Goal: Use online tool/utility: Utilize a website feature to perform a specific function

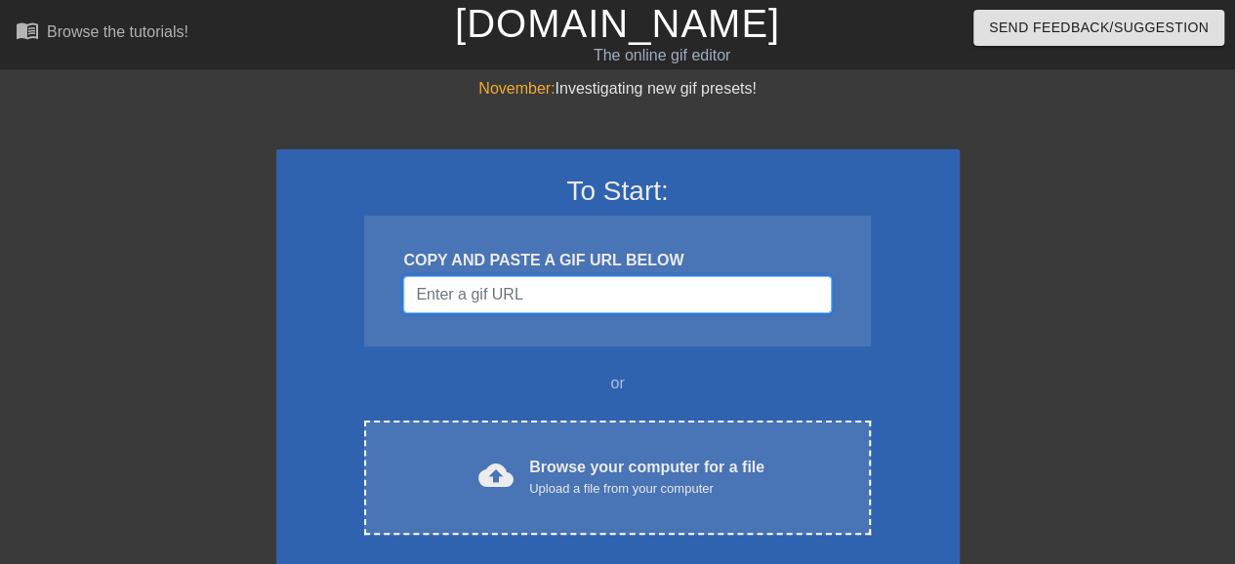
click at [584, 294] on input "Username" at bounding box center [617, 294] width 428 height 37
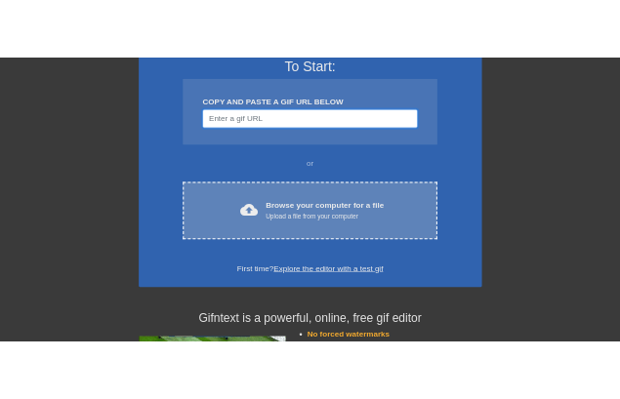
scroll to position [195, 0]
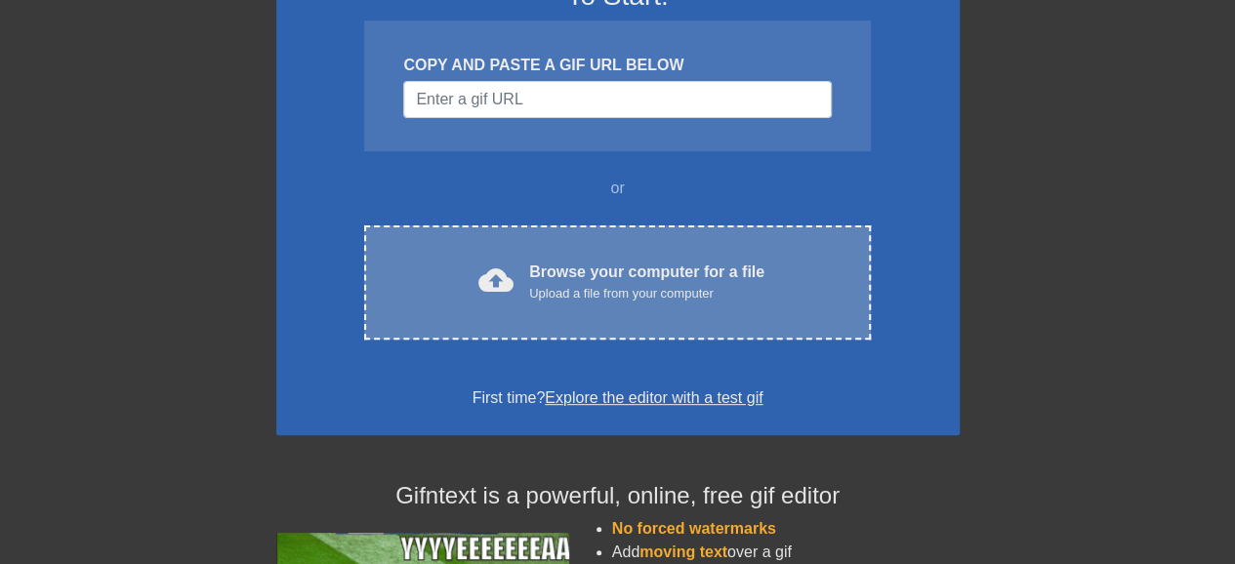
click at [517, 292] on div "cloud_upload Browse your computer for a file Upload a file from your computer" at bounding box center [617, 283] width 424 height 44
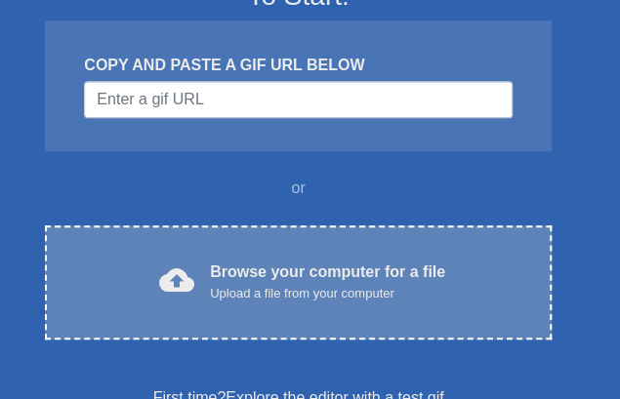
click at [201, 306] on div "cloud_upload Browse your computer for a file Upload a file from your computer C…" at bounding box center [298, 283] width 506 height 114
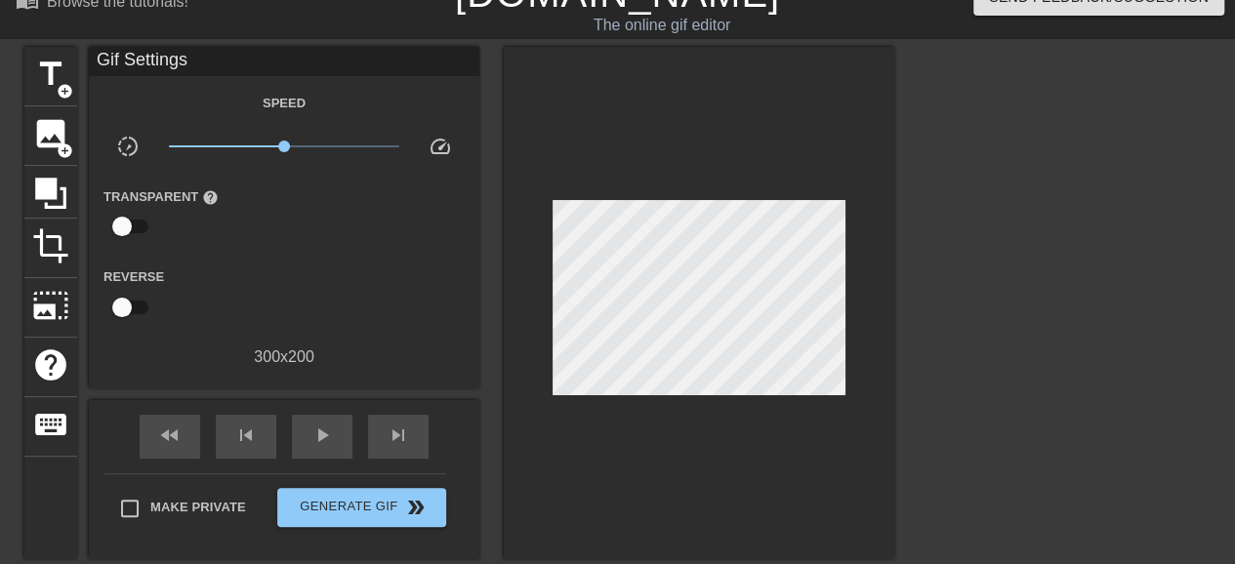
scroll to position [0, 0]
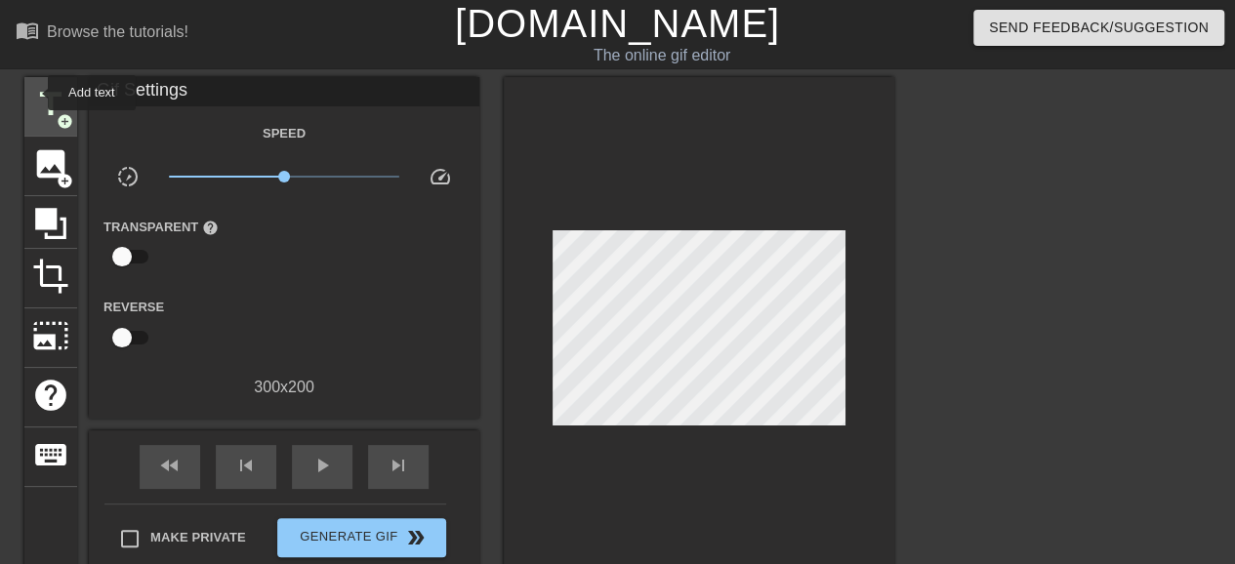
click at [35, 93] on span "title" at bounding box center [50, 104] width 37 height 37
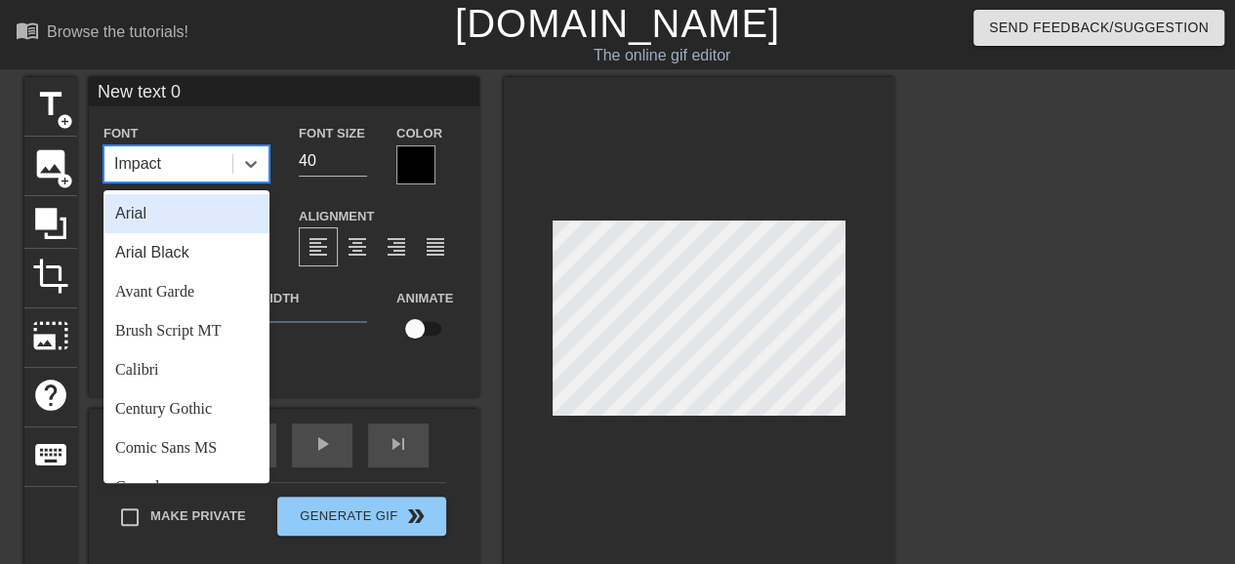
drag, startPoint x: 198, startPoint y: 167, endPoint x: 113, endPoint y: 160, distance: 85.2
click at [113, 160] on div "Impact" at bounding box center [168, 163] width 128 height 35
click at [177, 163] on div "Impact" at bounding box center [168, 163] width 128 height 35
drag, startPoint x: 163, startPoint y: 160, endPoint x: 103, endPoint y: 157, distance: 59.6
click at [104, 157] on div "Impact" at bounding box center [168, 163] width 128 height 35
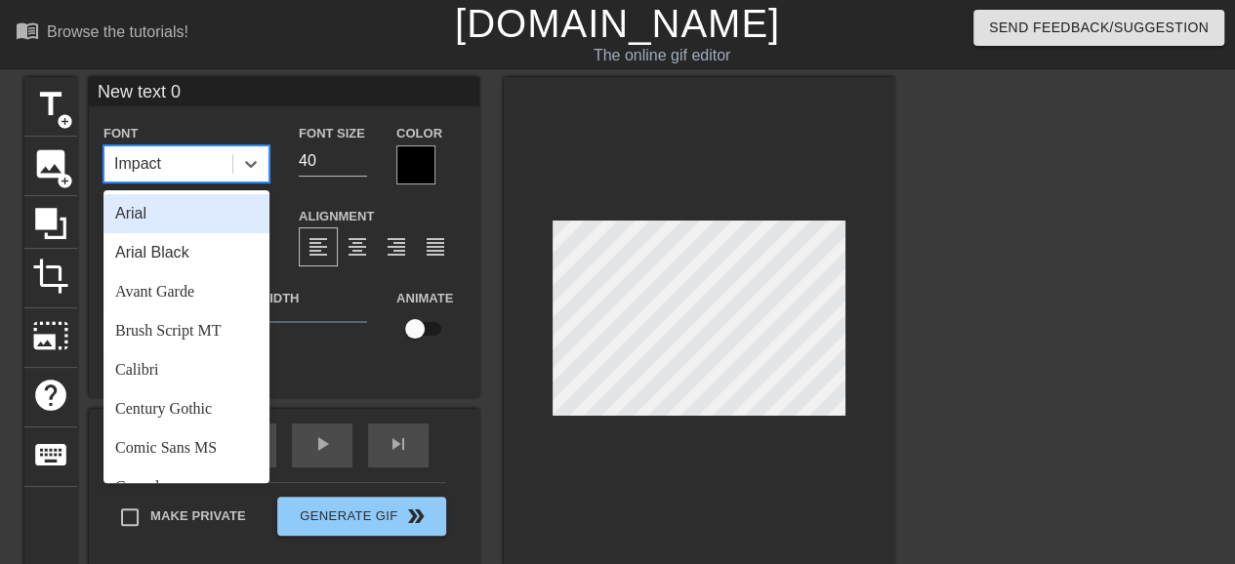
click at [174, 214] on div "Arial" at bounding box center [186, 213] width 166 height 39
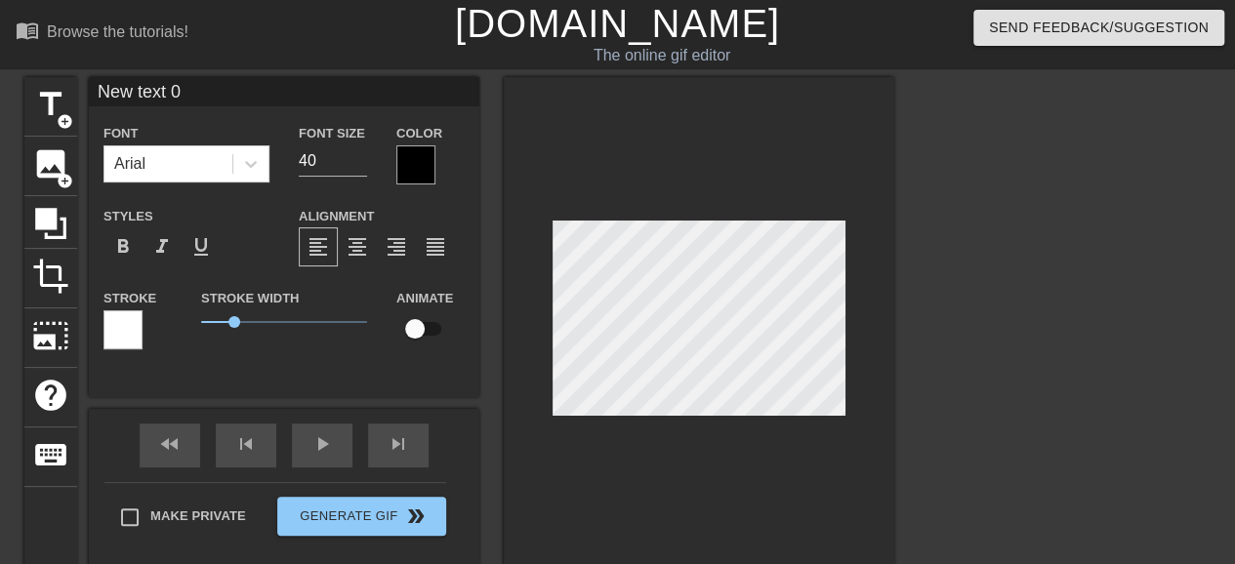
click at [212, 99] on input "New text 0" at bounding box center [284, 91] width 391 height 29
drag, startPoint x: 192, startPoint y: 91, endPoint x: 45, endPoint y: 93, distance: 147.4
click at [45, 93] on div "title add_circle image add_circle crop photo_size_select_large help keyboard Ne…" at bounding box center [459, 322] width 870 height 491
type input "[PERSON_NAME]"
click at [360, 167] on input "27" at bounding box center [333, 160] width 68 height 31
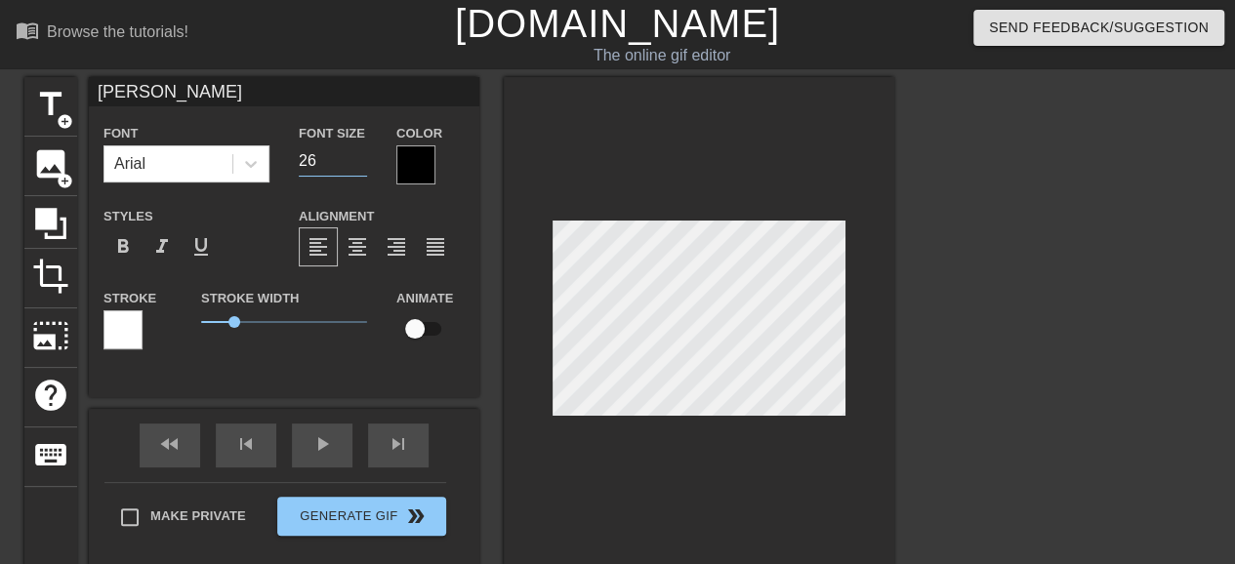
click at [360, 167] on input "26" at bounding box center [333, 160] width 68 height 31
click at [360, 167] on input "25" at bounding box center [333, 160] width 68 height 31
click at [360, 167] on input "24" at bounding box center [333, 160] width 68 height 31
click at [360, 167] on input "23" at bounding box center [333, 160] width 68 height 31
click at [360, 167] on input "22" at bounding box center [333, 160] width 68 height 31
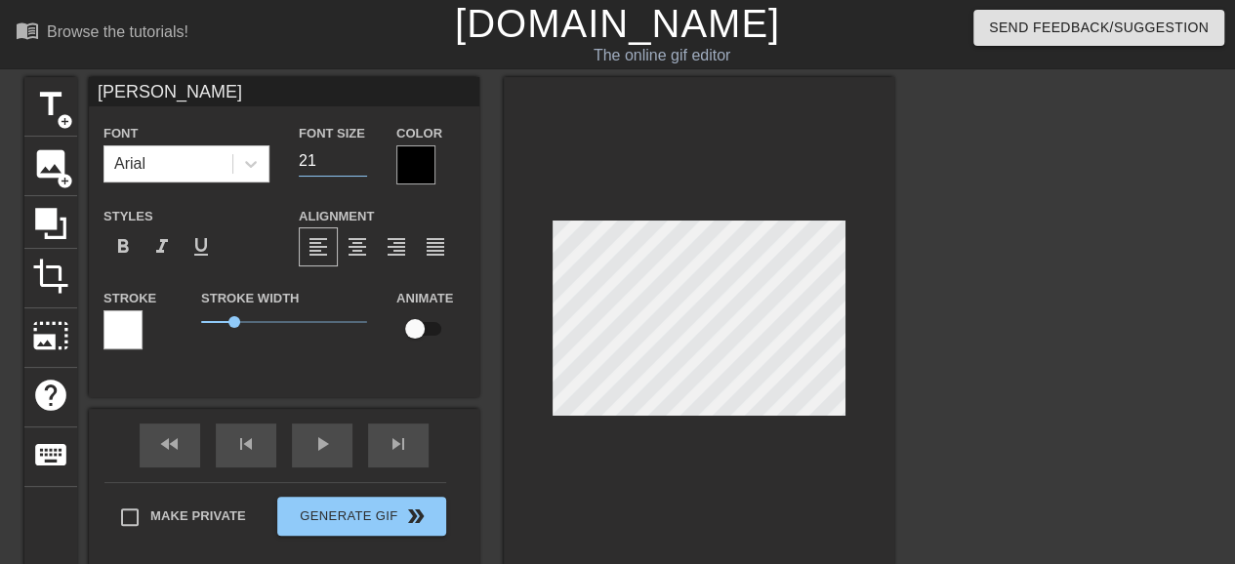
click at [360, 167] on input "21" at bounding box center [333, 160] width 68 height 31
click at [361, 168] on input "20" at bounding box center [333, 160] width 68 height 31
click at [361, 168] on input "19" at bounding box center [333, 160] width 68 height 31
click at [361, 168] on input "18" at bounding box center [333, 160] width 68 height 31
type input "17"
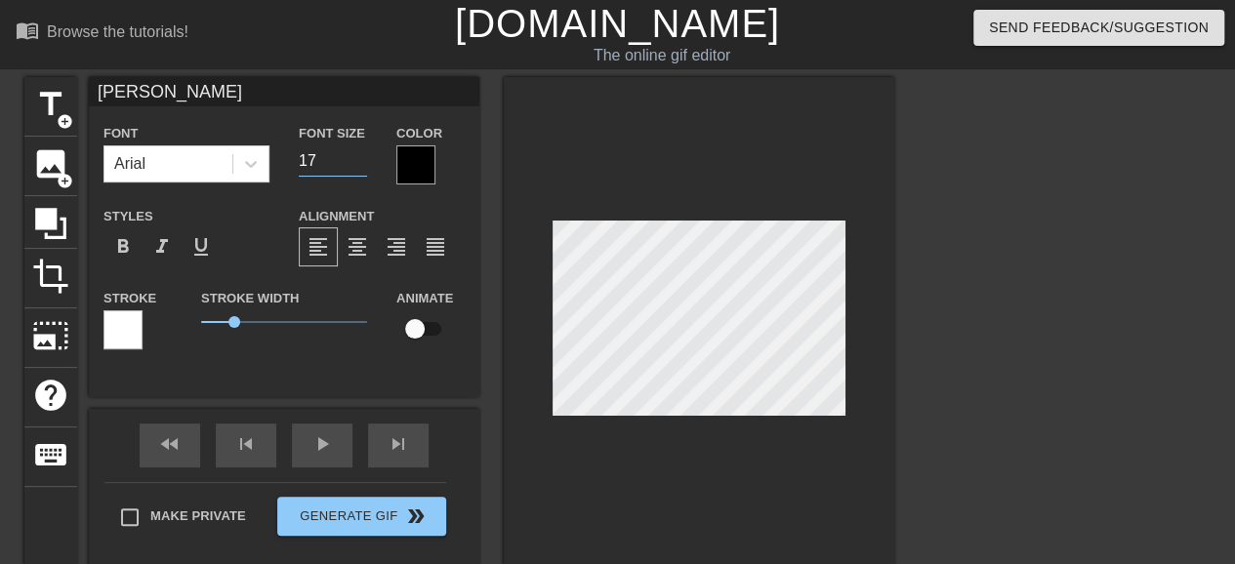
click at [361, 168] on input "17" at bounding box center [333, 160] width 68 height 31
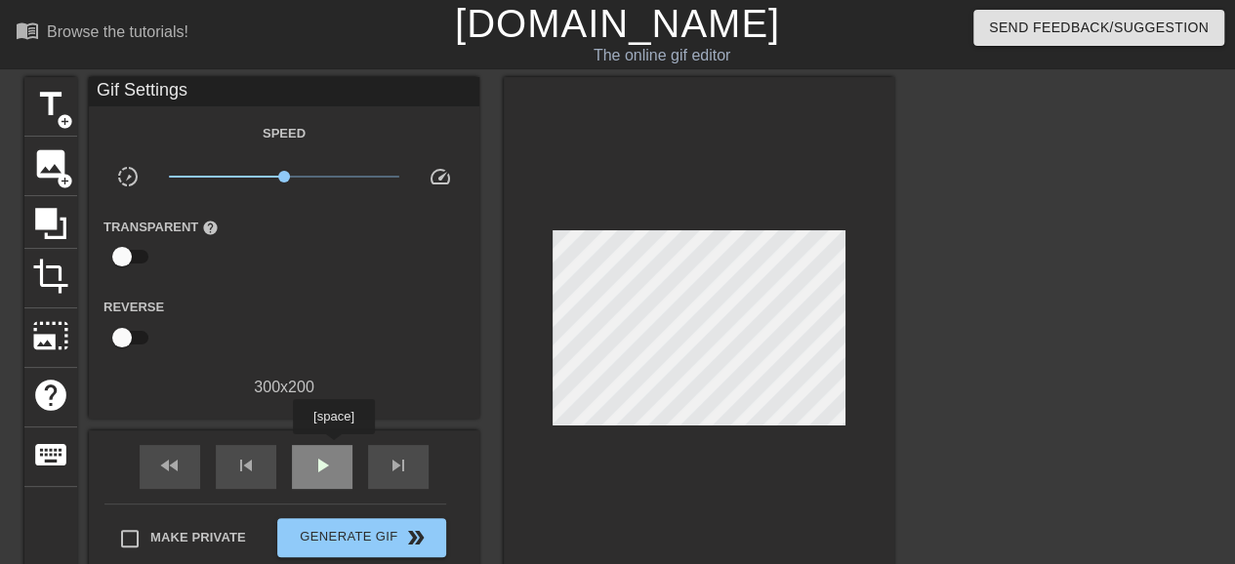
click at [333, 448] on div "play_arrow" at bounding box center [322, 467] width 61 height 44
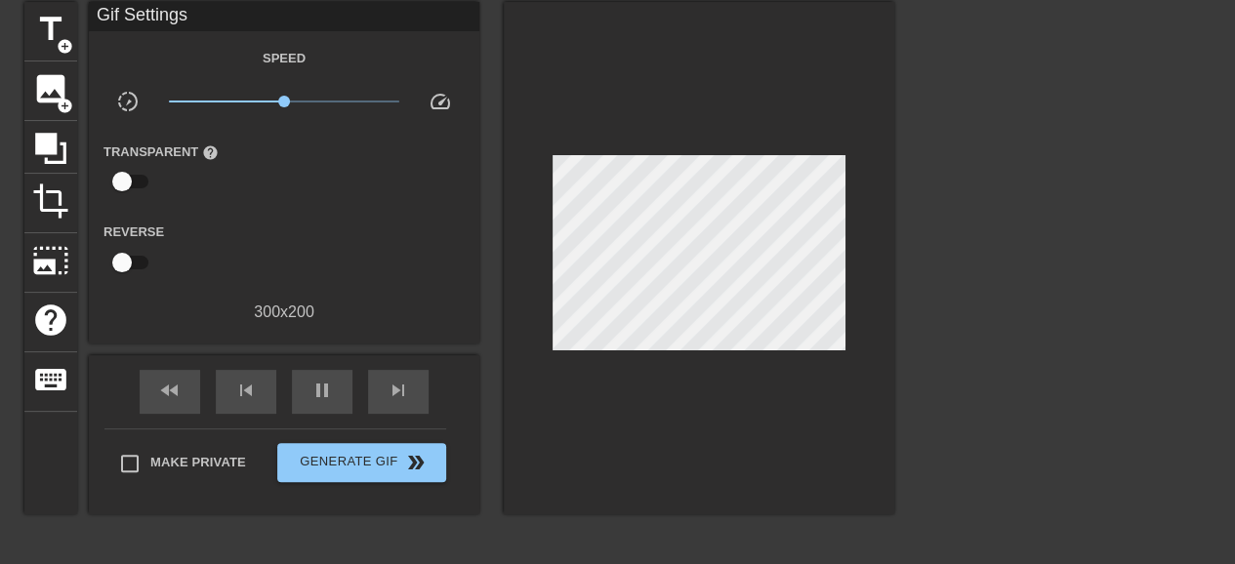
scroll to position [218, 0]
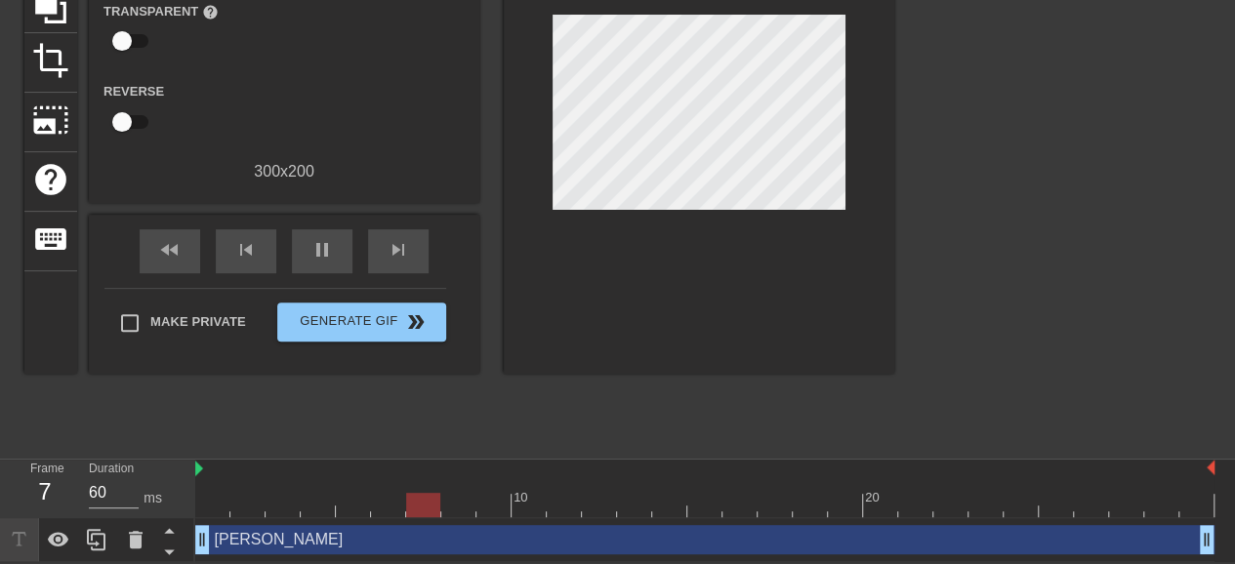
drag, startPoint x: 243, startPoint y: 541, endPoint x: 293, endPoint y: 542, distance: 49.8
click at [293, 542] on div "[PERSON_NAME] drag_handle drag_handle" at bounding box center [704, 539] width 1019 height 29
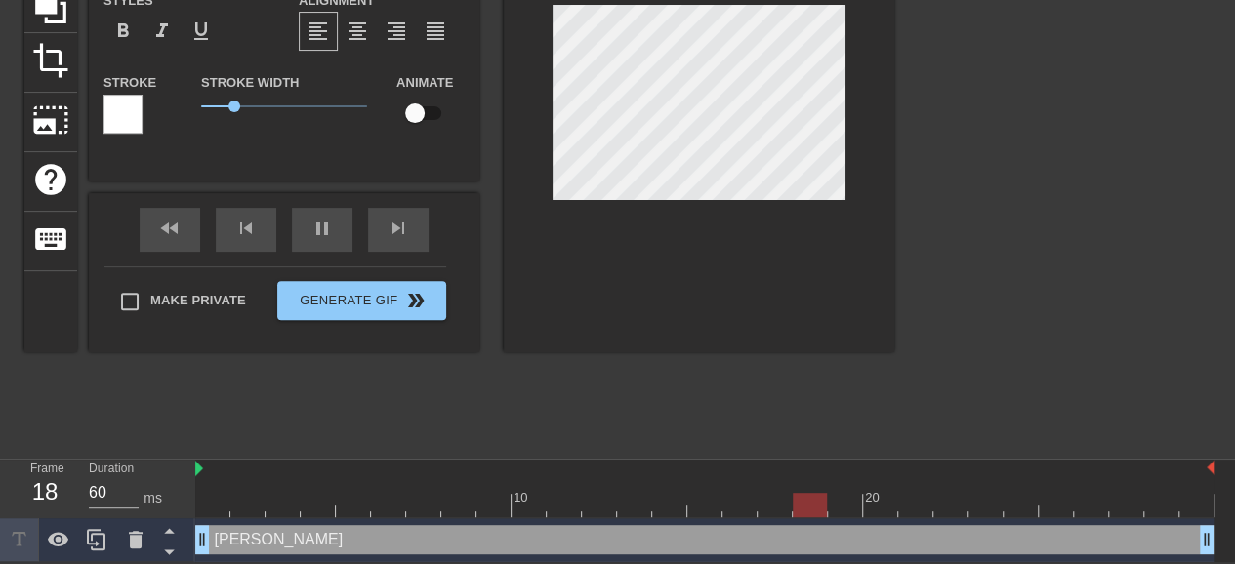
click at [310, 541] on div "[PERSON_NAME] drag_handle drag_handle" at bounding box center [704, 539] width 1019 height 29
click at [327, 535] on div "[PERSON_NAME] drag_handle drag_handle" at bounding box center [704, 539] width 1019 height 29
click at [338, 535] on div "[PERSON_NAME] drag_handle drag_handle" at bounding box center [704, 539] width 1019 height 29
click at [341, 536] on div "[PERSON_NAME] drag_handle drag_handle" at bounding box center [704, 539] width 1019 height 29
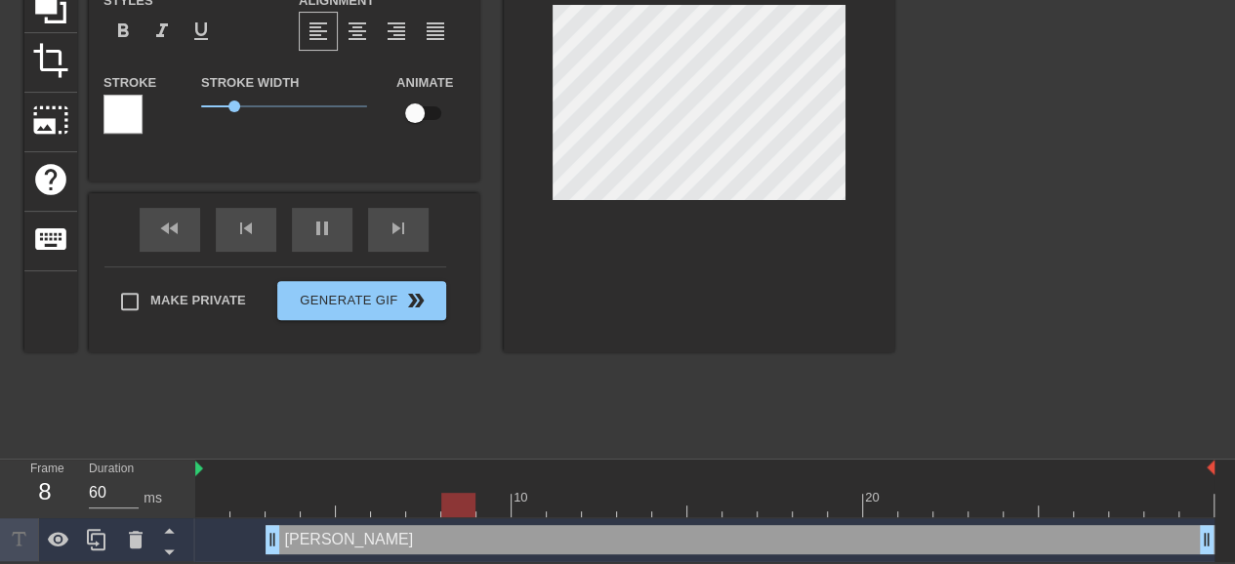
drag, startPoint x: 200, startPoint y: 539, endPoint x: 272, endPoint y: 545, distance: 72.5
click at [346, 538] on div "[PERSON_NAME] drag_handle drag_handle" at bounding box center [740, 539] width 949 height 29
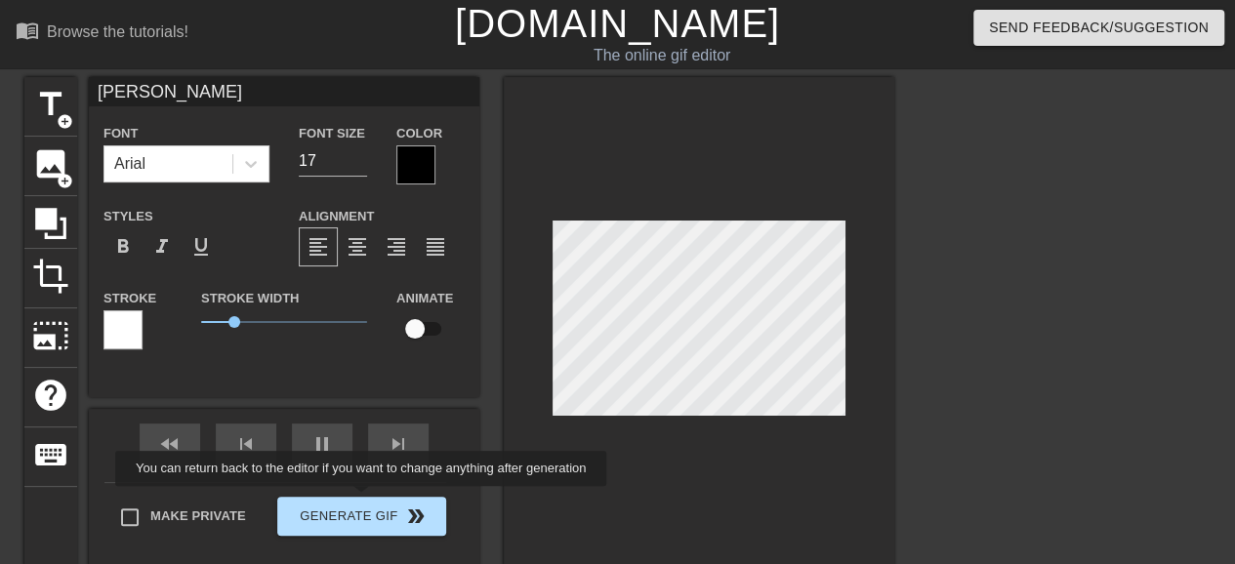
scroll to position [0, 0]
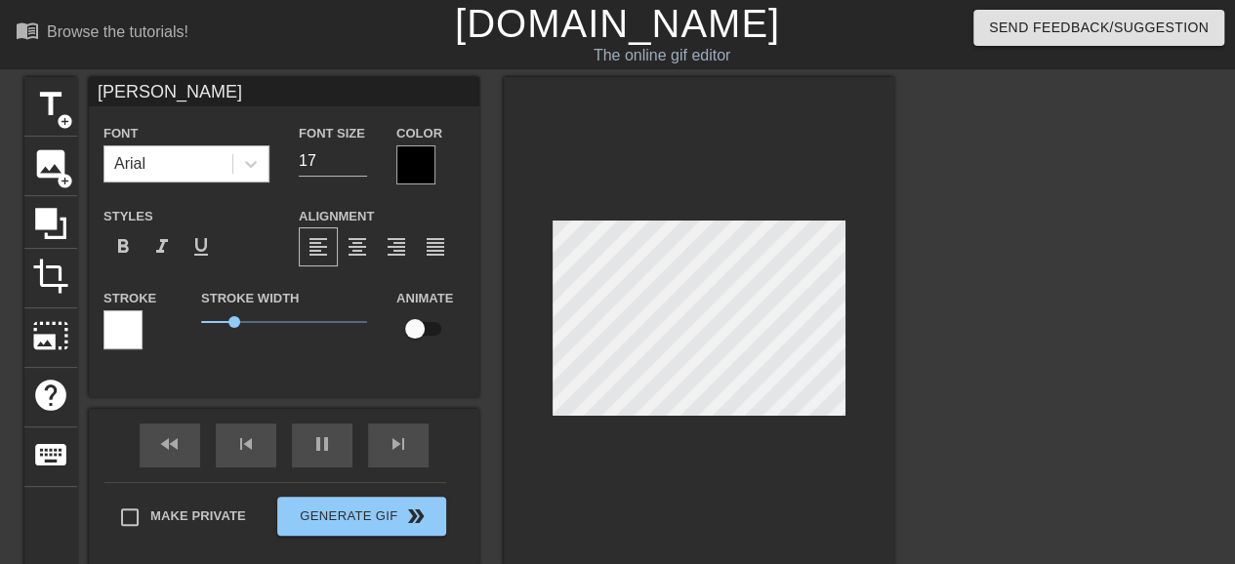
click at [182, 150] on div "Arial" at bounding box center [168, 163] width 128 height 35
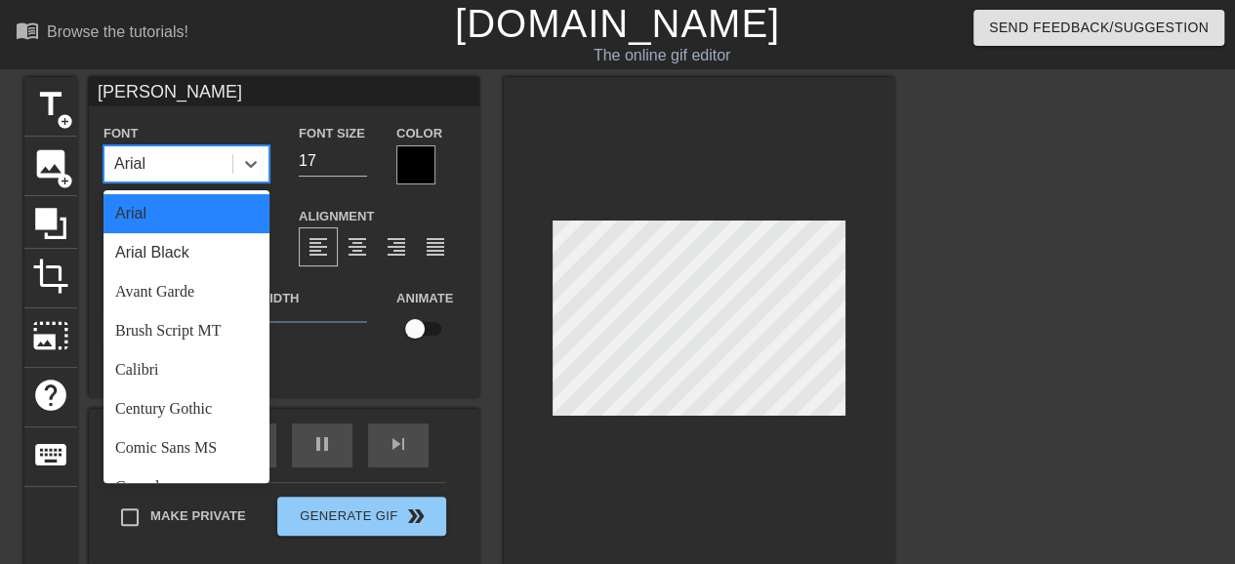
click at [200, 81] on input "[PERSON_NAME]" at bounding box center [284, 91] width 391 height 29
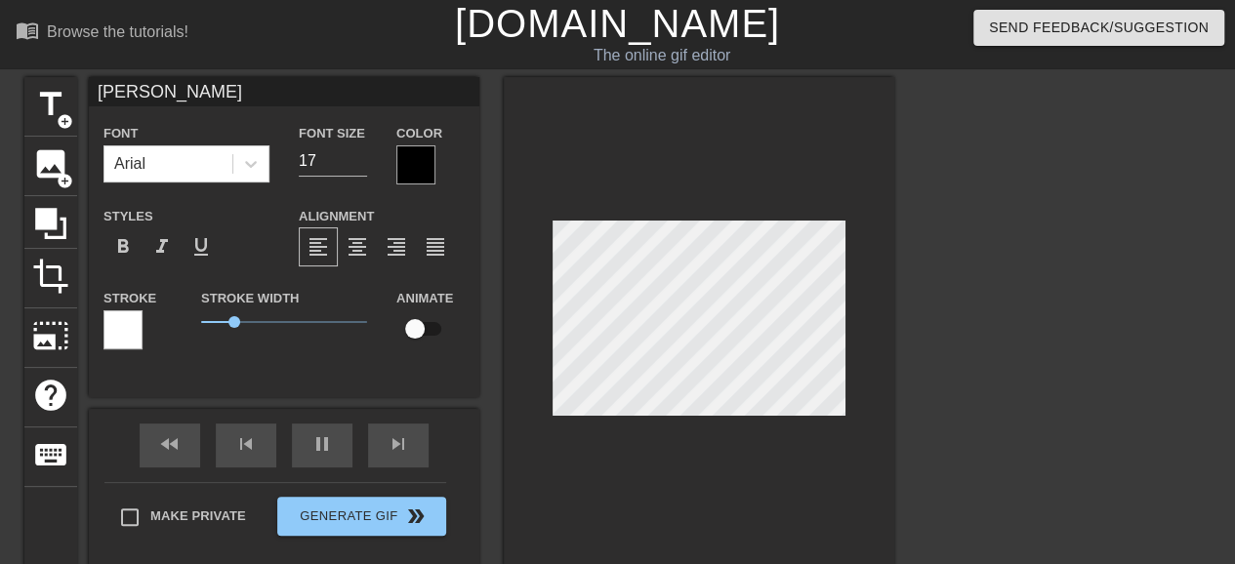
drag, startPoint x: 214, startPoint y: 85, endPoint x: 84, endPoint y: 93, distance: 130.1
click at [84, 93] on div "title add_circle image add_circle crop photo_size_select_large help keyboard Wu…" at bounding box center [459, 322] width 870 height 491
click at [148, 87] on input "[PERSON_NAME]" at bounding box center [284, 91] width 391 height 29
click at [204, 90] on input "[PERSON_NAME]" at bounding box center [284, 91] width 391 height 29
drag, startPoint x: 211, startPoint y: 97, endPoint x: 51, endPoint y: 87, distance: 160.4
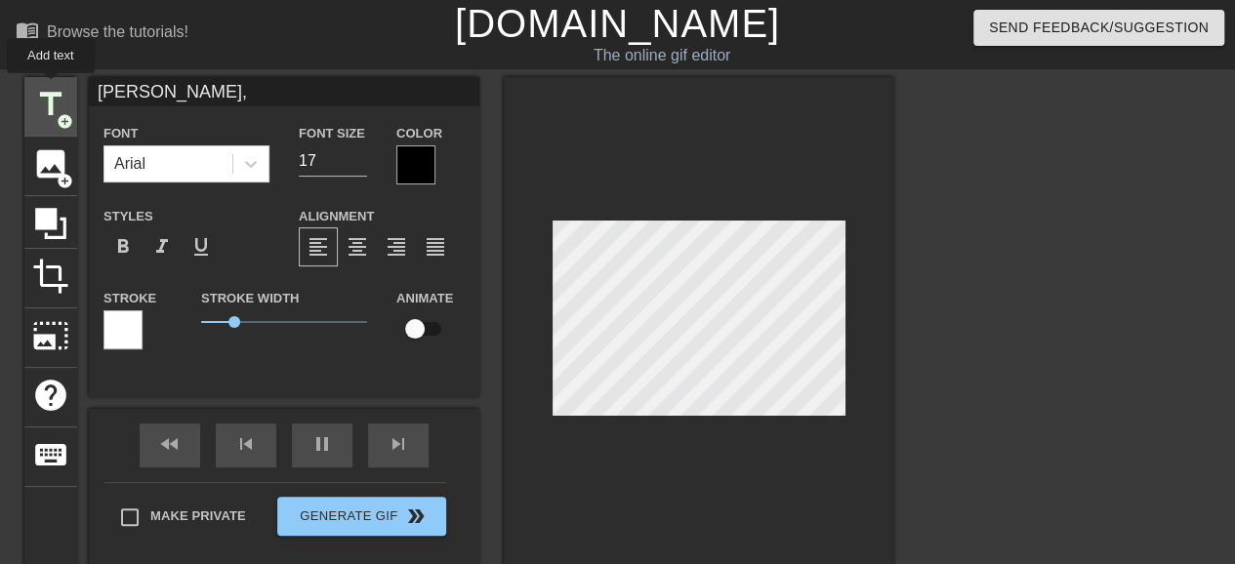
click at [51, 87] on div "title add_circle image add_circle crop photo_size_select_large help keyboard Wu…" at bounding box center [459, 322] width 870 height 491
click at [301, 96] on input "Wu Suo Wei," at bounding box center [284, 91] width 391 height 29
click at [301, 91] on input "Wu Suo Wei," at bounding box center [284, 91] width 391 height 29
paste input "Wu Suo Wei,"
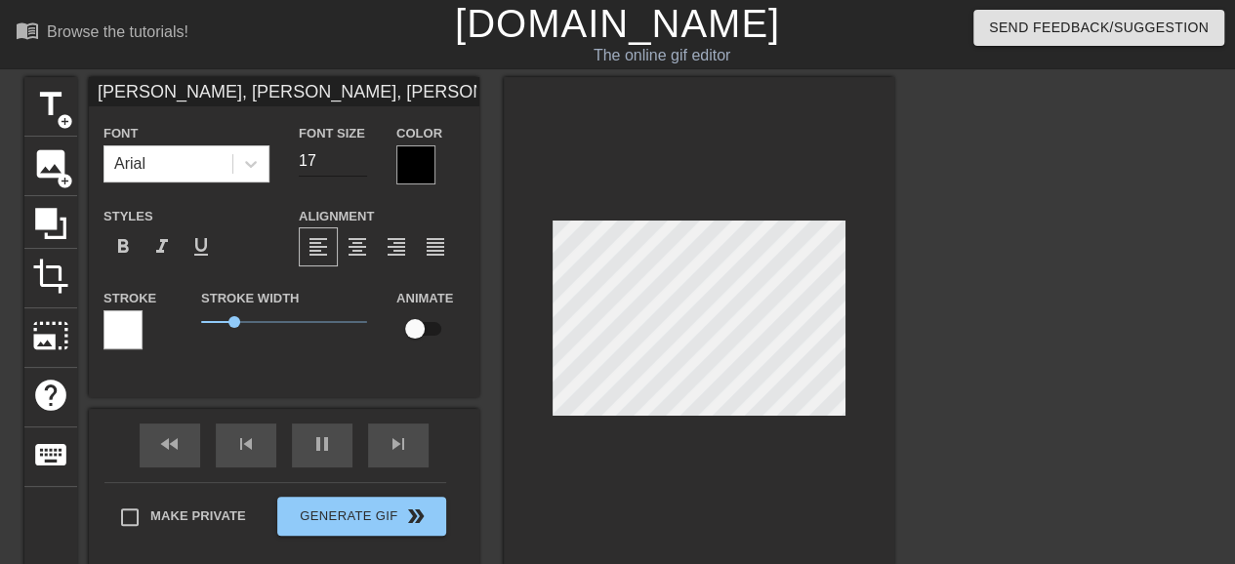
type input "Wu Suo Wei, Wu Suo Wei, Wu Suo Wei,"
click at [355, 168] on input "16" at bounding box center [333, 160] width 68 height 31
click at [355, 168] on input "15" at bounding box center [333, 160] width 68 height 31
click at [355, 168] on input "14" at bounding box center [333, 160] width 68 height 31
click at [355, 168] on input "13" at bounding box center [333, 160] width 68 height 31
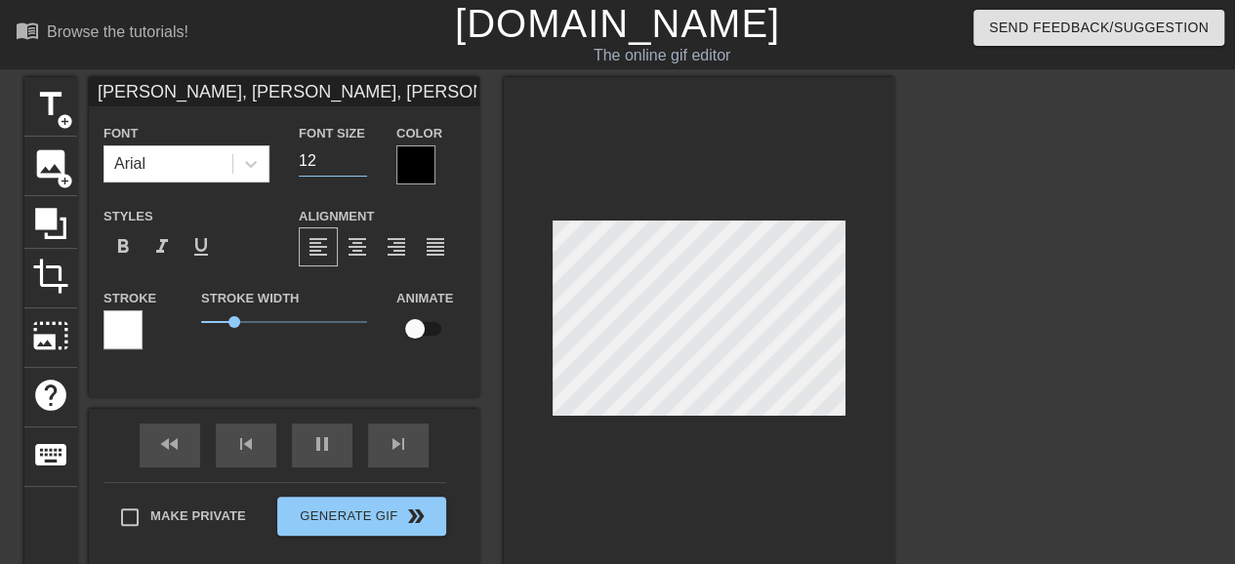
click at [355, 168] on input "12" at bounding box center [333, 160] width 68 height 31
click at [355, 168] on input "11" at bounding box center [333, 160] width 68 height 31
type input "10"
click at [355, 168] on input "10" at bounding box center [333, 160] width 68 height 31
click at [130, 334] on div at bounding box center [122, 329] width 39 height 39
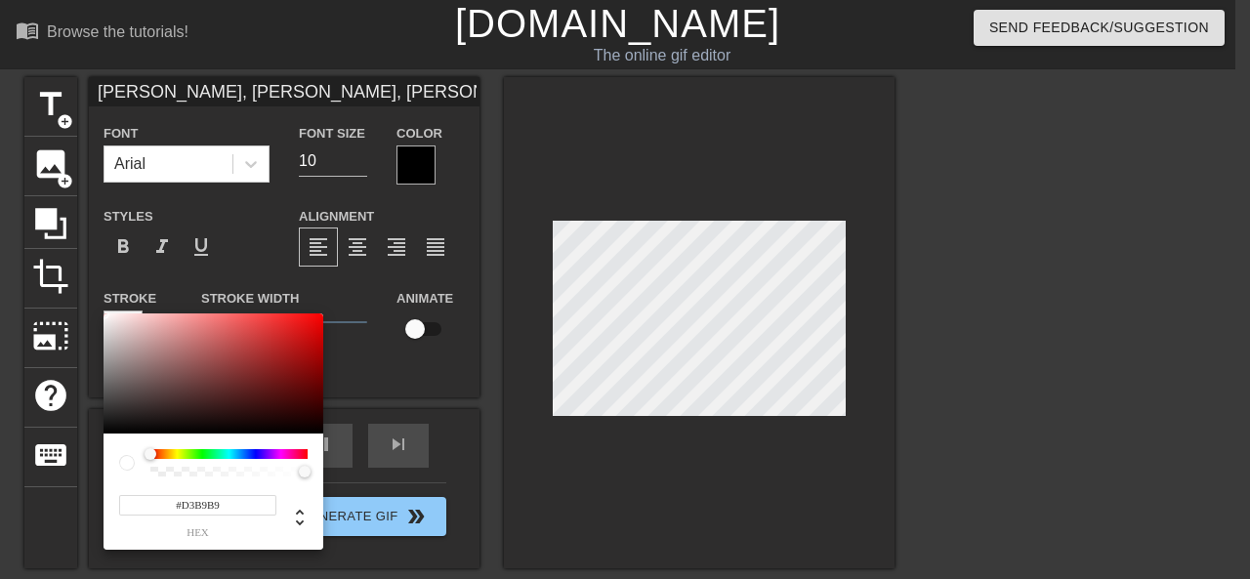
click at [130, 334] on div at bounding box center [213, 373] width 220 height 121
click at [130, 334] on div at bounding box center [131, 334] width 12 height 12
type input "#FF5F5F"
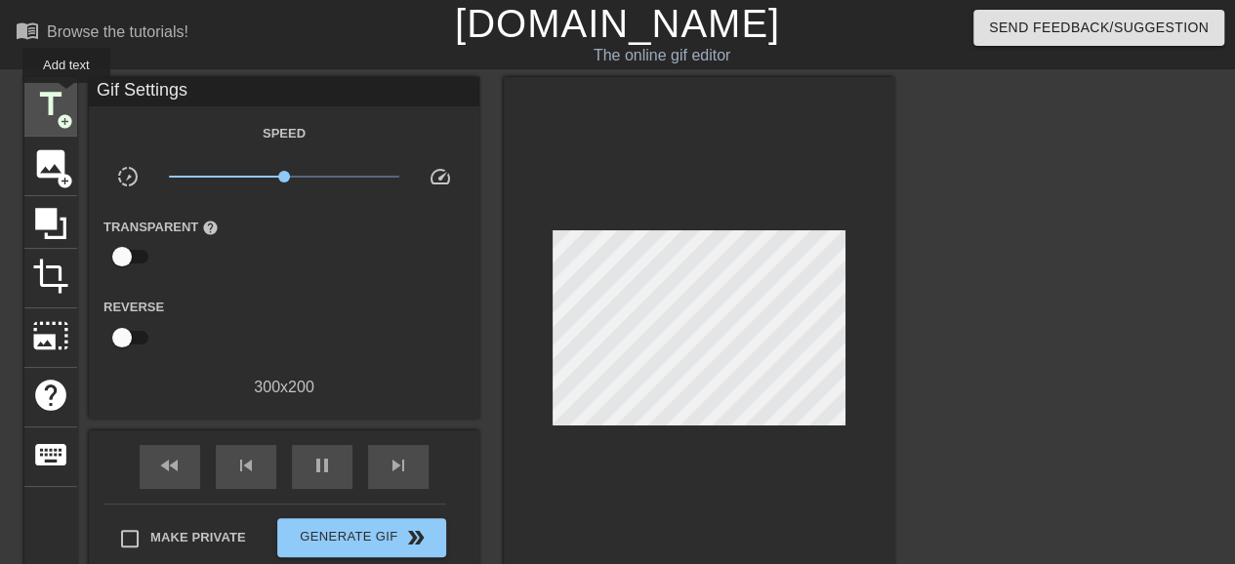
click at [65, 97] on span "title" at bounding box center [50, 104] width 37 height 37
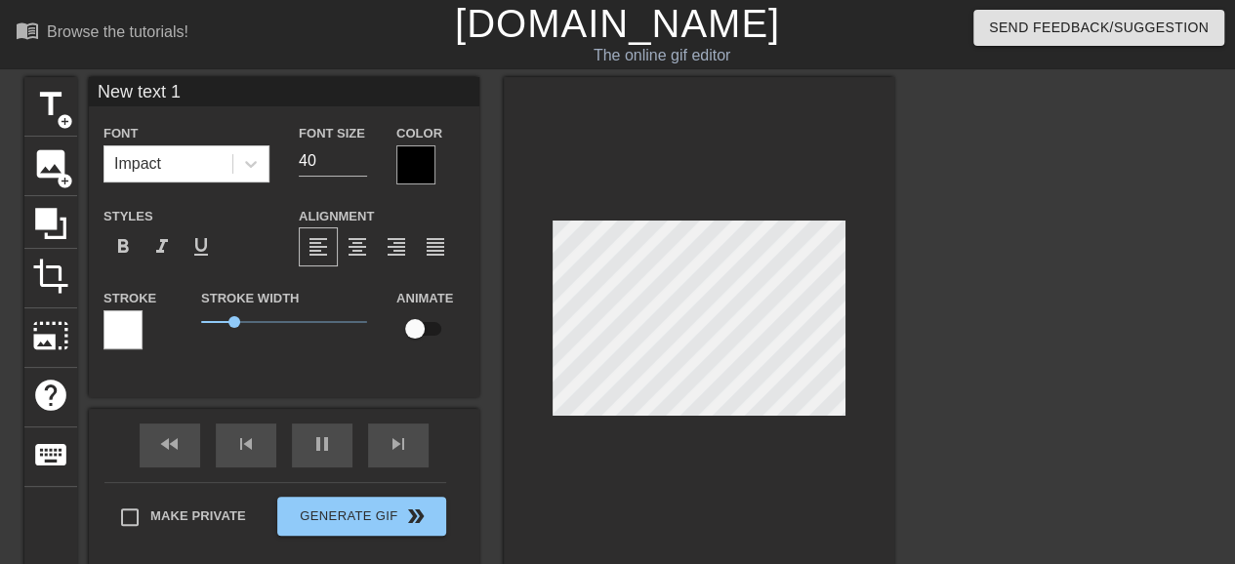
click at [137, 335] on div at bounding box center [122, 329] width 39 height 39
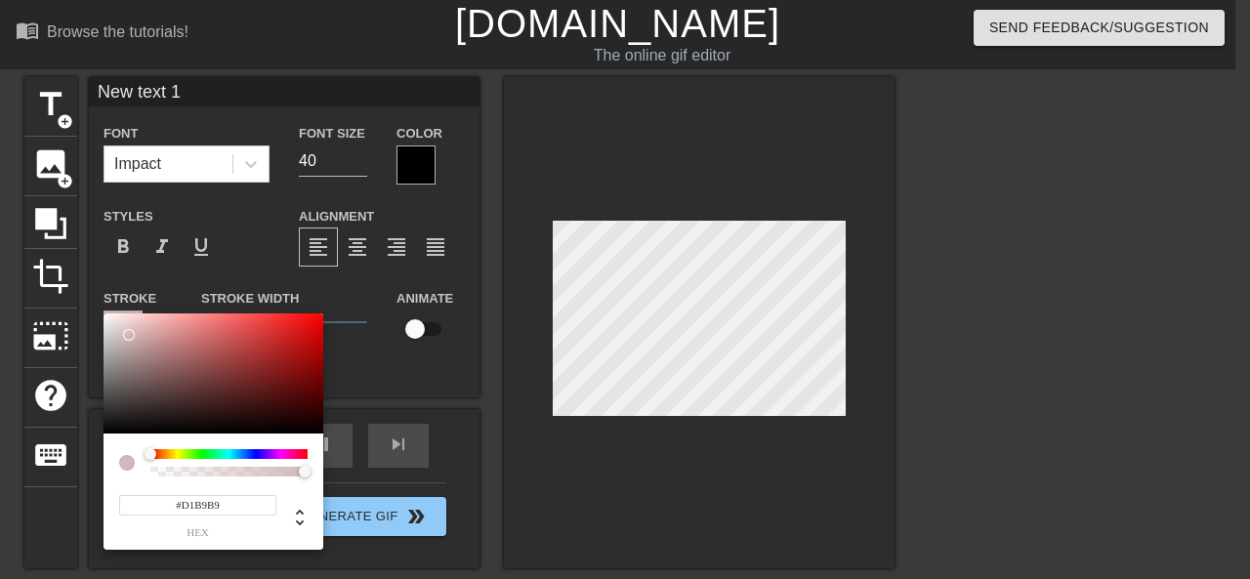
click at [128, 335] on div at bounding box center [213, 373] width 220 height 121
drag, startPoint x: 145, startPoint y: 455, endPoint x: 120, endPoint y: 452, distance: 25.6
click at [120, 452] on div at bounding box center [213, 462] width 188 height 27
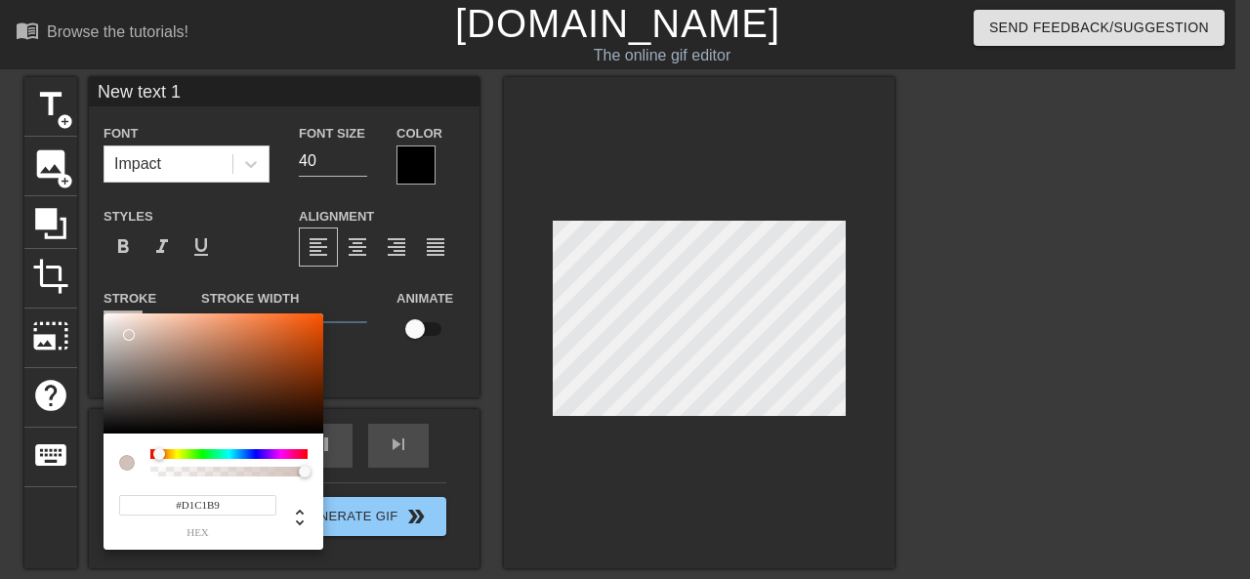
type input "#D1B9B9"
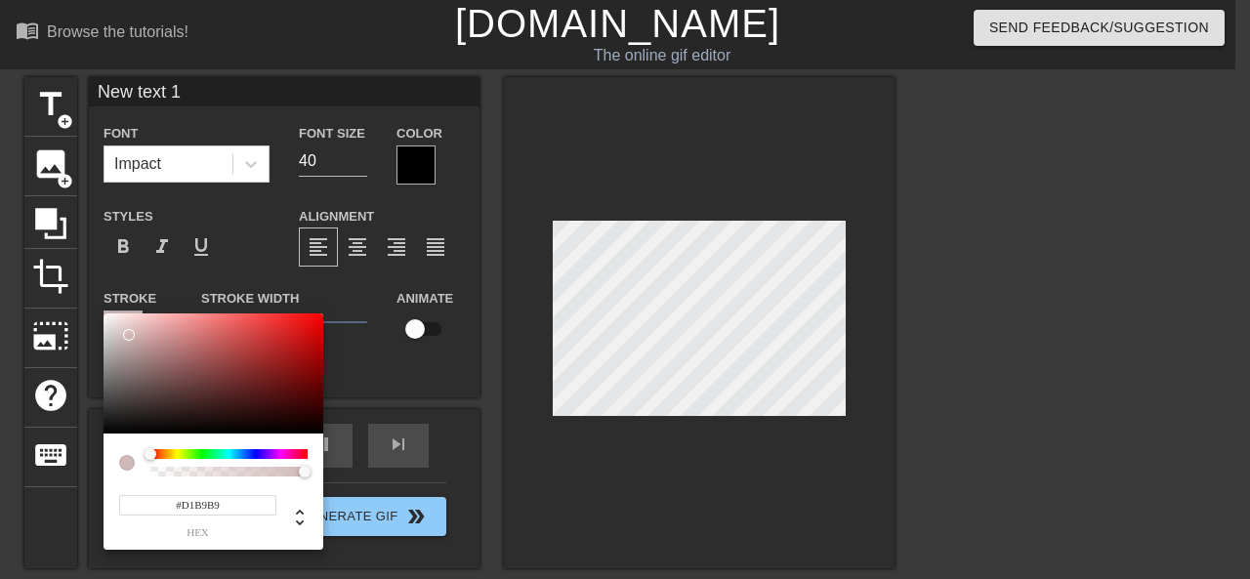
click at [131, 466] on div at bounding box center [127, 463] width 16 height 16
click at [124, 461] on div at bounding box center [127, 463] width 16 height 16
click at [182, 501] on input "#D1B9B9" at bounding box center [197, 505] width 157 height 21
click at [202, 504] on input "#D1B9B9" at bounding box center [197, 505] width 157 height 21
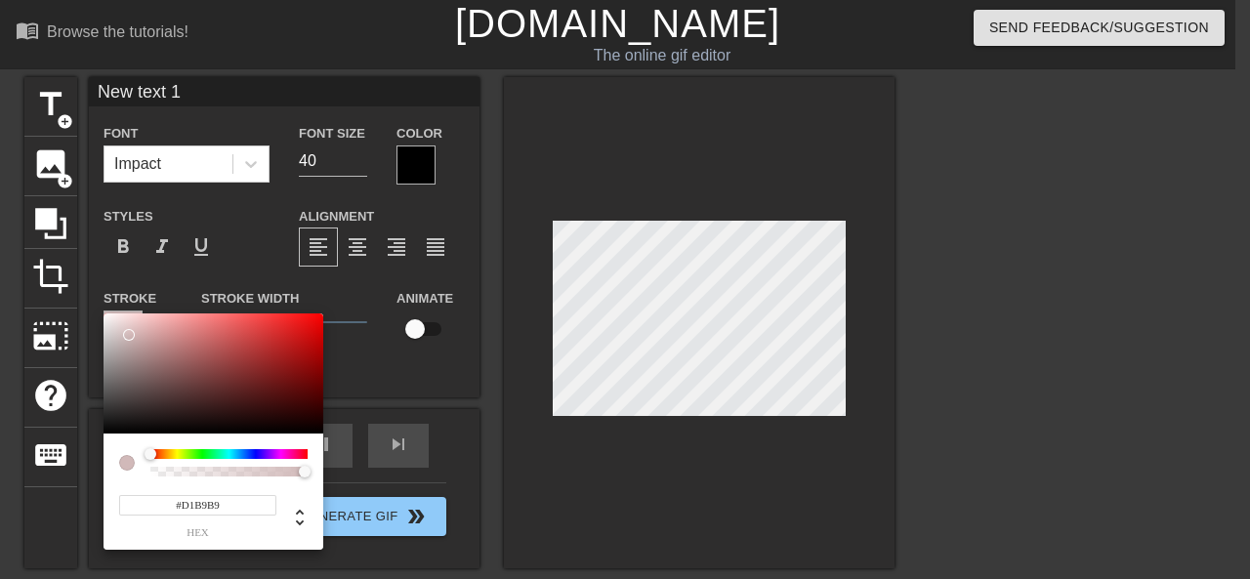
click at [202, 504] on input "#D1B9B9" at bounding box center [197, 505] width 157 height 21
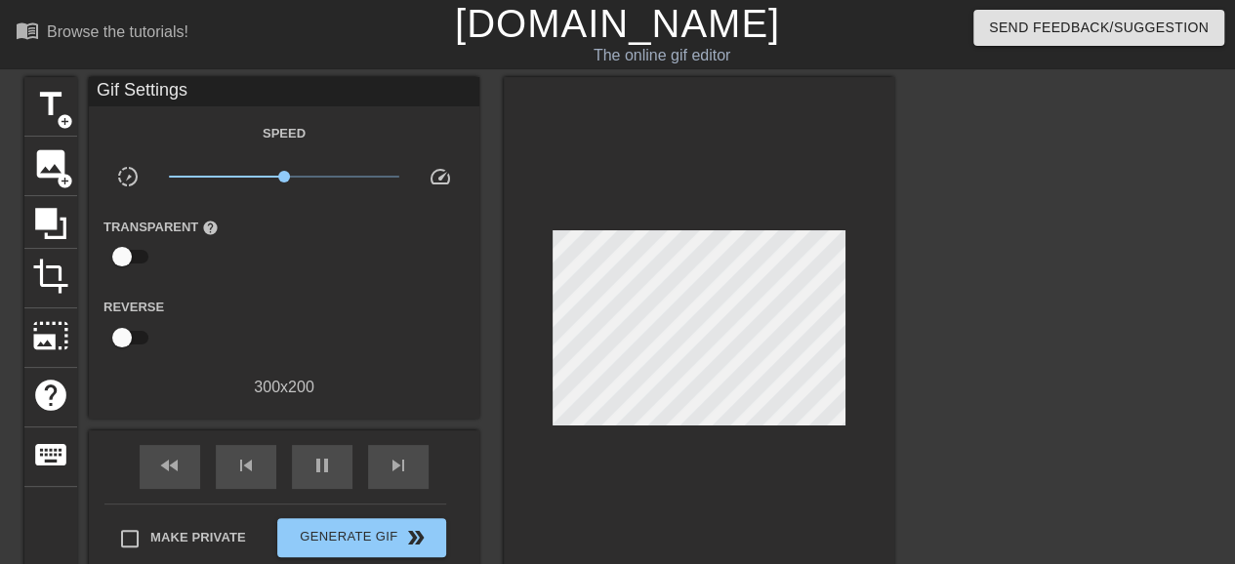
scroll to position [262, 0]
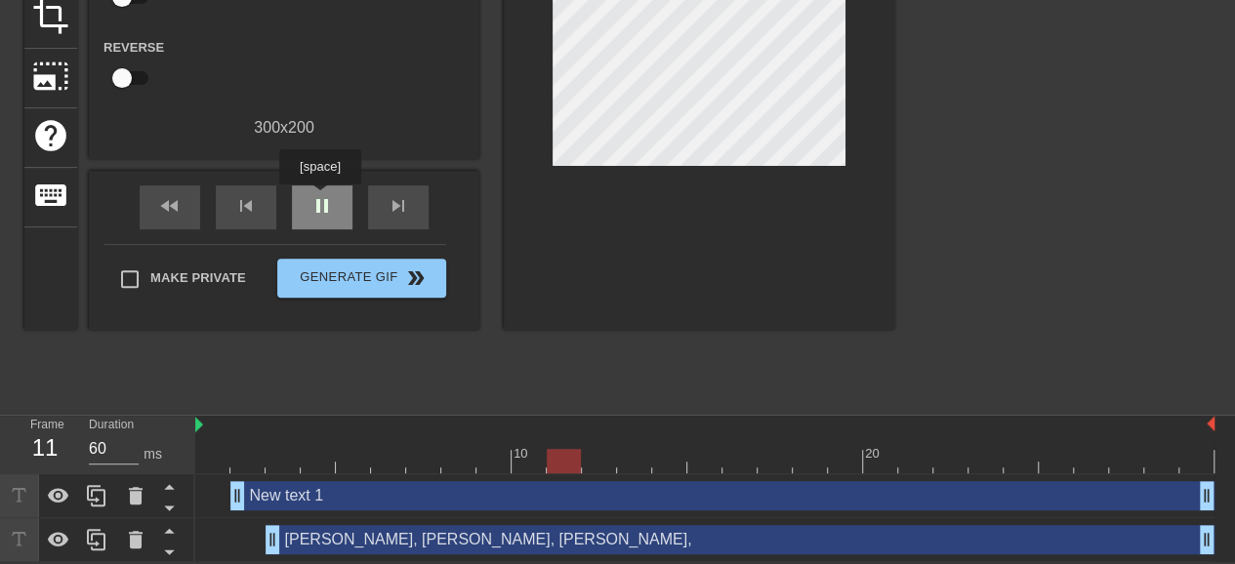
click at [319, 198] on span "pause" at bounding box center [321, 205] width 23 height 23
click at [380, 540] on div "Wu Suo Wei, Wu Suo Wei, Wu Suo Wei, drag_handle drag_handle" at bounding box center [740, 539] width 949 height 29
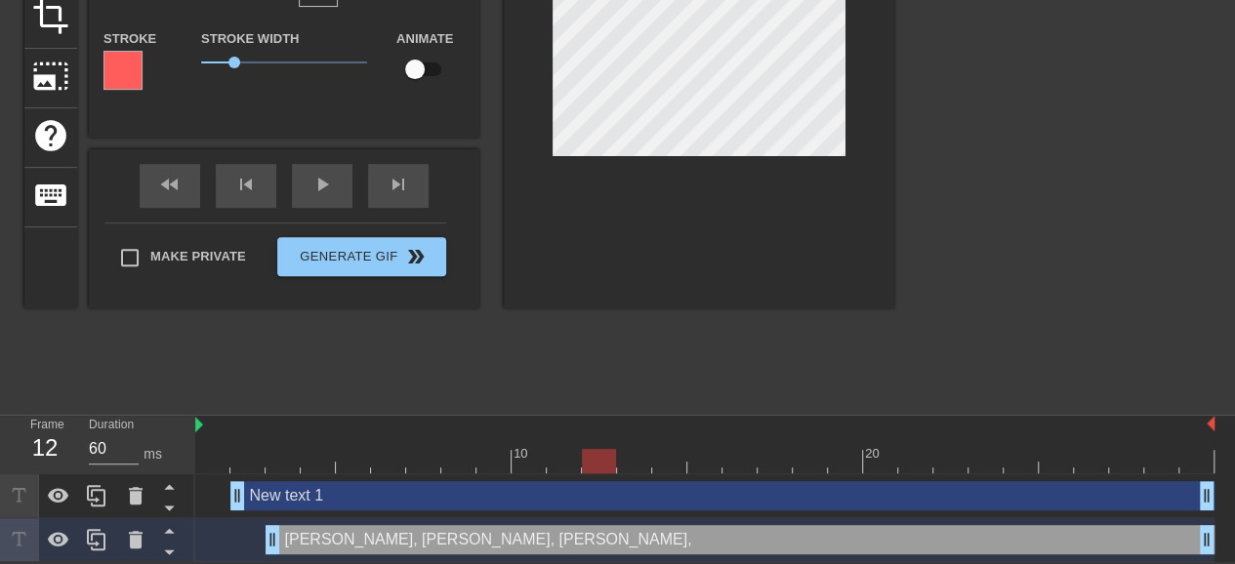
click at [404, 538] on div "Wu Suo Wei, Wu Suo Wei, Wu Suo Wei, drag_handle drag_handle" at bounding box center [740, 539] width 949 height 29
click at [383, 536] on div "Wu Suo Wei, Wu Suo Wei, Wu Suo Wei, drag_handle drag_handle" at bounding box center [740, 539] width 949 height 29
drag, startPoint x: 383, startPoint y: 536, endPoint x: 447, endPoint y: 544, distance: 64.9
click at [447, 544] on div "Wu Suo Wei, Wu Suo Wei, Wu Suo Wei, drag_handle drag_handle" at bounding box center [740, 539] width 949 height 29
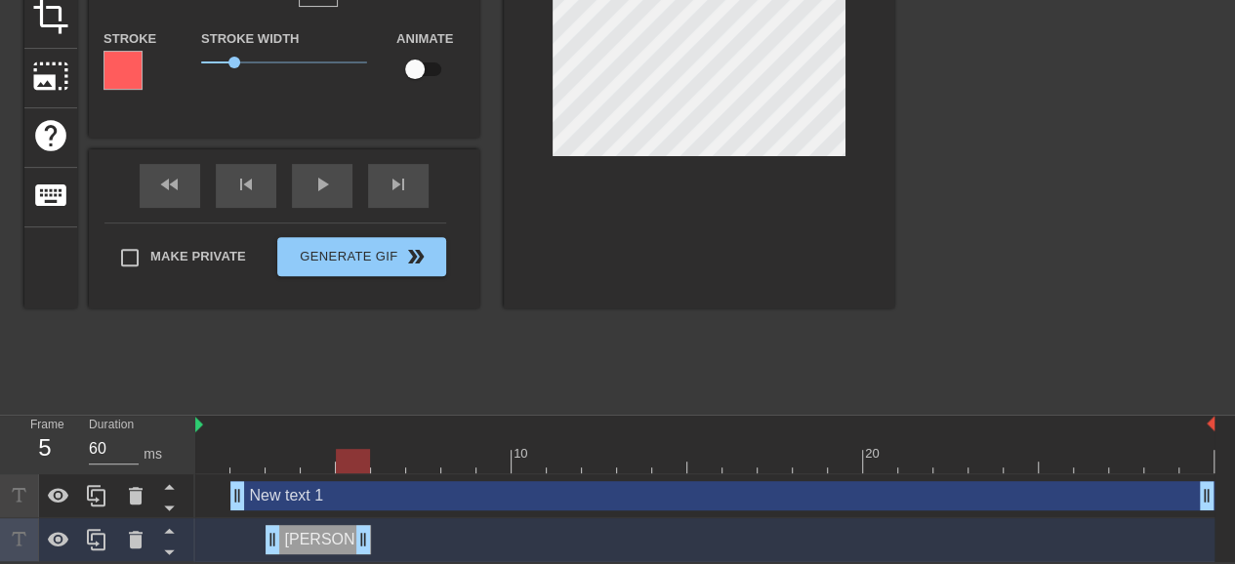
drag, startPoint x: 1207, startPoint y: 540, endPoint x: 314, endPoint y: 456, distance: 896.3
click at [366, 458] on div "10 20 New text 1 drag_handle drag_handle Wu Suo Wei, Wu Suo Wei, Wu Suo Wei, dr…" at bounding box center [715, 489] width 1040 height 146
click at [298, 493] on div "New text 1 drag_handle drag_handle" at bounding box center [722, 495] width 984 height 29
type input "New text 1"
type input "40"
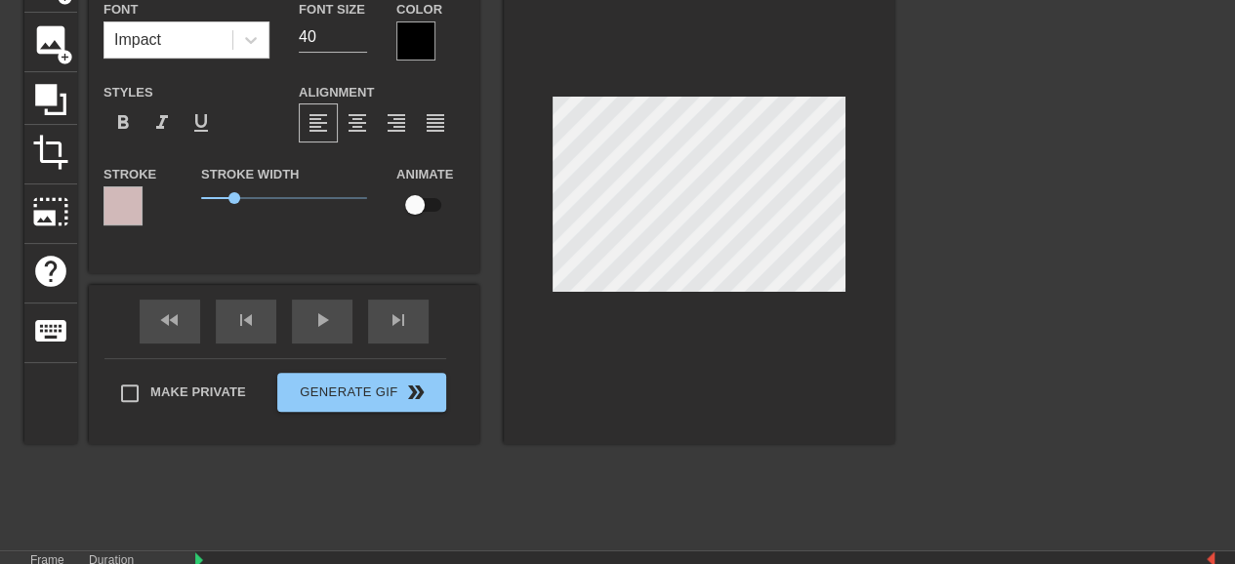
scroll to position [0, 0]
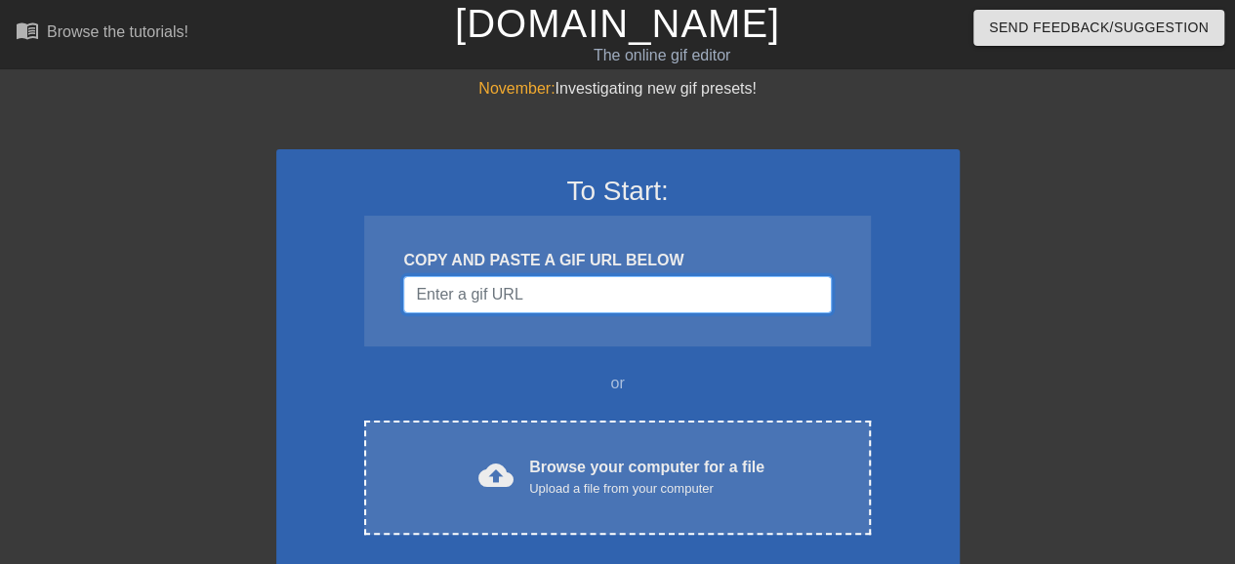
click at [570, 300] on input "Username" at bounding box center [617, 294] width 428 height 37
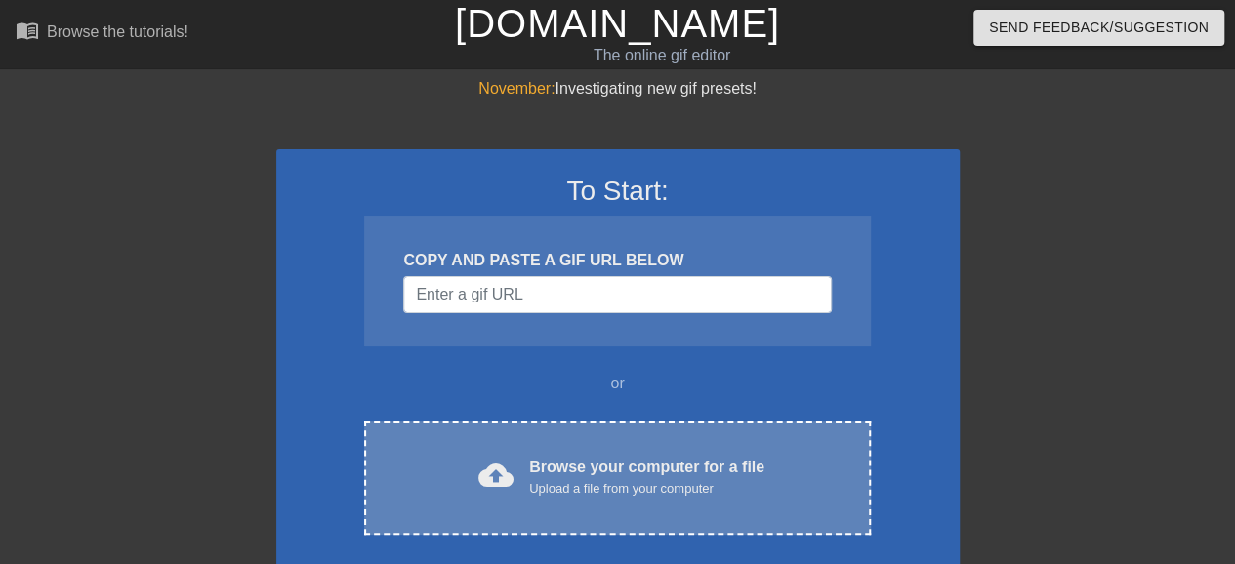
click at [576, 460] on div "Browse your computer for a file Upload a file from your computer" at bounding box center [646, 477] width 235 height 43
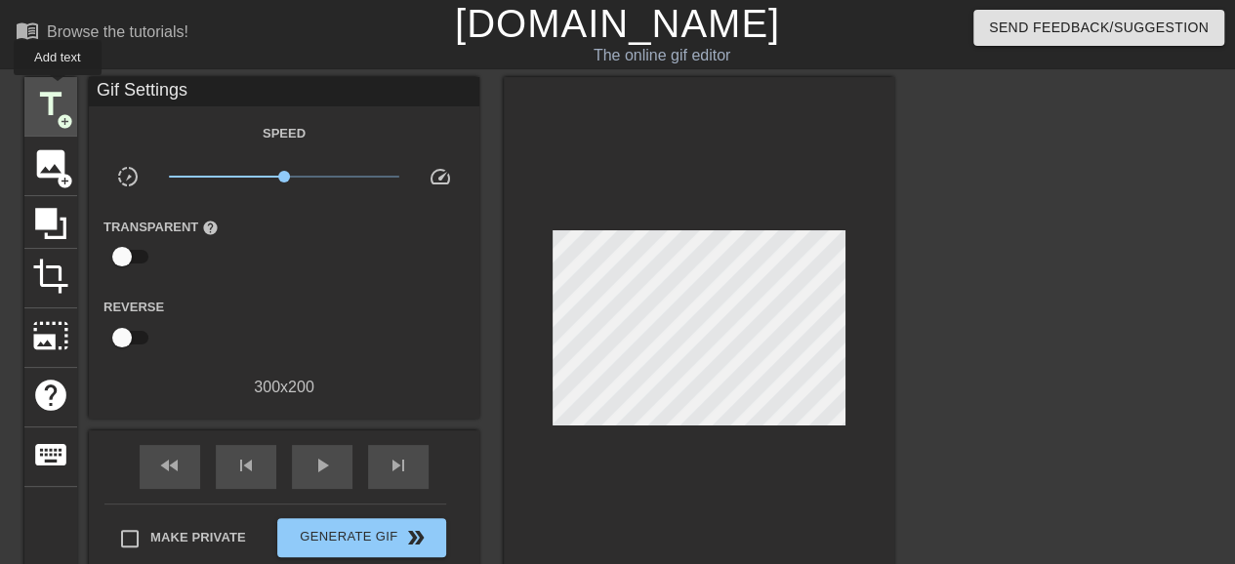
click at [57, 89] on span "title" at bounding box center [50, 104] width 37 height 37
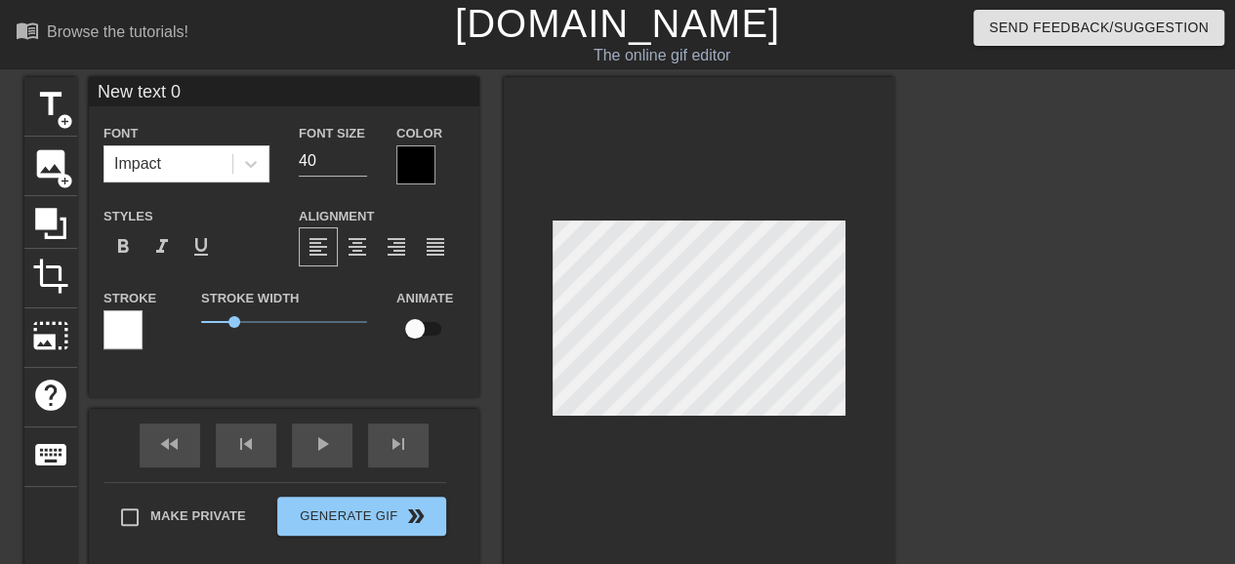
drag, startPoint x: 193, startPoint y: 100, endPoint x: 78, endPoint y: 91, distance: 115.5
click at [78, 91] on div "title add_circle image add_circle crop photo_size_select_large help keyboard Ne…" at bounding box center [459, 322] width 870 height 491
type input "[PERSON_NAME]"
click at [256, 170] on icon at bounding box center [251, 164] width 20 height 20
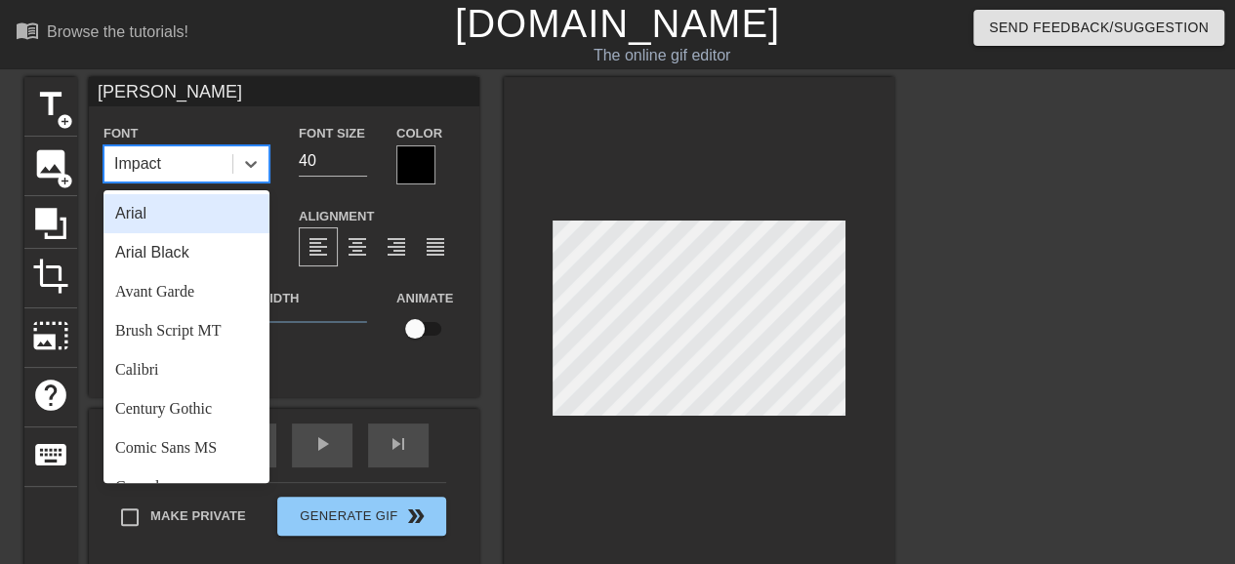
click at [212, 210] on div "Arial" at bounding box center [186, 213] width 166 height 39
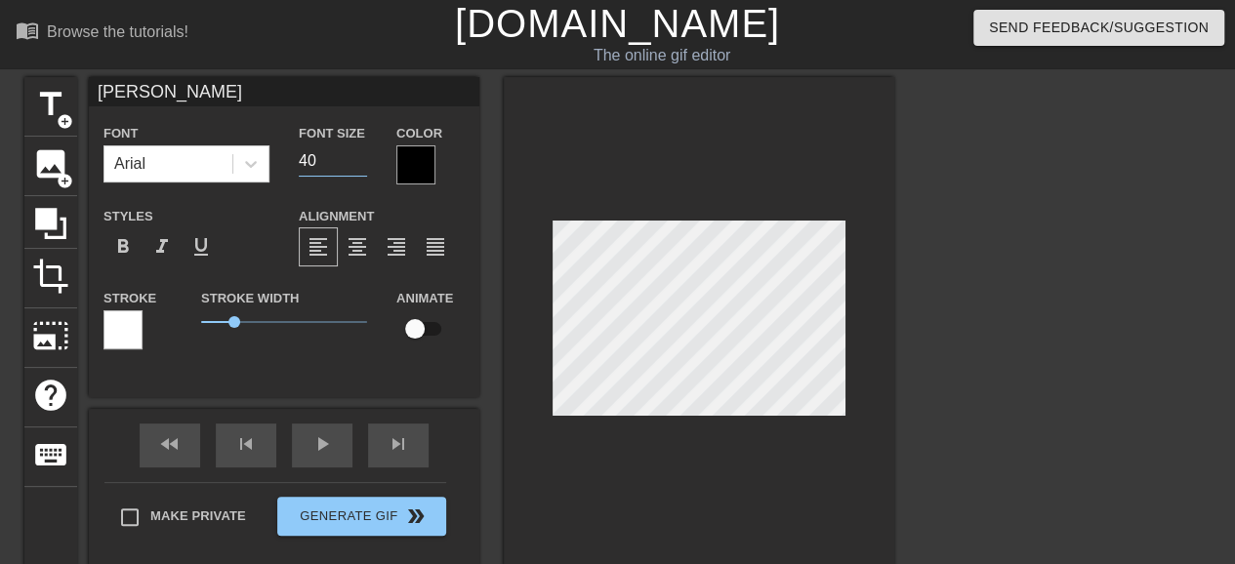
click at [333, 164] on input "40" at bounding box center [333, 160] width 68 height 31
drag, startPoint x: 339, startPoint y: 159, endPoint x: 283, endPoint y: 164, distance: 55.9
click at [284, 164] on div "Font Size 40" at bounding box center [333, 152] width 98 height 63
type input "20"
drag, startPoint x: 240, startPoint y: 324, endPoint x: 328, endPoint y: 249, distance: 115.6
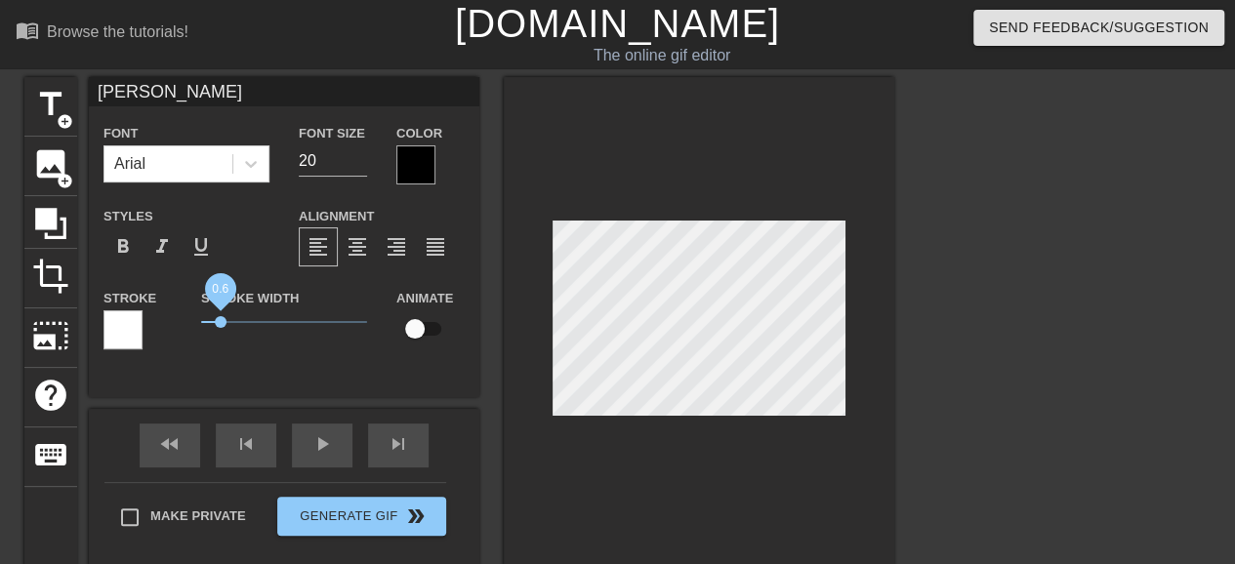
click at [220, 310] on span "0.6" at bounding box center [284, 321] width 166 height 23
click at [404, 157] on div at bounding box center [415, 164] width 39 height 39
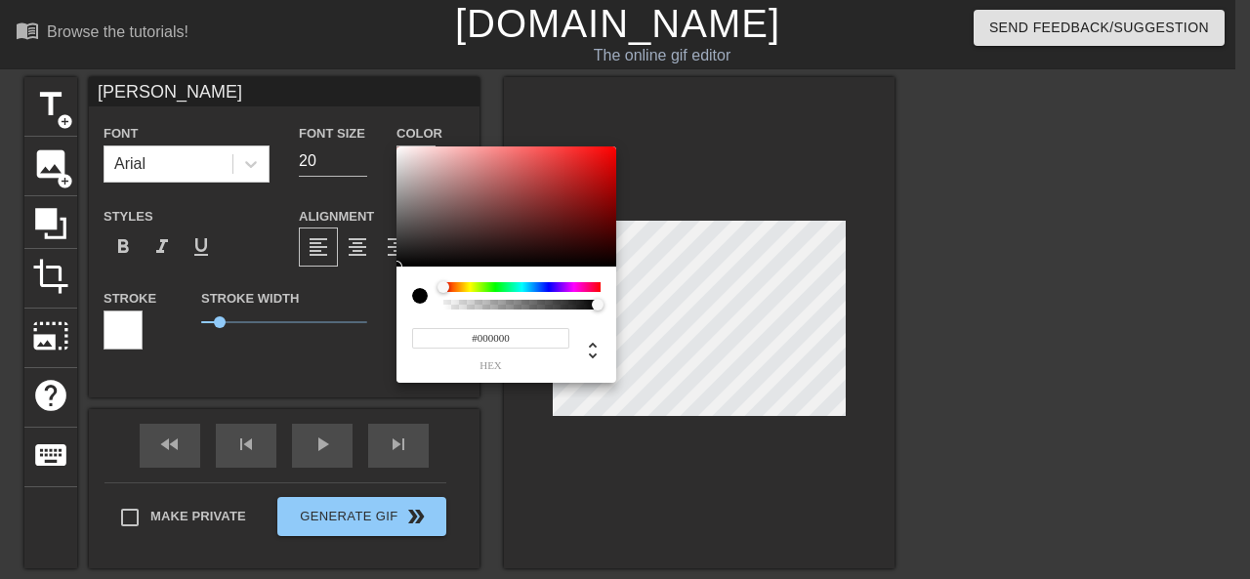
type input "0"
drag, startPoint x: 593, startPoint y: 301, endPoint x: 320, endPoint y: 301, distance: 272.4
click at [320, 301] on div "0 r 0 g 0 b 0 a" at bounding box center [625, 289] width 1250 height 579
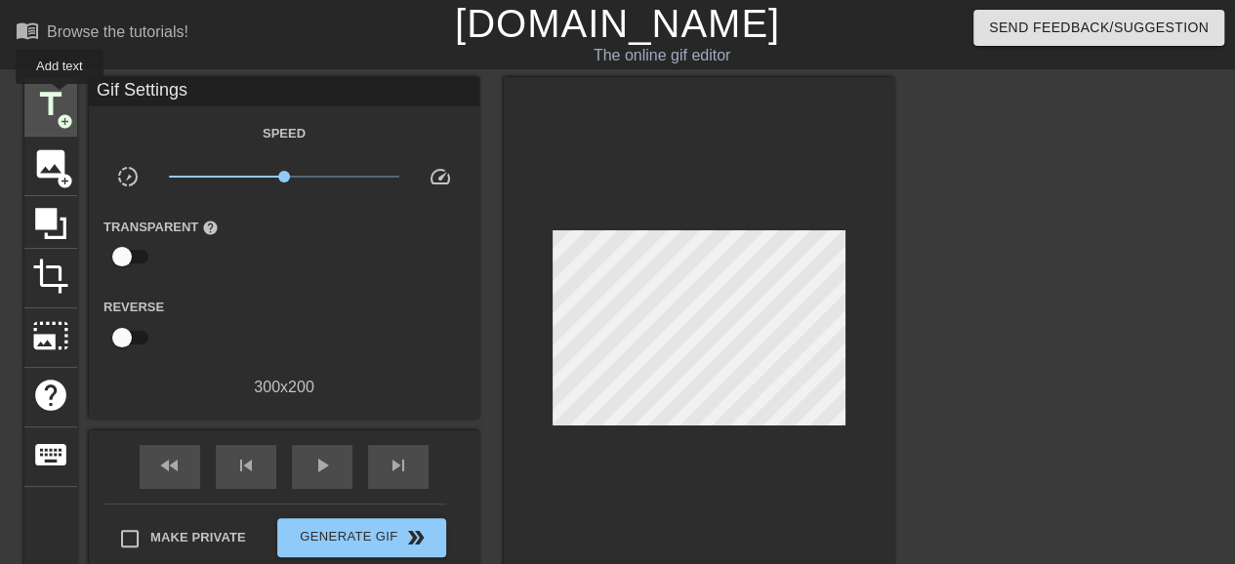
click at [60, 98] on span "title" at bounding box center [50, 104] width 37 height 37
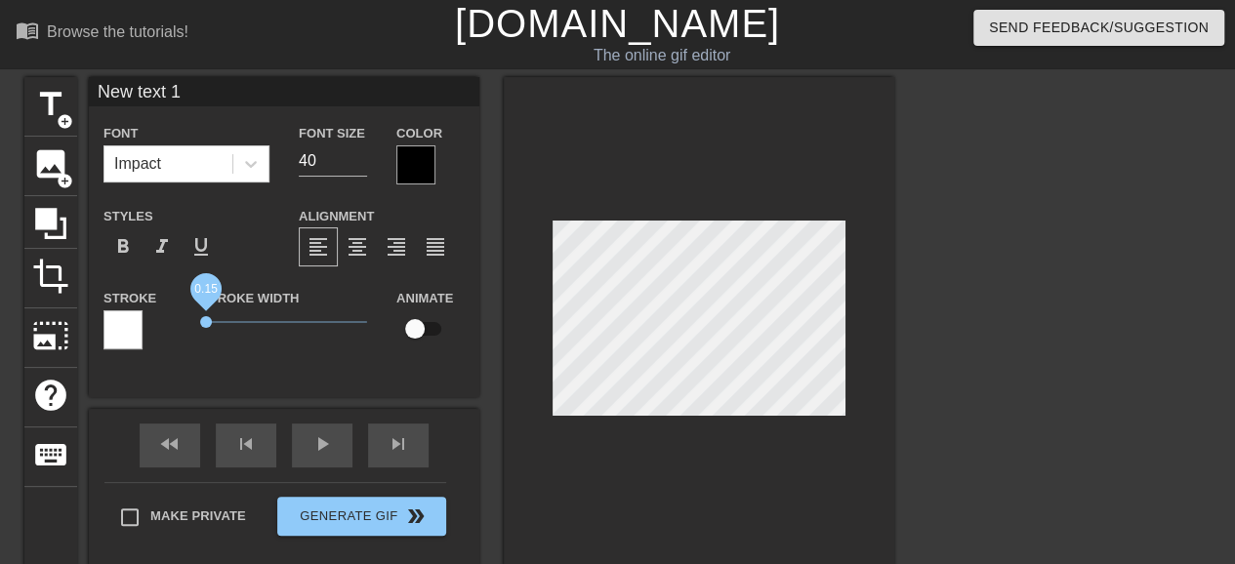
drag, startPoint x: 238, startPoint y: 323, endPoint x: 206, endPoint y: 311, distance: 34.3
click at [206, 316] on span "0.15" at bounding box center [206, 322] width 12 height 12
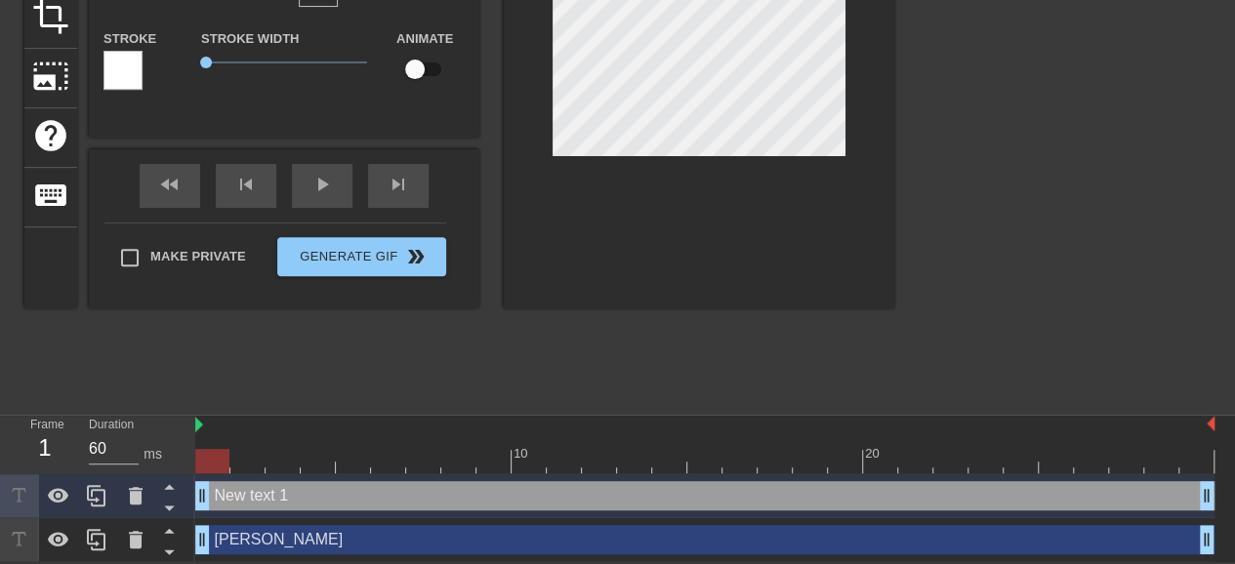
scroll to position [262, 0]
click at [304, 537] on div "[PERSON_NAME] drag_handle drag_handle" at bounding box center [704, 539] width 1019 height 29
type input "[PERSON_NAME]"
type input "20"
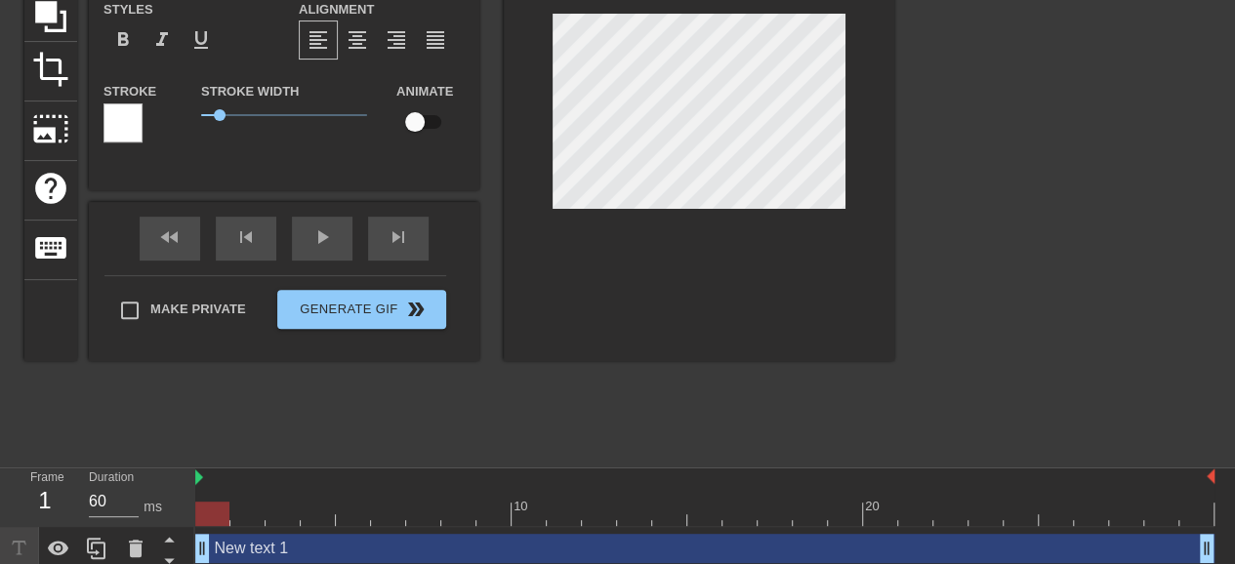
scroll to position [0, 0]
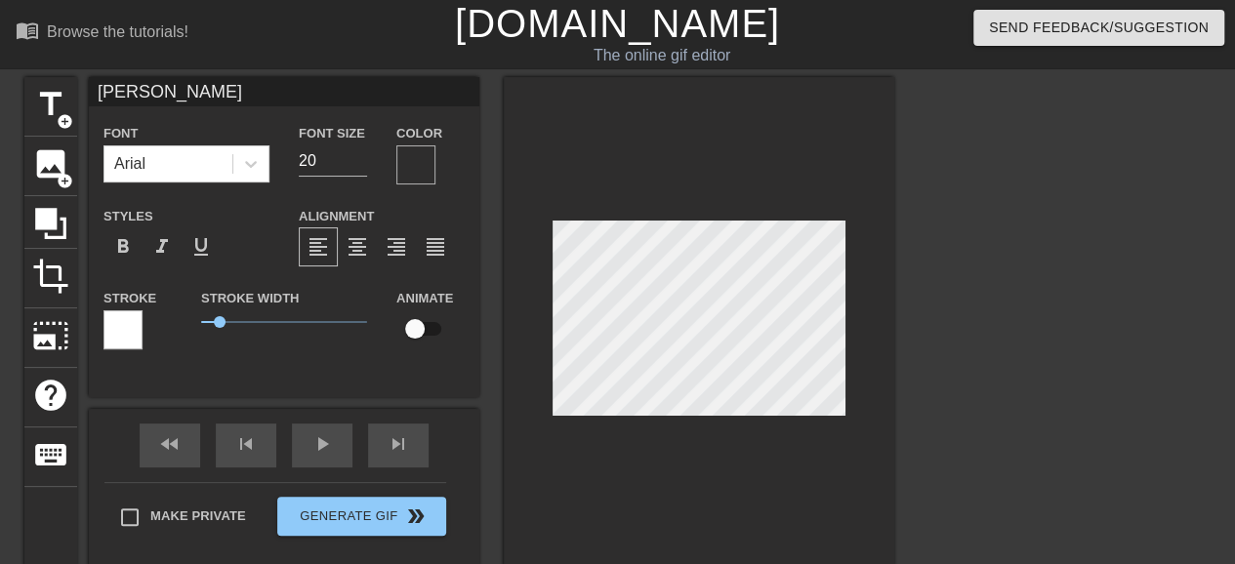
type input "New text 1"
type input "40"
type input "[PERSON_NAME]"
type input "20"
type input "New text 1"
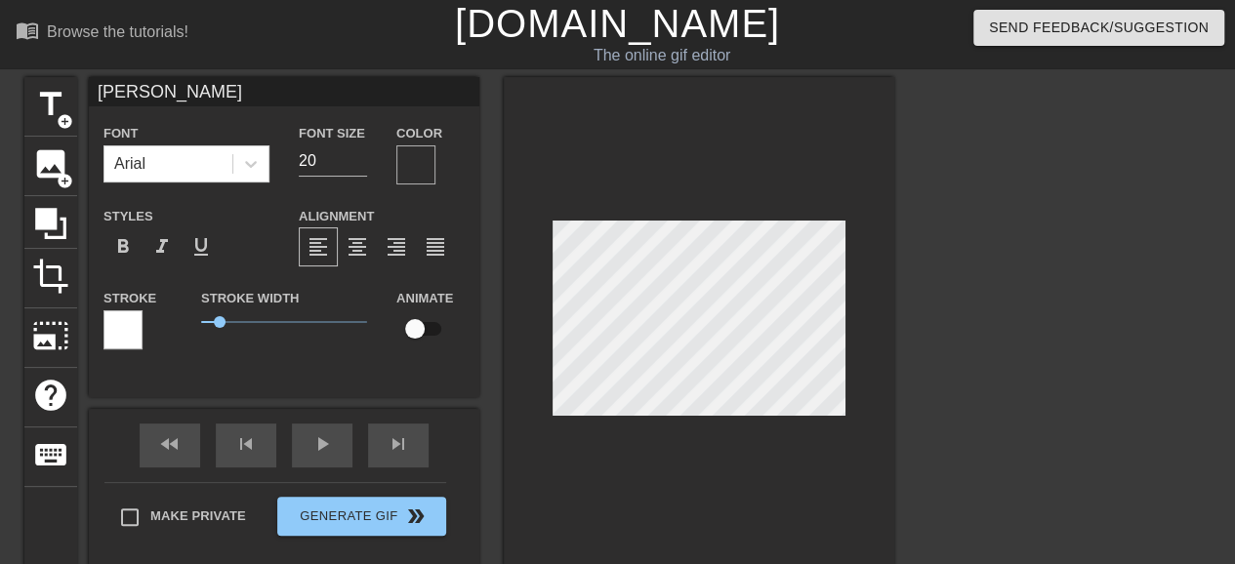
type input "40"
type input "[PERSON_NAME]"
drag, startPoint x: 326, startPoint y: 166, endPoint x: 295, endPoint y: 164, distance: 31.3
click at [295, 164] on div "Font Size 20" at bounding box center [333, 152] width 98 height 63
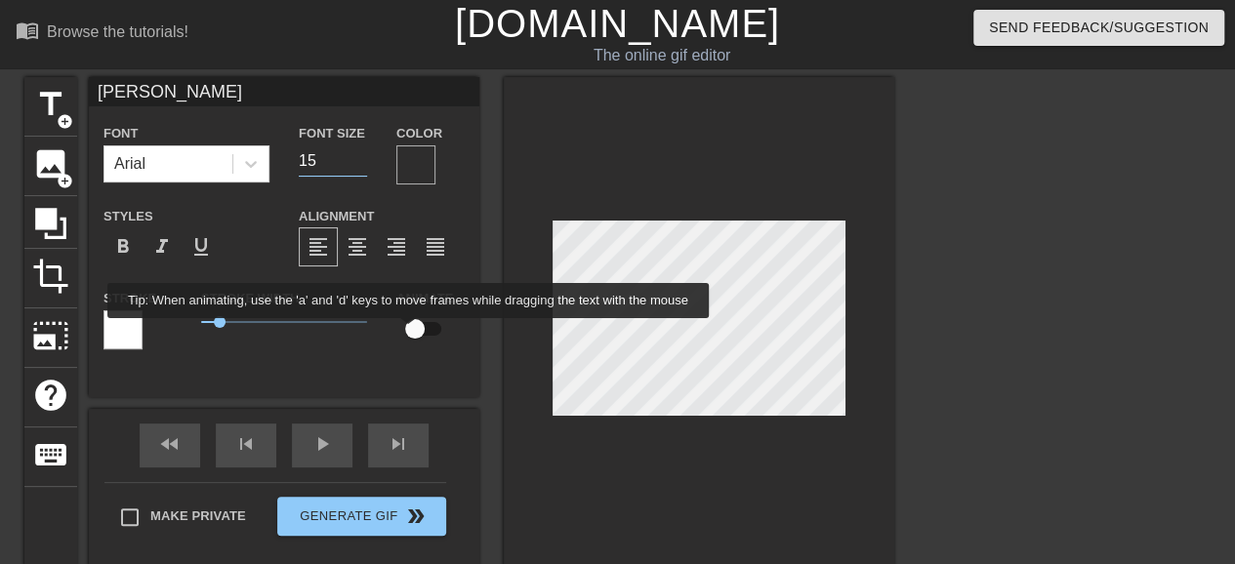
type input "15"
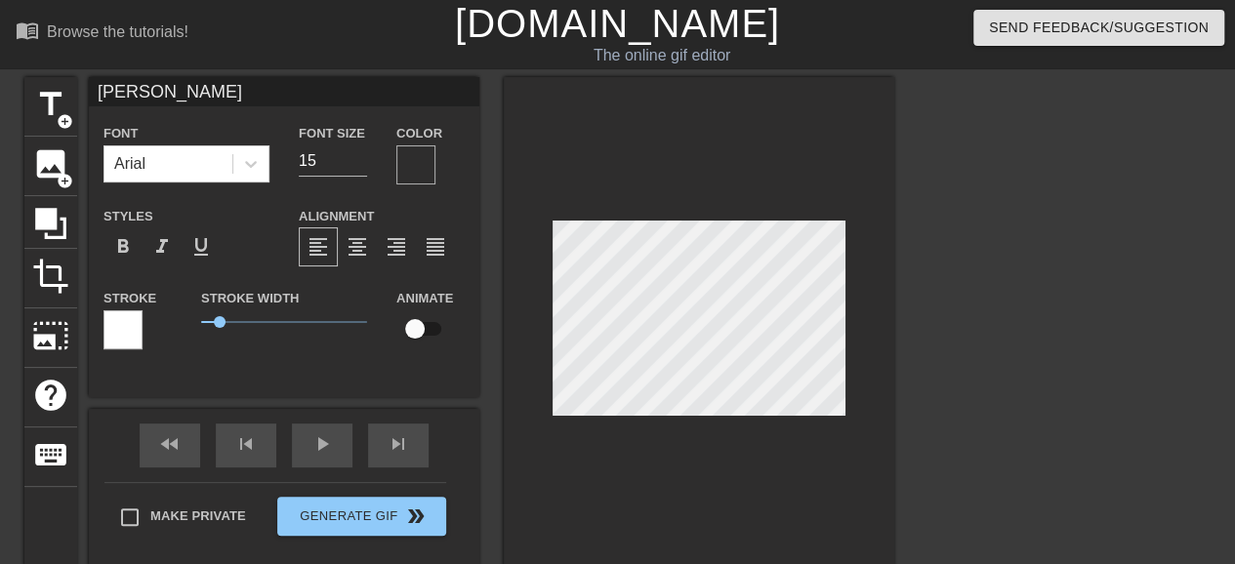
drag, startPoint x: 409, startPoint y: 332, endPoint x: 463, endPoint y: 332, distance: 53.7
click at [463, 332] on div "Animate" at bounding box center [431, 317] width 98 height 62
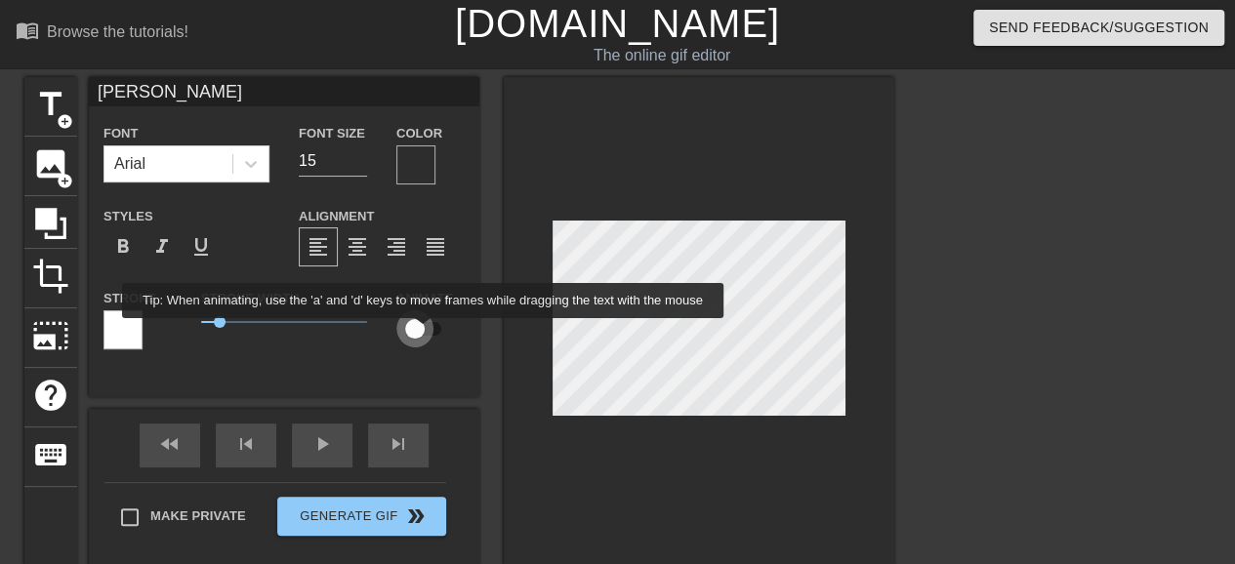
drag, startPoint x: 420, startPoint y: 328, endPoint x: 448, endPoint y: 333, distance: 28.7
click at [448, 333] on input "checkbox" at bounding box center [414, 328] width 111 height 37
click at [438, 333] on input "checkbox" at bounding box center [433, 328] width 111 height 37
checkbox input "false"
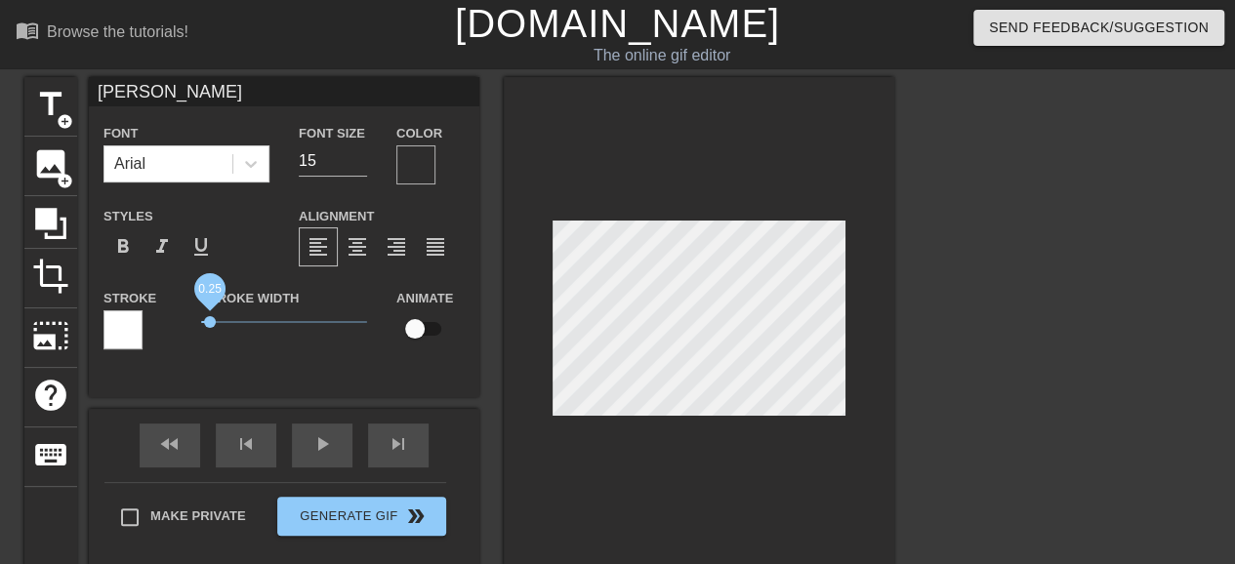
click at [210, 325] on span "0.25" at bounding box center [210, 322] width 12 height 12
click at [134, 327] on div at bounding box center [122, 329] width 39 height 39
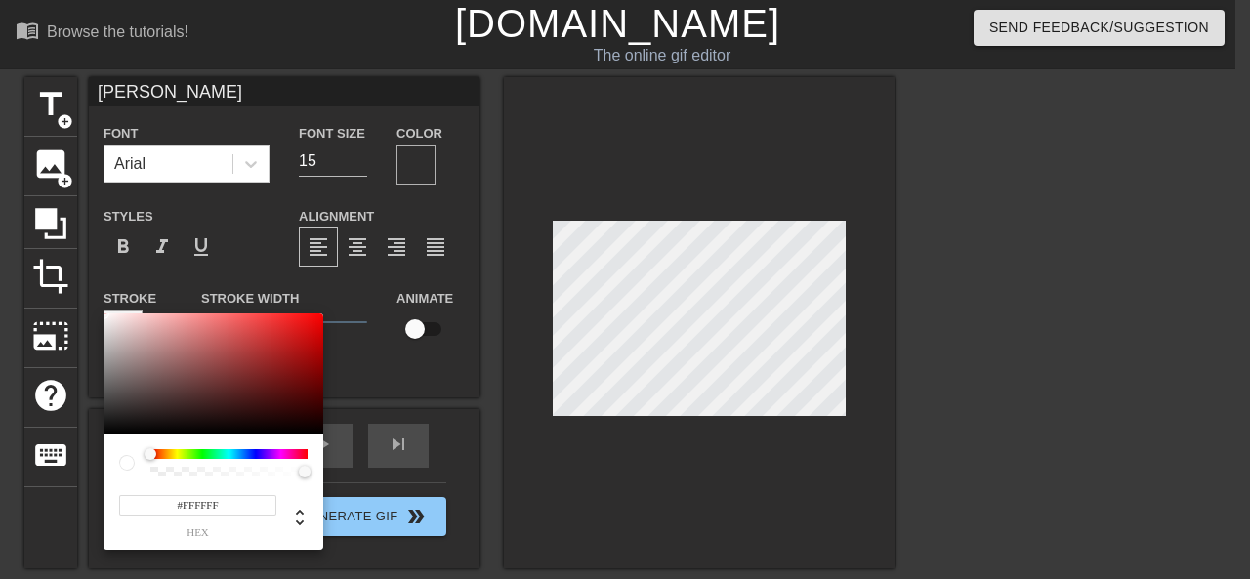
drag, startPoint x: 228, startPoint y: 498, endPoint x: 181, endPoint y: 503, distance: 48.1
click at [181, 503] on input "#FFFFFF" at bounding box center [197, 505] width 157 height 21
type input "#000000"
click at [200, 532] on span "hex" at bounding box center [197, 532] width 157 height 11
click at [304, 491] on div "#000000 hex" at bounding box center [213, 507] width 188 height 62
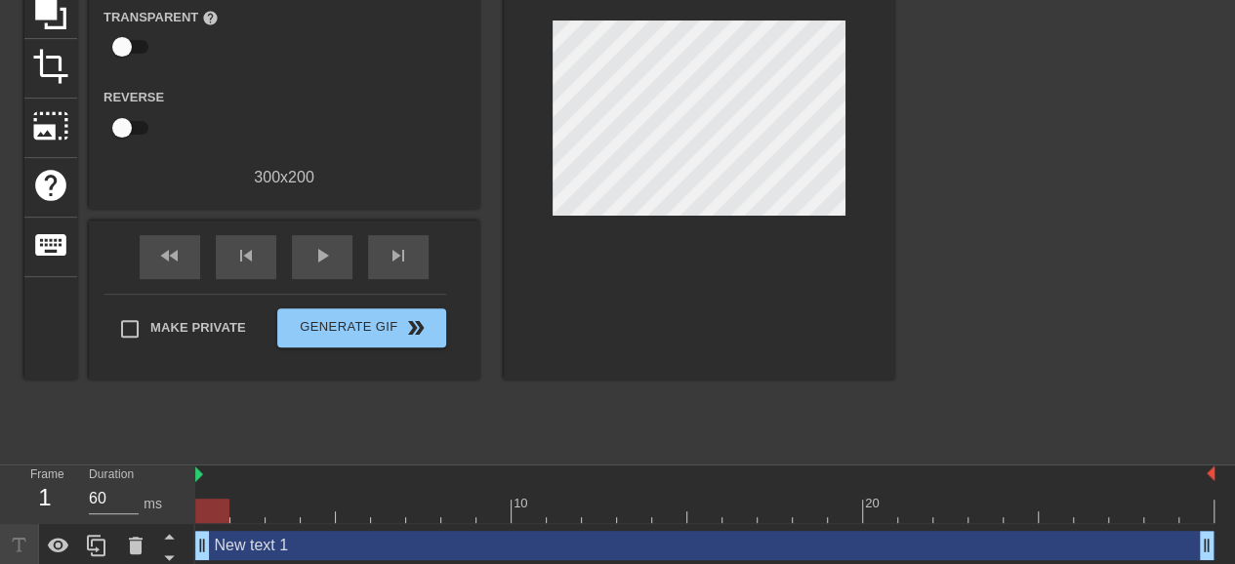
scroll to position [262, 0]
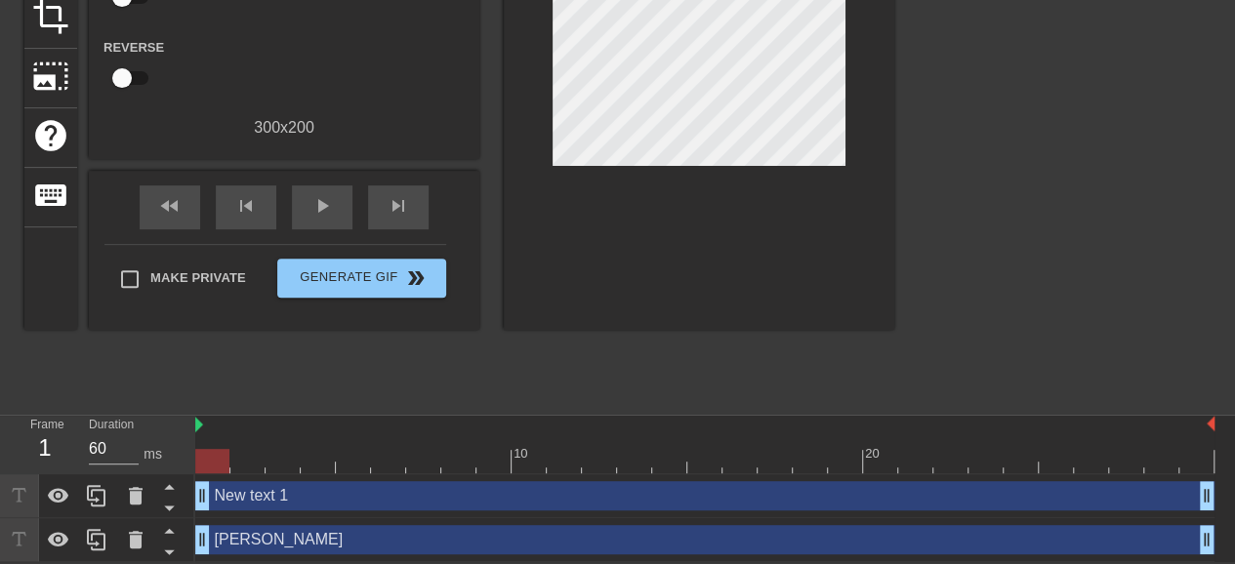
click at [271, 535] on div "[PERSON_NAME] drag_handle drag_handle" at bounding box center [704, 539] width 1019 height 29
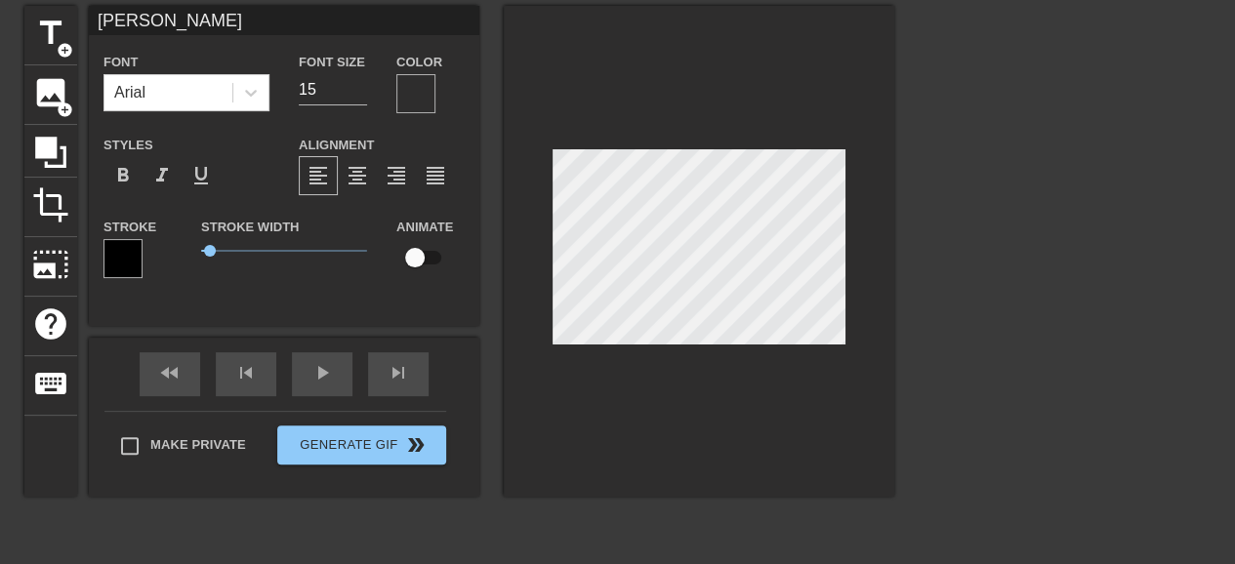
scroll to position [0, 0]
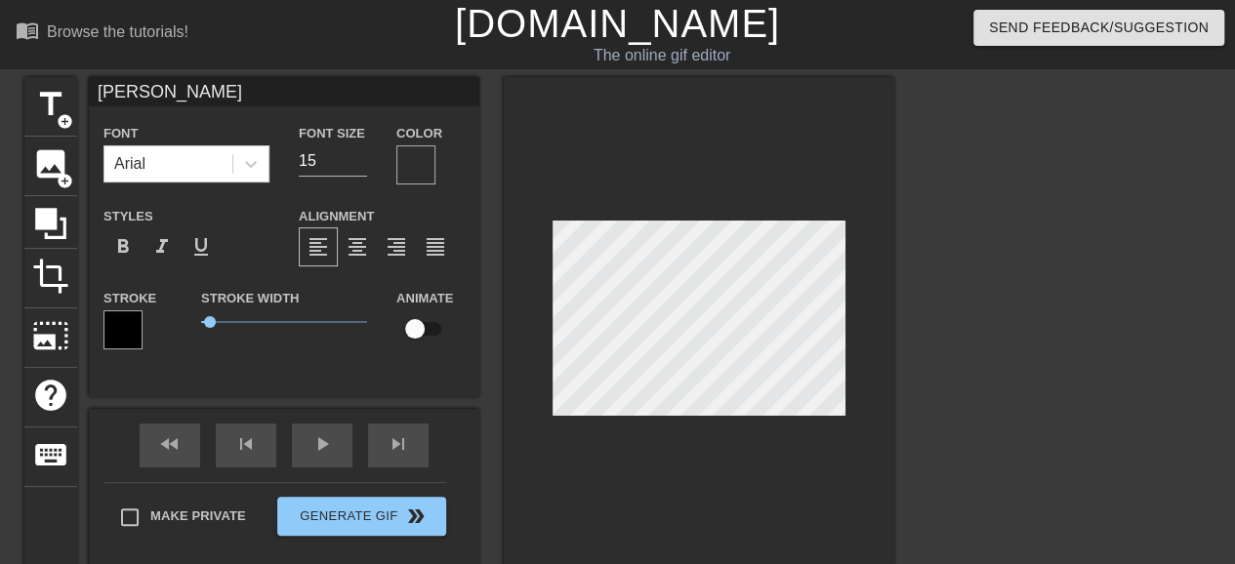
click at [417, 167] on div at bounding box center [415, 164] width 39 height 39
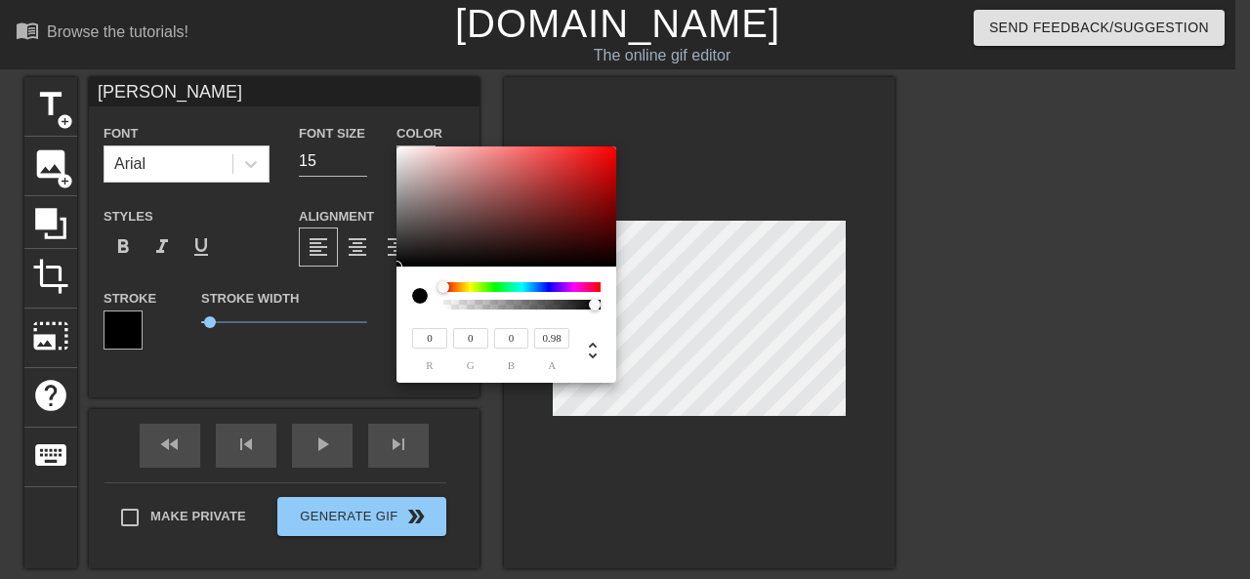
click at [595, 306] on div at bounding box center [521, 305] width 151 height 10
drag, startPoint x: 595, startPoint y: 306, endPoint x: 617, endPoint y: 308, distance: 22.5
click at [617, 308] on div "0 r 0 g 0 b 1 a" at bounding box center [625, 289] width 1250 height 579
type input "0.54"
click at [527, 308] on div at bounding box center [521, 305] width 151 height 10
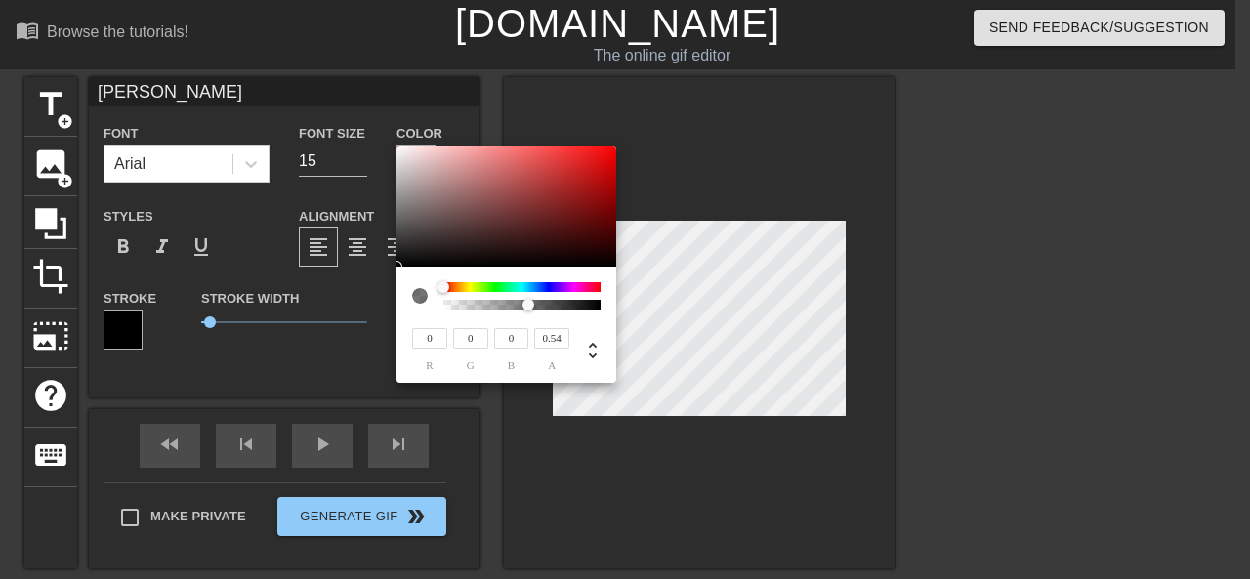
click at [413, 297] on div at bounding box center [420, 296] width 16 height 16
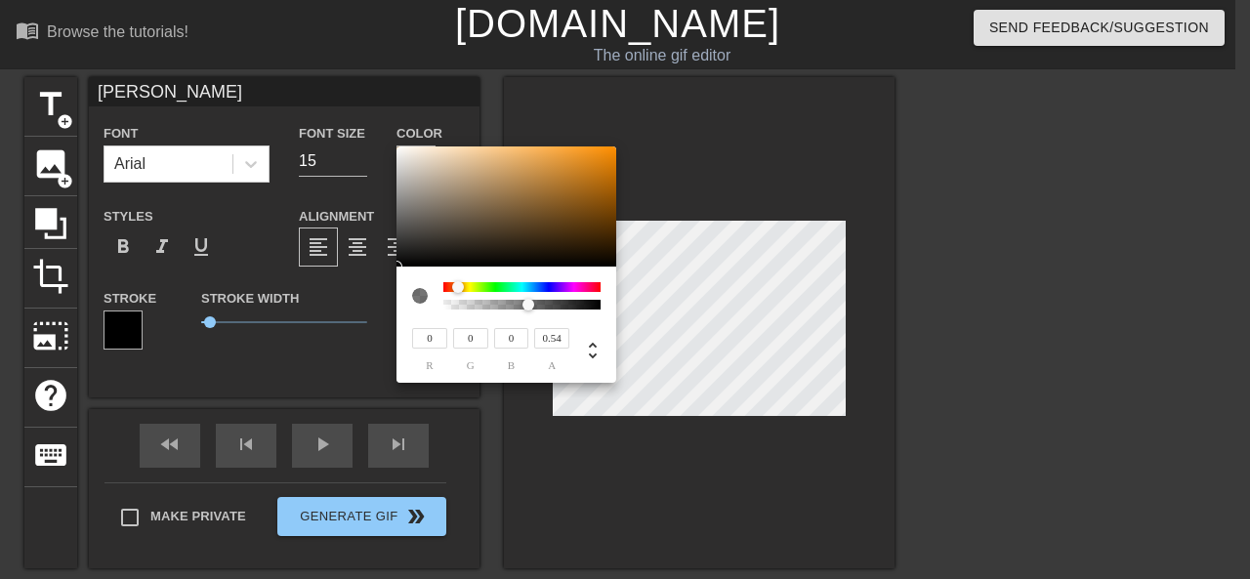
click at [458, 288] on div at bounding box center [521, 287] width 157 height 10
click at [437, 284] on div at bounding box center [427, 295] width 31 height 27
click at [443, 283] on div at bounding box center [521, 287] width 157 height 10
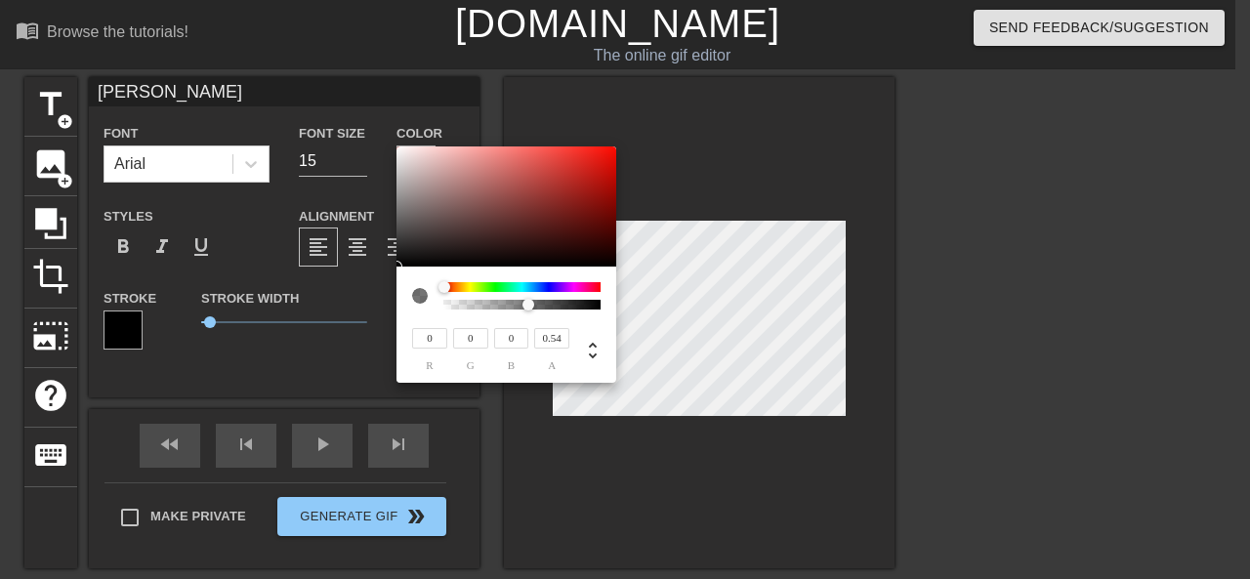
click at [443, 289] on div at bounding box center [521, 287] width 157 height 10
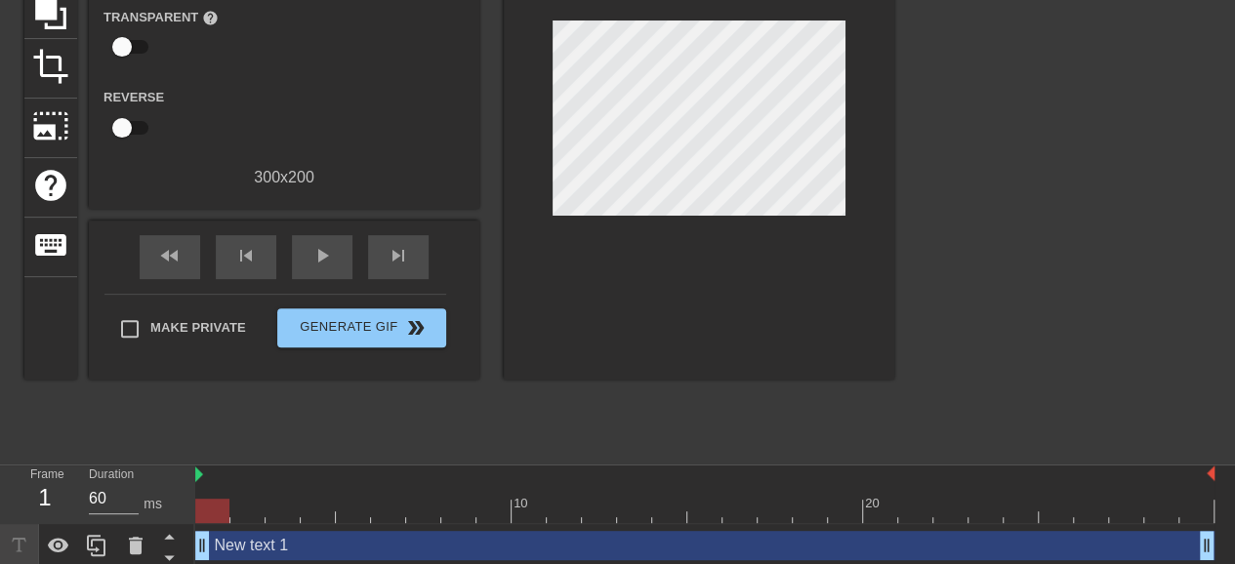
scroll to position [262, 0]
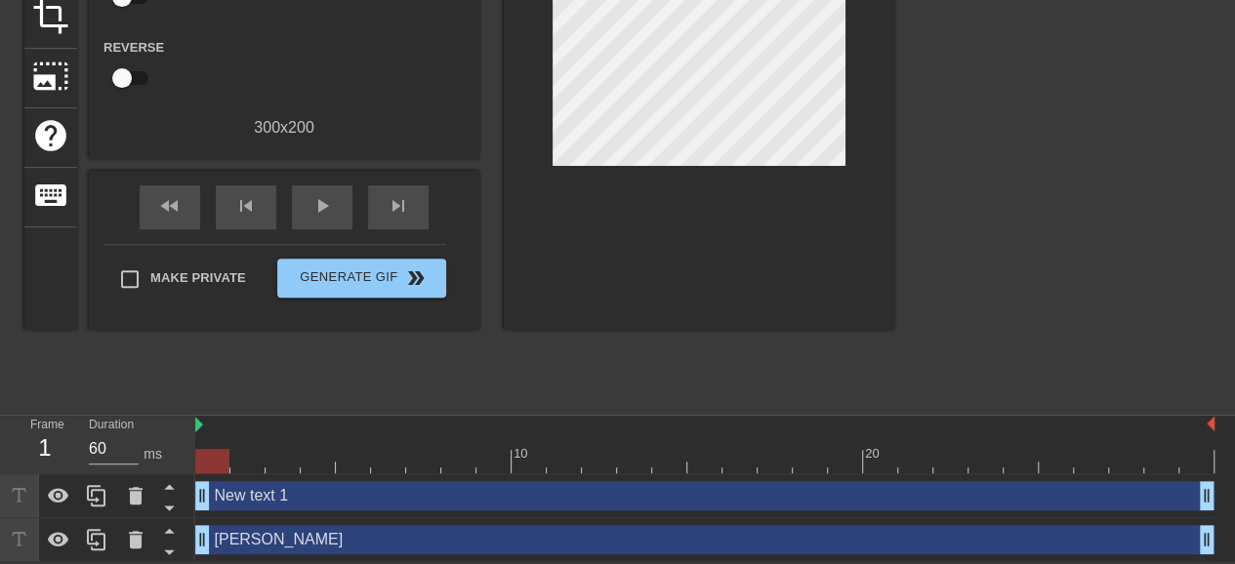
click at [276, 547] on div "[PERSON_NAME] drag_handle drag_handle" at bounding box center [704, 539] width 1019 height 29
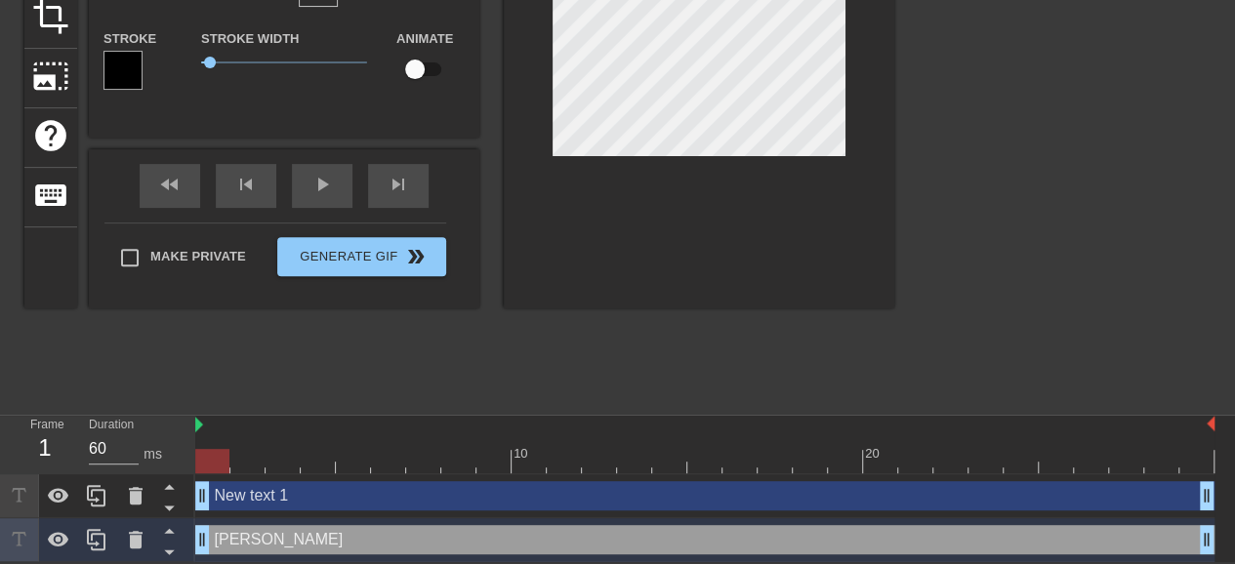
scroll to position [0, 0]
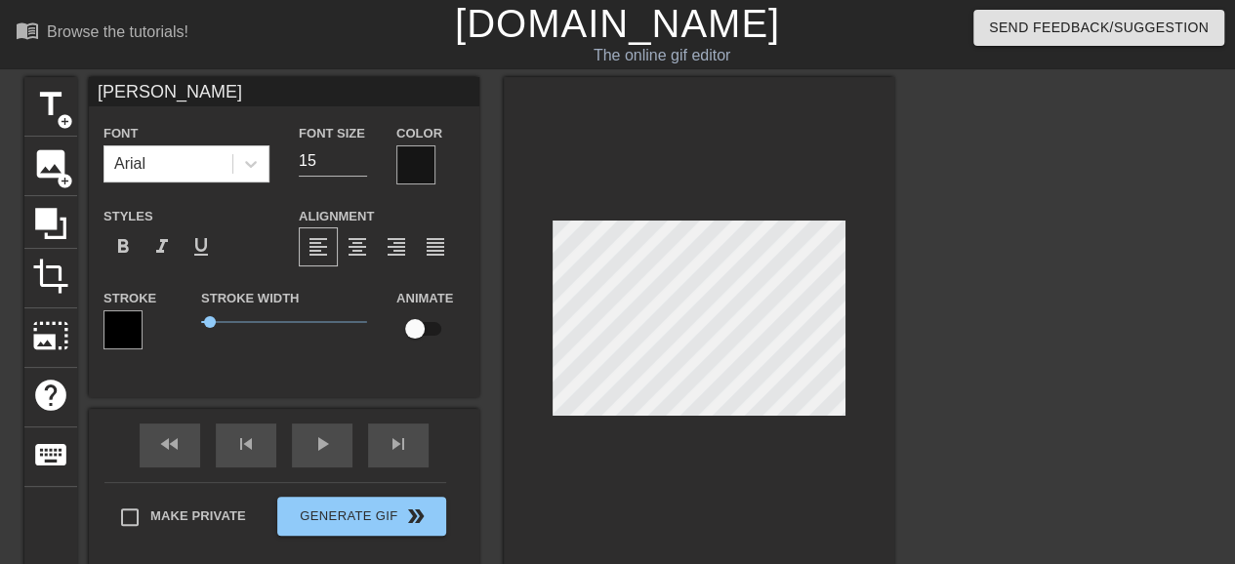
click at [420, 169] on div at bounding box center [415, 164] width 39 height 39
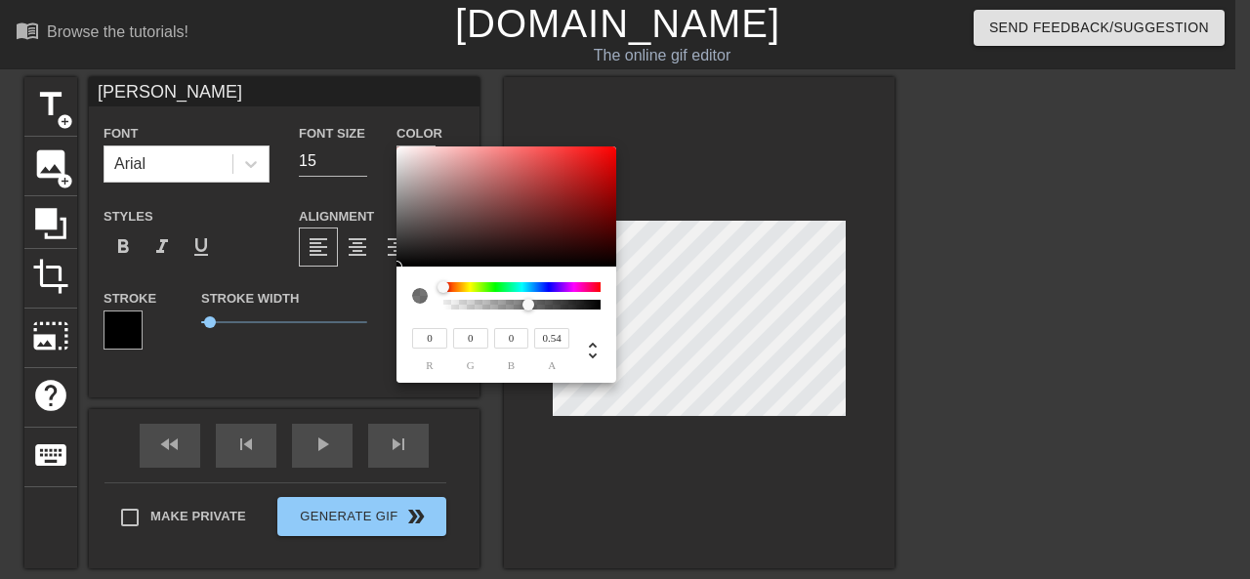
click at [434, 355] on div "0 r" at bounding box center [429, 348] width 35 height 46
click at [442, 362] on span "r" at bounding box center [429, 365] width 35 height 11
click at [592, 349] on icon at bounding box center [592, 350] width 23 height 23
type input "0%"
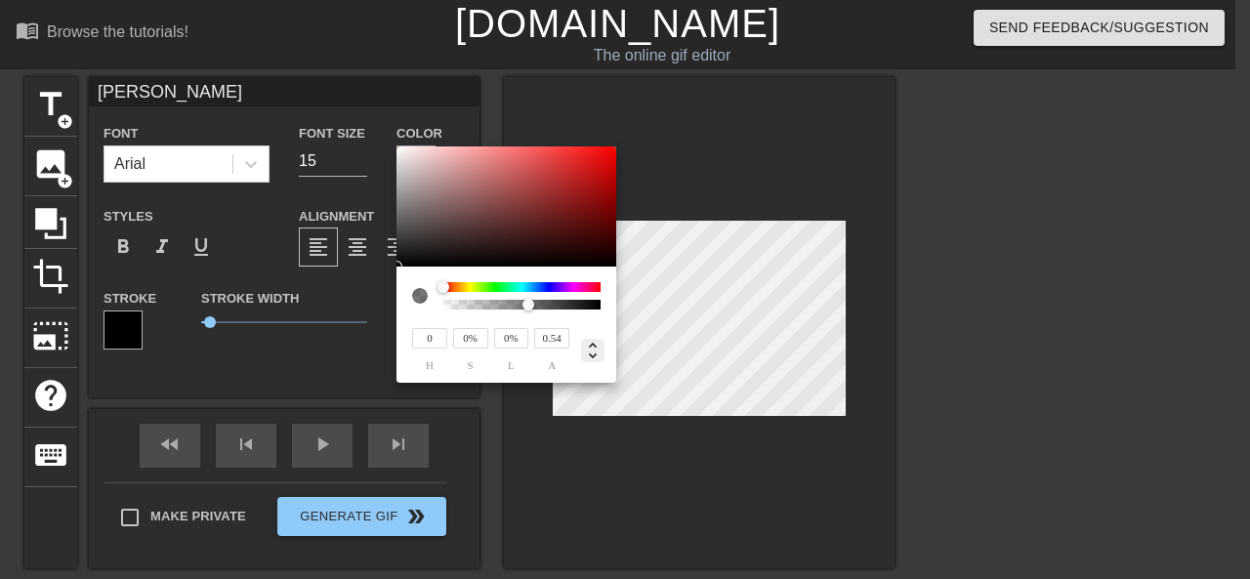
click at [589, 343] on icon at bounding box center [592, 350] width 23 height 23
type input "0"
click at [594, 366] on div at bounding box center [584, 348] width 31 height 46
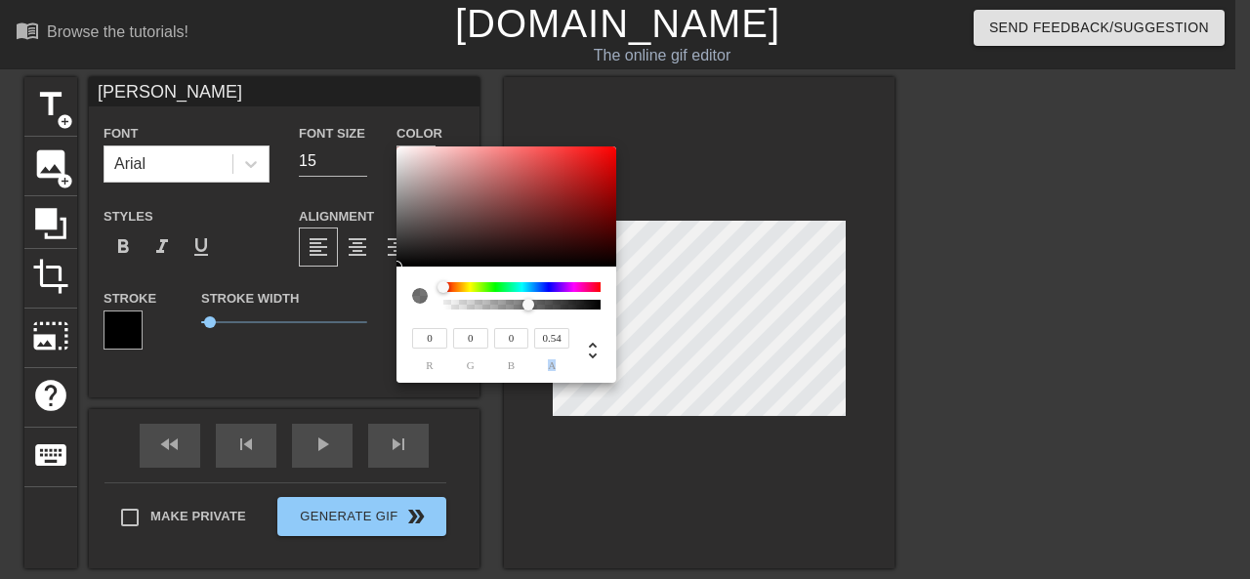
click at [594, 366] on div at bounding box center [584, 348] width 31 height 46
click at [594, 365] on div at bounding box center [584, 348] width 31 height 46
click at [594, 362] on div at bounding box center [584, 348] width 31 height 46
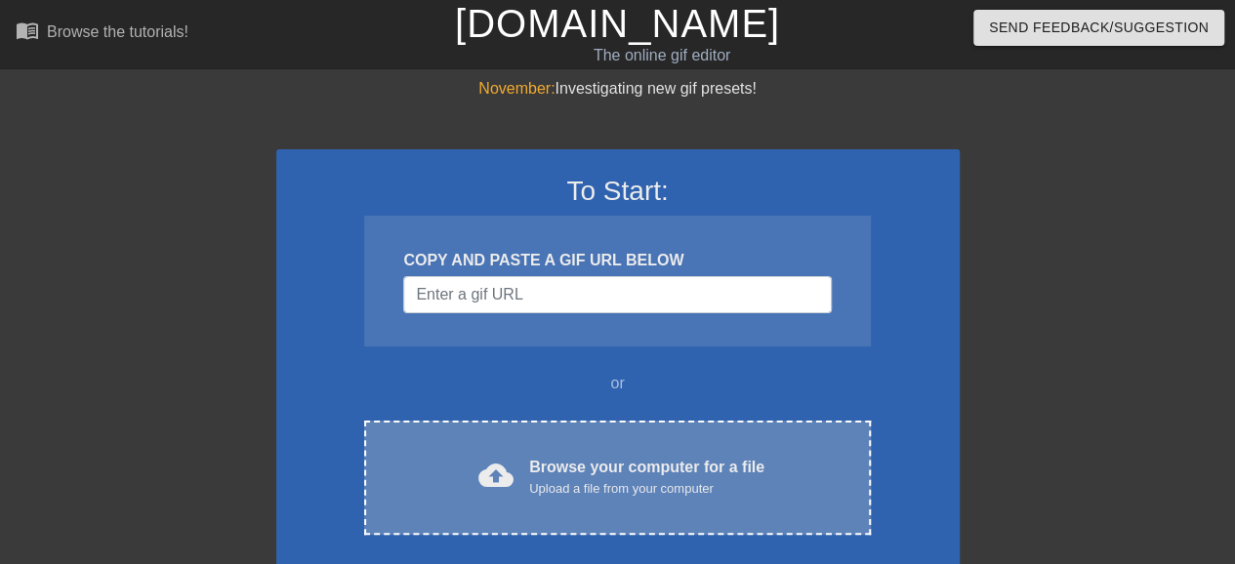
click at [623, 475] on div "Browse your computer for a file Upload a file from your computer" at bounding box center [646, 477] width 235 height 43
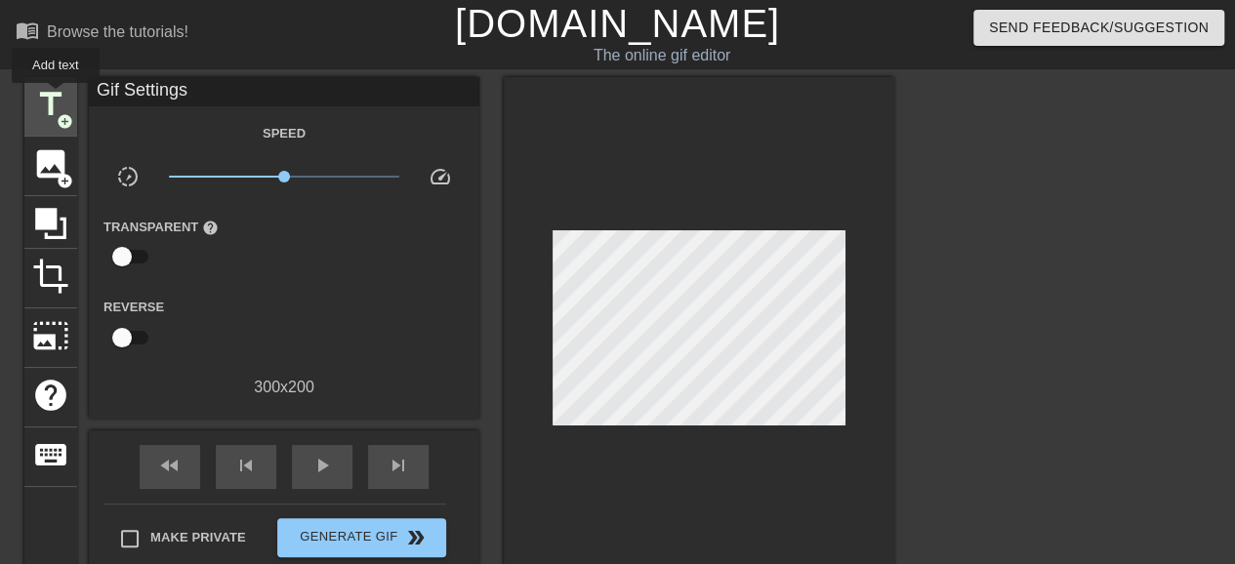
click at [56, 97] on span "title" at bounding box center [50, 104] width 37 height 37
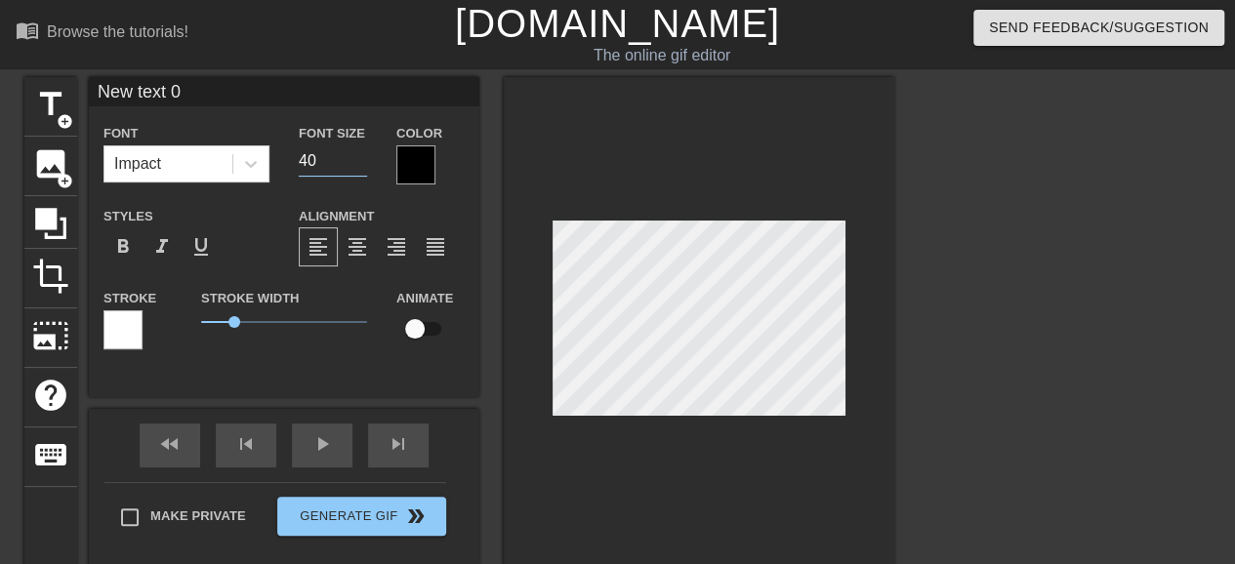
drag, startPoint x: 318, startPoint y: 156, endPoint x: 273, endPoint y: 180, distance: 50.7
click at [273, 180] on div "Font Impact Font Size 40 Color" at bounding box center [284, 152] width 391 height 63
type input "15"
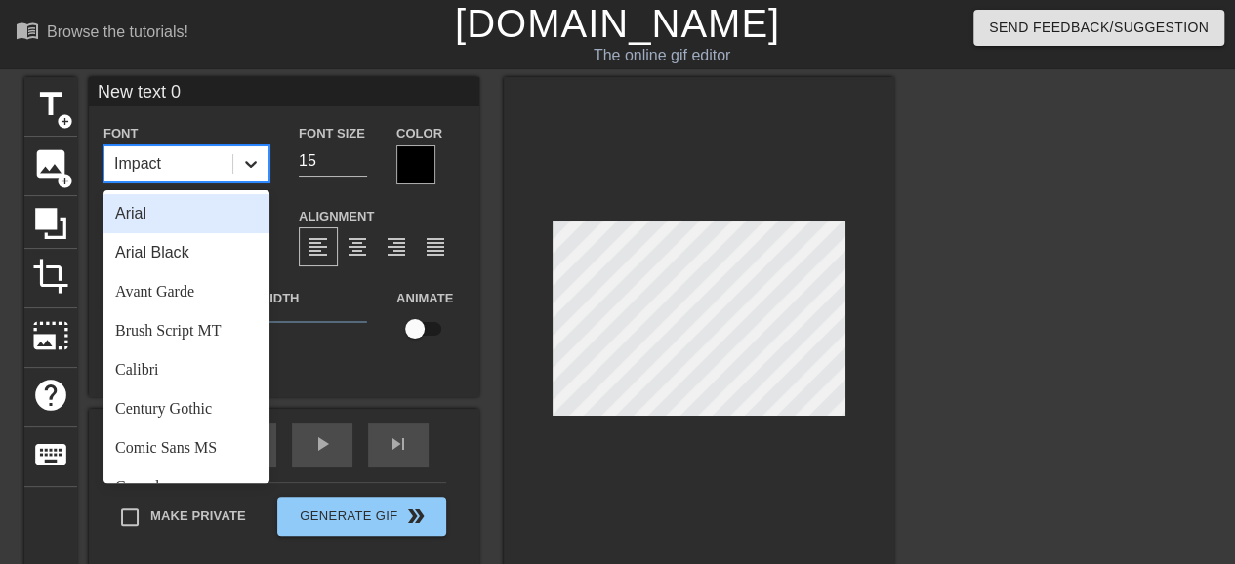
click at [254, 169] on icon at bounding box center [251, 164] width 20 height 20
click at [215, 213] on div "Arial" at bounding box center [186, 213] width 166 height 39
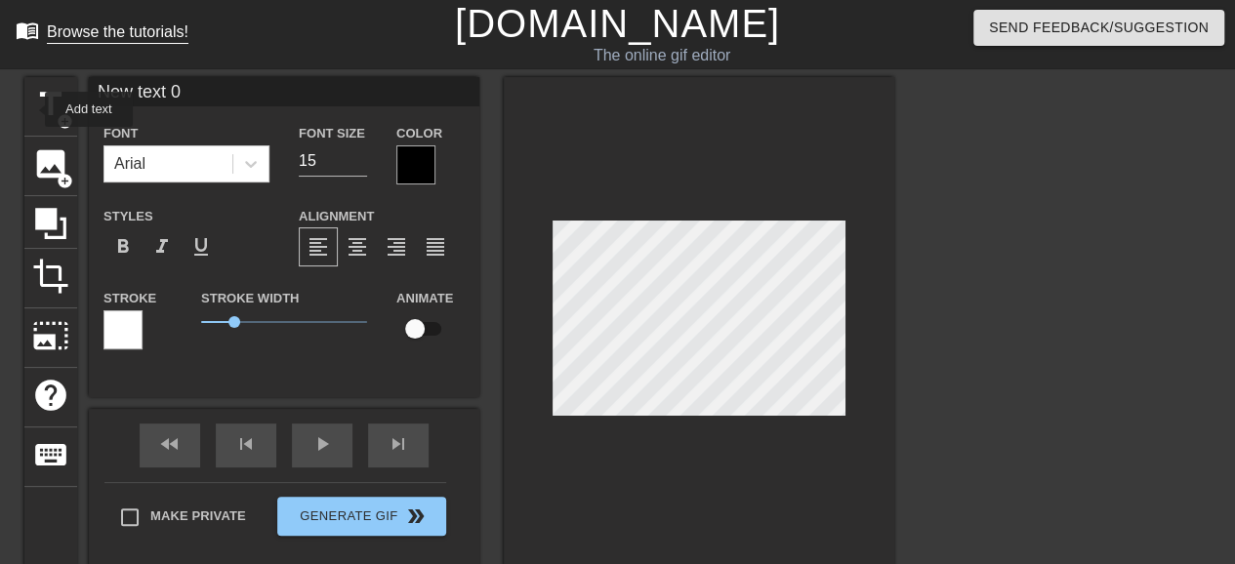
drag, startPoint x: 204, startPoint y: 103, endPoint x: 33, endPoint y: 36, distance: 183.3
click at [31, 108] on div "title add_circle image add_circle crop photo_size_select_large help keyboard Ne…" at bounding box center [459, 322] width 870 height 491
type input "[PERSON_NAME]"
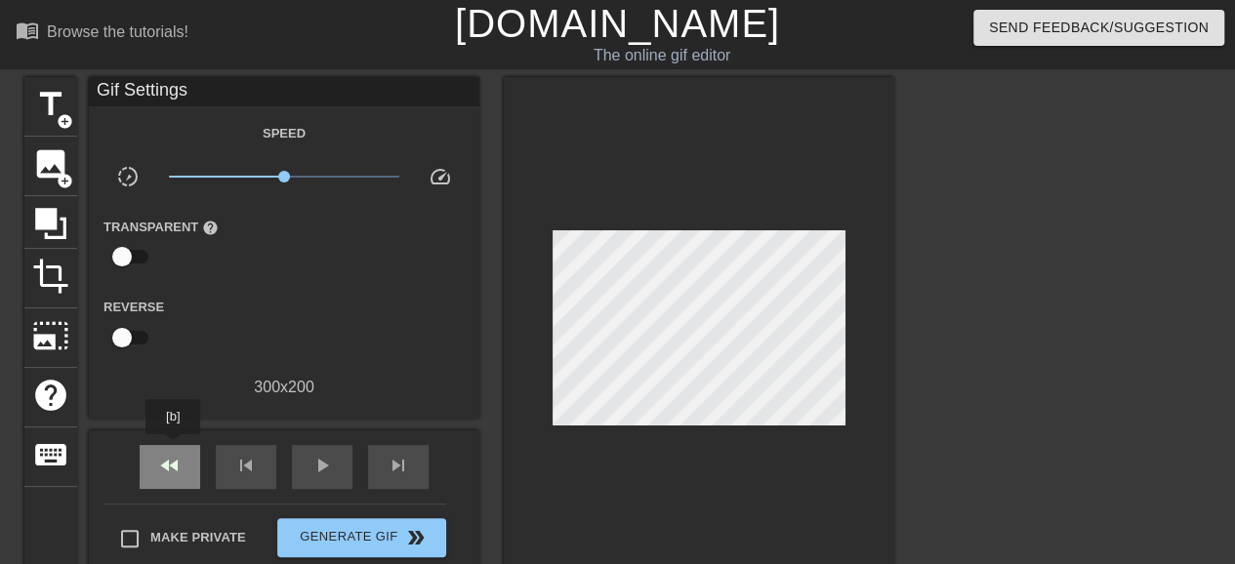
click at [174, 448] on div "fast_rewind" at bounding box center [170, 467] width 61 height 44
click at [180, 465] on span "fast_rewind" at bounding box center [169, 465] width 23 height 23
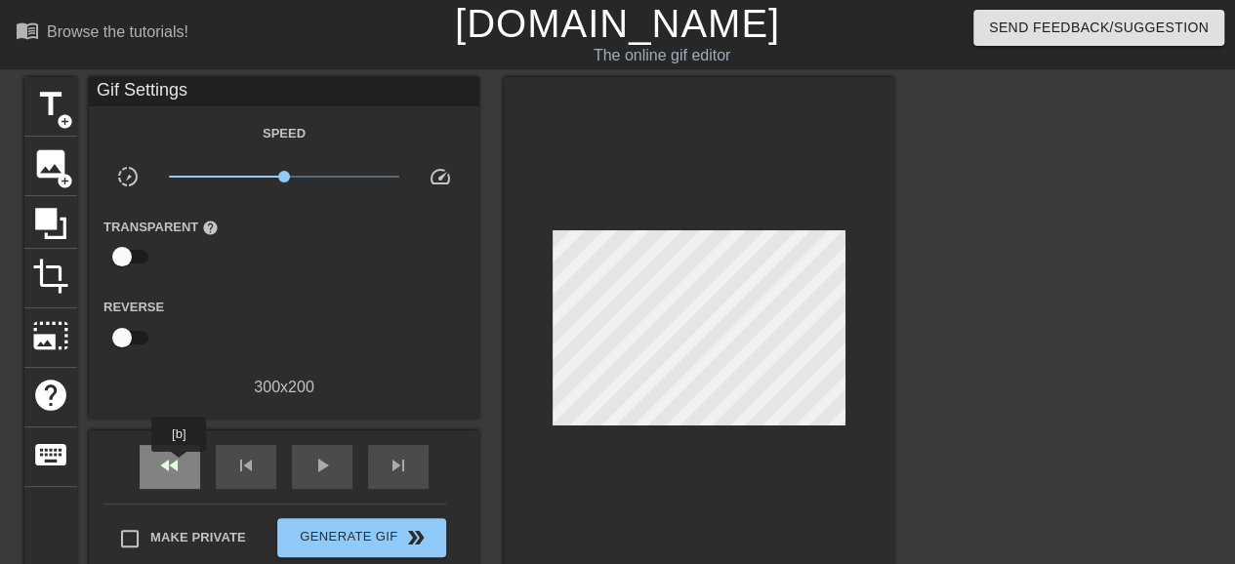
click at [180, 466] on span "fast_rewind" at bounding box center [169, 465] width 23 height 23
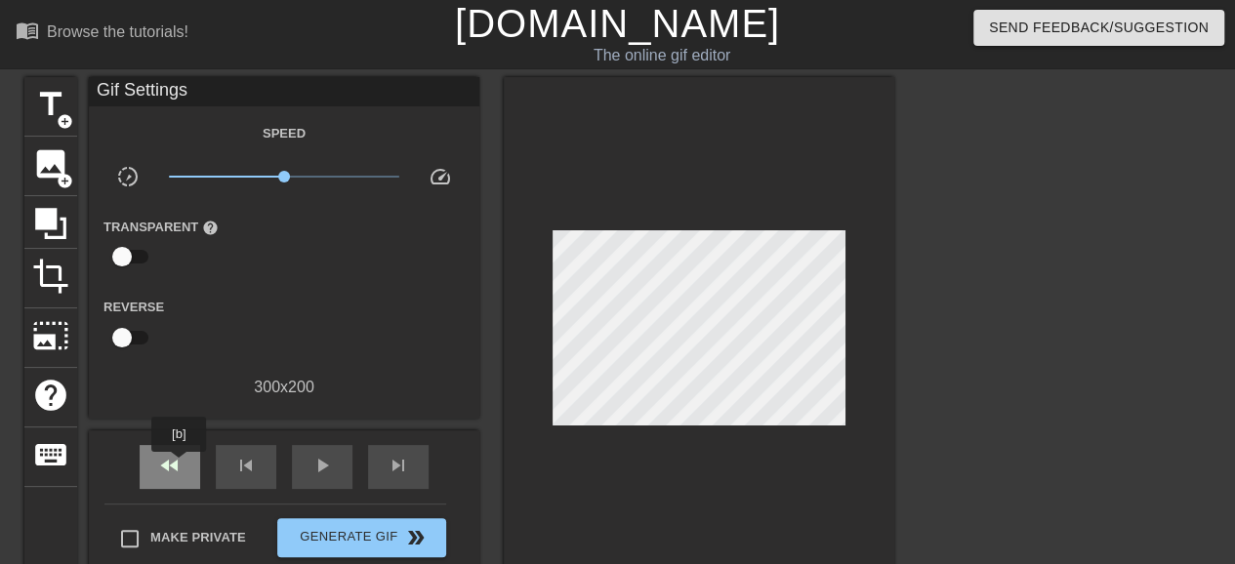
click at [180, 466] on span "fast_rewind" at bounding box center [169, 465] width 23 height 23
click at [61, 96] on span "title" at bounding box center [50, 104] width 37 height 37
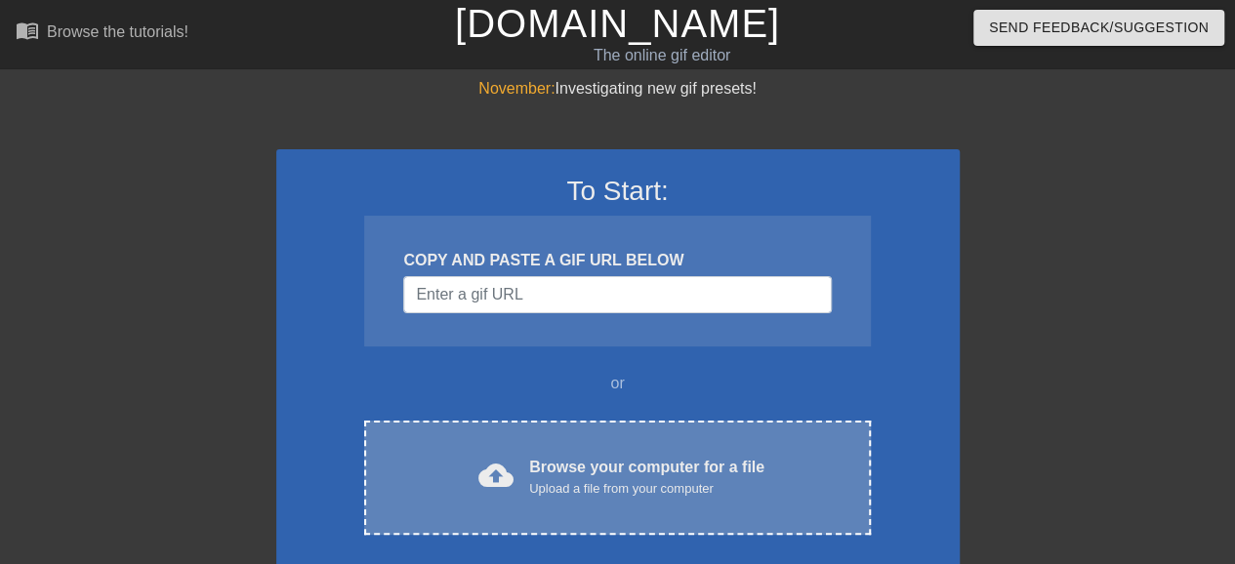
click at [618, 461] on div "Browse your computer for a file Upload a file from your computer" at bounding box center [646, 477] width 235 height 43
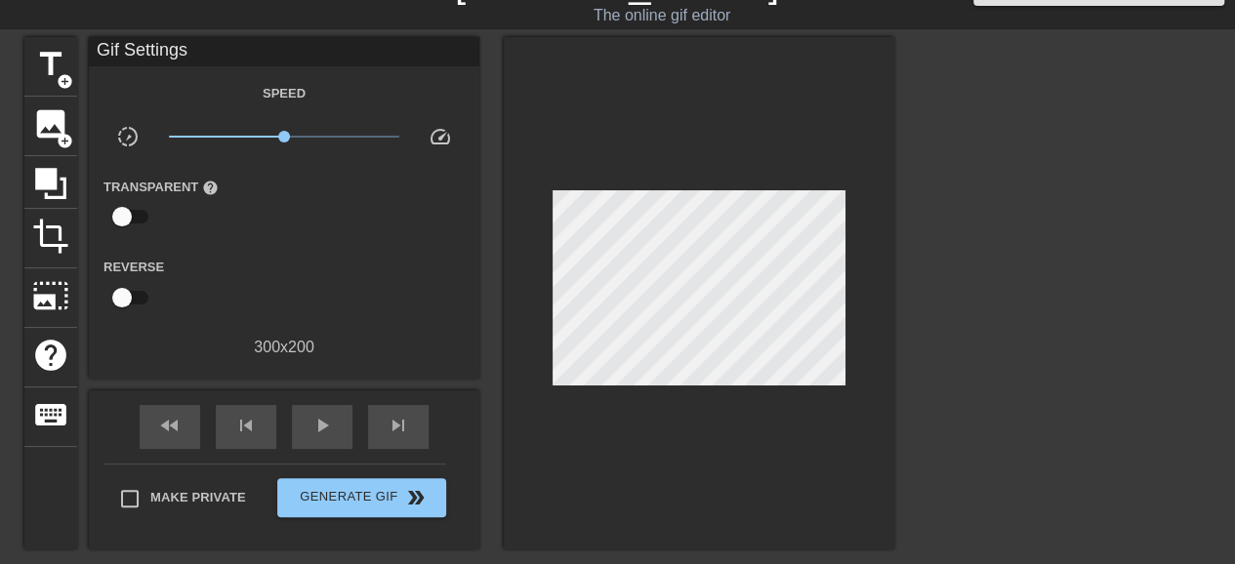
scroll to position [10, 0]
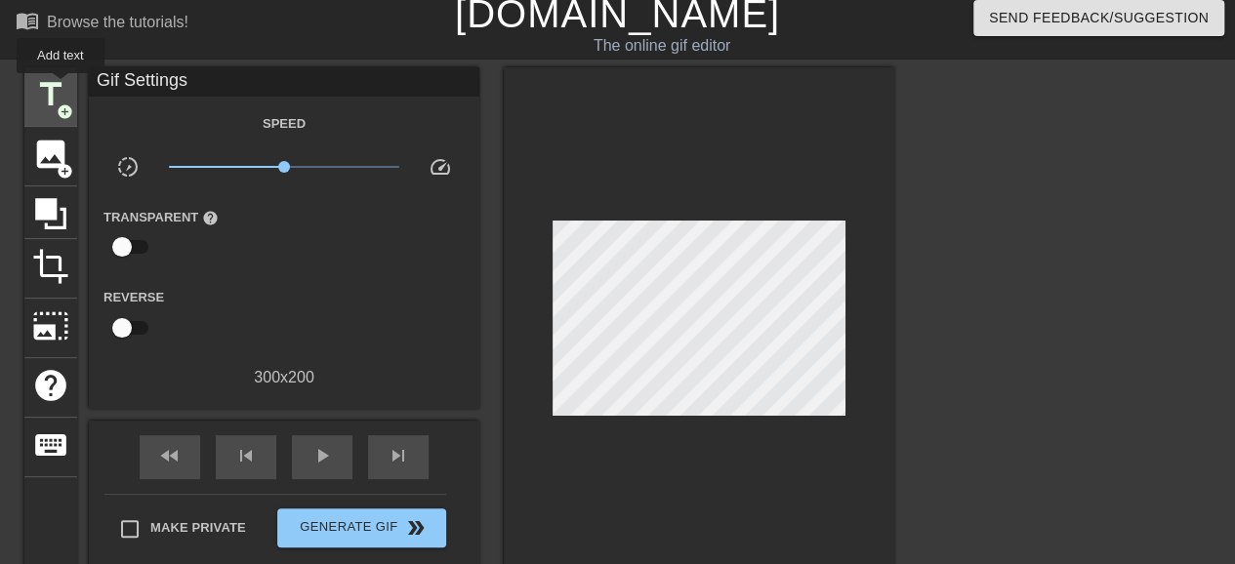
click at [61, 87] on span "title" at bounding box center [50, 94] width 37 height 37
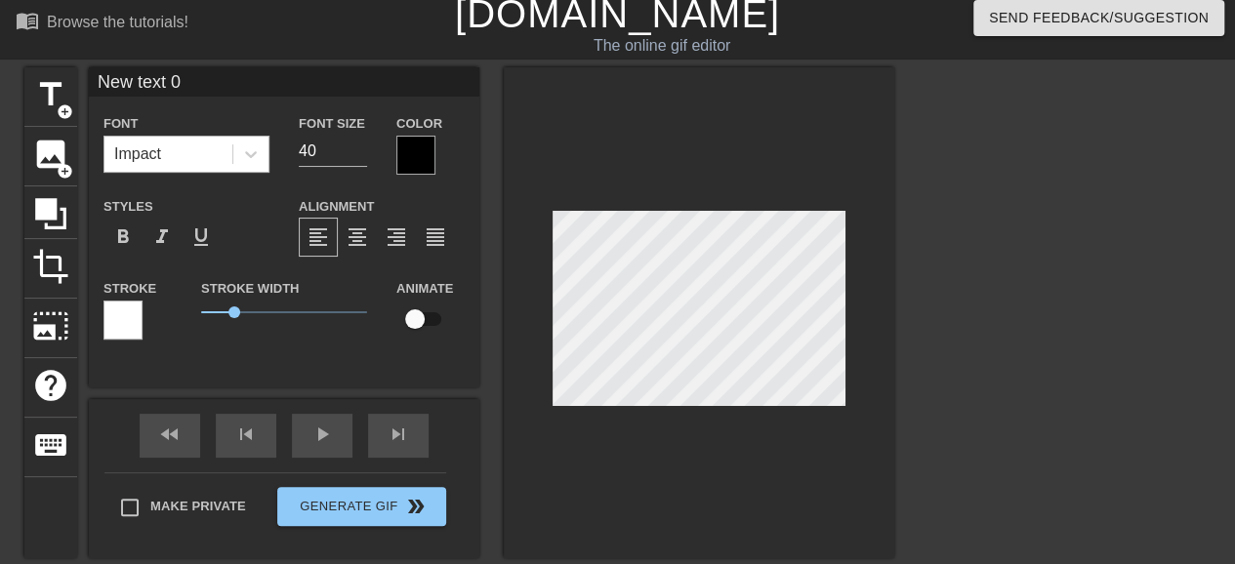
click at [227, 142] on div "Impact" at bounding box center [168, 154] width 128 height 35
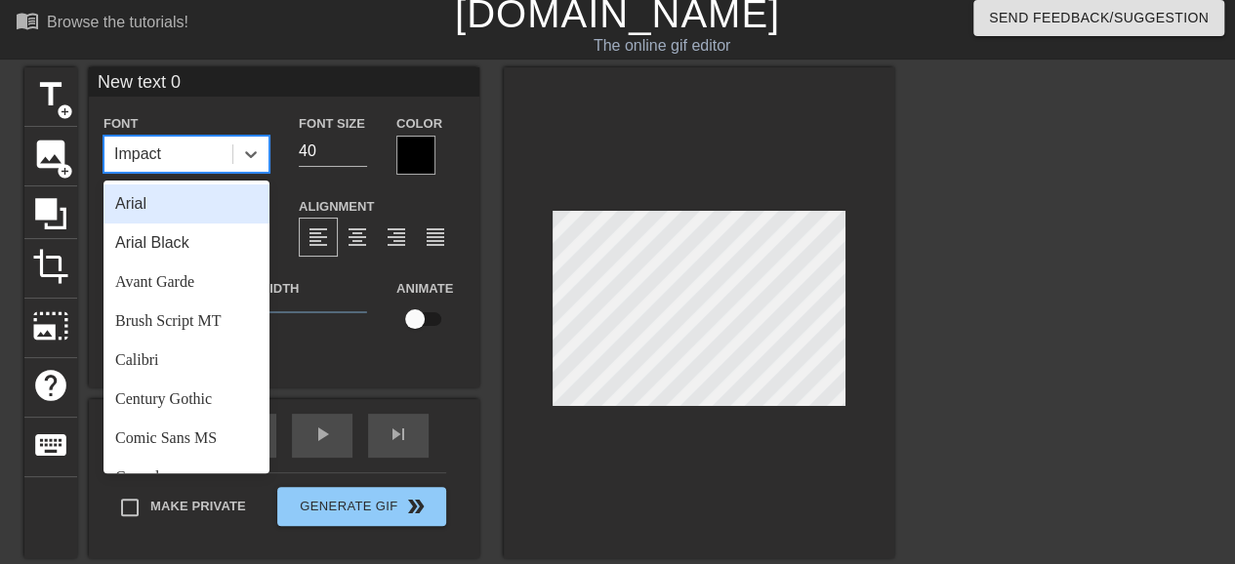
click at [227, 201] on div "Arial" at bounding box center [186, 204] width 166 height 39
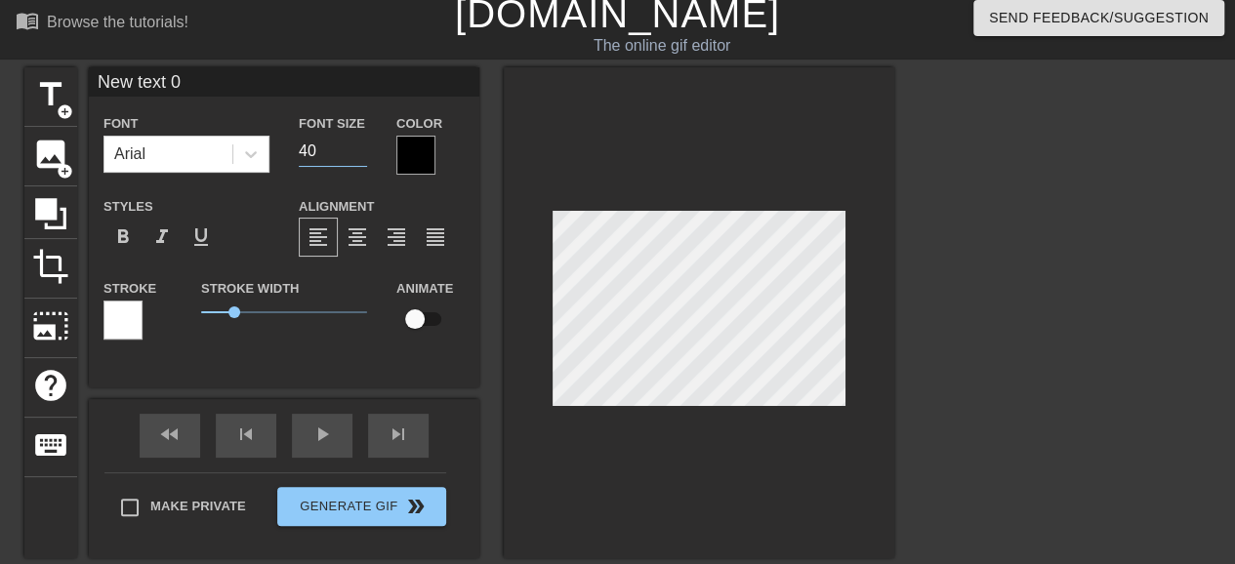
click at [359, 161] on input "40" at bounding box center [333, 151] width 68 height 31
drag, startPoint x: 316, startPoint y: 157, endPoint x: 275, endPoint y: 136, distance: 46.3
click at [275, 136] on div "Font Arial Font Size 40 Color" at bounding box center [284, 142] width 391 height 63
click at [359, 145] on input "16" at bounding box center [333, 151] width 68 height 31
click at [360, 145] on input "17" at bounding box center [333, 151] width 68 height 31
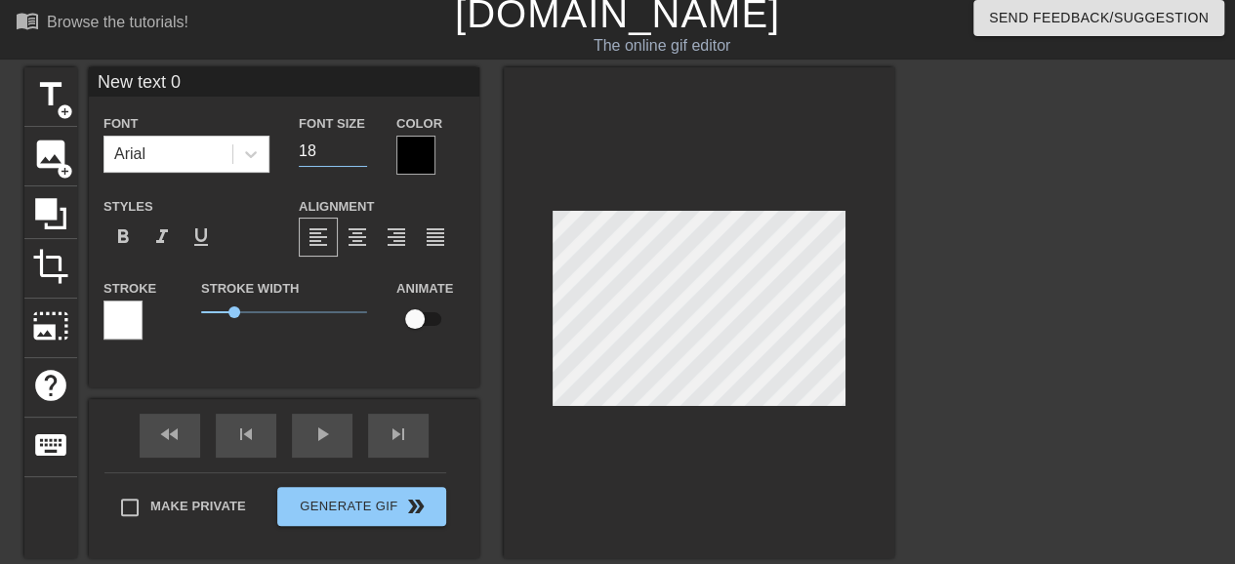
type input "18"
click at [360, 145] on input "18" at bounding box center [333, 151] width 68 height 31
drag, startPoint x: 198, startPoint y: 84, endPoint x: 23, endPoint y: 58, distance: 176.7
click at [57, 79] on div "title add_circle image add_circle crop photo_size_select_large help keyboard Ne…" at bounding box center [459, 312] width 870 height 491
type input "[PERSON_NAME]"
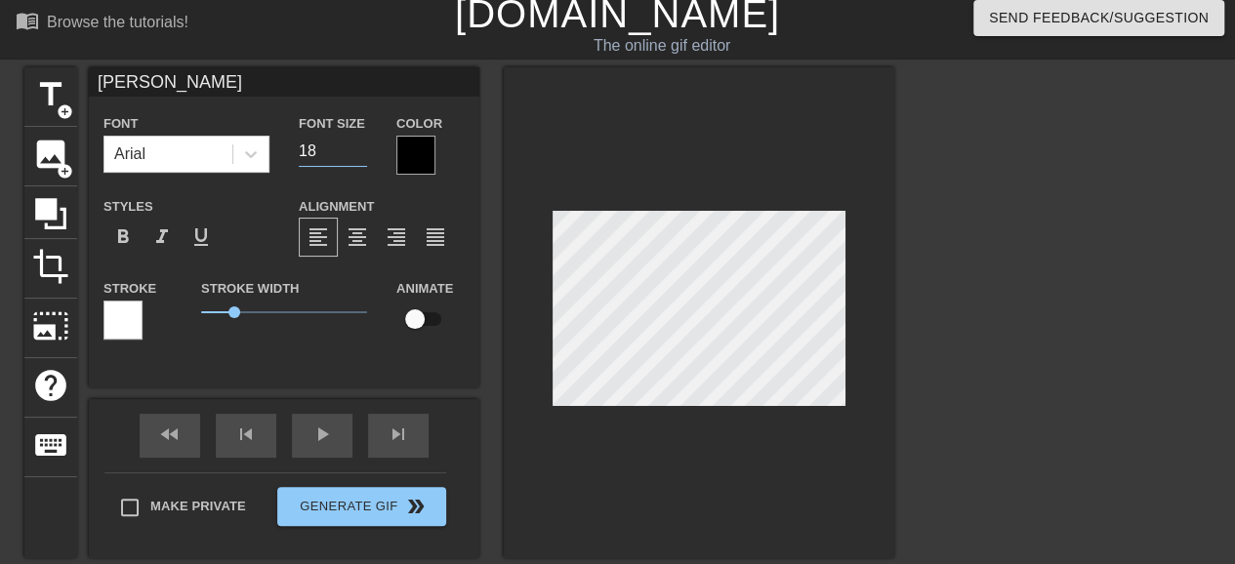
drag, startPoint x: 319, startPoint y: 157, endPoint x: 310, endPoint y: 155, distance: 10.0
click at [310, 155] on input "18" at bounding box center [333, 151] width 68 height 31
click at [359, 161] on input "18" at bounding box center [333, 151] width 68 height 31
click at [360, 160] on input "18" at bounding box center [333, 151] width 68 height 31
click at [360, 155] on input "18" at bounding box center [333, 151] width 68 height 31
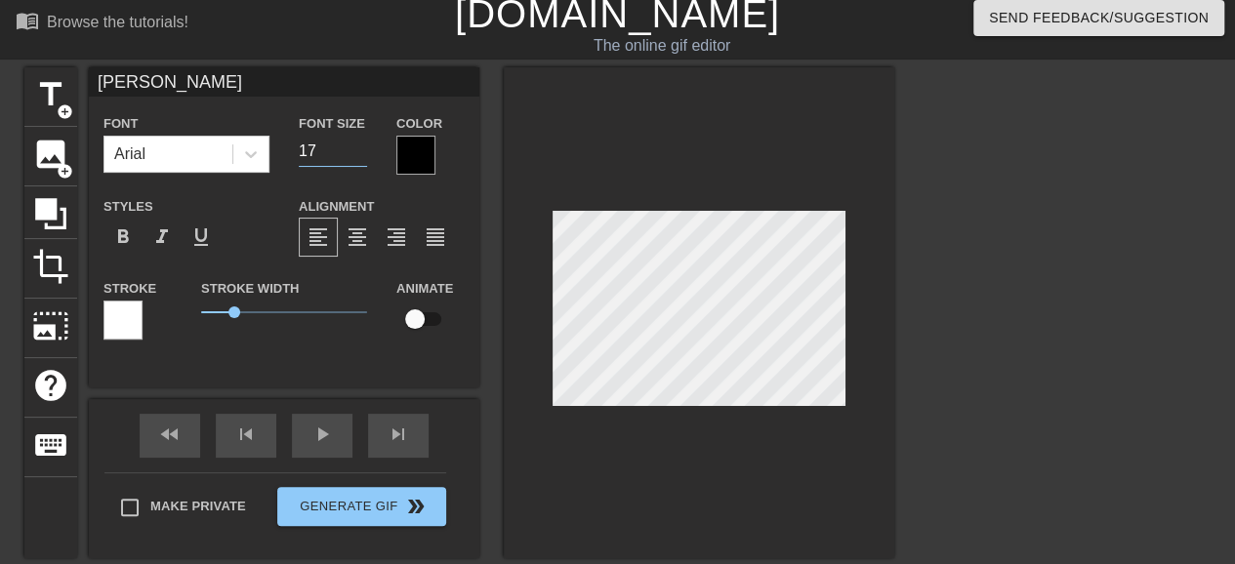
click at [360, 155] on input "17" at bounding box center [333, 151] width 68 height 31
click at [360, 155] on input "16" at bounding box center [333, 151] width 68 height 31
click at [360, 153] on input "15" at bounding box center [333, 151] width 68 height 31
type input "14"
click at [360, 153] on input "14" at bounding box center [333, 151] width 68 height 31
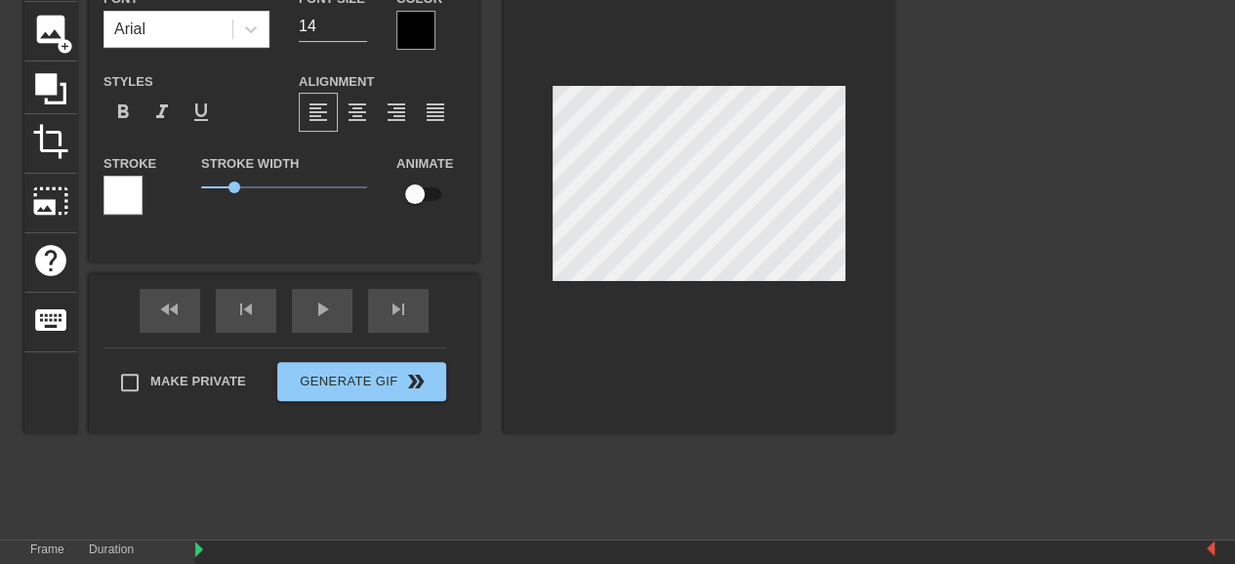
scroll to position [218, 0]
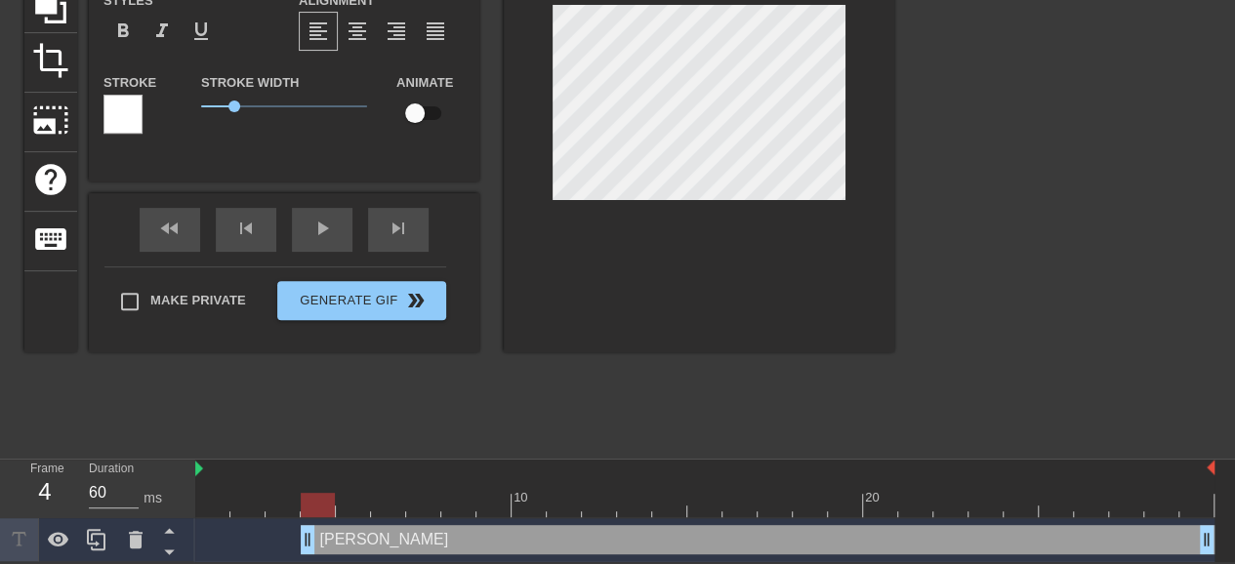
drag, startPoint x: 198, startPoint y: 543, endPoint x: 322, endPoint y: 541, distance: 124.0
click at [316, 554] on div "[PERSON_NAME] drag_handle drag_handle" at bounding box center [704, 540] width 1019 height 44
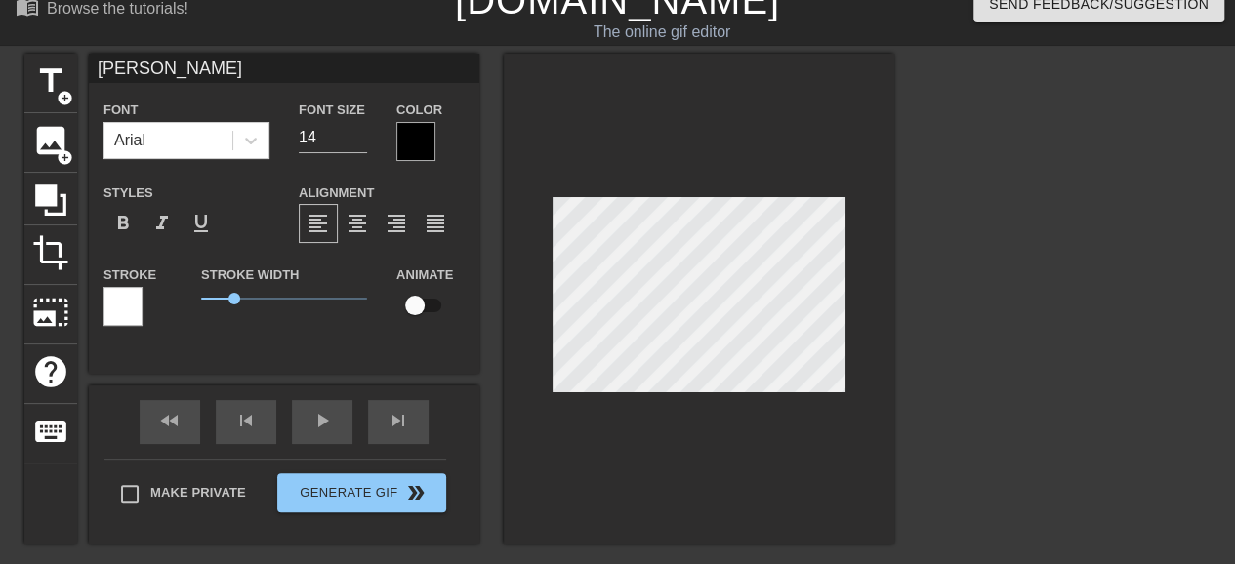
scroll to position [22, 0]
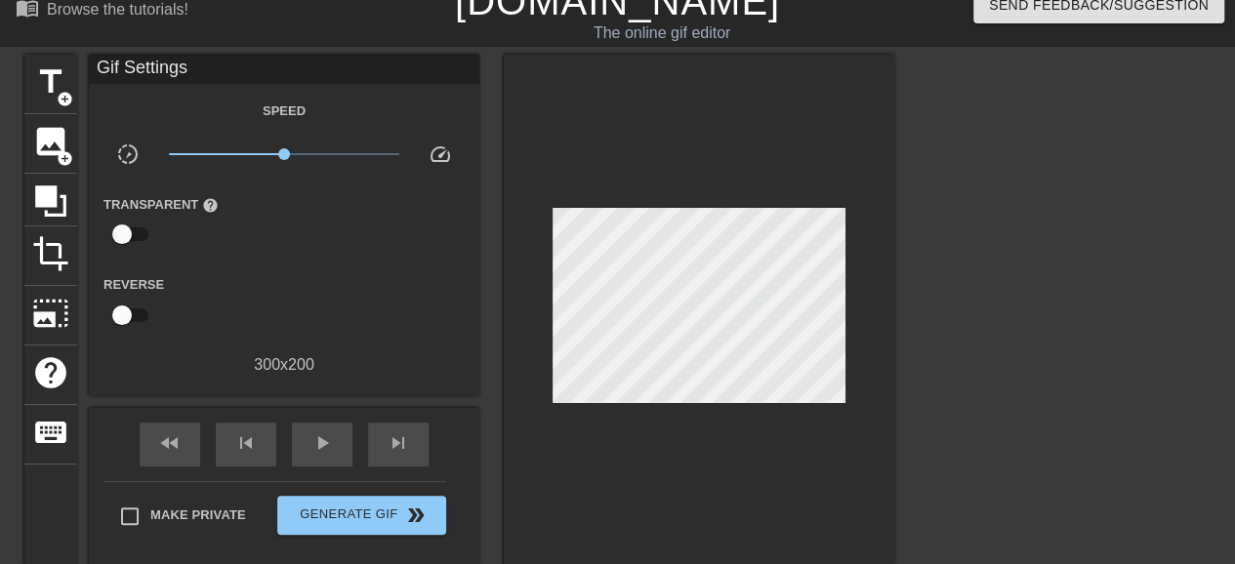
click at [328, 417] on div "fast_rewind skip_previous play_arrow skip_next" at bounding box center [284, 444] width 318 height 73
click at [333, 444] on span "play_arrow" at bounding box center [321, 443] width 23 height 23
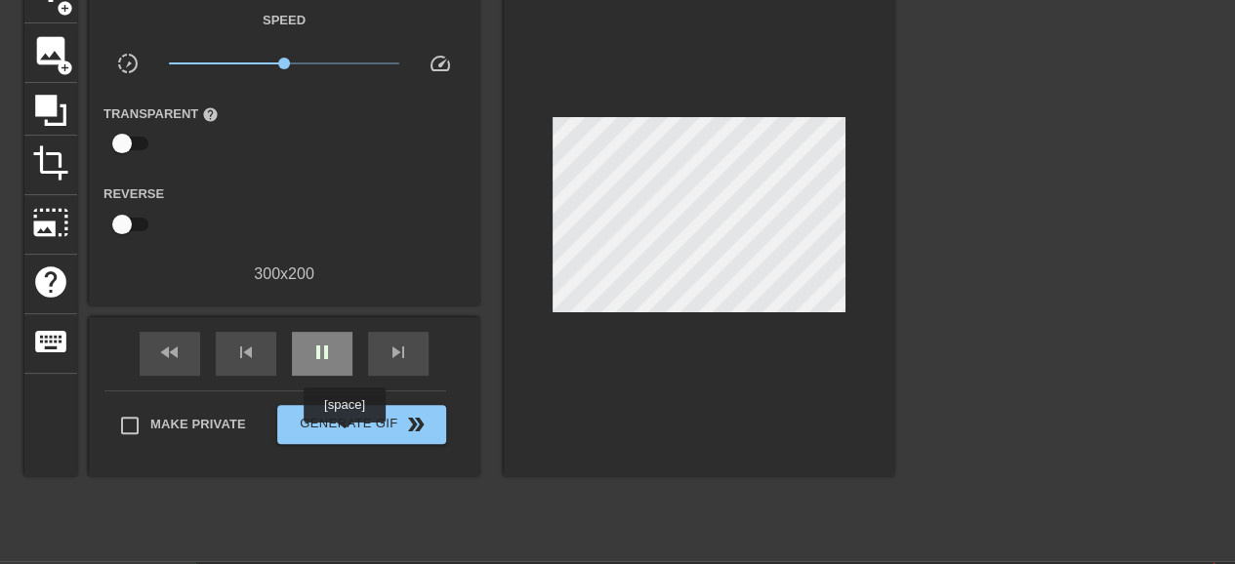
scroll to position [218, 0]
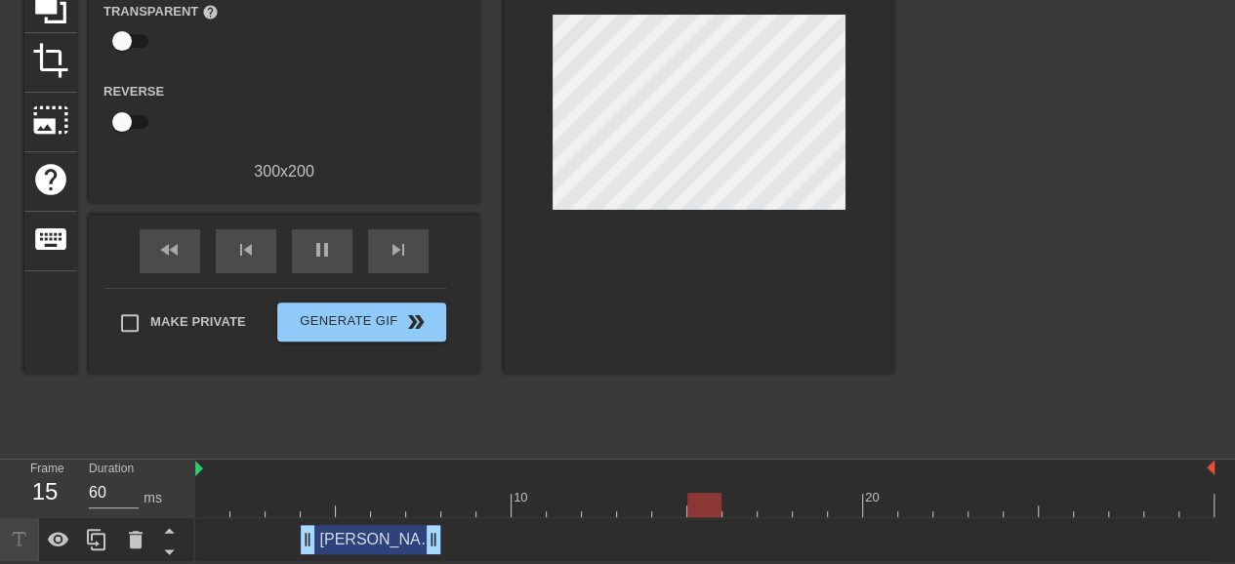
drag, startPoint x: 1207, startPoint y: 540, endPoint x: 437, endPoint y: 498, distance: 770.5
click at [437, 498] on div "10 20 [PERSON_NAME] drag_handle drag_handle" at bounding box center [715, 511] width 1040 height 103
drag, startPoint x: 432, startPoint y: 533, endPoint x: 418, endPoint y: 533, distance: 13.7
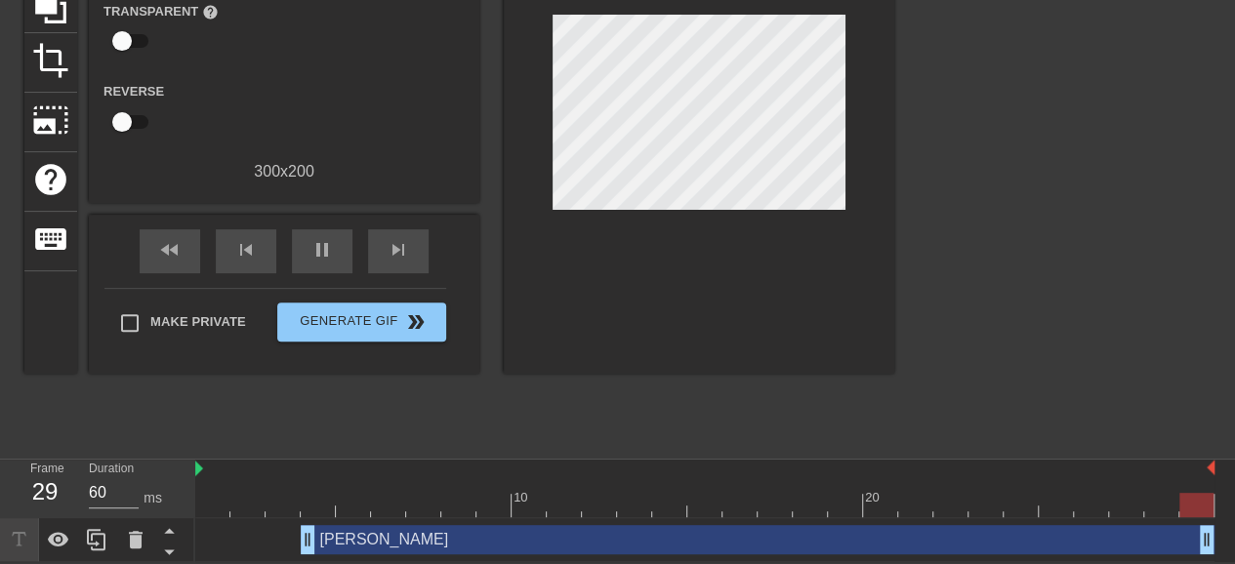
drag, startPoint x: 431, startPoint y: 537, endPoint x: 1249, endPoint y: 617, distance: 822.1
click at [1234, 562] on html "menu_book Browse the tutorials! [DOMAIN_NAME] The online gif editor Send Feedba…" at bounding box center [617, 173] width 1235 height 778
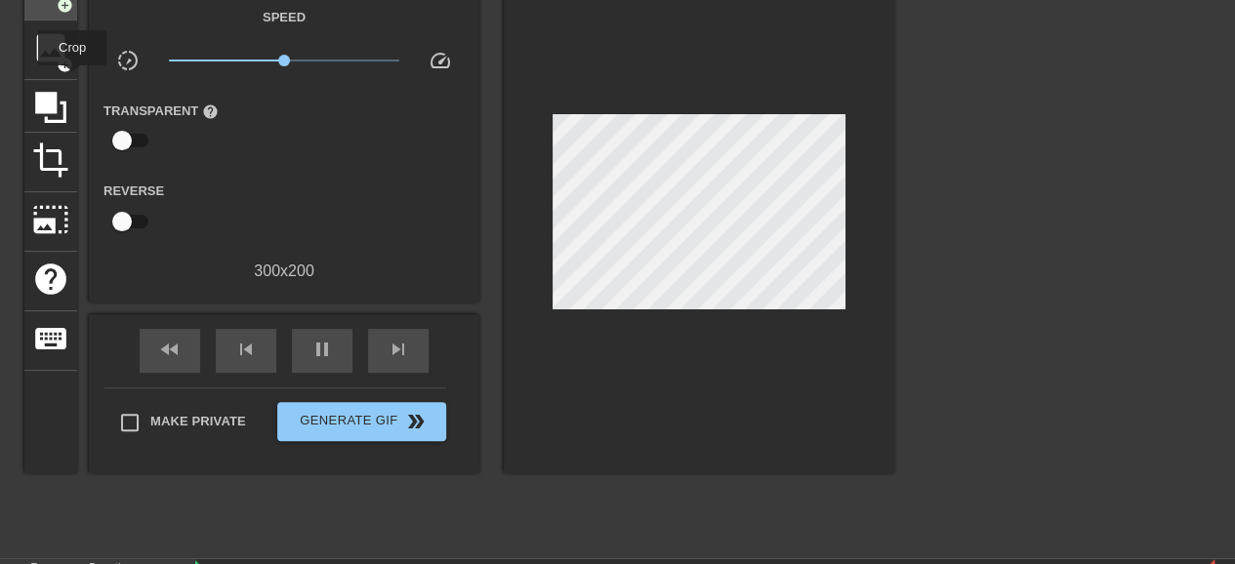
scroll to position [0, 0]
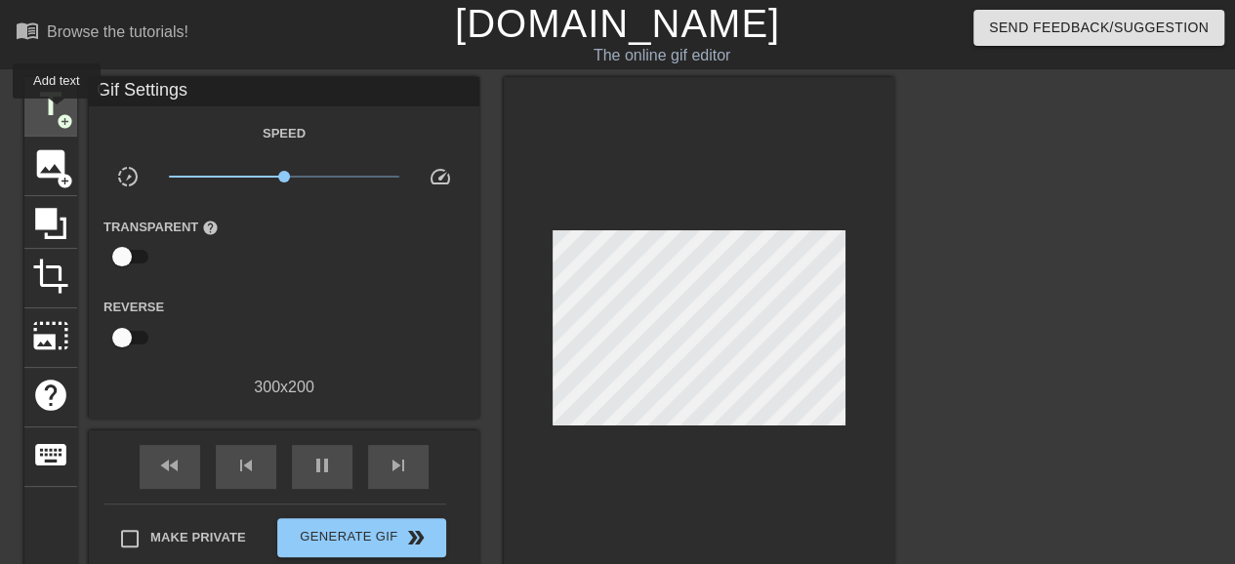
click at [57, 113] on span "add_circle" at bounding box center [65, 121] width 17 height 17
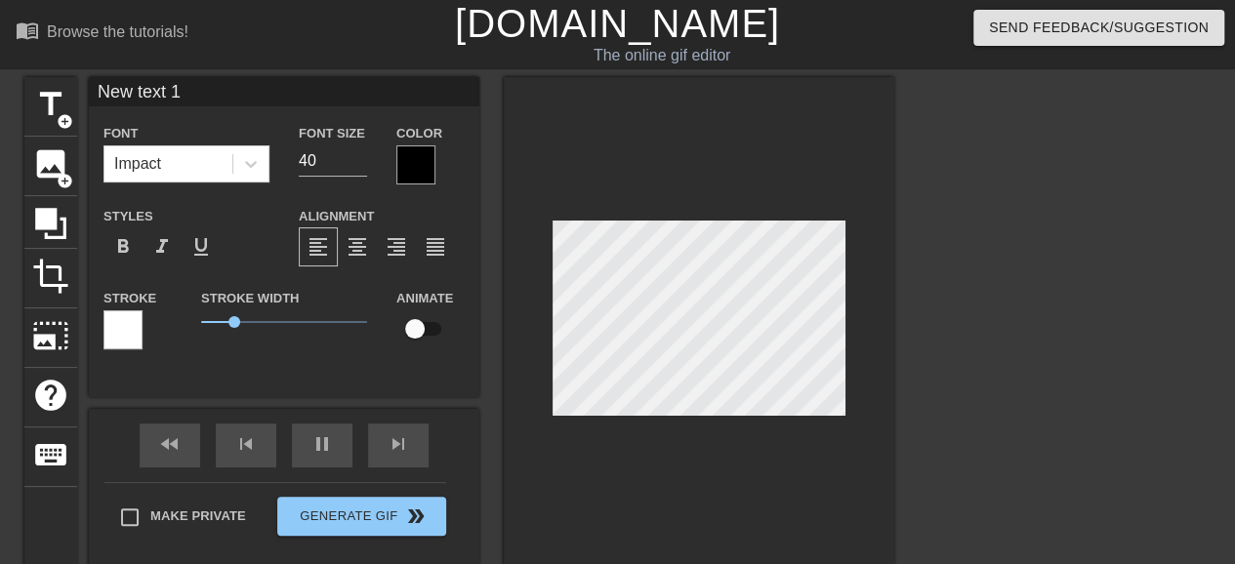
drag, startPoint x: 199, startPoint y: 89, endPoint x: 77, endPoint y: 105, distance: 123.2
click at [77, 105] on div "title add_circle image add_circle crop photo_size_select_large help keyboard Ne…" at bounding box center [459, 322] width 870 height 491
type input "[PERSON_NAME]"
click at [355, 167] on input "10" at bounding box center [333, 160] width 68 height 31
click at [358, 154] on input "11" at bounding box center [333, 160] width 68 height 31
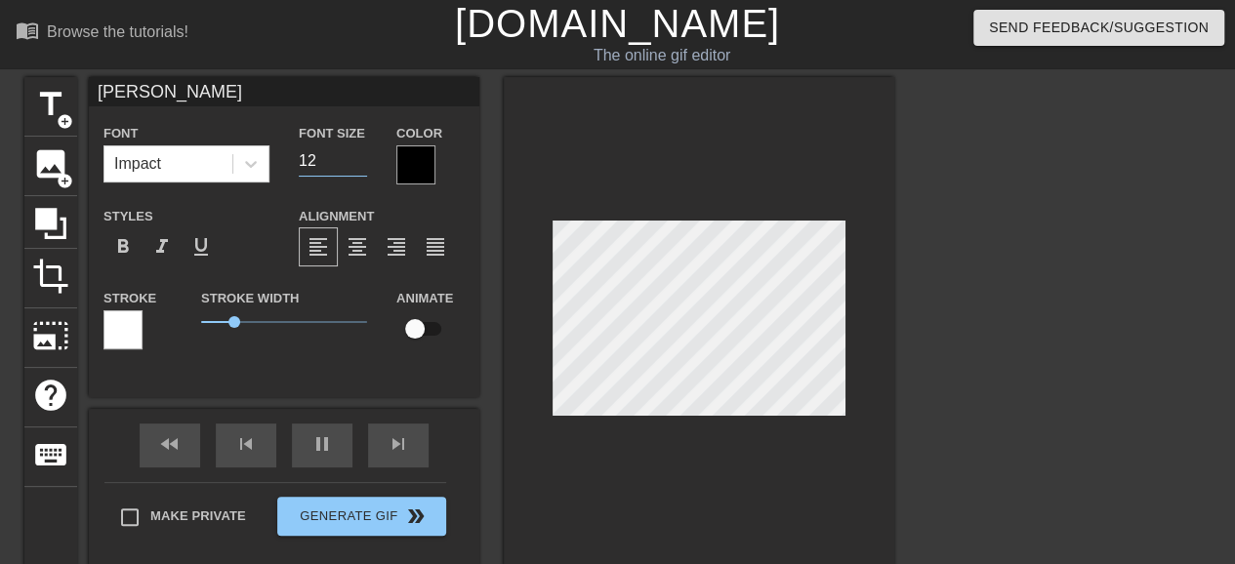
click at [358, 154] on input "12" at bounding box center [333, 160] width 68 height 31
click at [358, 154] on input "13" at bounding box center [333, 160] width 68 height 31
click at [357, 153] on input "14" at bounding box center [333, 160] width 68 height 31
click at [357, 153] on input "15" at bounding box center [333, 160] width 68 height 31
click at [358, 168] on input "14" at bounding box center [333, 160] width 68 height 31
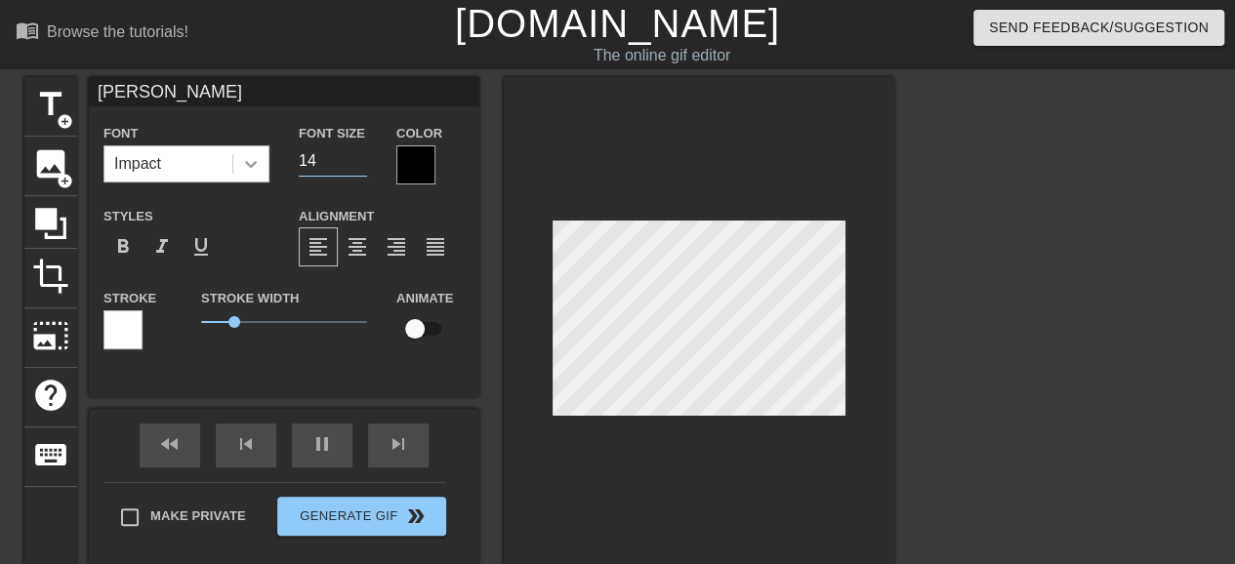
click at [250, 162] on icon at bounding box center [251, 164] width 20 height 20
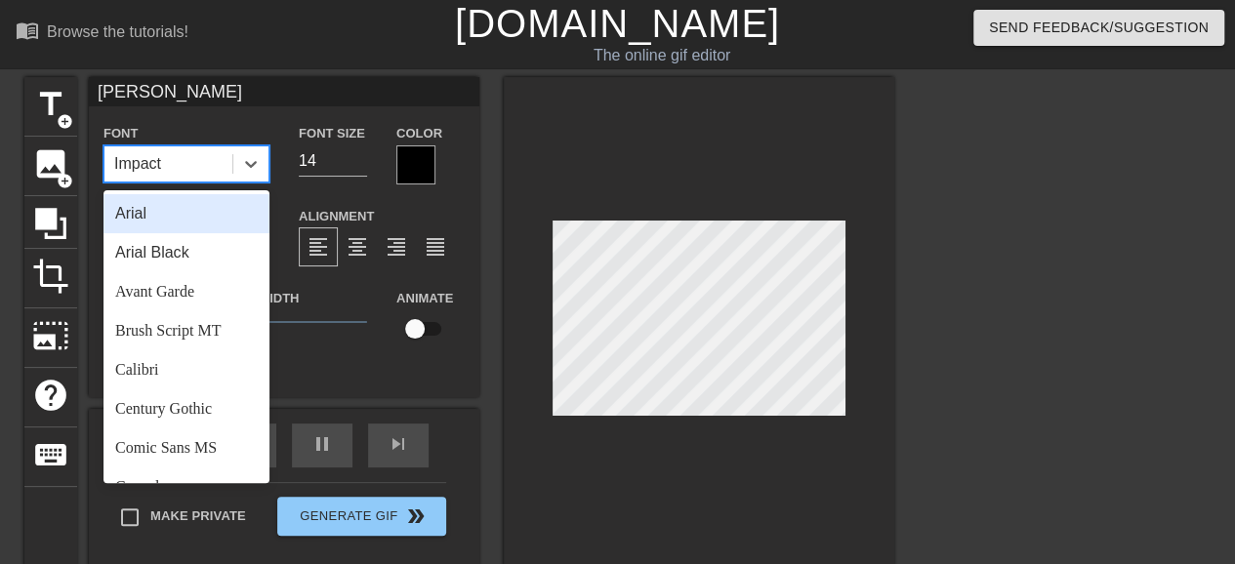
click at [207, 202] on div "Arial" at bounding box center [186, 213] width 166 height 39
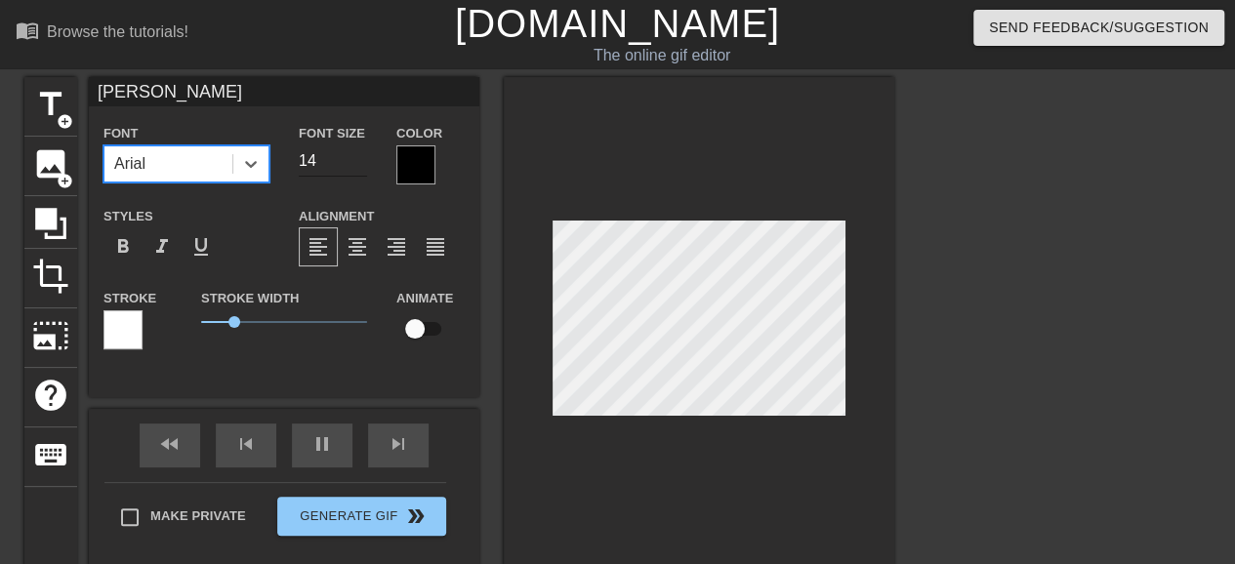
click at [316, 171] on input "14" at bounding box center [333, 160] width 68 height 31
click at [361, 156] on input "15" at bounding box center [333, 160] width 68 height 31
type input "16"
click at [361, 156] on input "16" at bounding box center [333, 160] width 68 height 31
click at [313, 442] on div "fast_rewind skip_previous pause skip_next" at bounding box center [284, 445] width 318 height 73
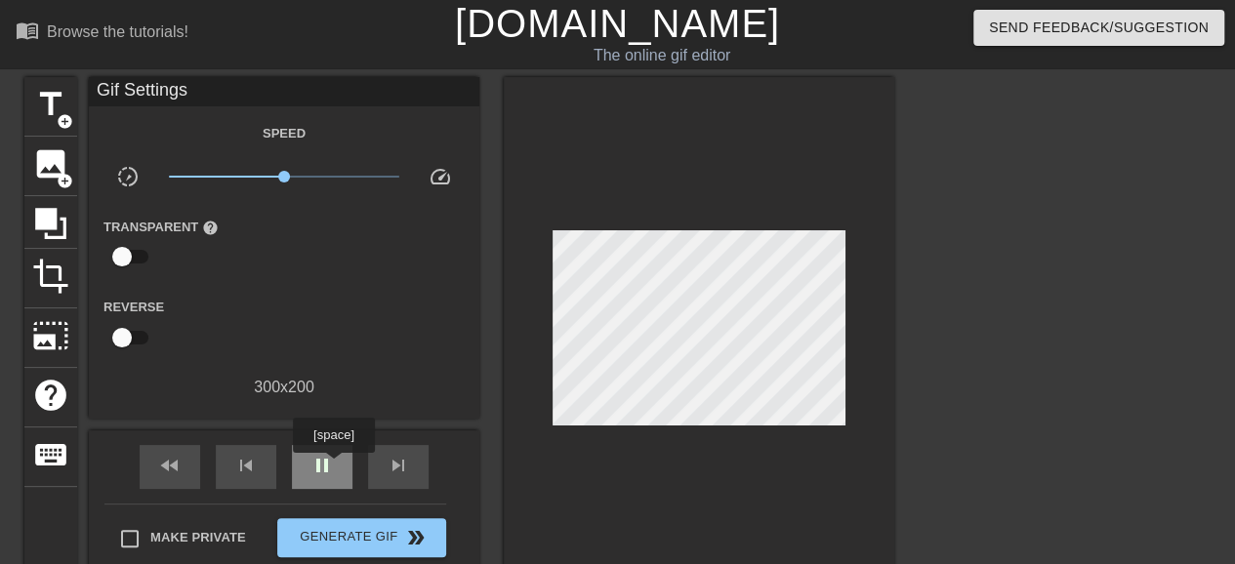
click at [333, 467] on span "pause" at bounding box center [321, 465] width 23 height 23
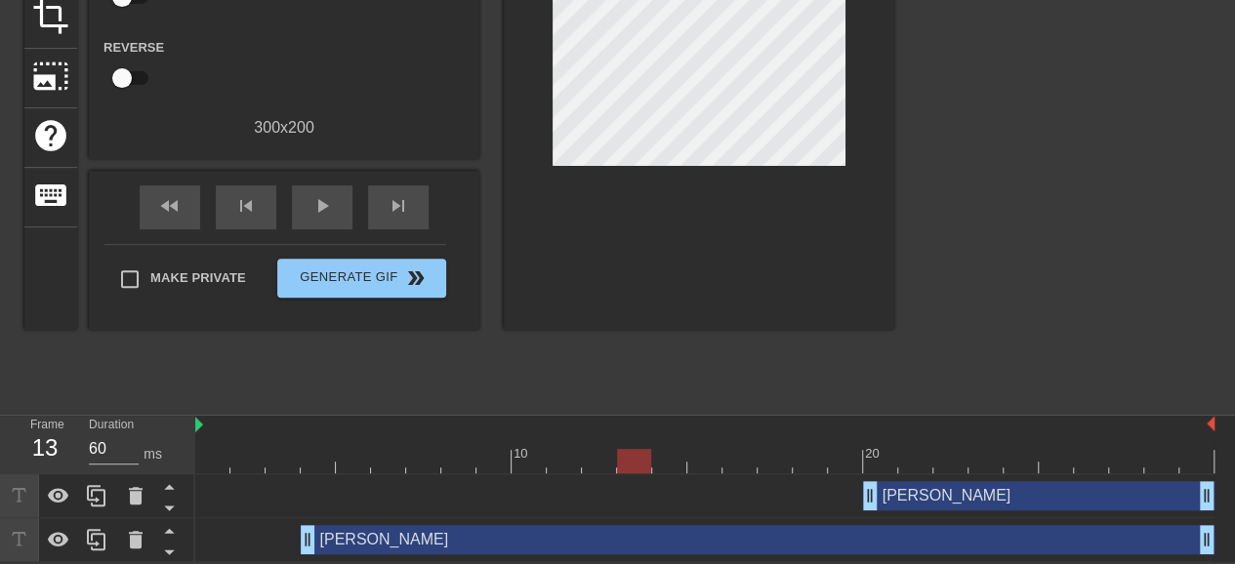
scroll to position [262, 0]
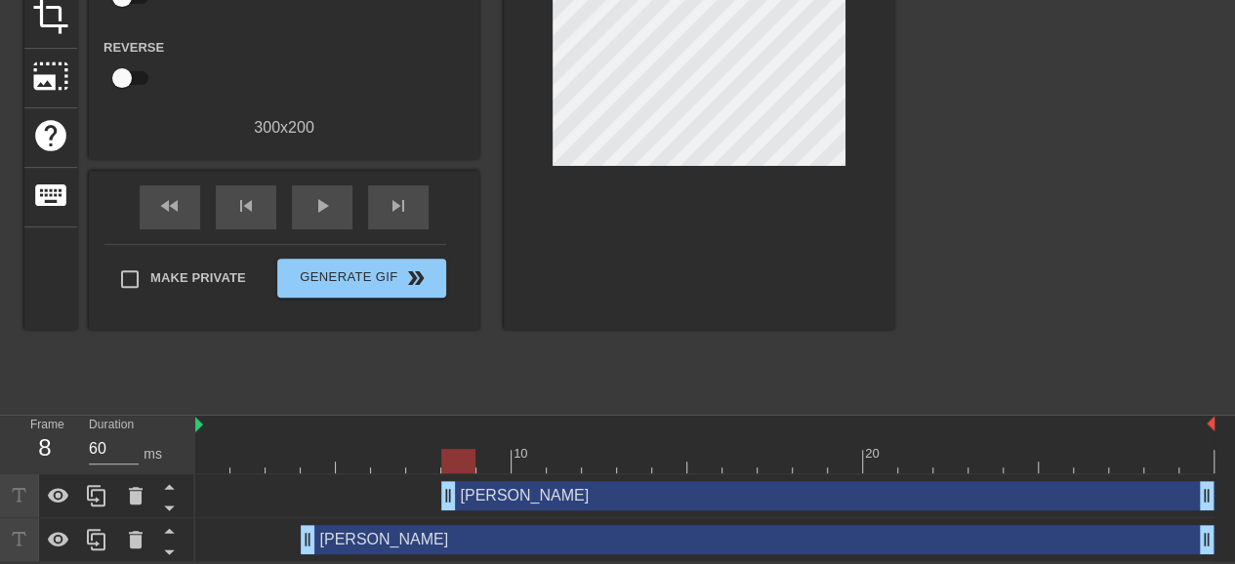
drag, startPoint x: 872, startPoint y: 500, endPoint x: 451, endPoint y: 510, distance: 420.9
click at [451, 510] on div "[PERSON_NAME] drag_handle drag_handle" at bounding box center [704, 497] width 1019 height 44
click at [539, 486] on div "[PERSON_NAME] drag_handle drag_handle" at bounding box center [827, 495] width 773 height 29
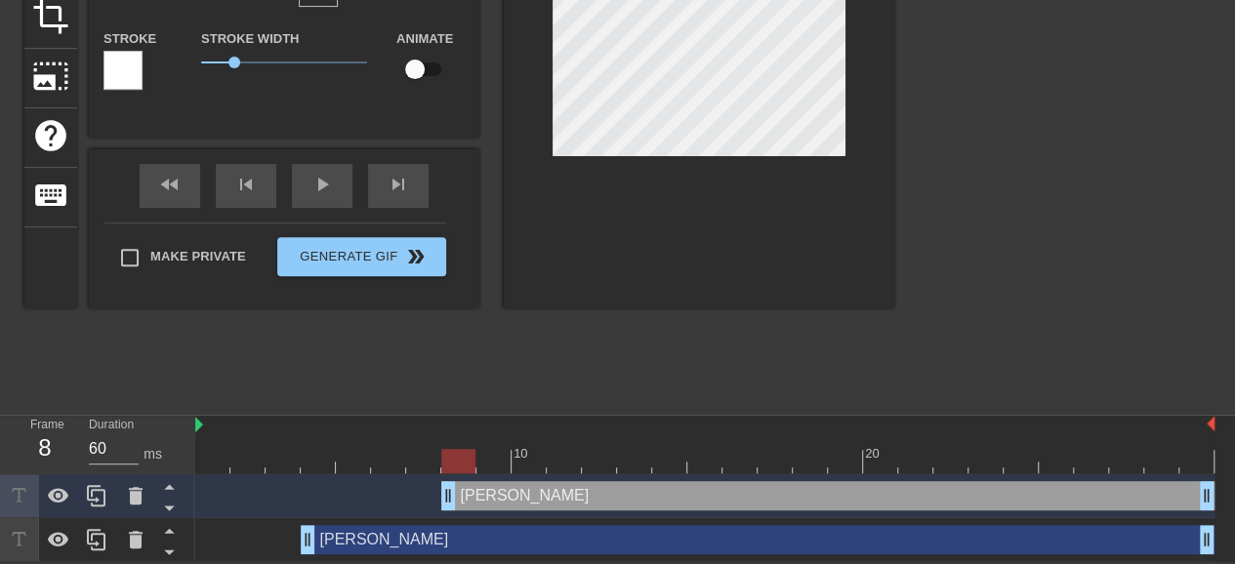
scroll to position [0, 0]
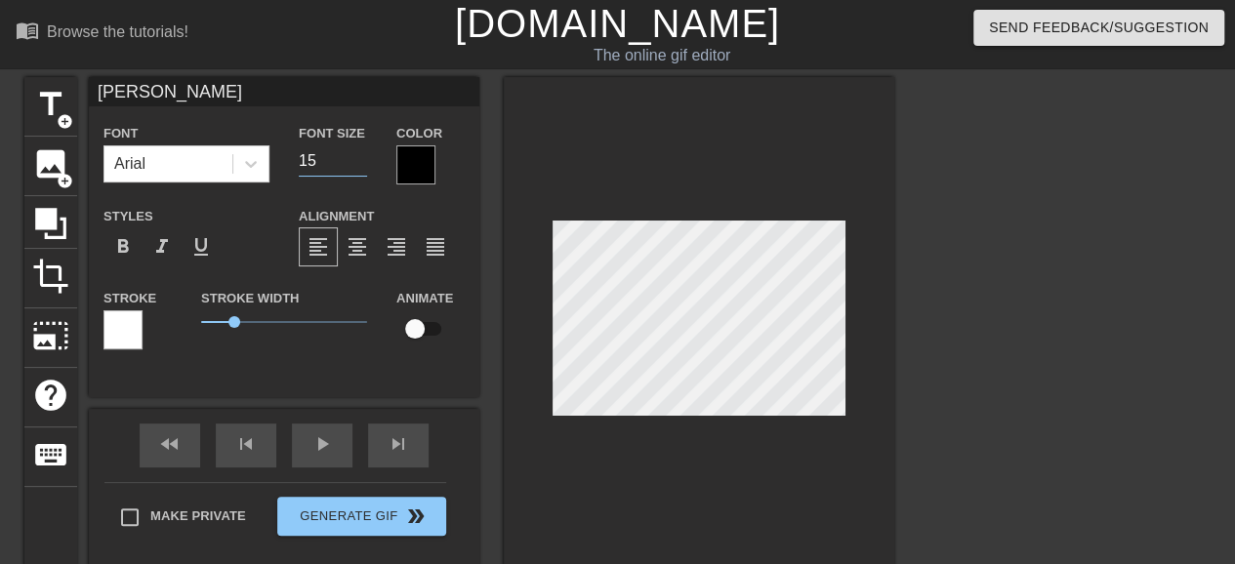
click at [355, 161] on input "15" at bounding box center [333, 160] width 68 height 31
type input "14"
click at [356, 161] on input "14" at bounding box center [333, 160] width 68 height 31
click at [320, 438] on div "fast_rewind skip_previous play_arrow skip_next" at bounding box center [284, 445] width 318 height 73
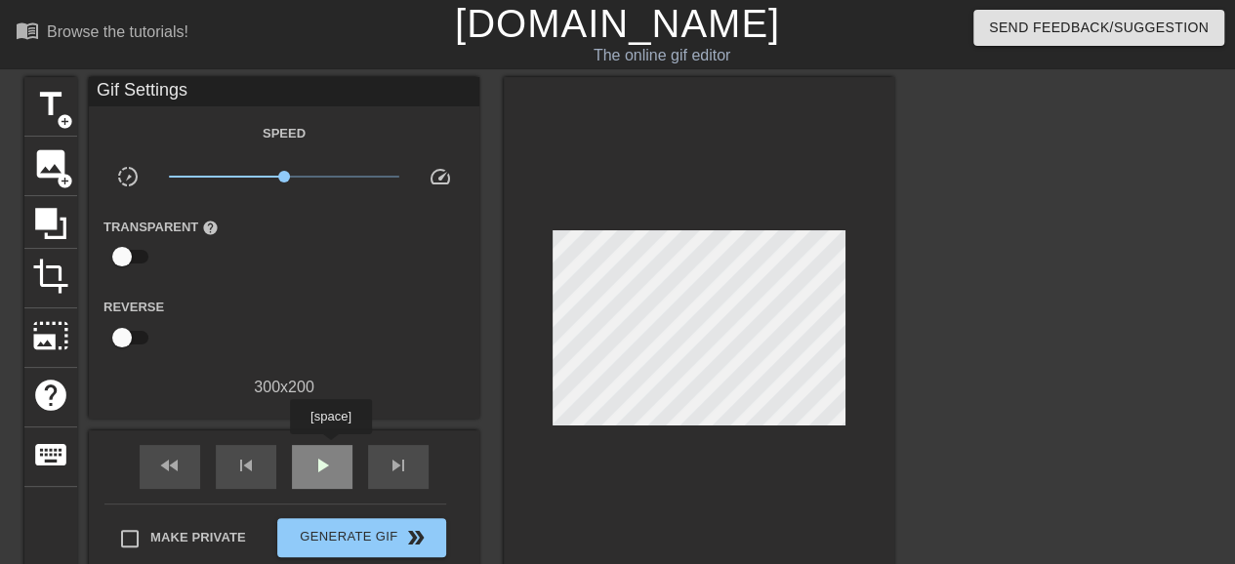
click at [330, 460] on span "play_arrow" at bounding box center [321, 465] width 23 height 23
click at [329, 464] on span "pause" at bounding box center [321, 465] width 23 height 23
click at [329, 464] on span "play_arrow" at bounding box center [321, 465] width 23 height 23
click at [329, 464] on span "pause" at bounding box center [321, 465] width 23 height 23
click at [336, 464] on div "play_arrow" at bounding box center [322, 467] width 61 height 44
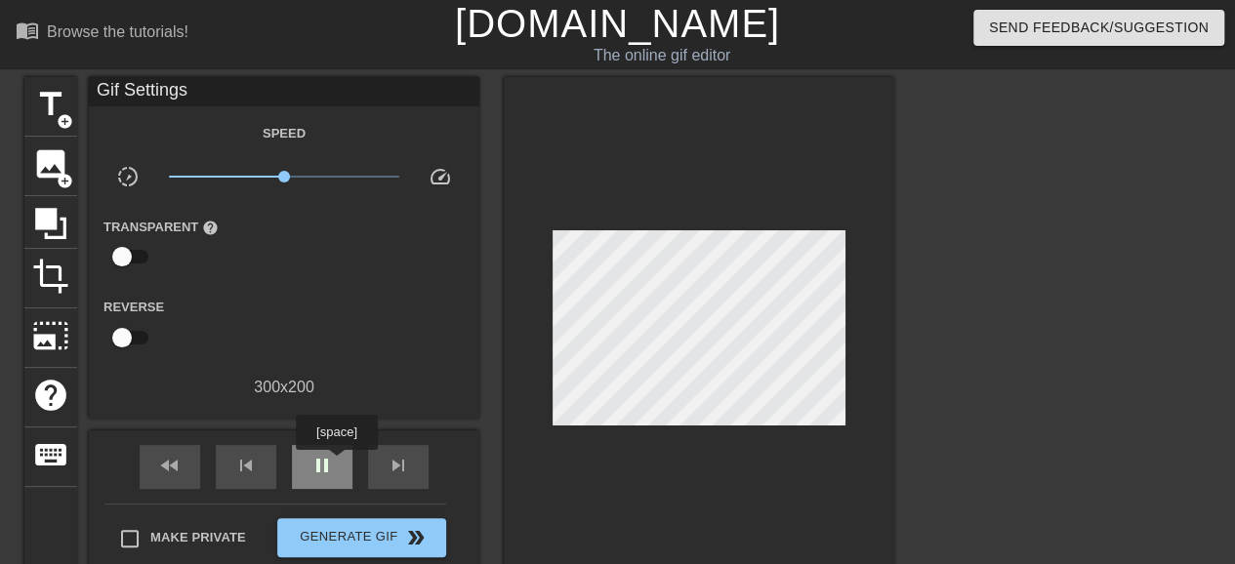
click at [336, 464] on div "pause" at bounding box center [322, 467] width 61 height 44
click at [61, 86] on span "title" at bounding box center [50, 104] width 37 height 37
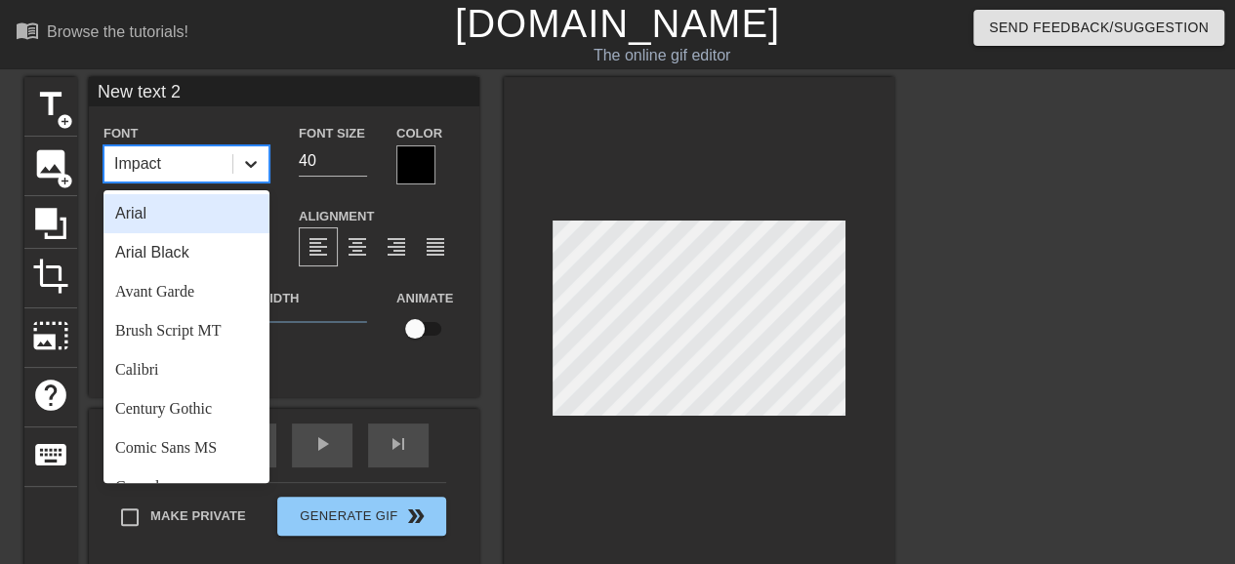
click at [248, 150] on div at bounding box center [250, 163] width 35 height 35
click at [214, 210] on div "Arial" at bounding box center [186, 213] width 166 height 39
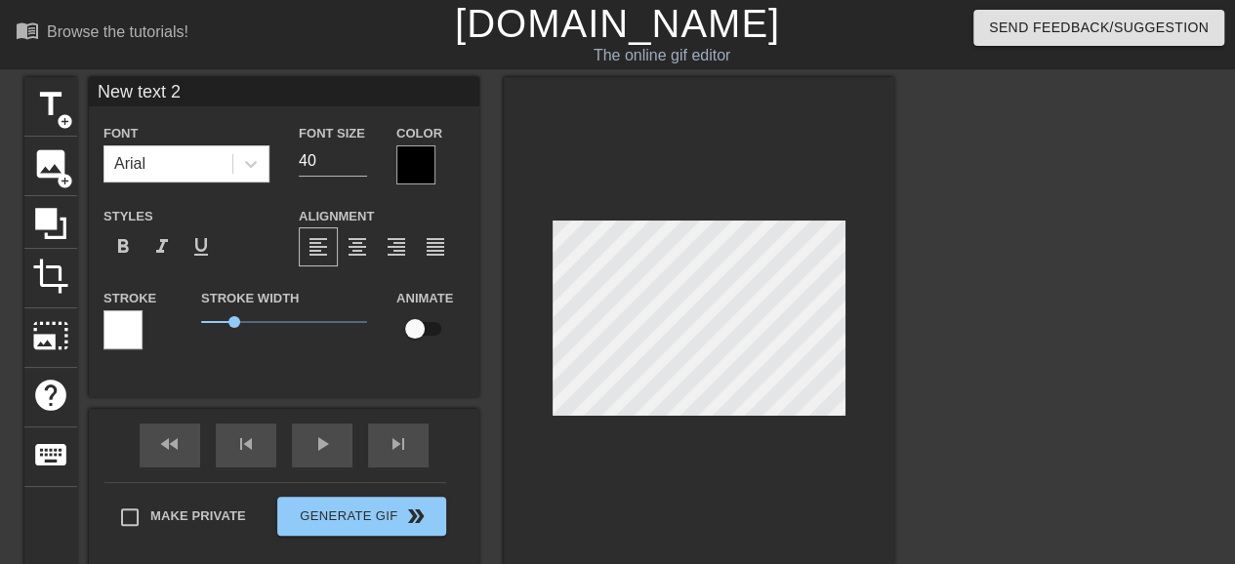
drag, startPoint x: 199, startPoint y: 94, endPoint x: 85, endPoint y: 97, distance: 114.3
click at [87, 99] on div "title add_circle image add_circle crop photo_size_select_large help keyboard Ne…" at bounding box center [459, 322] width 870 height 491
type input "[PERSON_NAME]"
drag, startPoint x: 321, startPoint y: 160, endPoint x: 271, endPoint y: 165, distance: 50.0
click at [271, 165] on div "Font Arial Font Size 40 Color" at bounding box center [284, 152] width 391 height 63
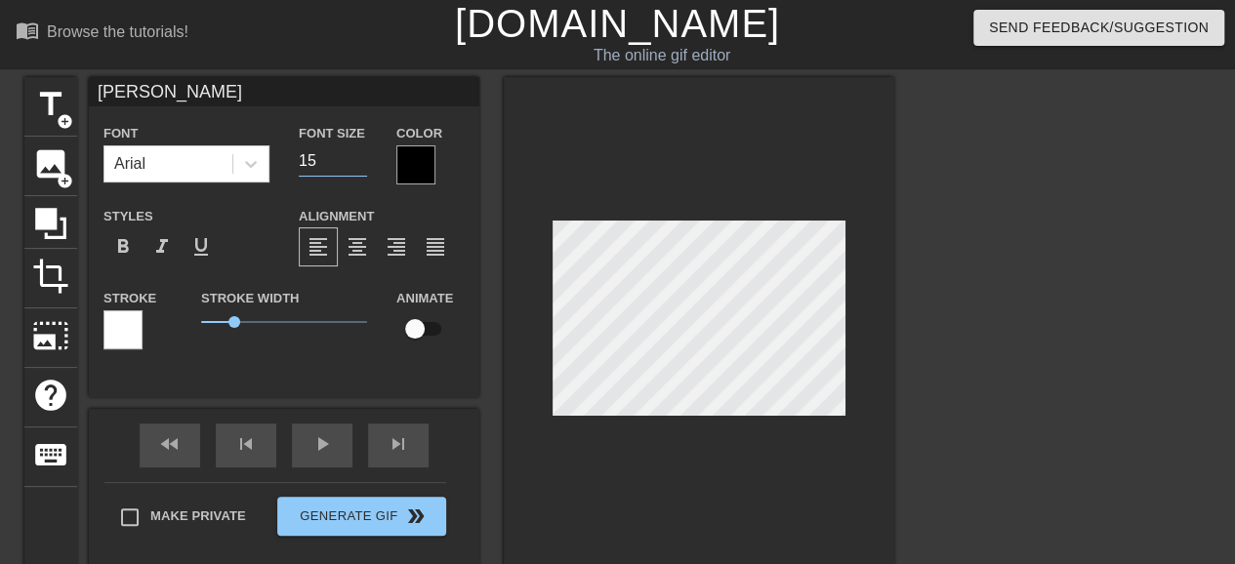
click at [359, 159] on input "15" at bounding box center [333, 160] width 68 height 31
click at [359, 159] on input "16" at bounding box center [333, 160] width 68 height 31
click at [359, 159] on input "17" at bounding box center [333, 160] width 68 height 31
click at [331, 155] on input "17" at bounding box center [333, 160] width 68 height 31
click at [361, 169] on input "17" at bounding box center [333, 160] width 68 height 31
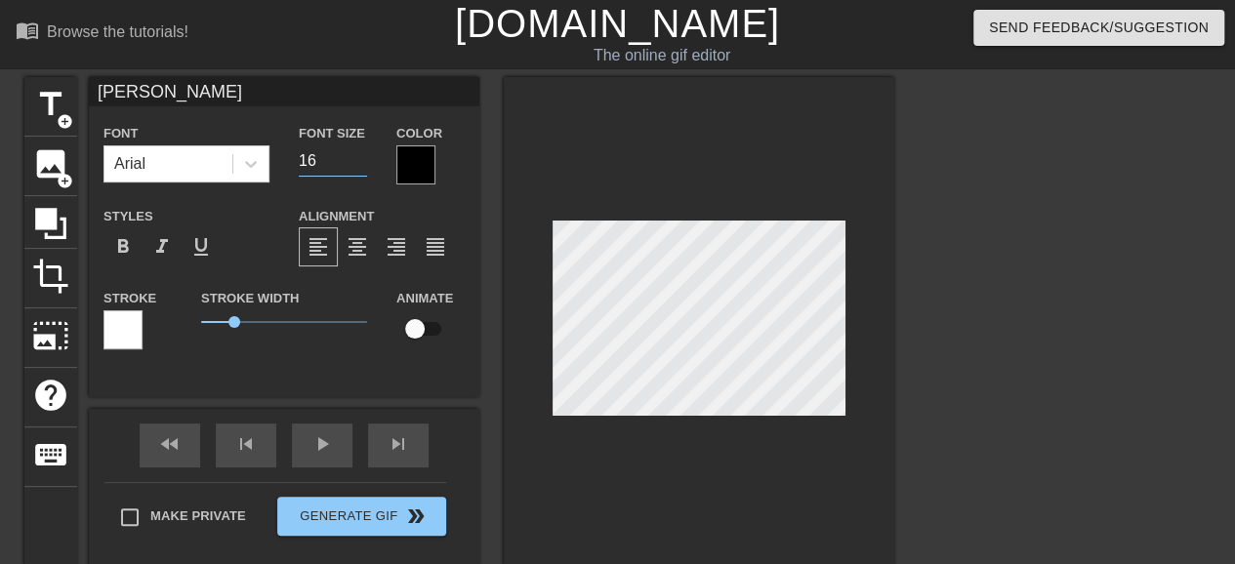
click at [359, 167] on input "16" at bounding box center [333, 160] width 68 height 31
click at [359, 167] on input "15" at bounding box center [333, 160] width 68 height 31
type input "14"
click at [359, 167] on input "14" at bounding box center [333, 160] width 68 height 31
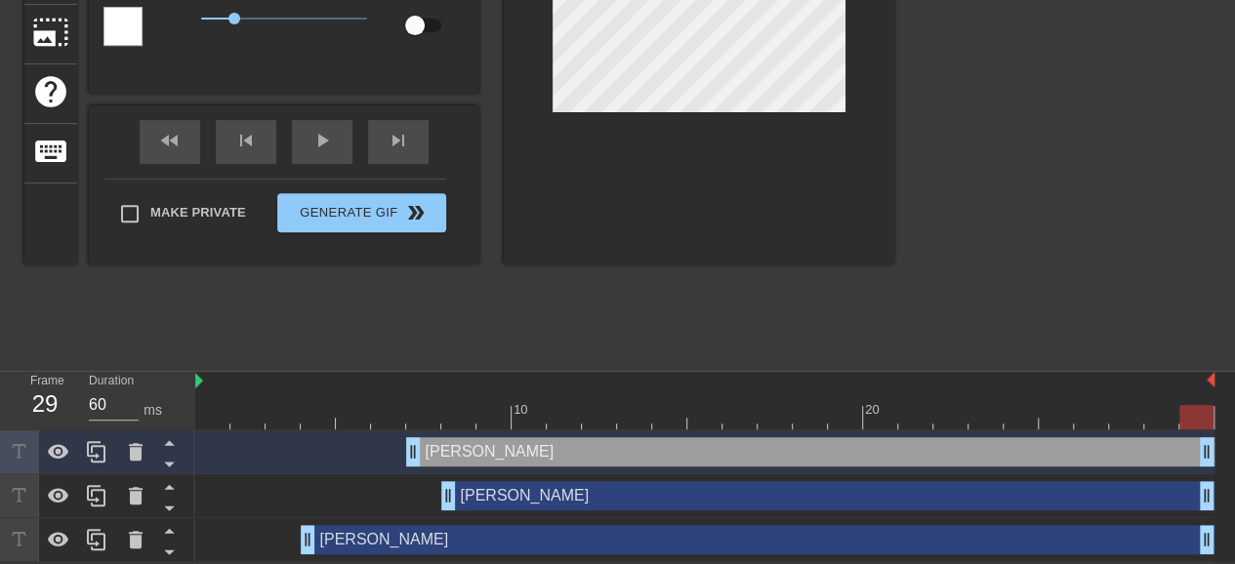
drag, startPoint x: 1207, startPoint y: 499, endPoint x: 1228, endPoint y: 538, distance: 44.6
click at [1227, 538] on div "[PERSON_NAME] drag_handle drag_handle [PERSON_NAME] drag_handle drag_handle [PE…" at bounding box center [715, 497] width 1040 height 132
drag, startPoint x: 1205, startPoint y: 446, endPoint x: 1248, endPoint y: 503, distance: 71.1
click at [1234, 503] on html "menu_book Browse the tutorials! [DOMAIN_NAME] The online gif editor Send Feedba…" at bounding box center [617, 129] width 1235 height 866
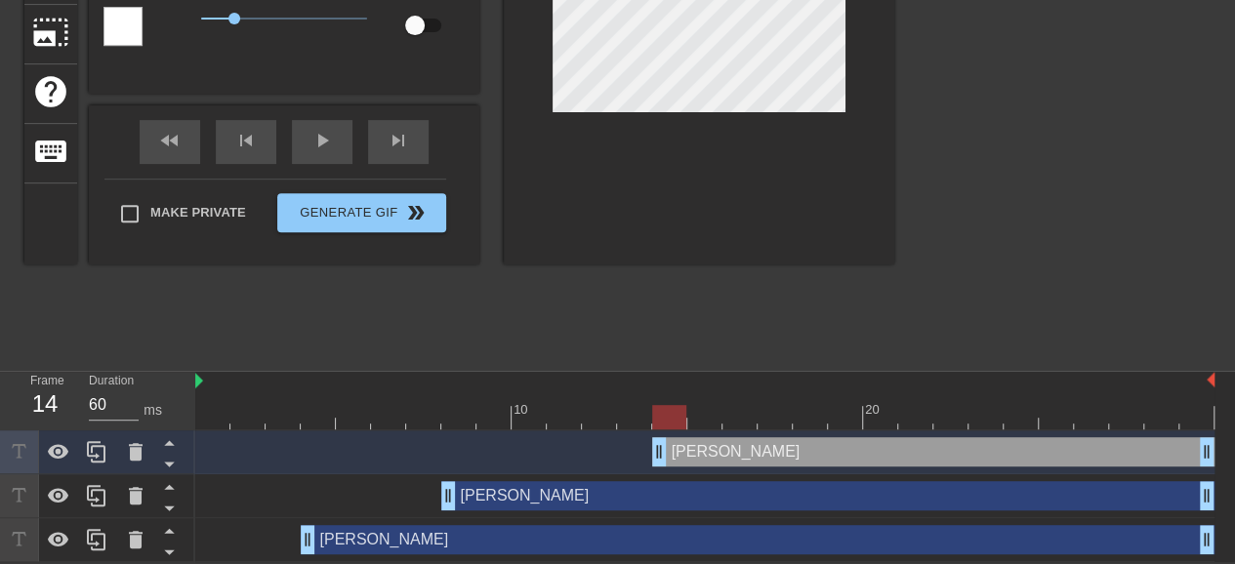
drag, startPoint x: 411, startPoint y: 450, endPoint x: 642, endPoint y: 462, distance: 231.7
click at [642, 462] on div "[PERSON_NAME] drag_handle drag_handle" at bounding box center [704, 451] width 1019 height 29
drag, startPoint x: 452, startPoint y: 499, endPoint x: 479, endPoint y: 499, distance: 27.3
drag, startPoint x: 659, startPoint y: 449, endPoint x: 685, endPoint y: 452, distance: 26.5
click at [685, 452] on div "[PERSON_NAME] drag_handle drag_handle" at bounding box center [704, 451] width 1019 height 29
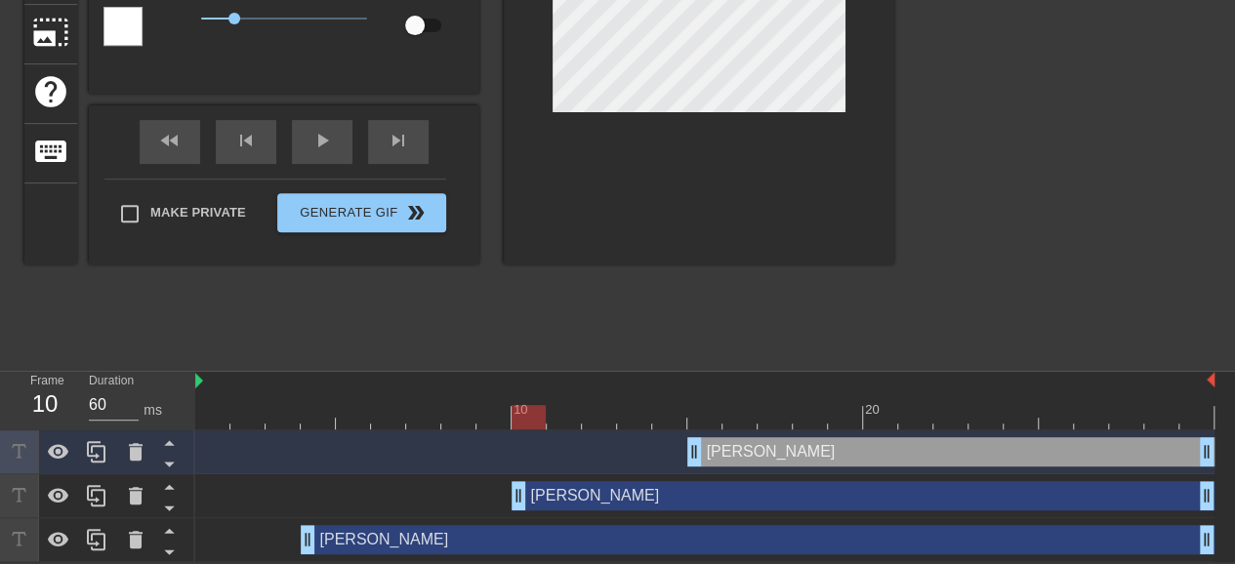
drag, startPoint x: 477, startPoint y: 499, endPoint x: 500, endPoint y: 493, distance: 23.2
click at [498, 499] on div "[PERSON_NAME] drag_handle drag_handle" at bounding box center [704, 495] width 1019 height 29
drag, startPoint x: 691, startPoint y: 450, endPoint x: 717, endPoint y: 450, distance: 25.4
click at [717, 450] on div "[PERSON_NAME] drag_handle drag_handle" at bounding box center [704, 451] width 1019 height 29
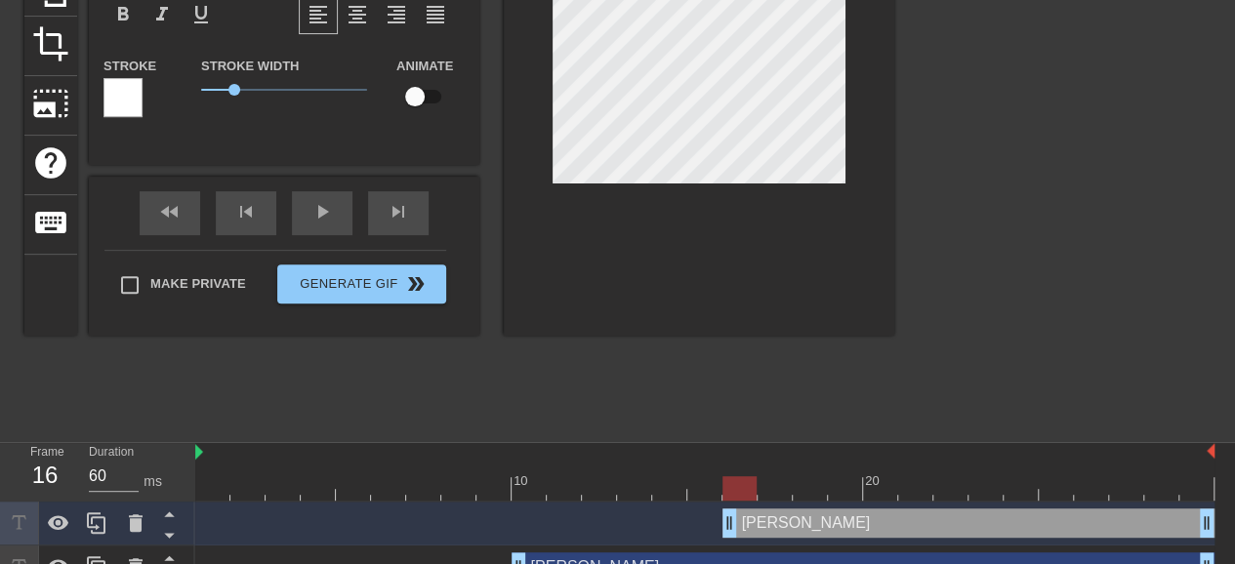
scroll to position [110, 0]
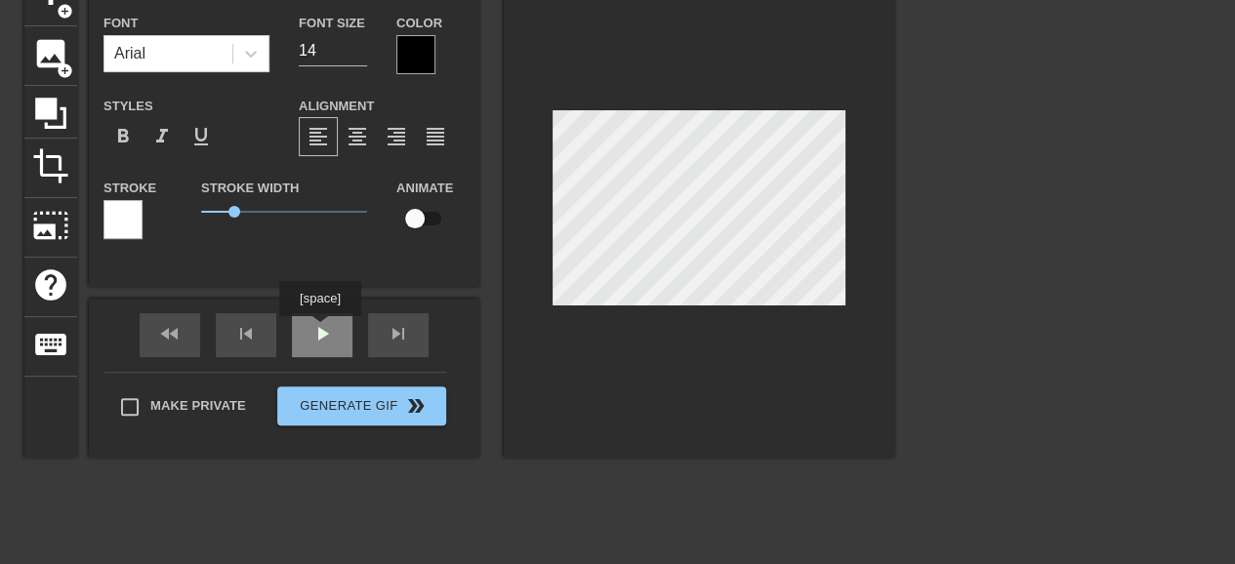
click at [318, 330] on div "fast_rewind skip_previous play_arrow skip_next" at bounding box center [284, 335] width 318 height 73
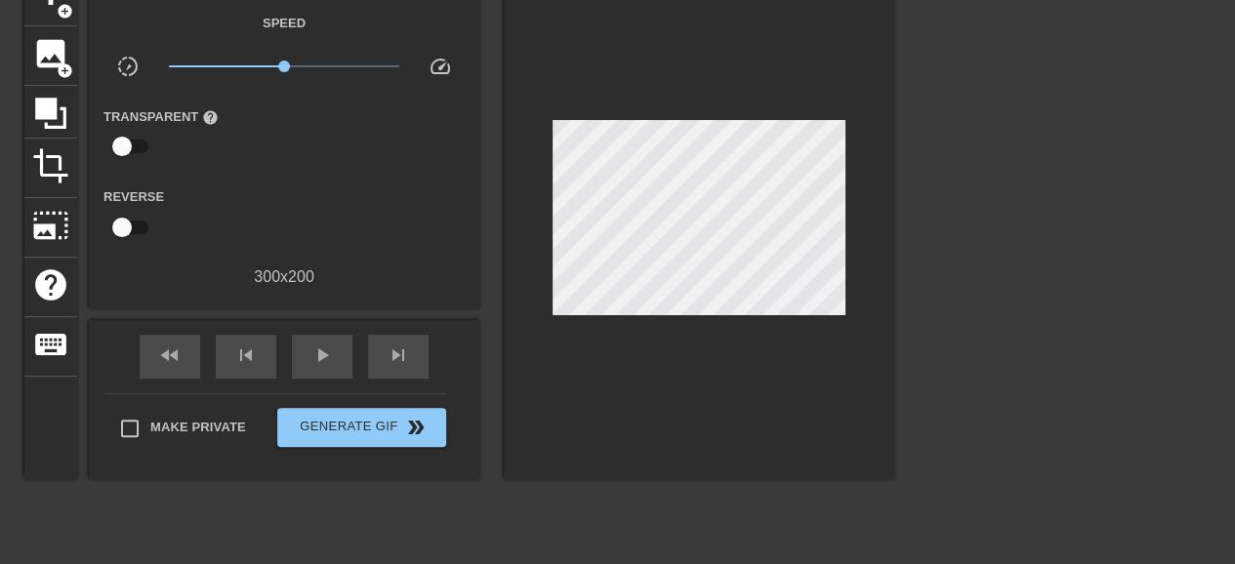
click at [316, 330] on div "fast_rewind skip_previous play_arrow skip_next" at bounding box center [284, 356] width 318 height 73
click at [321, 355] on span "play_arrow" at bounding box center [321, 355] width 23 height 23
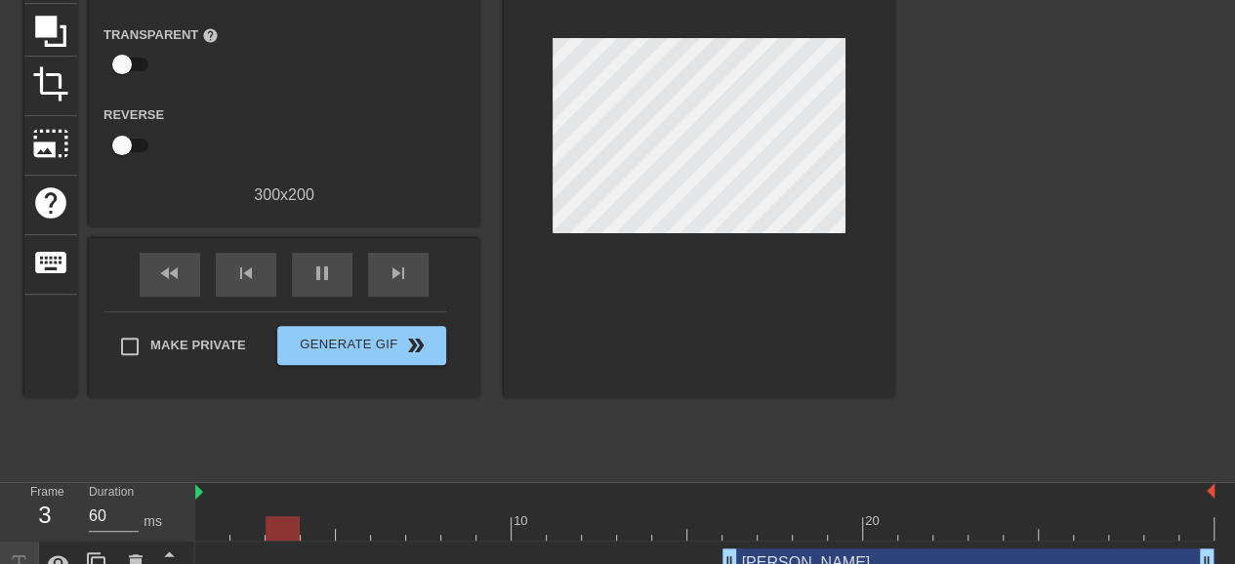
scroll to position [306, 0]
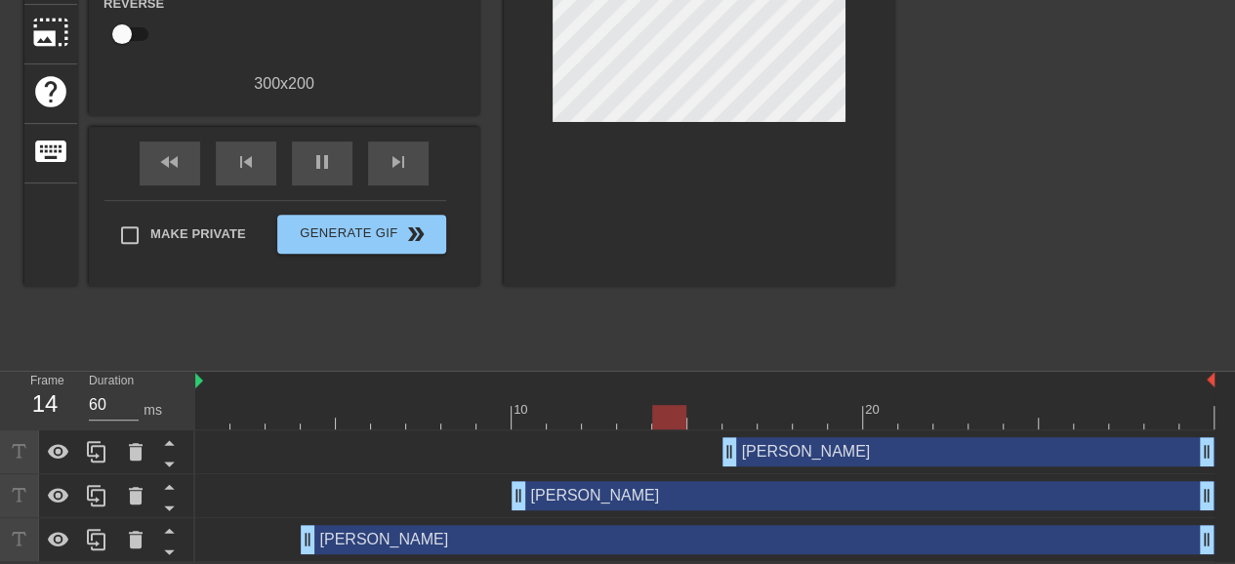
click at [812, 446] on div "[PERSON_NAME] drag_handle drag_handle" at bounding box center [969, 451] width 492 height 29
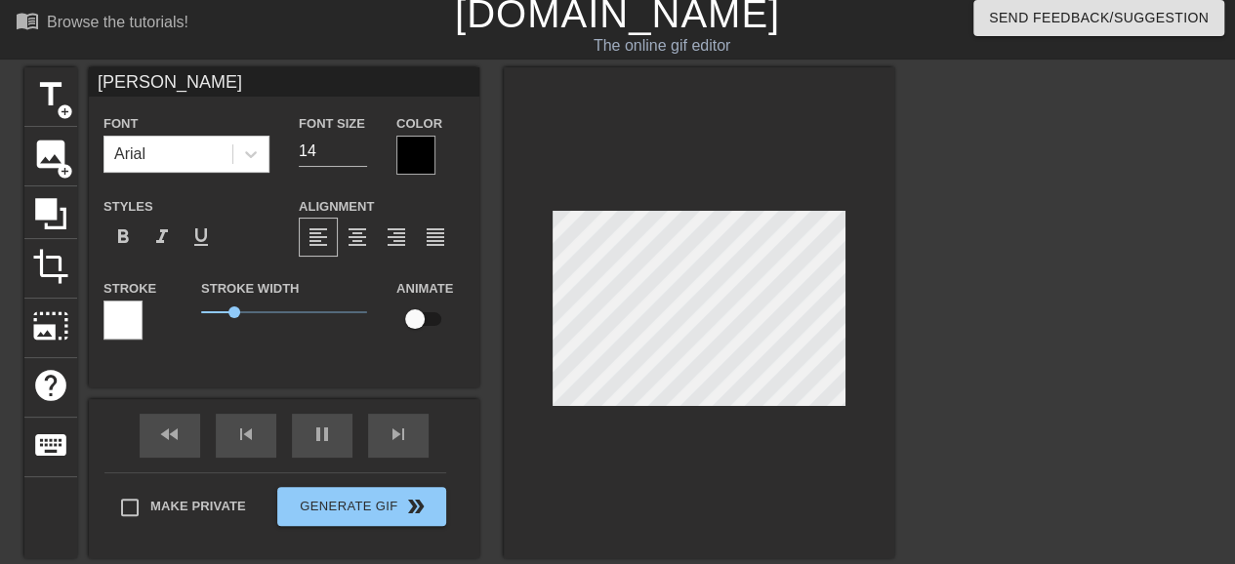
scroll to position [0, 0]
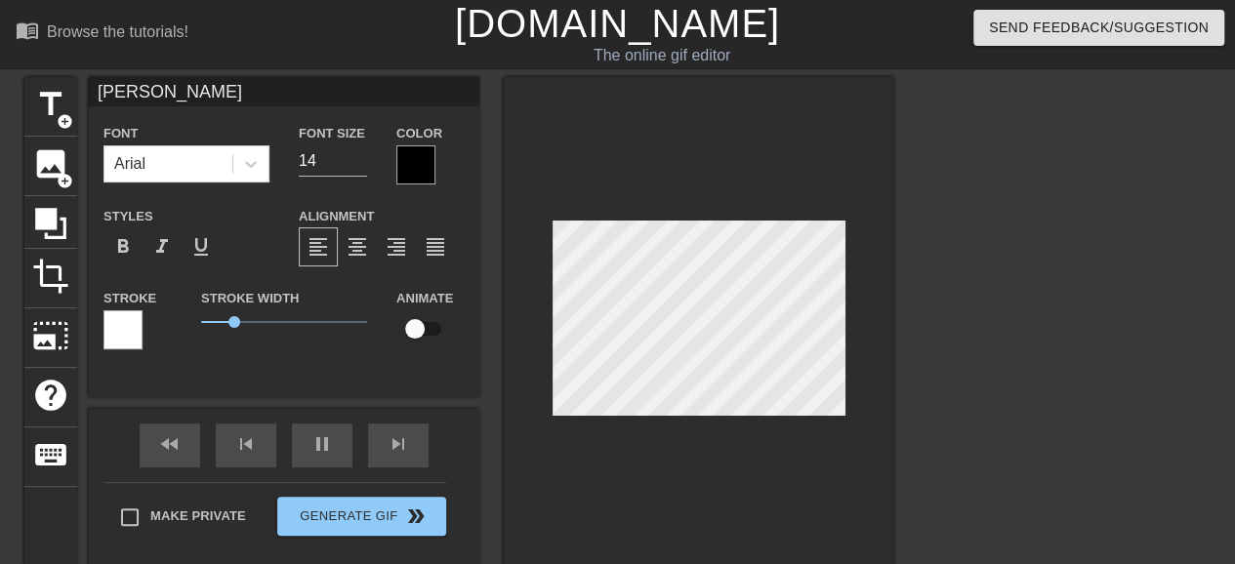
click at [197, 86] on input "[PERSON_NAME]" at bounding box center [284, 91] width 391 height 29
click at [93, 92] on input "[PERSON_NAME]..." at bounding box center [284, 91] width 391 height 29
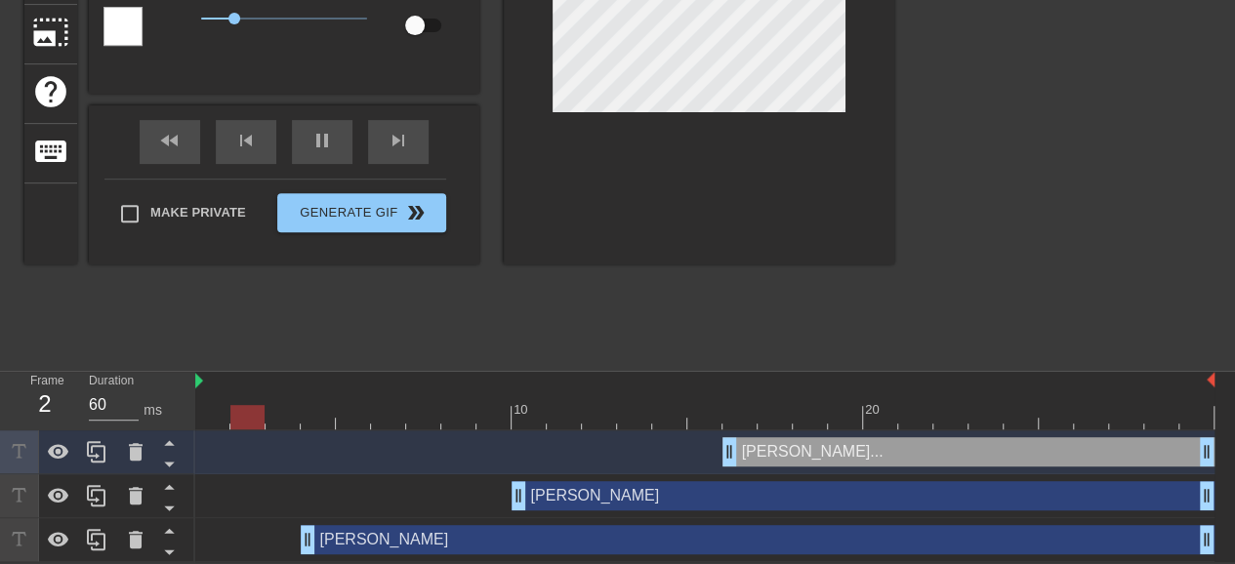
scroll to position [306, 0]
click at [106, 457] on icon at bounding box center [96, 451] width 23 height 23
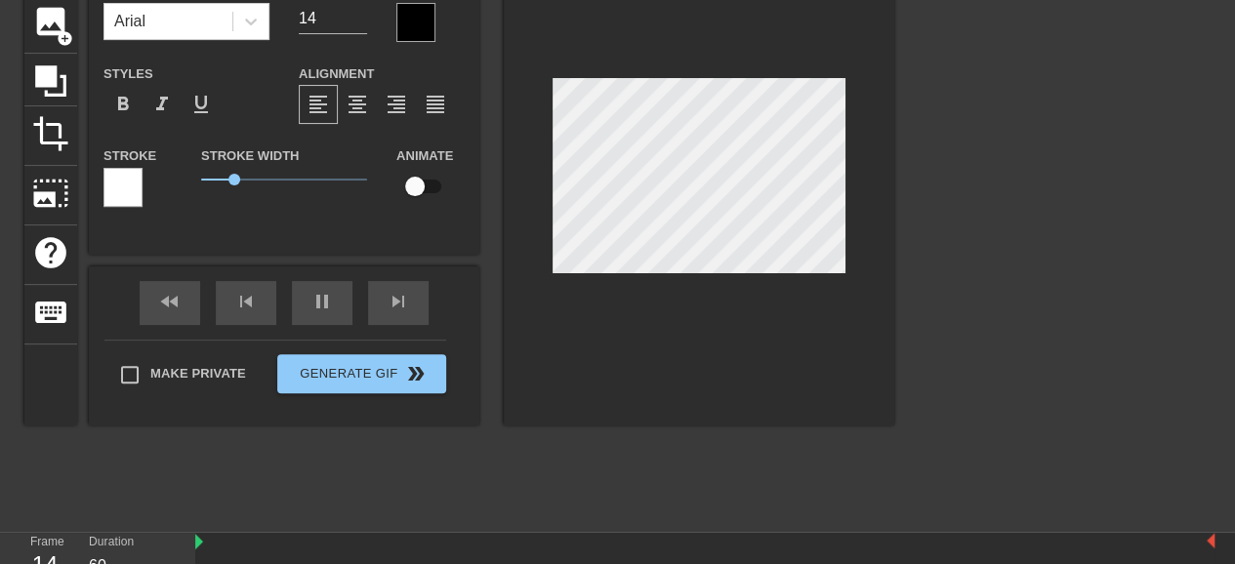
scroll to position [350, 0]
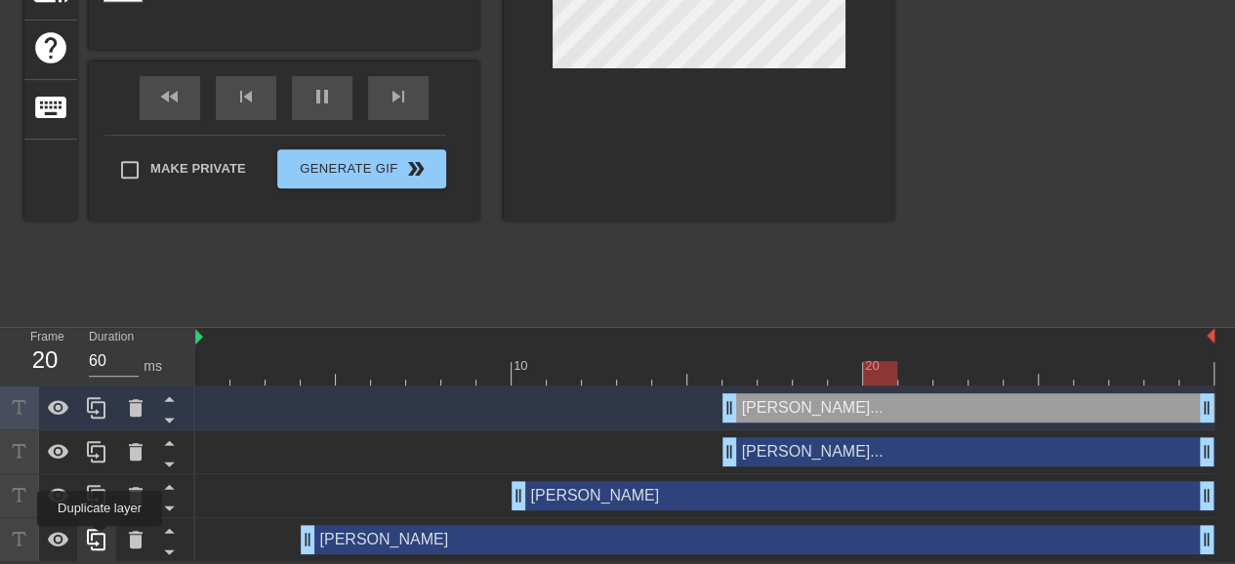
click at [100, 540] on icon at bounding box center [96, 539] width 23 height 23
type input "[PERSON_NAME]"
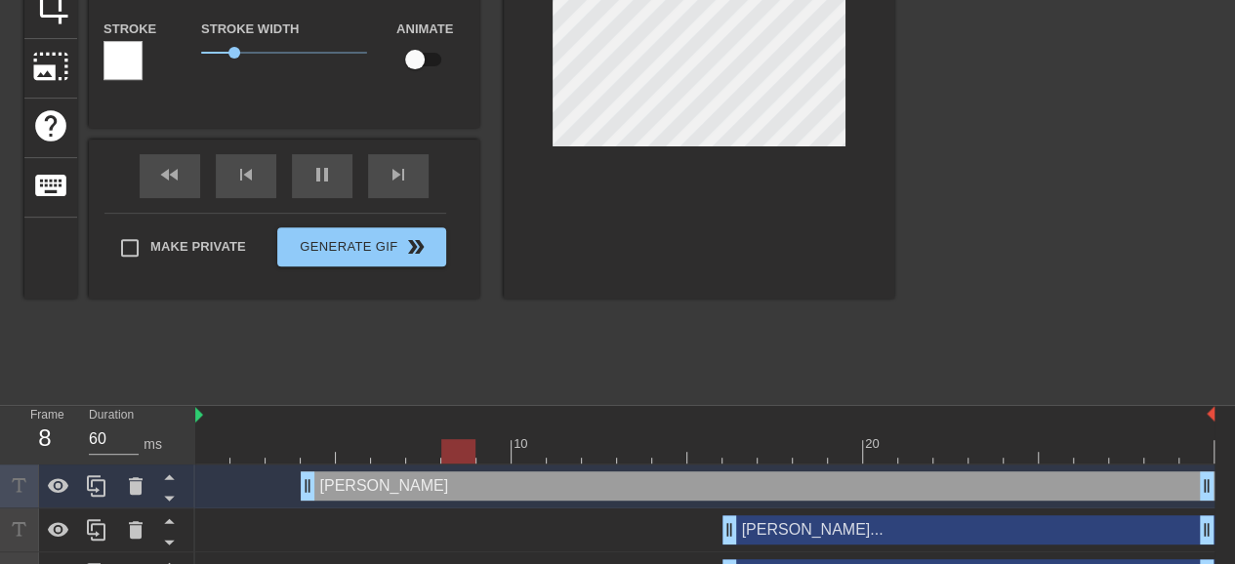
scroll to position [393, 0]
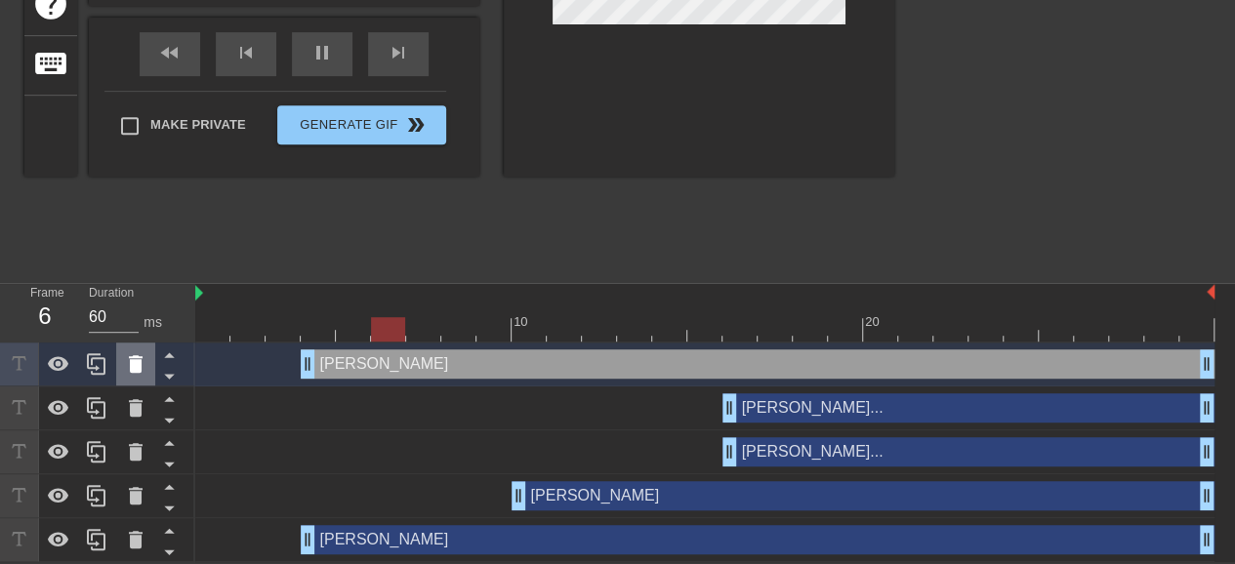
click at [125, 366] on icon at bounding box center [135, 363] width 23 height 23
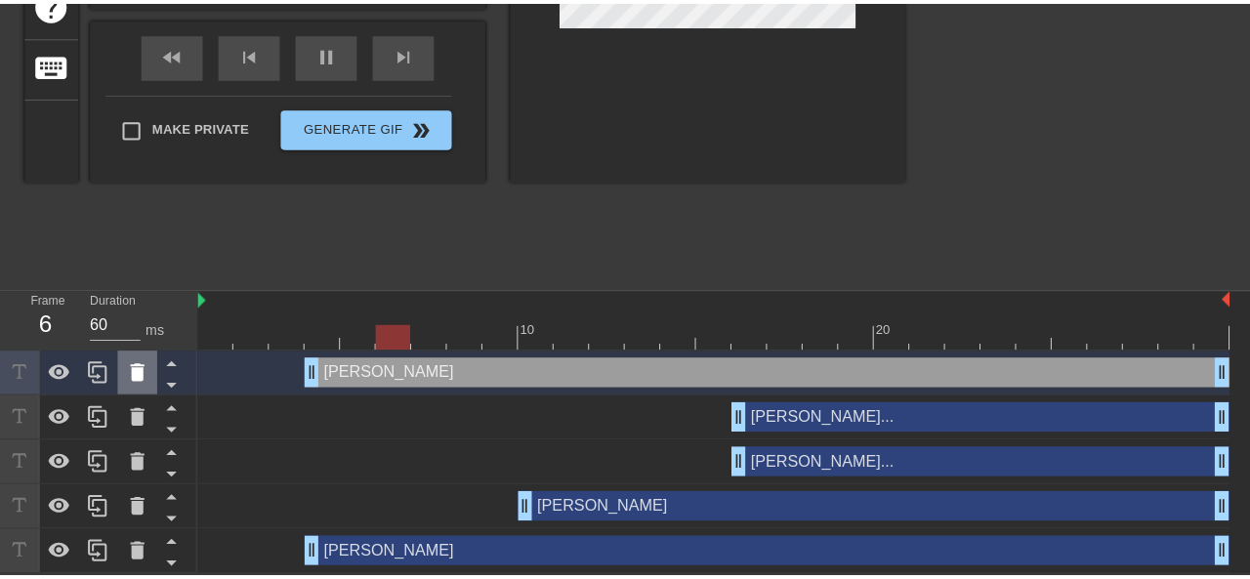
scroll to position [379, 0]
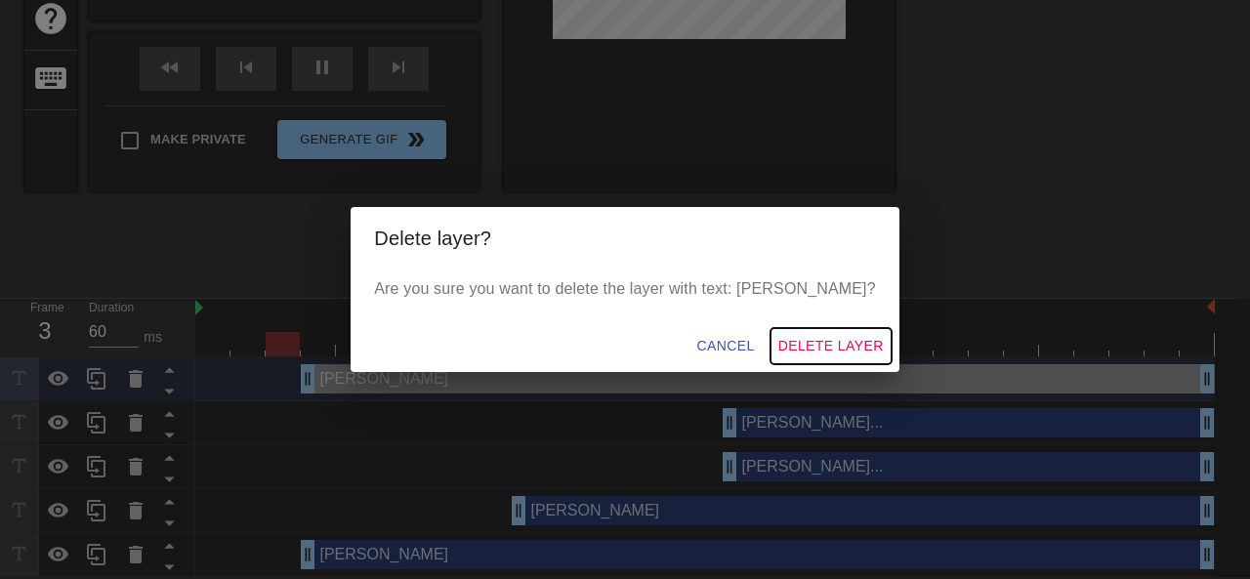
click at [778, 343] on span "Delete Layer" at bounding box center [830, 346] width 105 height 24
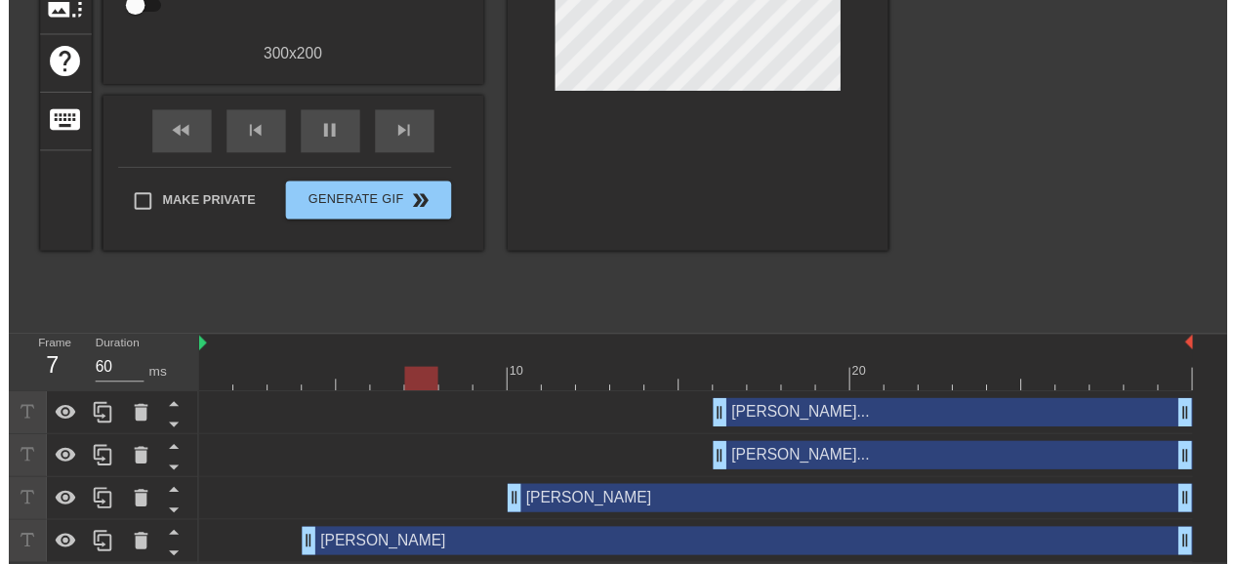
scroll to position [350, 0]
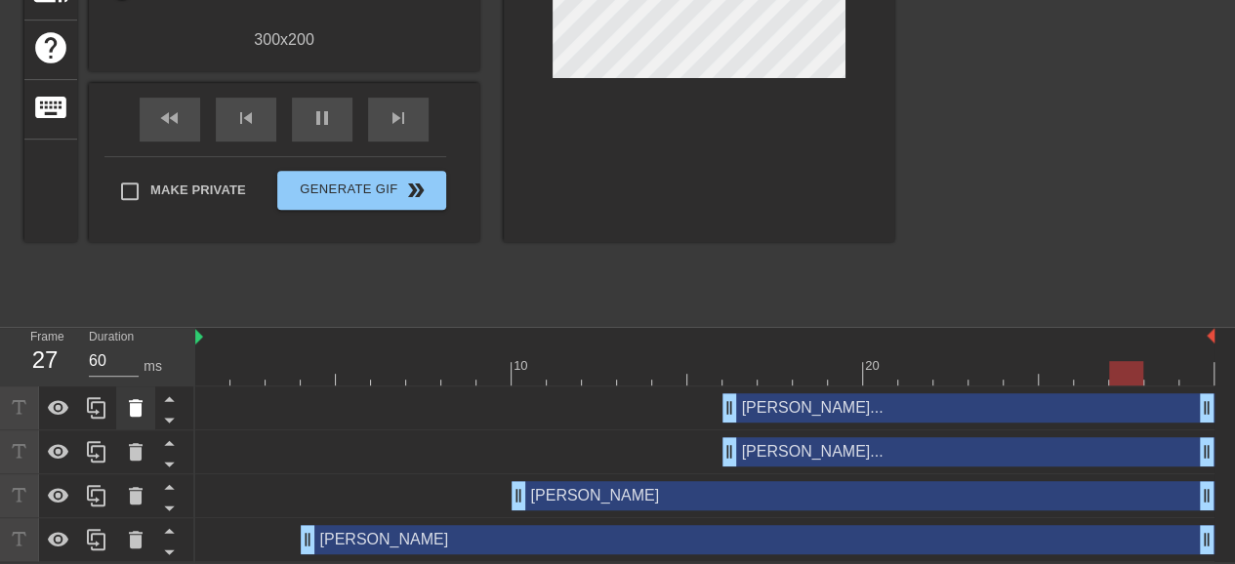
click at [133, 414] on icon at bounding box center [136, 408] width 14 height 18
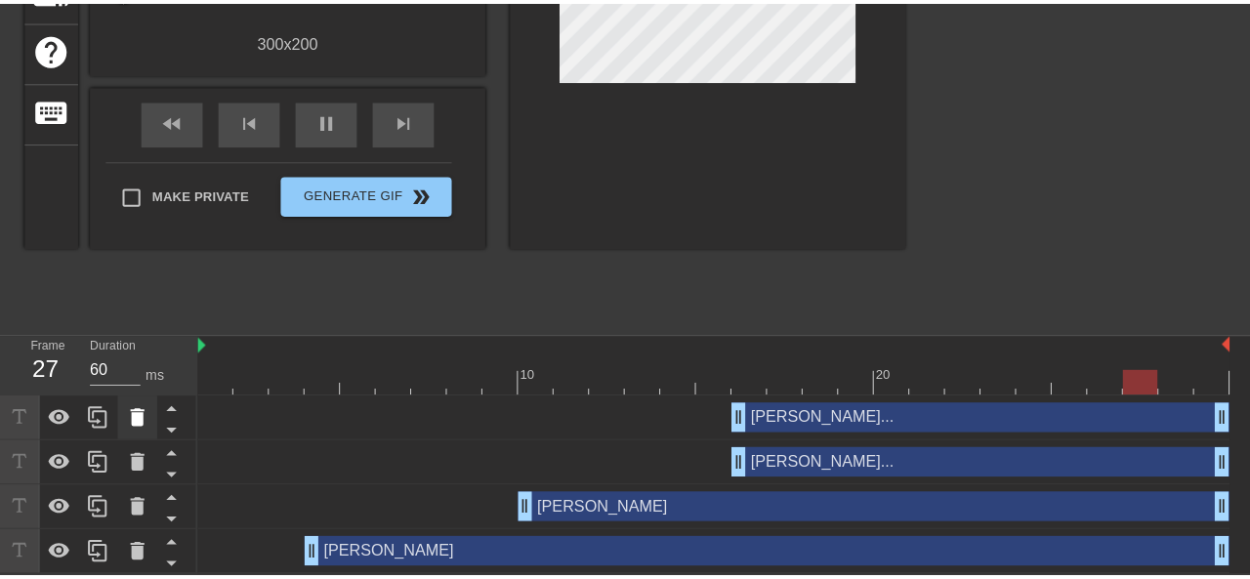
scroll to position [334, 0]
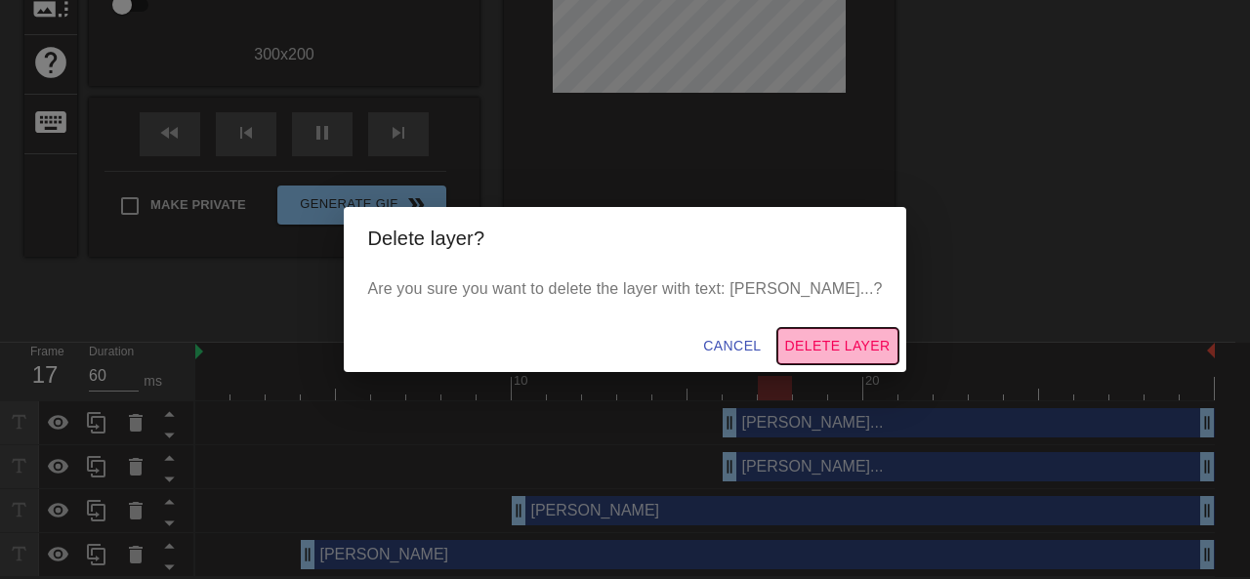
click at [818, 335] on span "Delete Layer" at bounding box center [837, 346] width 105 height 24
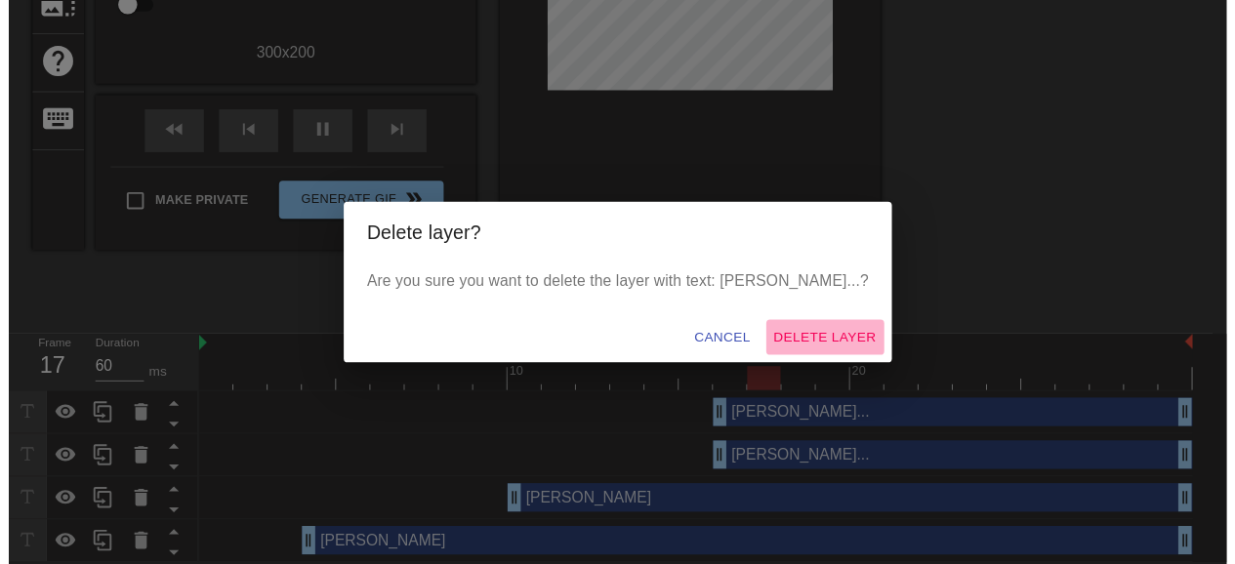
scroll to position [306, 0]
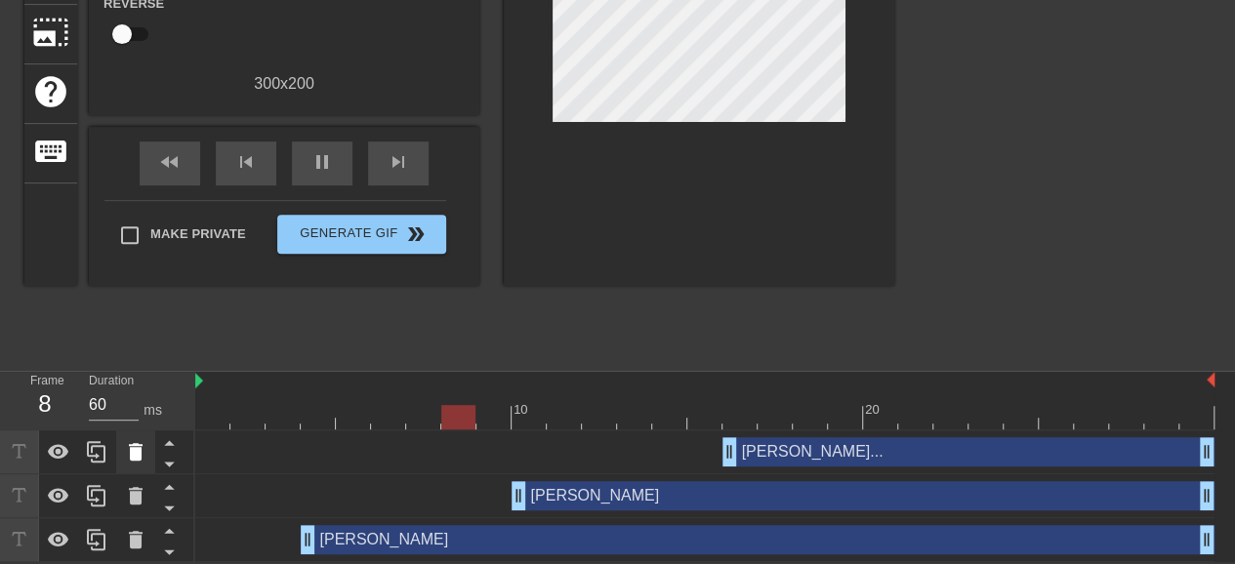
click at [136, 461] on icon at bounding box center [135, 451] width 23 height 23
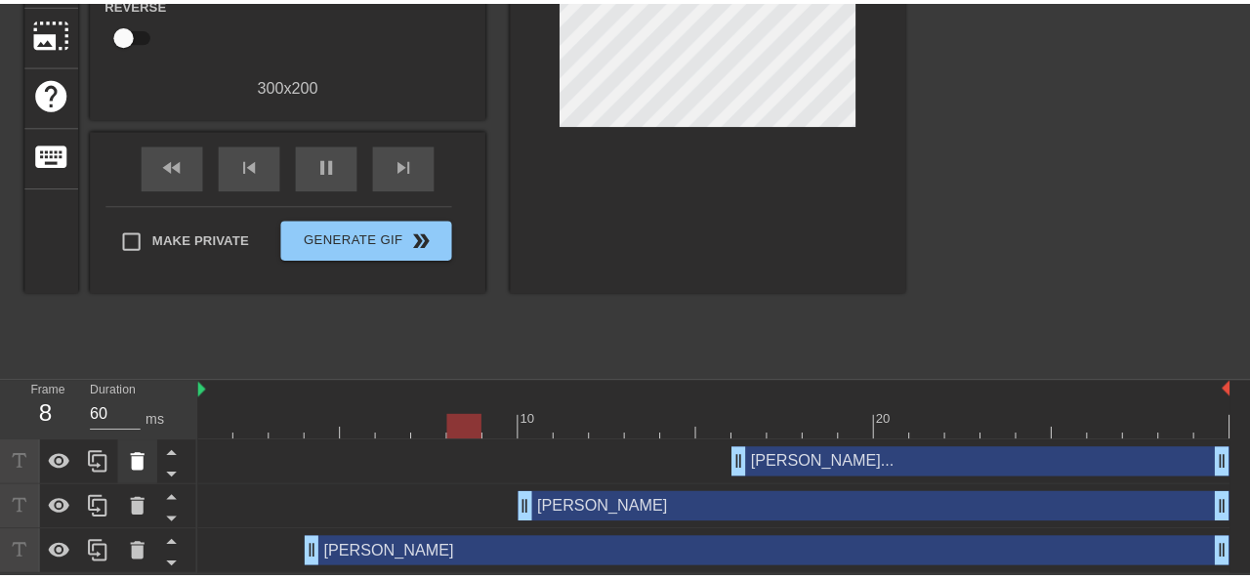
scroll to position [291, 0]
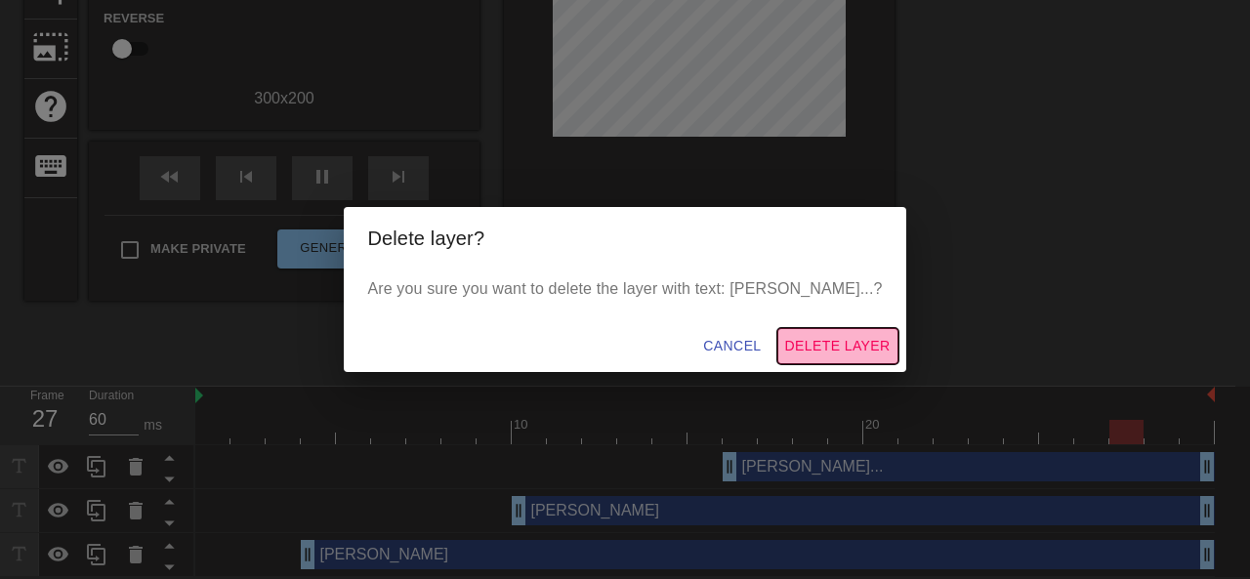
click at [790, 337] on span "Delete Layer" at bounding box center [837, 346] width 105 height 24
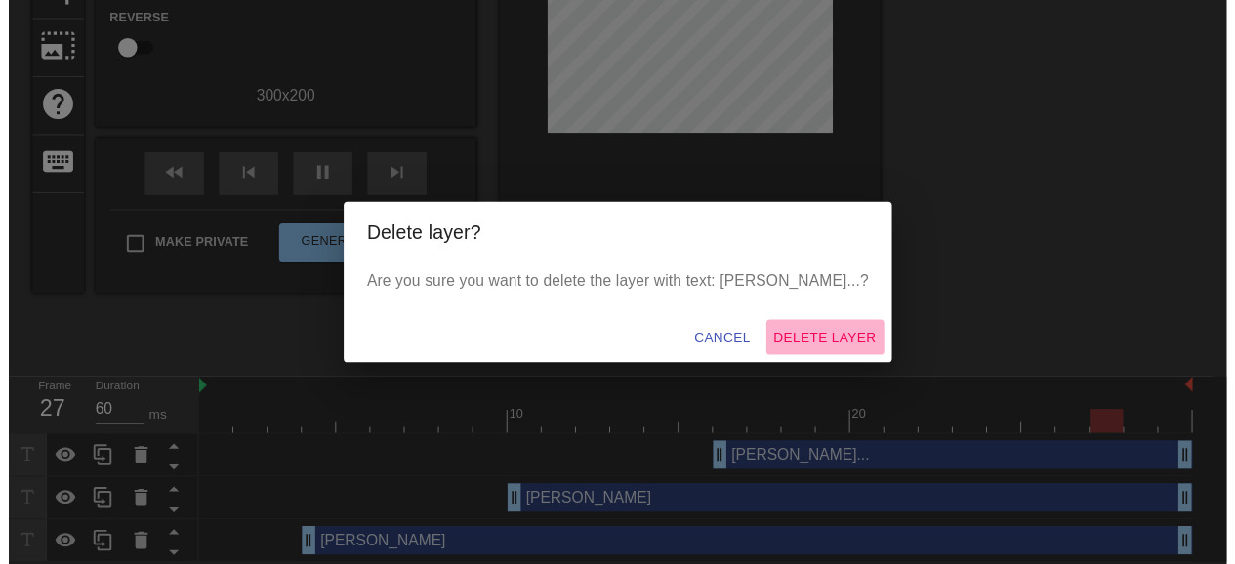
scroll to position [262, 0]
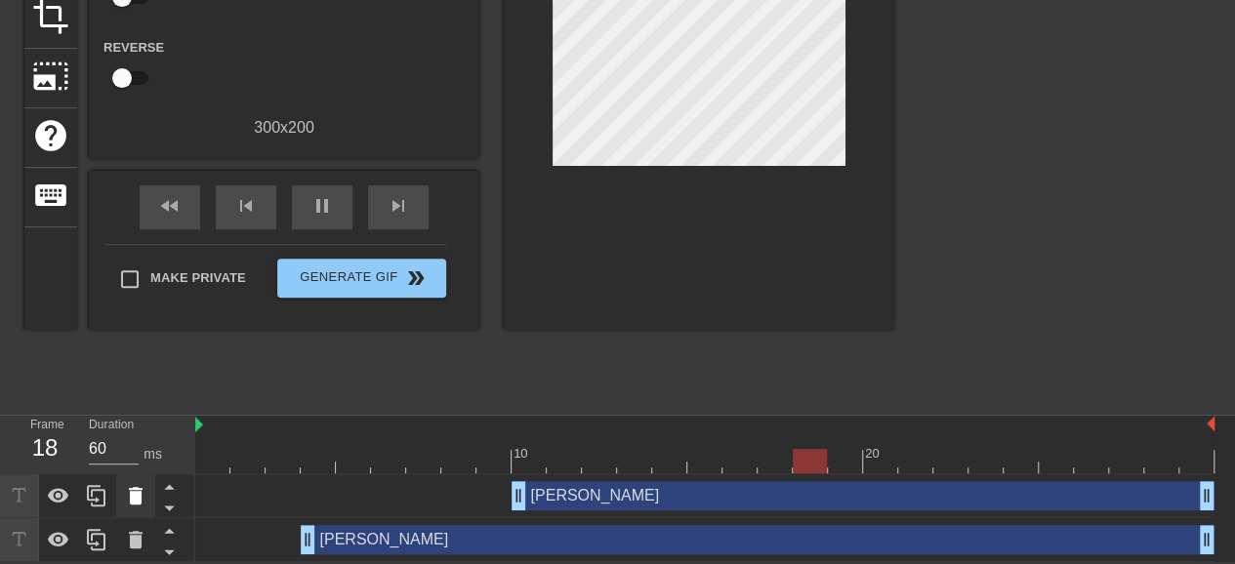
click at [134, 499] on icon at bounding box center [136, 496] width 14 height 18
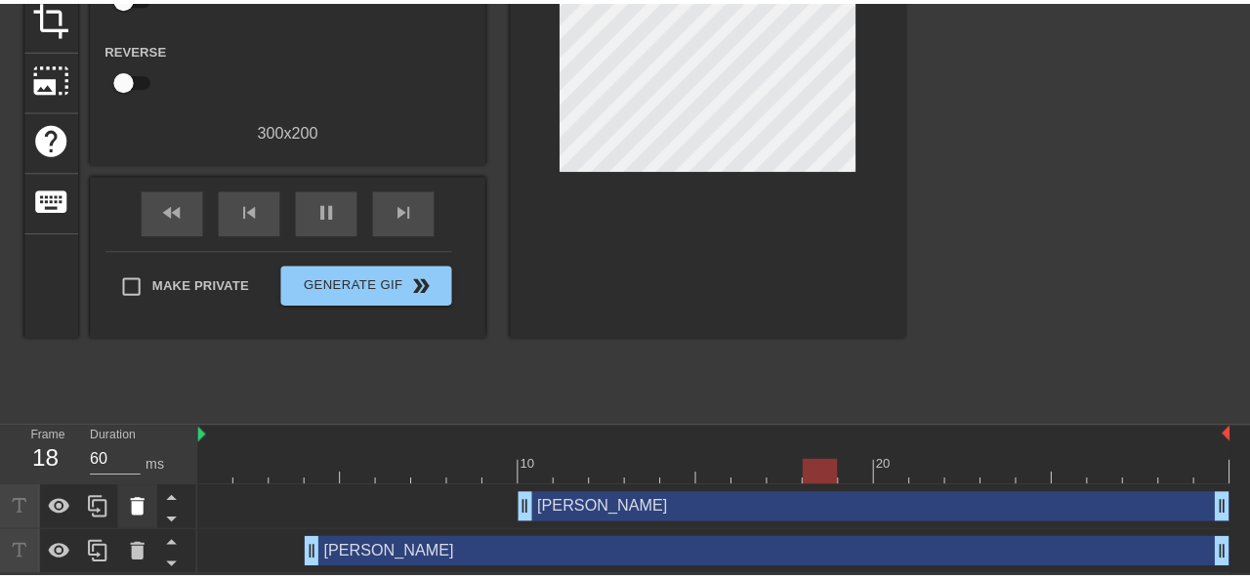
scroll to position [246, 0]
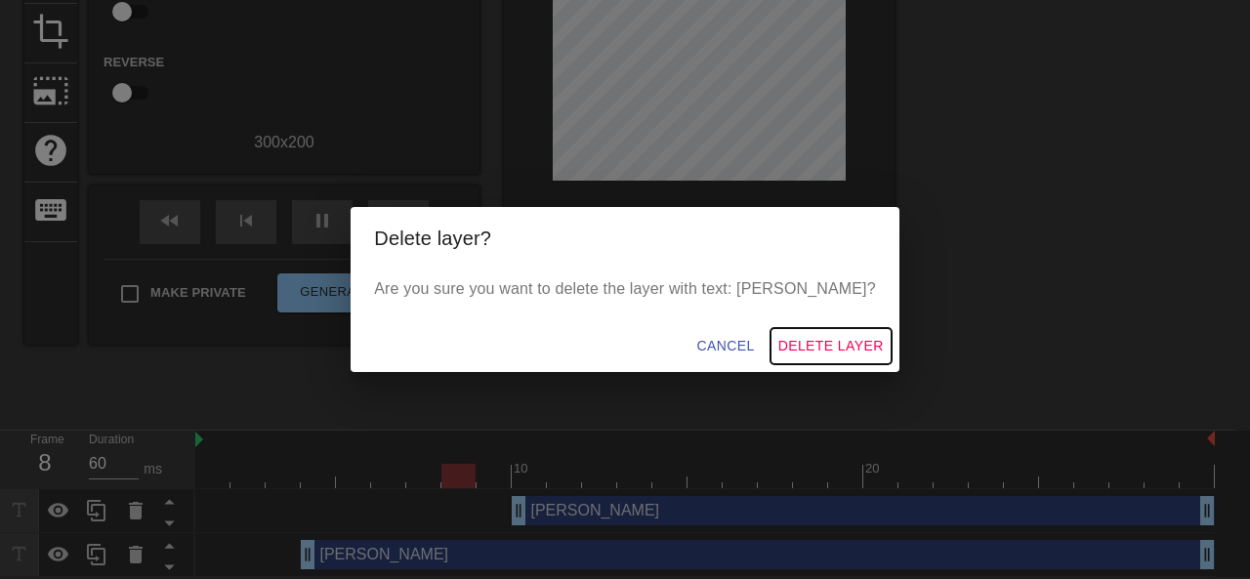
click at [807, 328] on button "Delete Layer" at bounding box center [830, 346] width 121 height 36
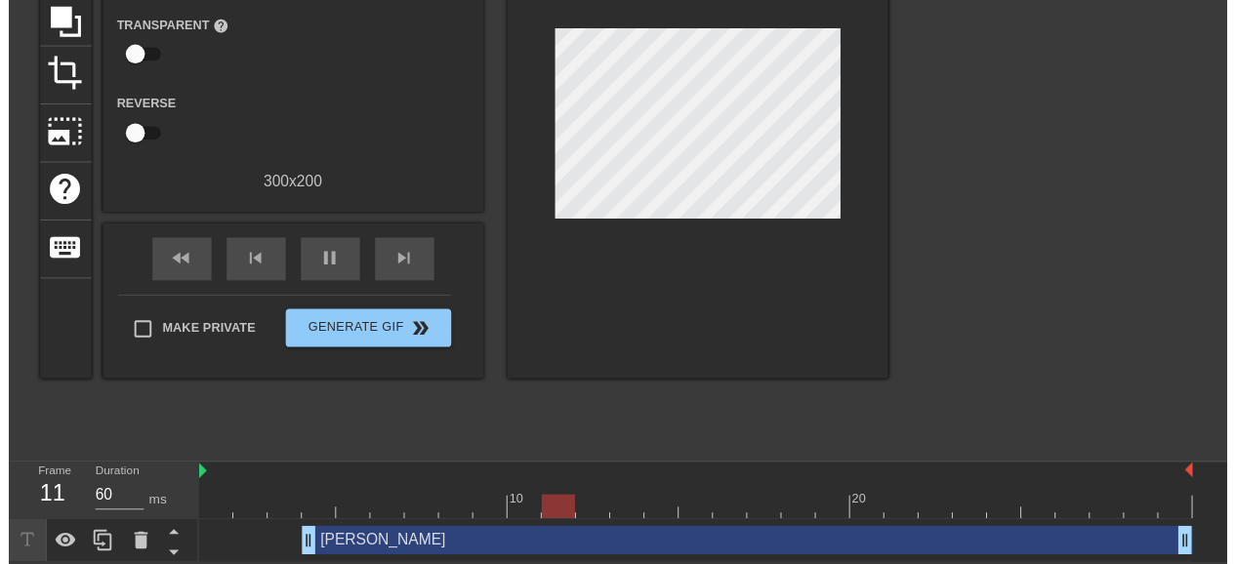
scroll to position [218, 0]
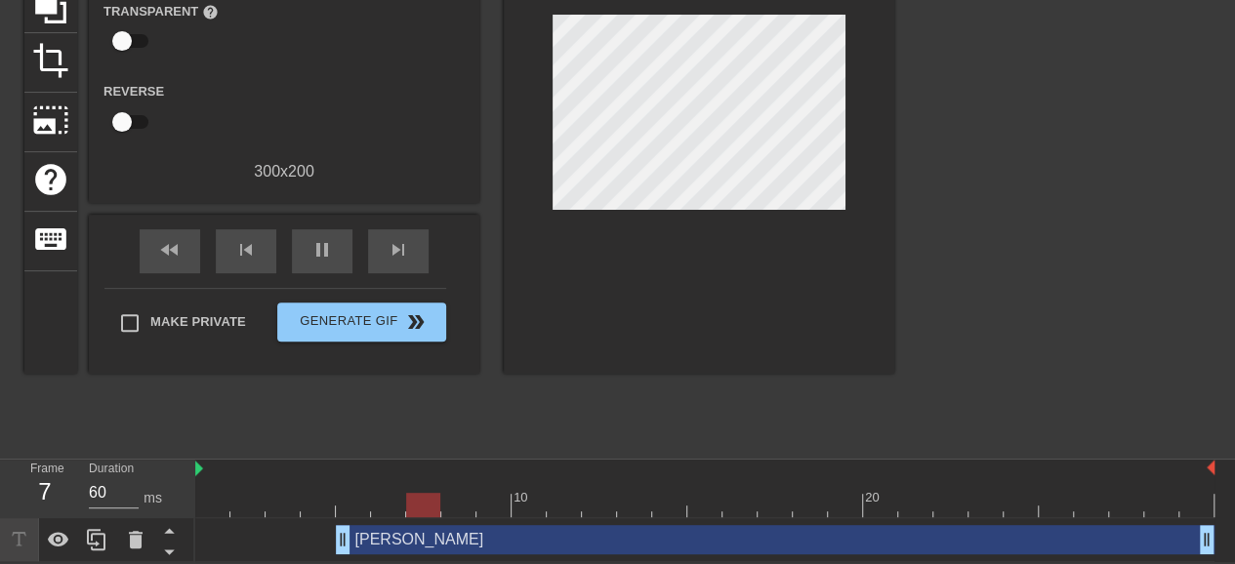
drag, startPoint x: 307, startPoint y: 548, endPoint x: 334, endPoint y: 548, distance: 27.3
click at [334, 548] on div "[PERSON_NAME] drag_handle drag_handle" at bounding box center [704, 539] width 1019 height 29
click at [101, 539] on icon at bounding box center [96, 539] width 23 height 23
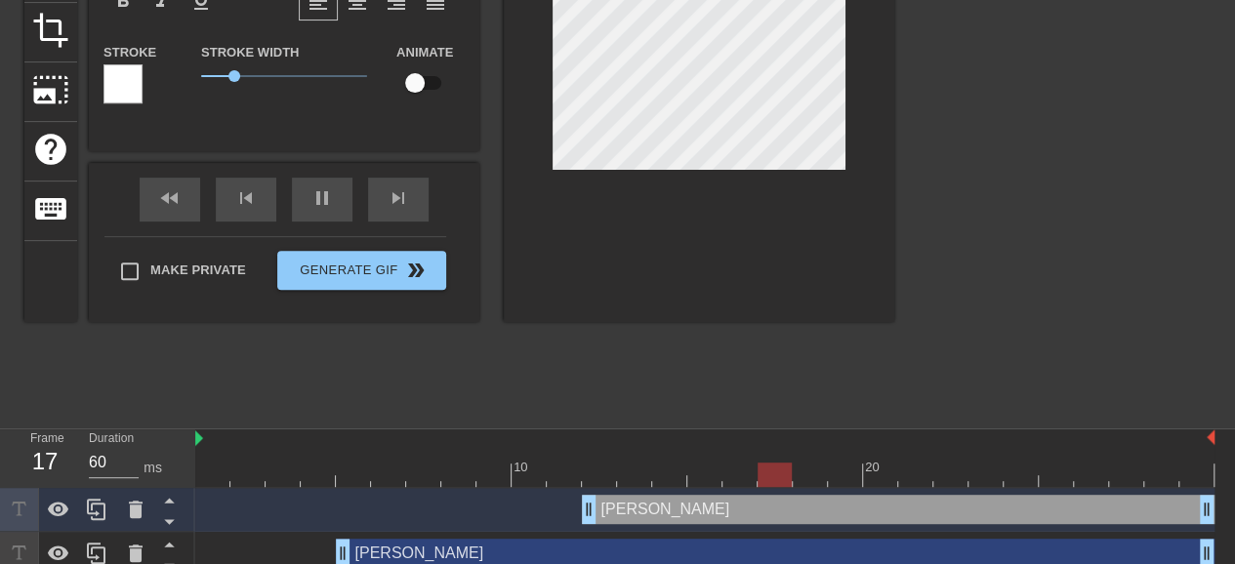
drag, startPoint x: 341, startPoint y: 516, endPoint x: 581, endPoint y: 520, distance: 240.2
click at [581, 520] on div "[PERSON_NAME] drag_handle drag_handle" at bounding box center [704, 509] width 1019 height 29
click at [101, 515] on icon at bounding box center [96, 509] width 23 height 23
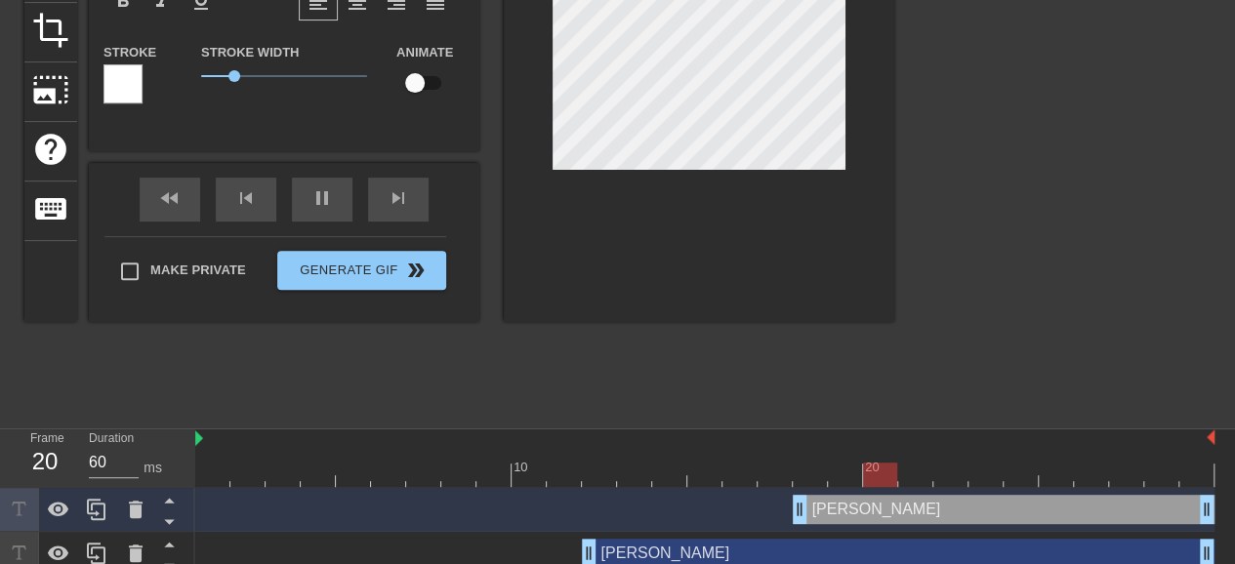
drag, startPoint x: 596, startPoint y: 507, endPoint x: 817, endPoint y: 525, distance: 222.4
click at [817, 525] on div "[PERSON_NAME] drag_handle drag_handle" at bounding box center [704, 510] width 1019 height 44
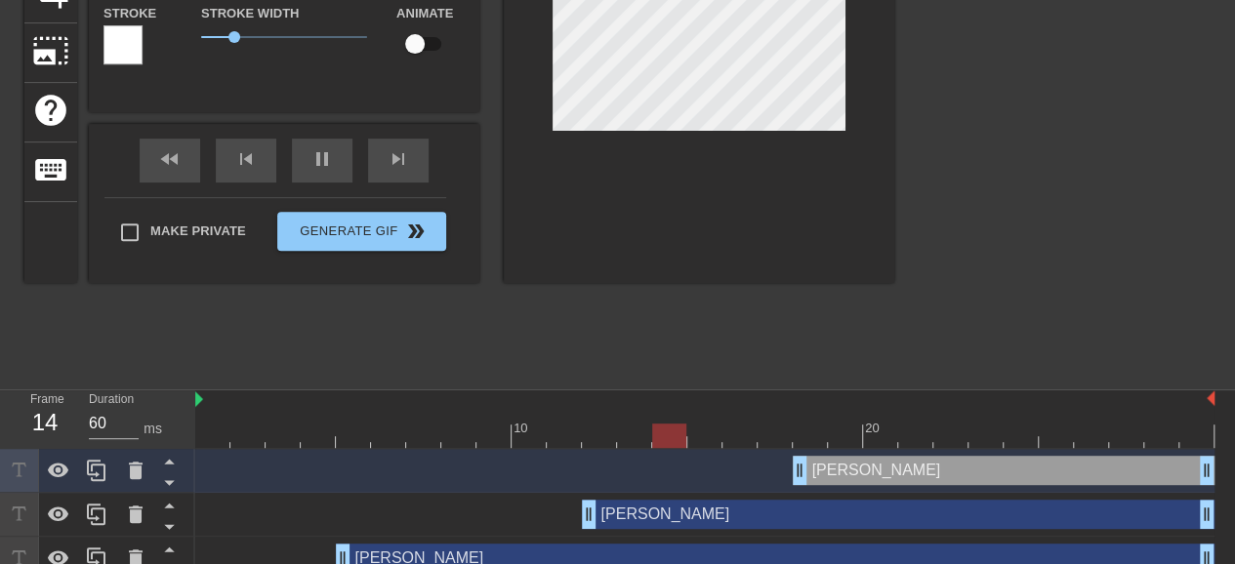
scroll to position [306, 0]
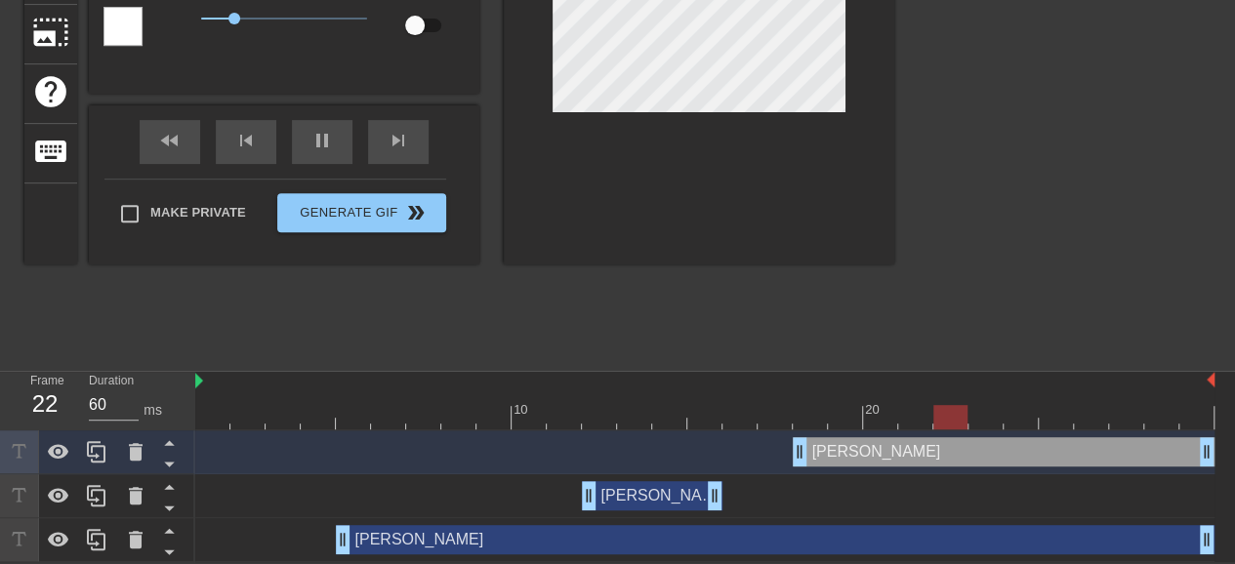
drag, startPoint x: 1205, startPoint y: 505, endPoint x: 702, endPoint y: 520, distance: 503.1
click at [702, 520] on div "[PERSON_NAME] drag_handle drag_handle [PERSON_NAME] drag_handle drag_handle [PE…" at bounding box center [715, 497] width 1040 height 132
drag, startPoint x: 1214, startPoint y: 446, endPoint x: 1249, endPoint y: 466, distance: 40.2
click at [1234, 465] on html "menu_book Browse the tutorials! [DOMAIN_NAME] The online gif editor Send Feedba…" at bounding box center [617, 129] width 1235 height 866
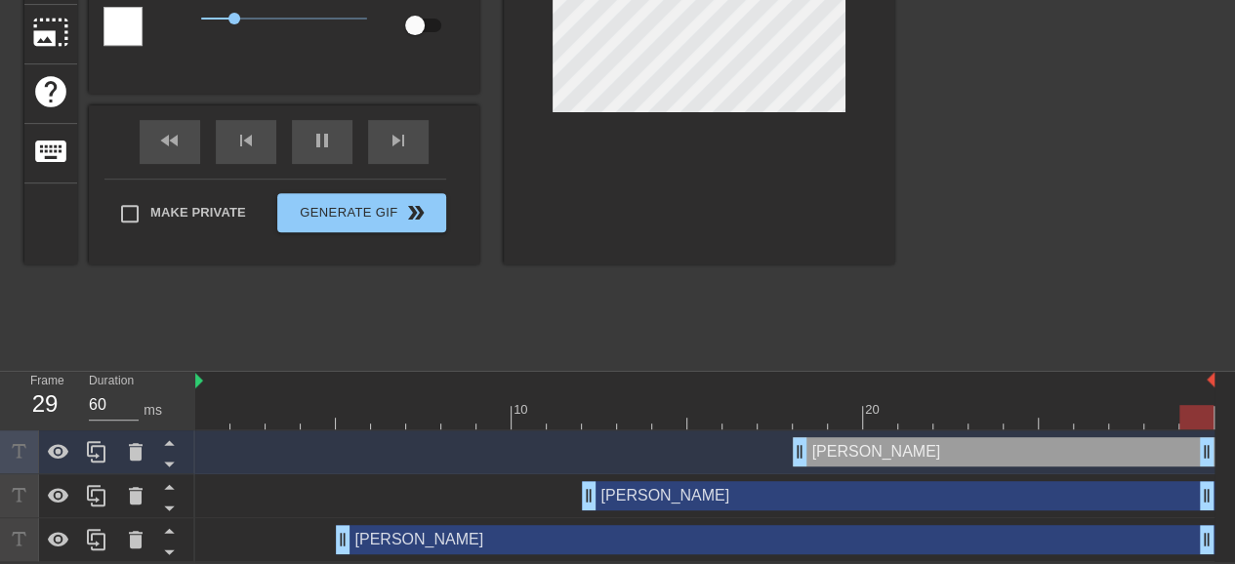
drag, startPoint x: 713, startPoint y: 496, endPoint x: 1249, endPoint y: 506, distance: 536.1
click at [1234, 506] on html "menu_book Browse the tutorials! [DOMAIN_NAME] The online gif editor Send Feedba…" at bounding box center [617, 129] width 1235 height 866
click at [633, 507] on div "[PERSON_NAME] drag_handle drag_handle" at bounding box center [898, 495] width 633 height 29
click at [173, 446] on icon at bounding box center [169, 443] width 24 height 24
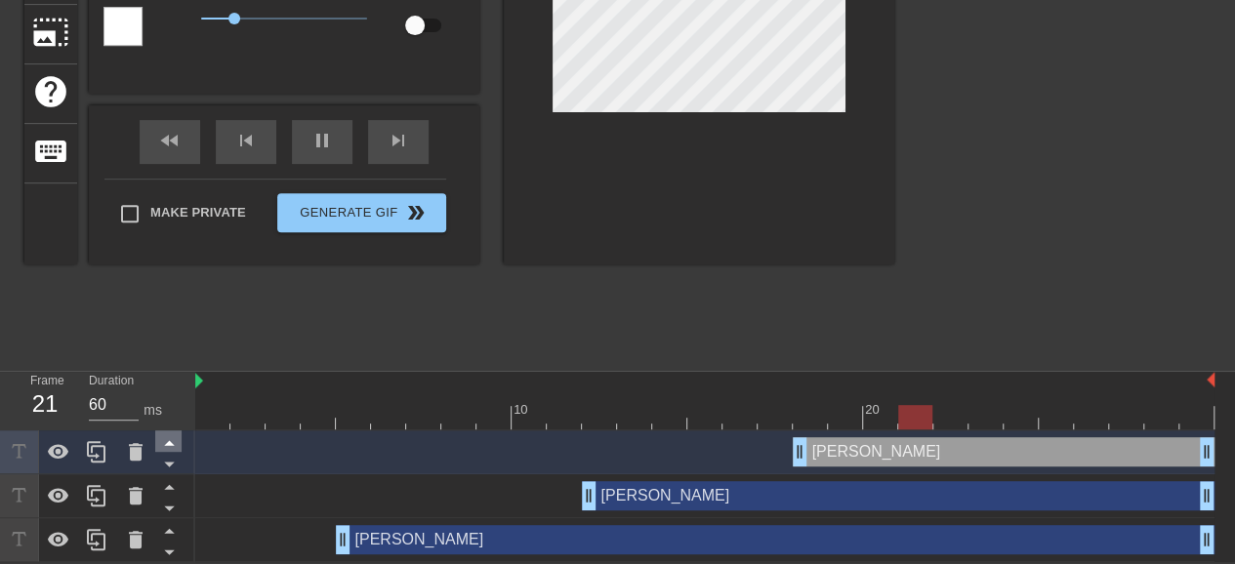
click at [173, 446] on icon at bounding box center [169, 443] width 24 height 24
click at [691, 487] on div "[PERSON_NAME] drag_handle drag_handle" at bounding box center [898, 495] width 633 height 29
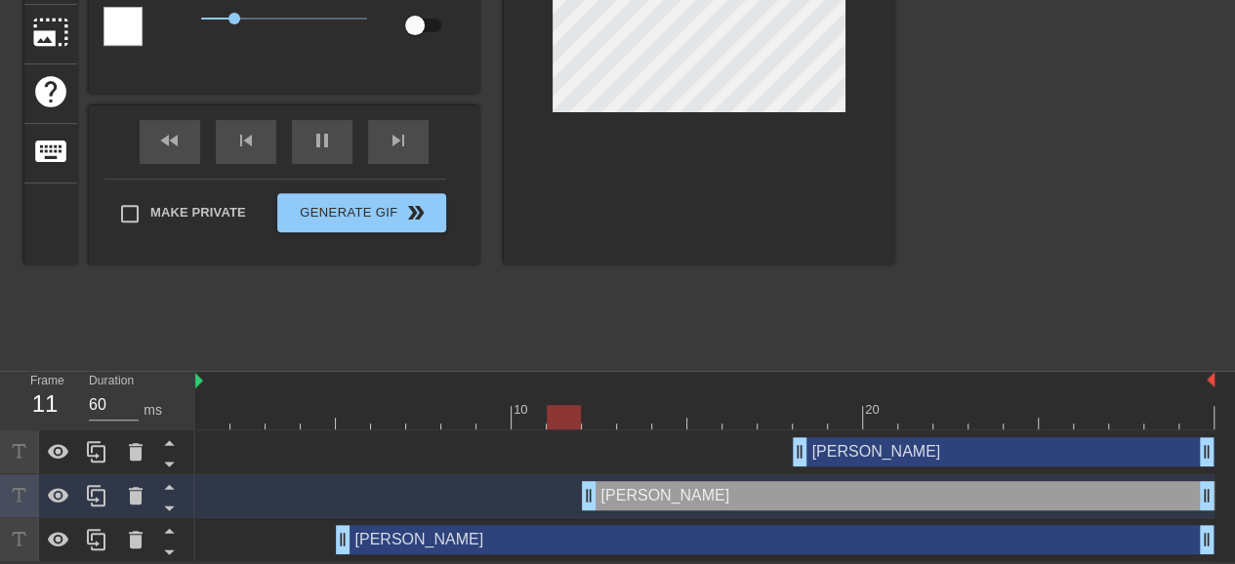
click at [660, 495] on div "[PERSON_NAME] drag_handle drag_handle" at bounding box center [898, 495] width 633 height 29
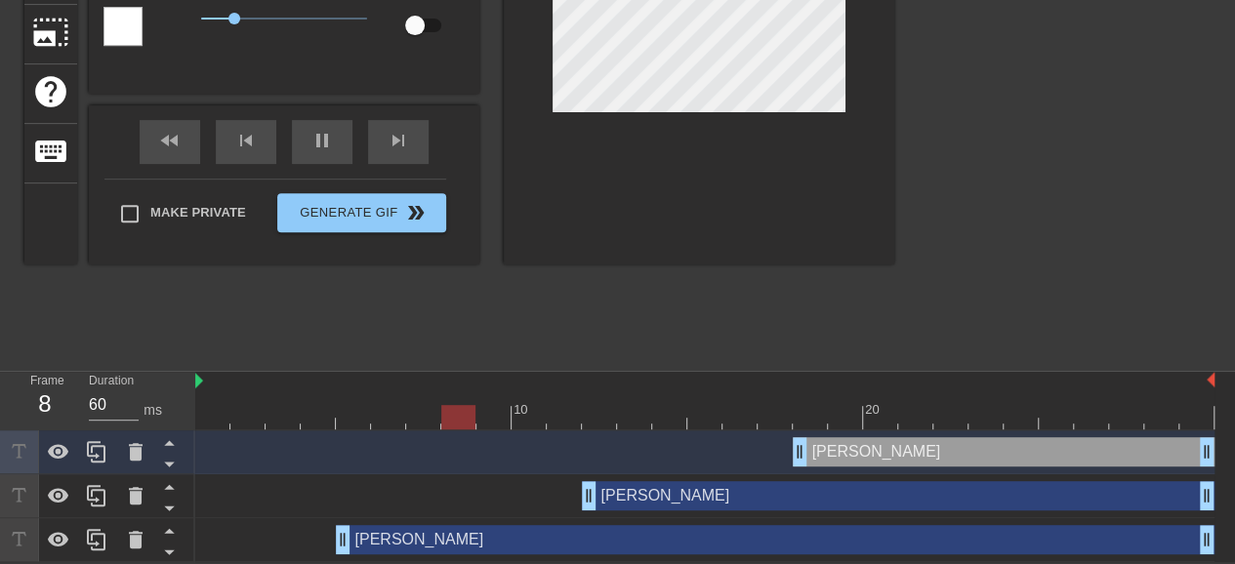
click at [904, 450] on div "[PERSON_NAME] drag_handle drag_handle" at bounding box center [1004, 451] width 422 height 29
click at [871, 446] on div "[PERSON_NAME] drag_handle drag_handle" at bounding box center [1004, 451] width 422 height 29
click at [861, 443] on div "[PERSON_NAME] drag_handle drag_handle" at bounding box center [1004, 451] width 422 height 29
click at [657, 510] on div "[PERSON_NAME] drag_handle drag_handle" at bounding box center [704, 497] width 1019 height 44
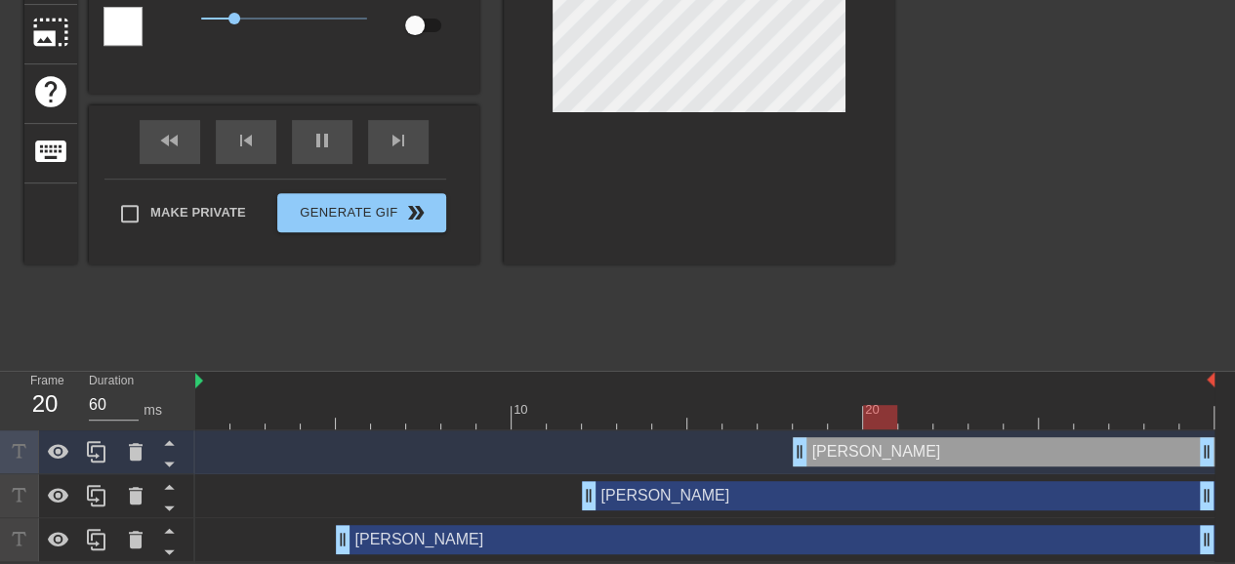
click at [654, 497] on div "[PERSON_NAME] drag_handle drag_handle" at bounding box center [898, 495] width 633 height 29
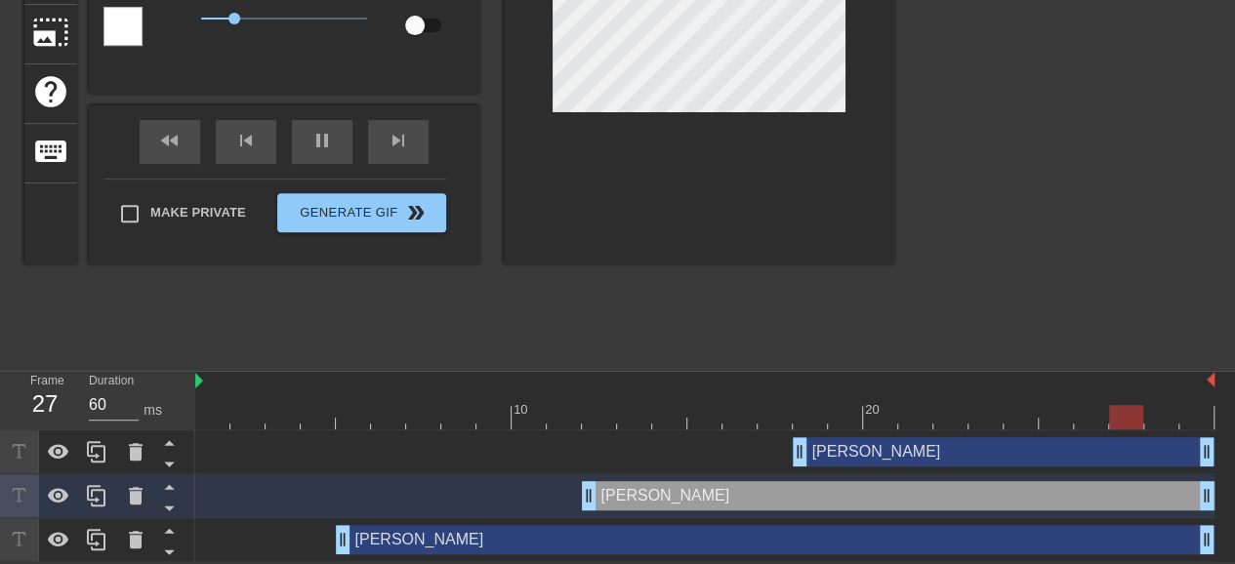
click at [653, 496] on div "[PERSON_NAME] drag_handle drag_handle" at bounding box center [898, 495] width 633 height 29
click at [652, 499] on div "[PERSON_NAME] drag_handle drag_handle" at bounding box center [898, 495] width 633 height 29
click at [143, 454] on icon at bounding box center [135, 451] width 23 height 23
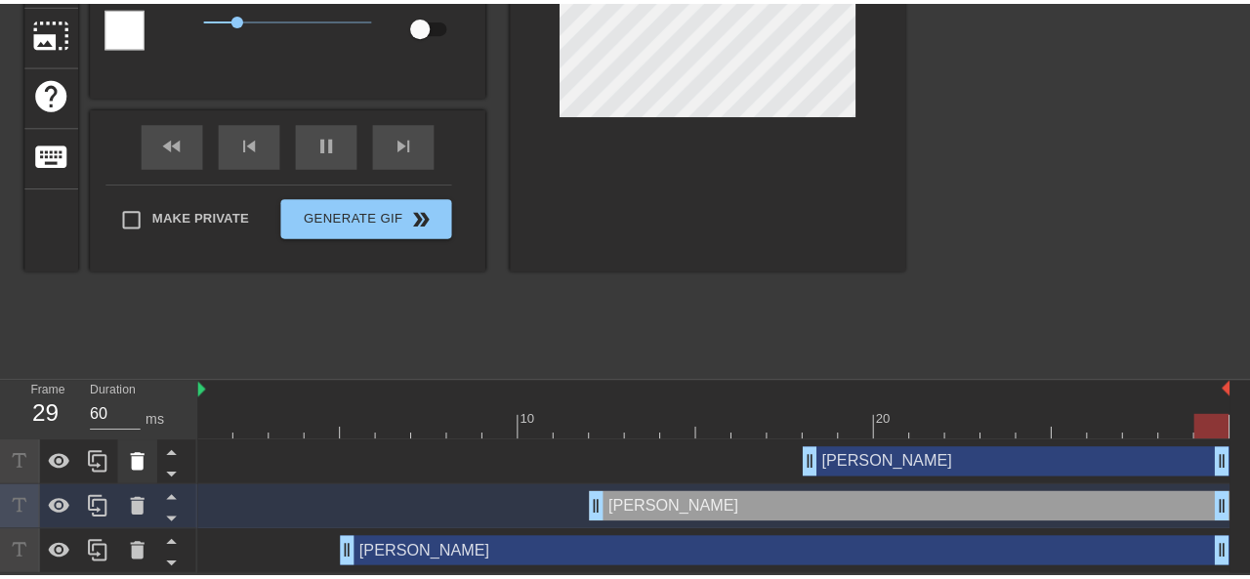
scroll to position [291, 0]
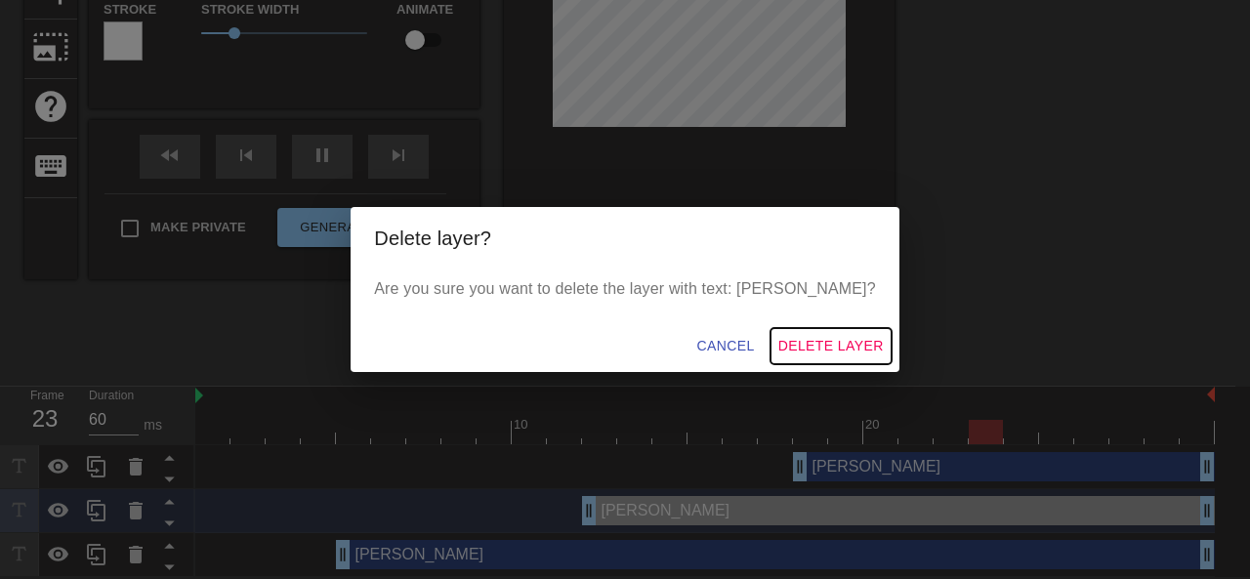
click at [801, 343] on span "Delete Layer" at bounding box center [830, 346] width 105 height 24
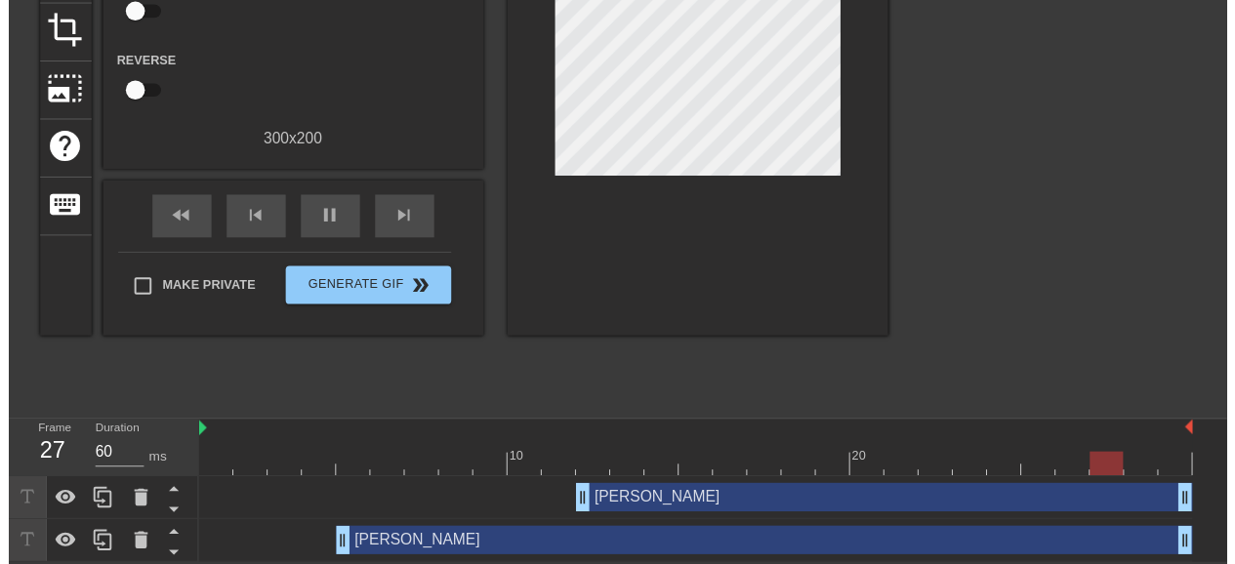
scroll to position [262, 0]
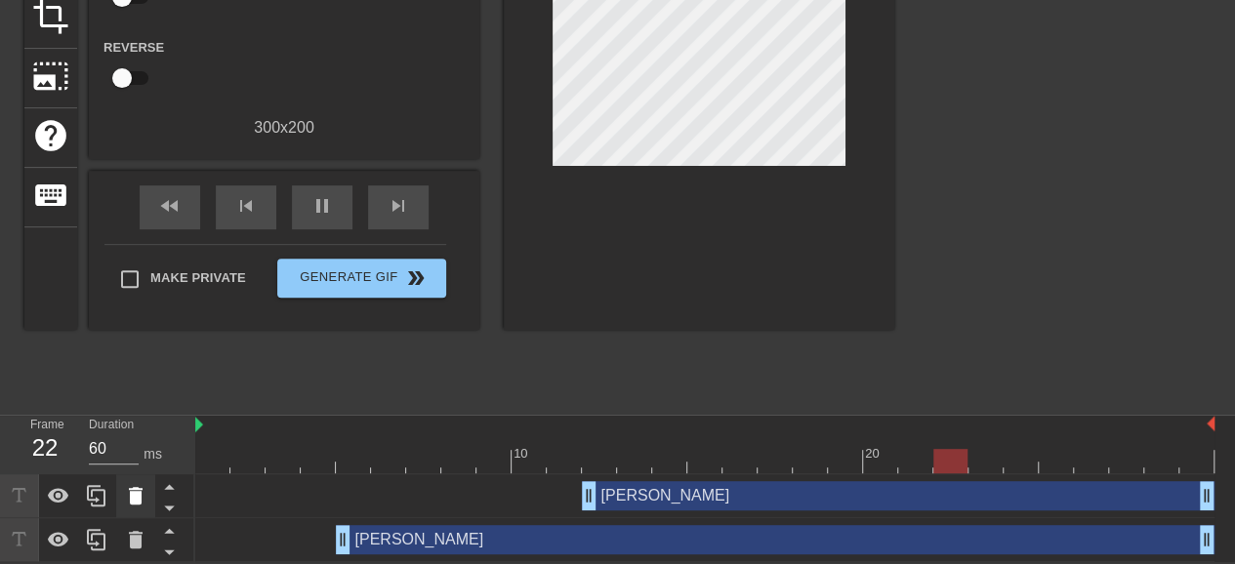
click at [141, 489] on icon at bounding box center [135, 495] width 23 height 23
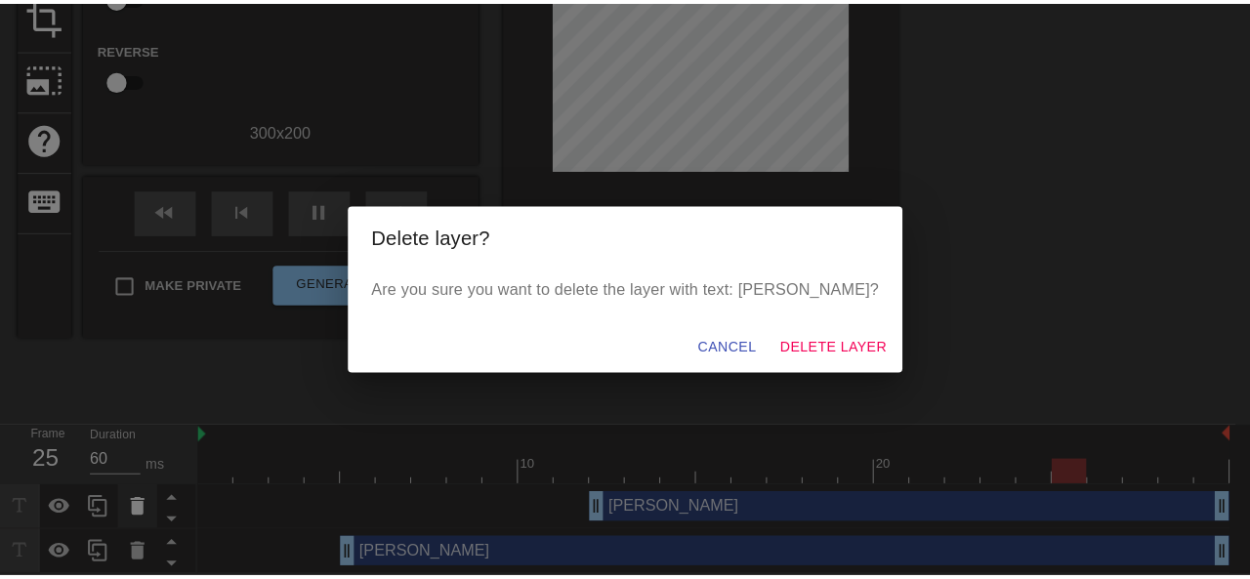
scroll to position [246, 0]
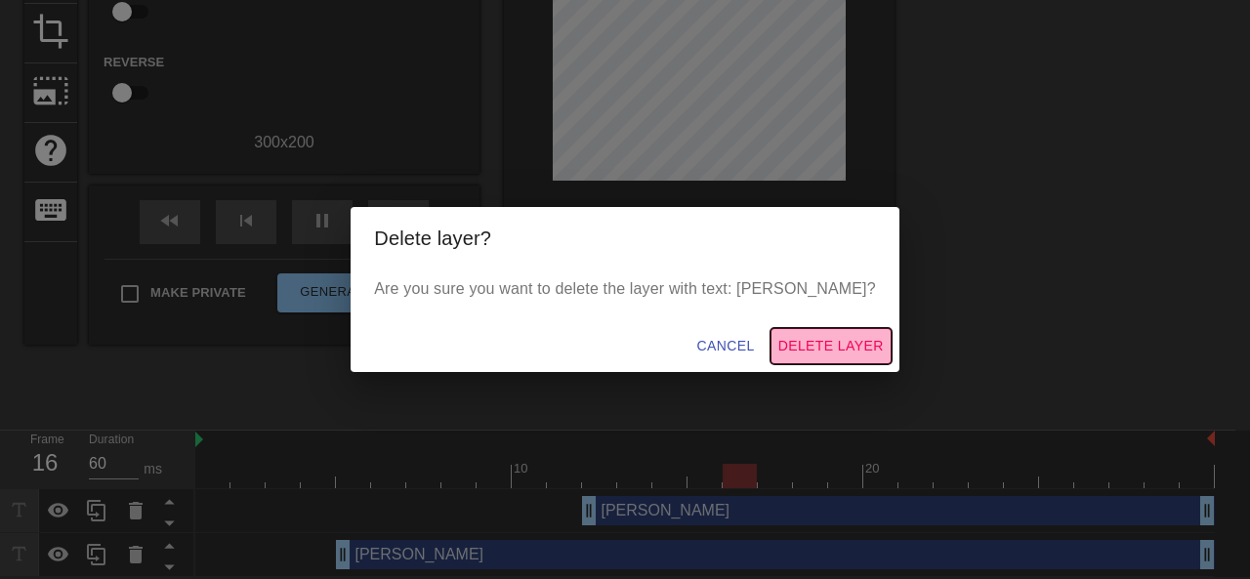
click at [793, 347] on span "Delete Layer" at bounding box center [830, 346] width 105 height 24
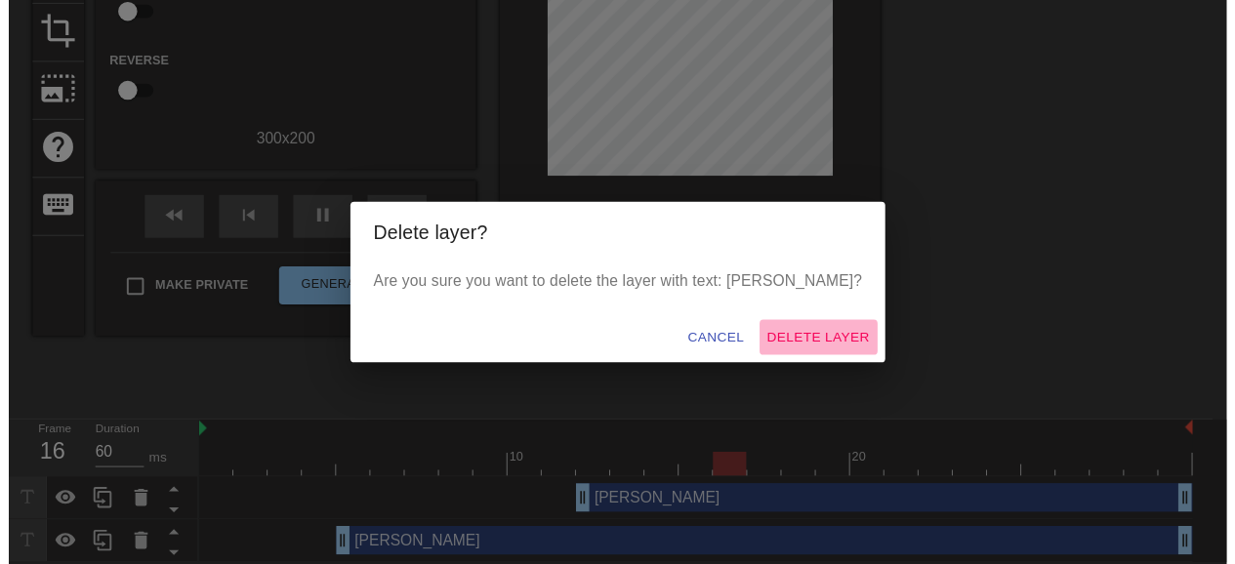
scroll to position [218, 0]
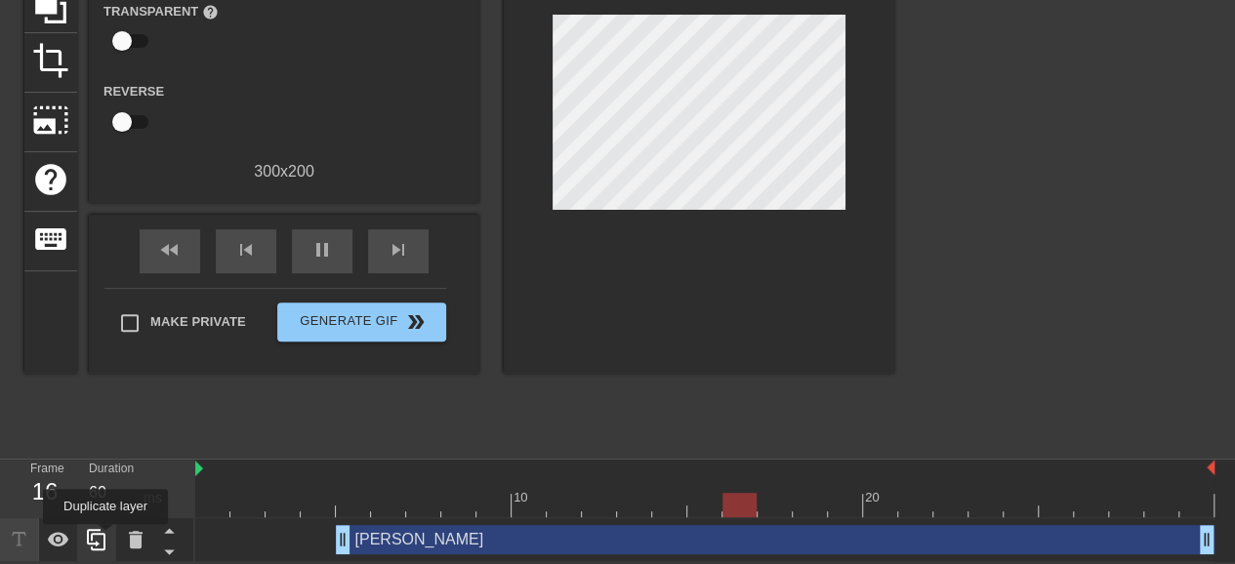
click at [102, 540] on icon at bounding box center [96, 539] width 23 height 23
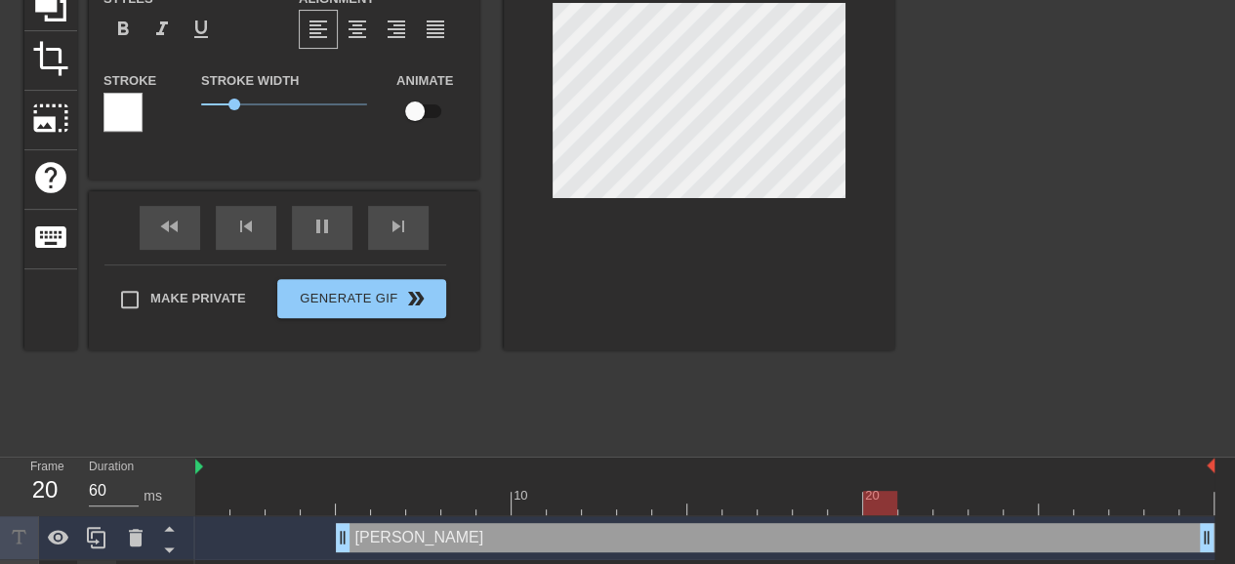
scroll to position [246, 0]
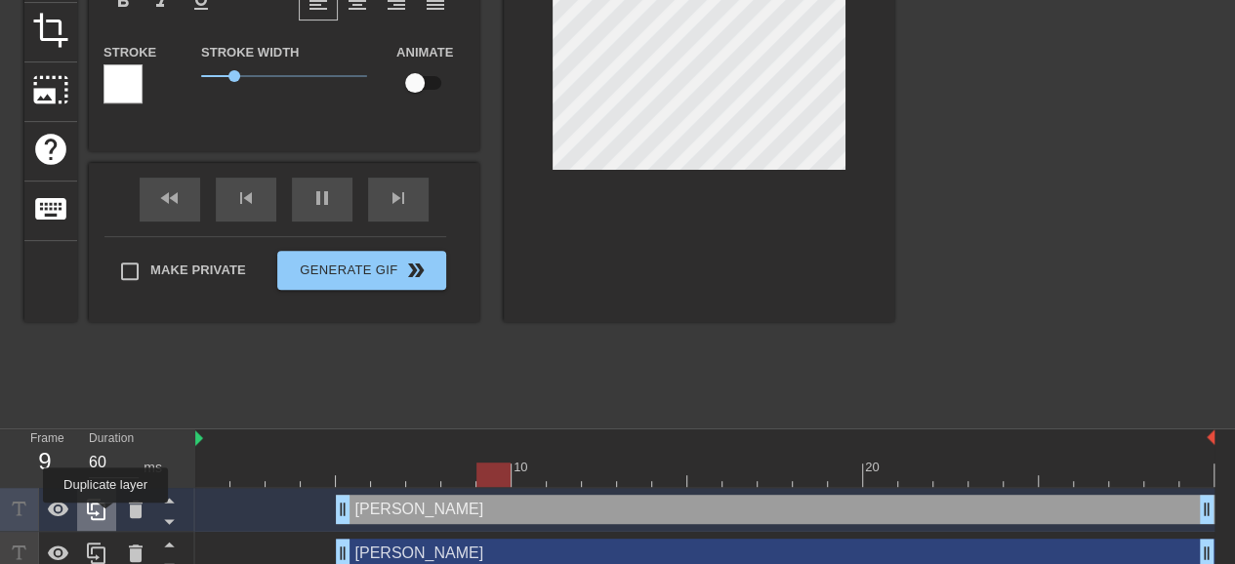
click at [105, 516] on icon at bounding box center [96, 509] width 23 height 23
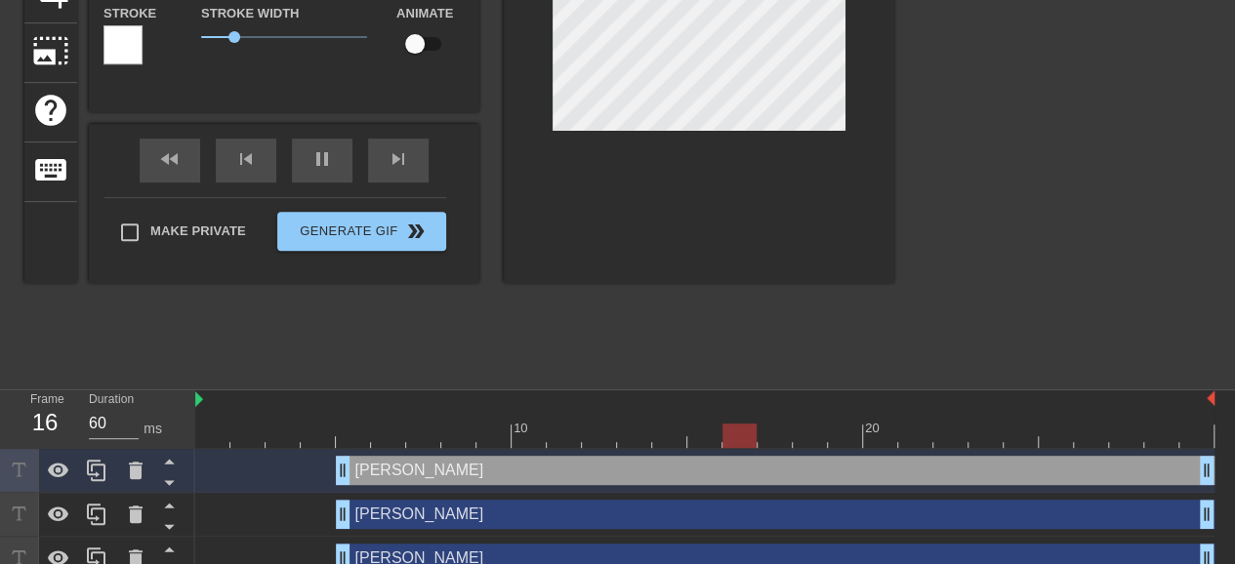
scroll to position [306, 0]
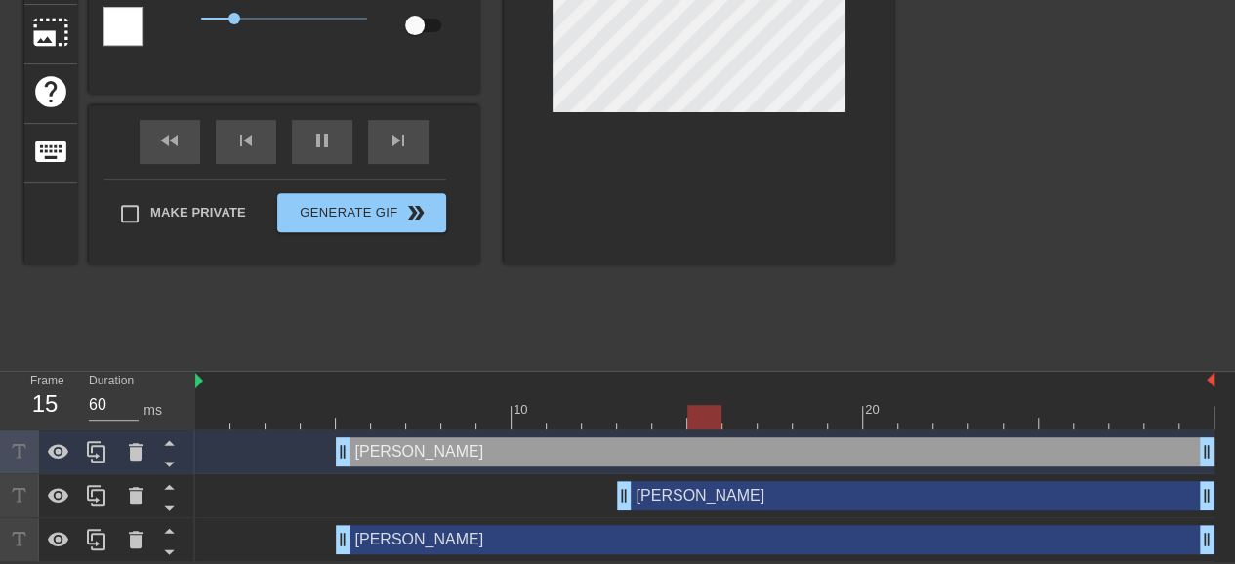
drag, startPoint x: 346, startPoint y: 495, endPoint x: 639, endPoint y: 509, distance: 293.2
click at [639, 509] on div "[PERSON_NAME] drag_handle drag_handle" at bounding box center [704, 497] width 1019 height 44
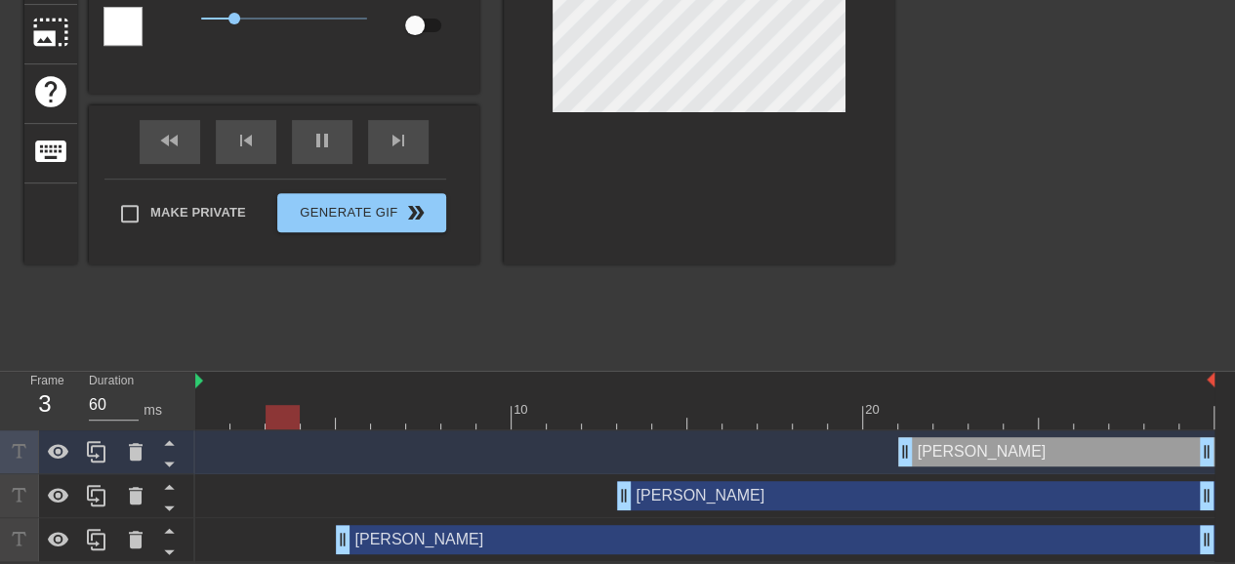
drag, startPoint x: 347, startPoint y: 450, endPoint x: 892, endPoint y: 457, distance: 545.8
click at [892, 457] on div "[PERSON_NAME] drag_handle drag_handle" at bounding box center [704, 451] width 1019 height 29
click at [980, 458] on div "[PERSON_NAME] drag_handle drag_handle" at bounding box center [1056, 451] width 316 height 29
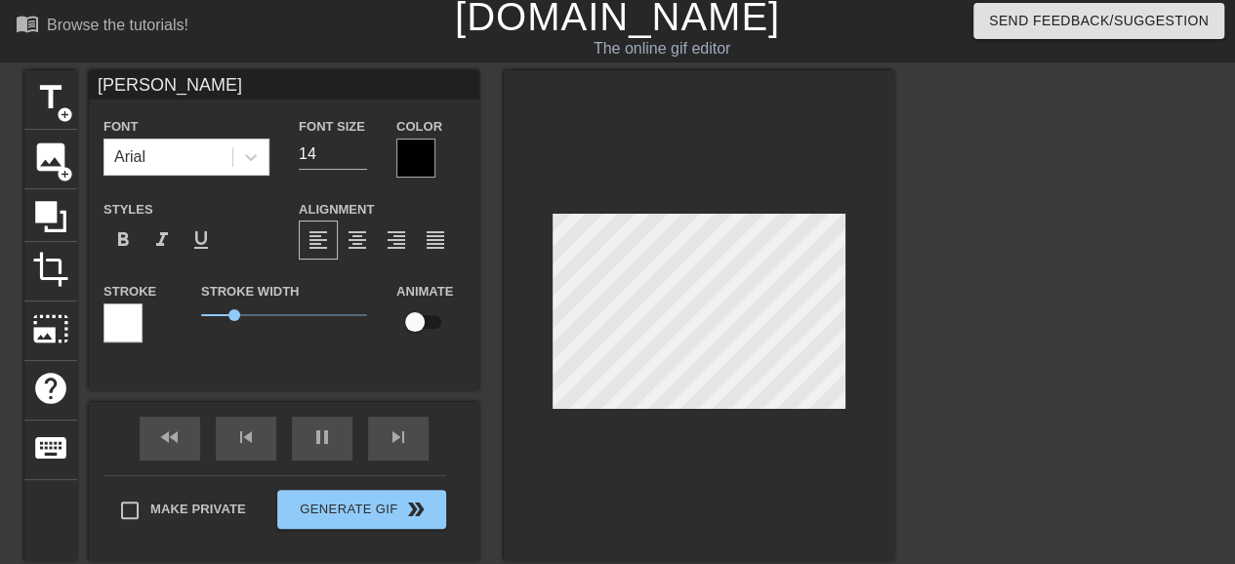
scroll to position [0, 0]
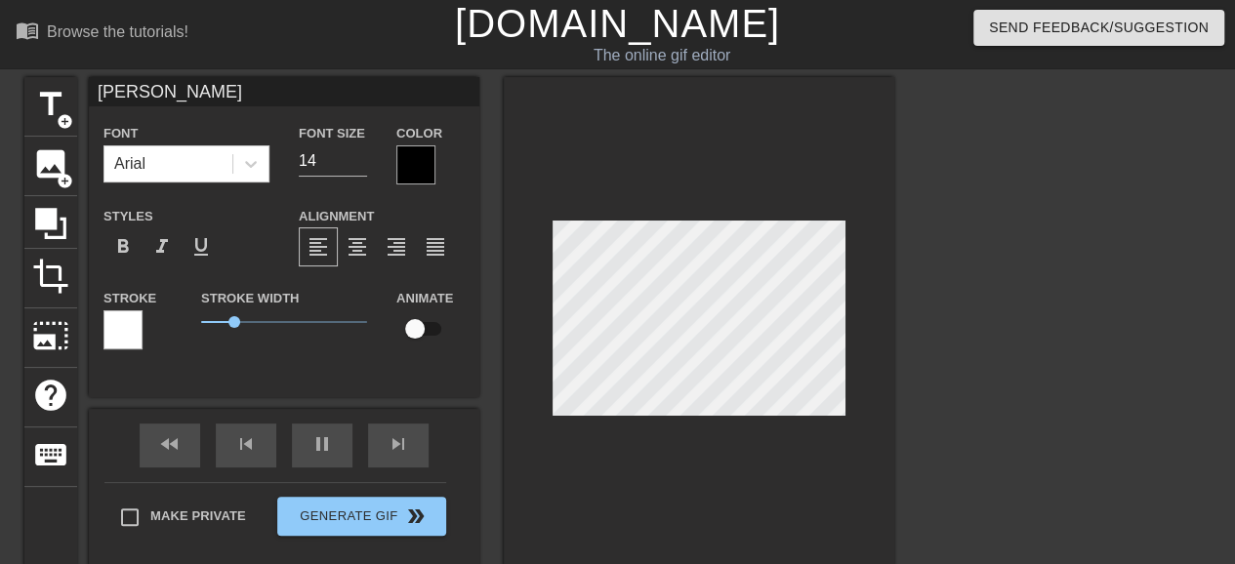
click at [199, 91] on input "[PERSON_NAME]" at bounding box center [284, 91] width 391 height 29
type input "[PERSON_NAME]..."
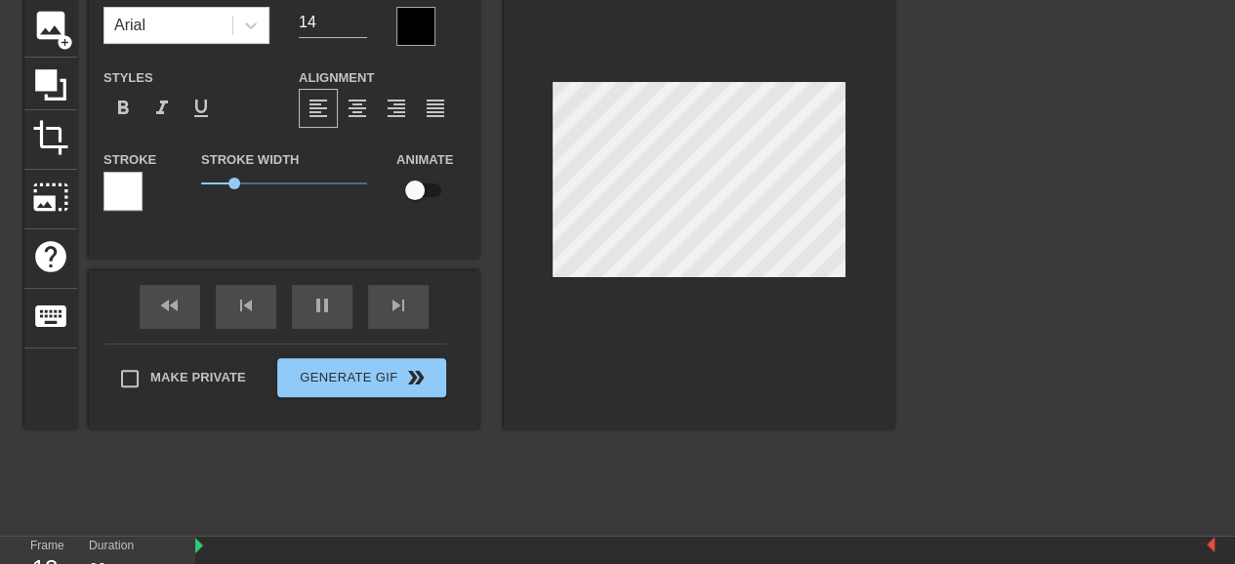
scroll to position [293, 0]
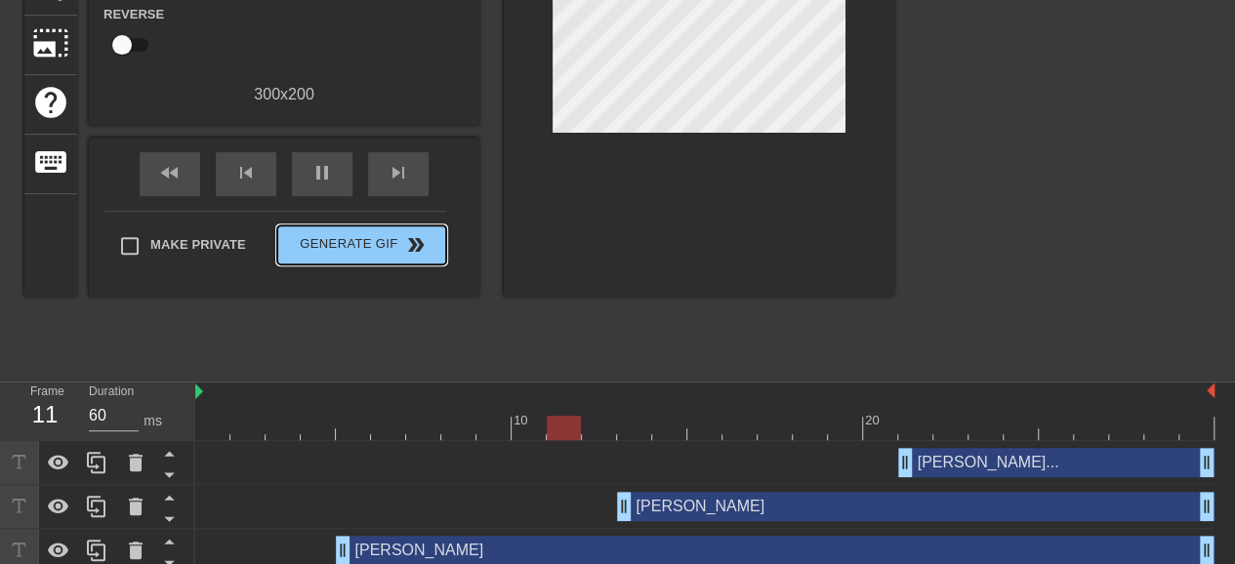
click at [392, 222] on div "Make Private Generate Gif double_arrow" at bounding box center [275, 249] width 342 height 77
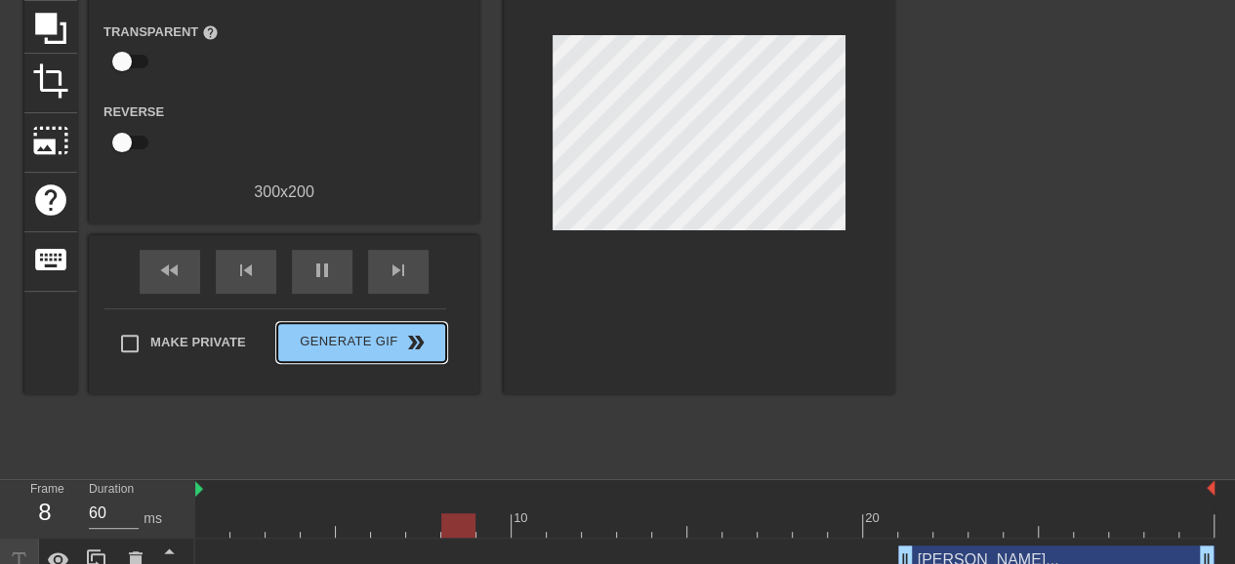
scroll to position [13, 0]
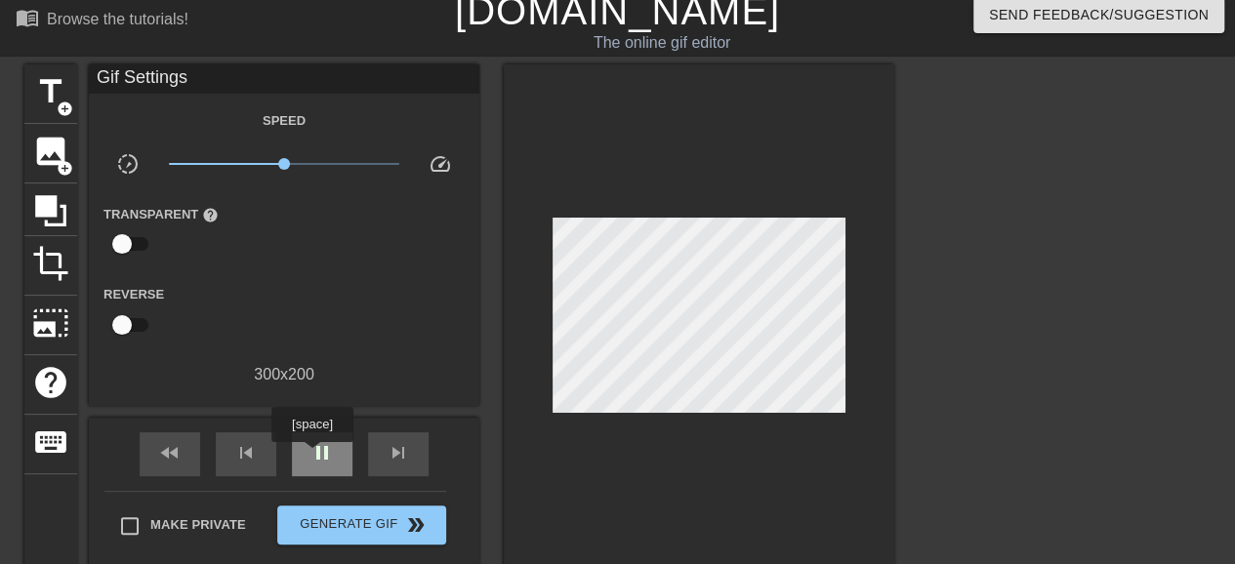
click at [311, 456] on span "pause" at bounding box center [321, 452] width 23 height 23
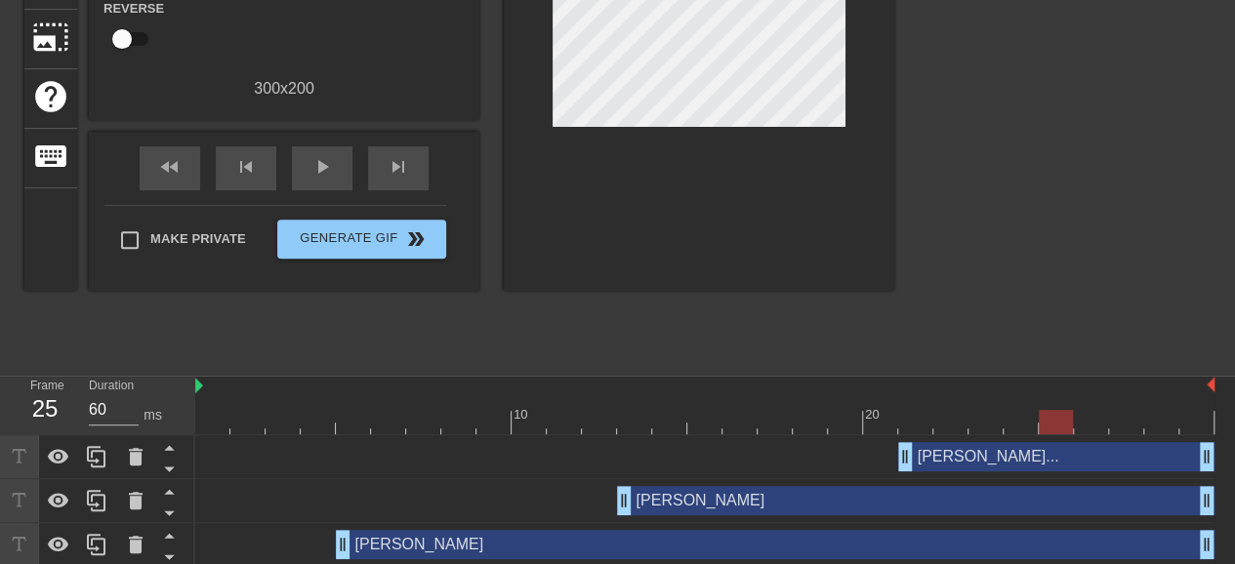
scroll to position [306, 0]
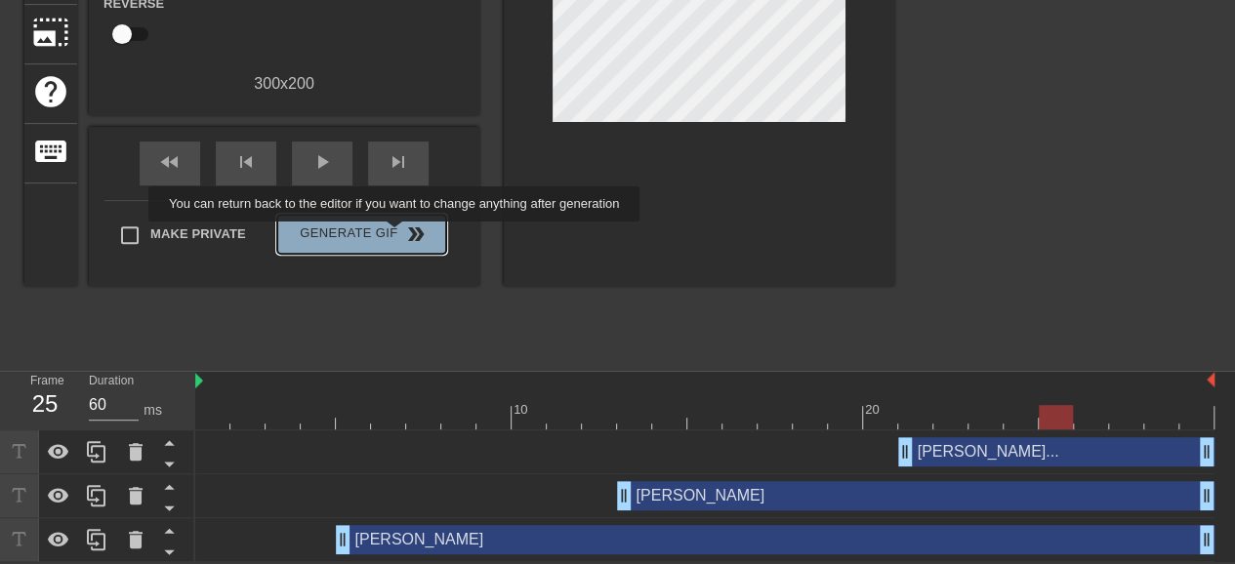
click at [396, 235] on span "Generate Gif double_arrow" at bounding box center [361, 234] width 153 height 23
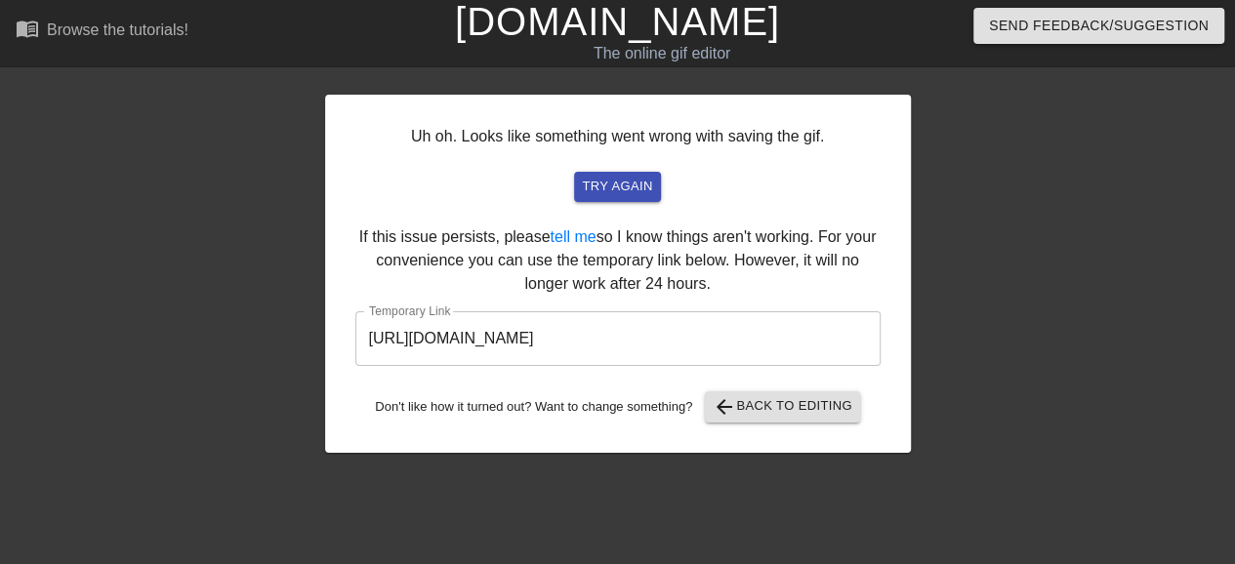
scroll to position [0, 0]
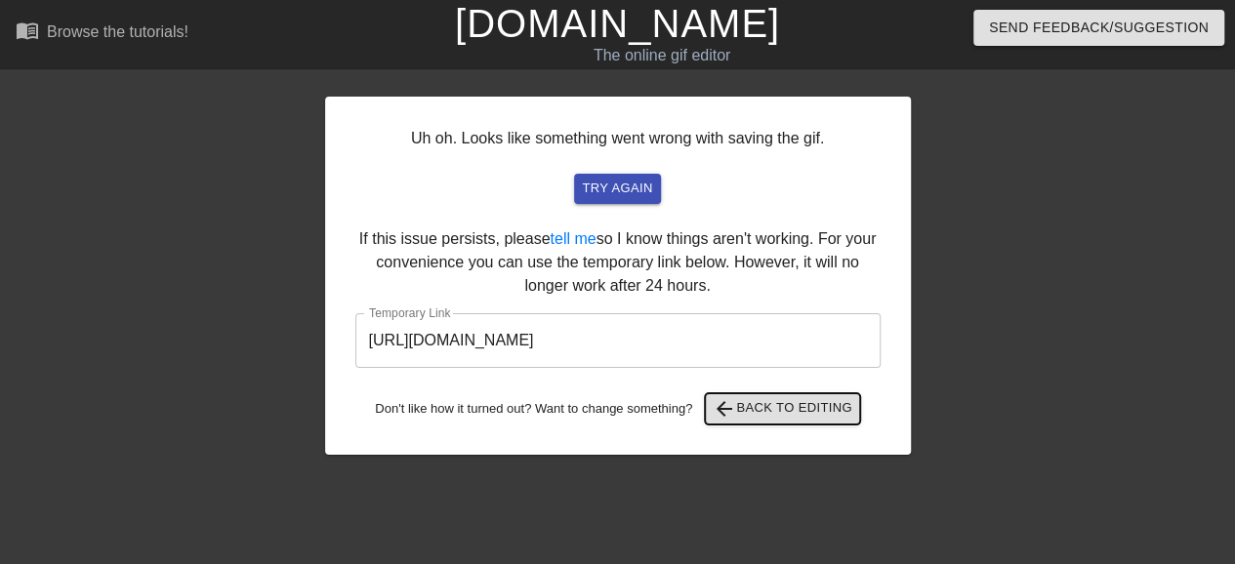
click at [748, 405] on span "arrow_back Back to Editing" at bounding box center [783, 408] width 140 height 23
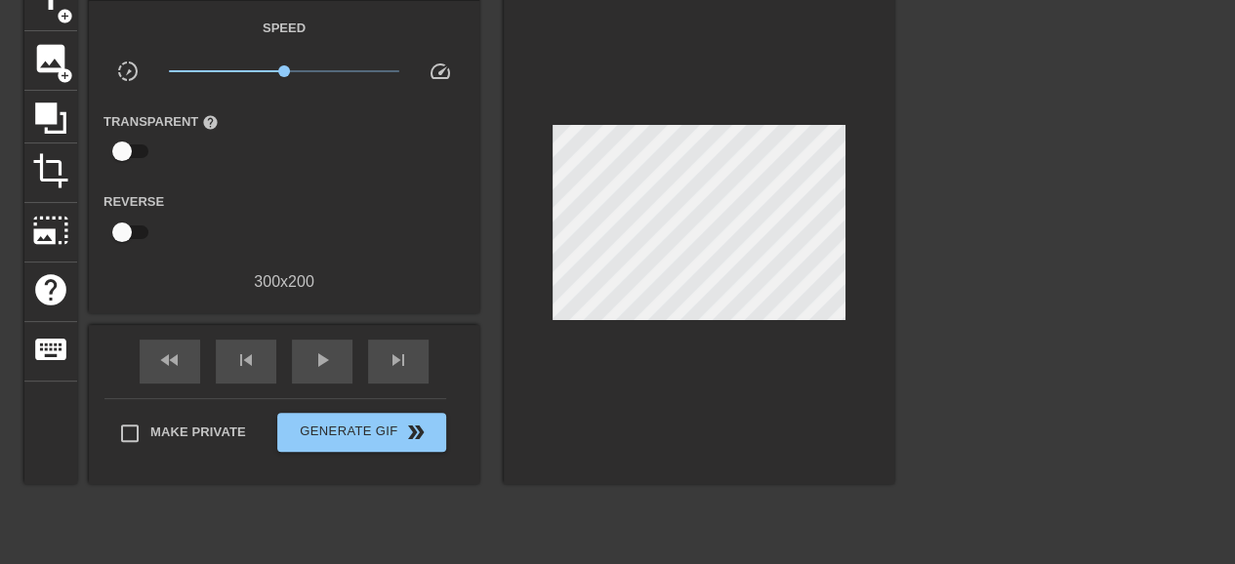
scroll to position [98, 0]
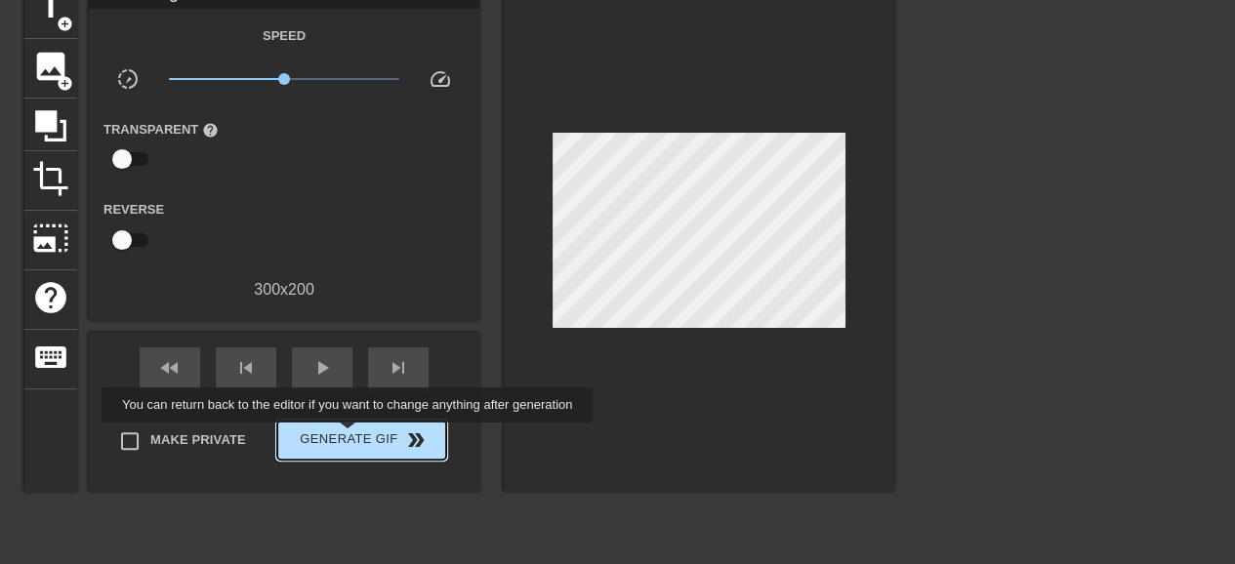
click at [350, 432] on span "Generate Gif double_arrow" at bounding box center [361, 440] width 153 height 23
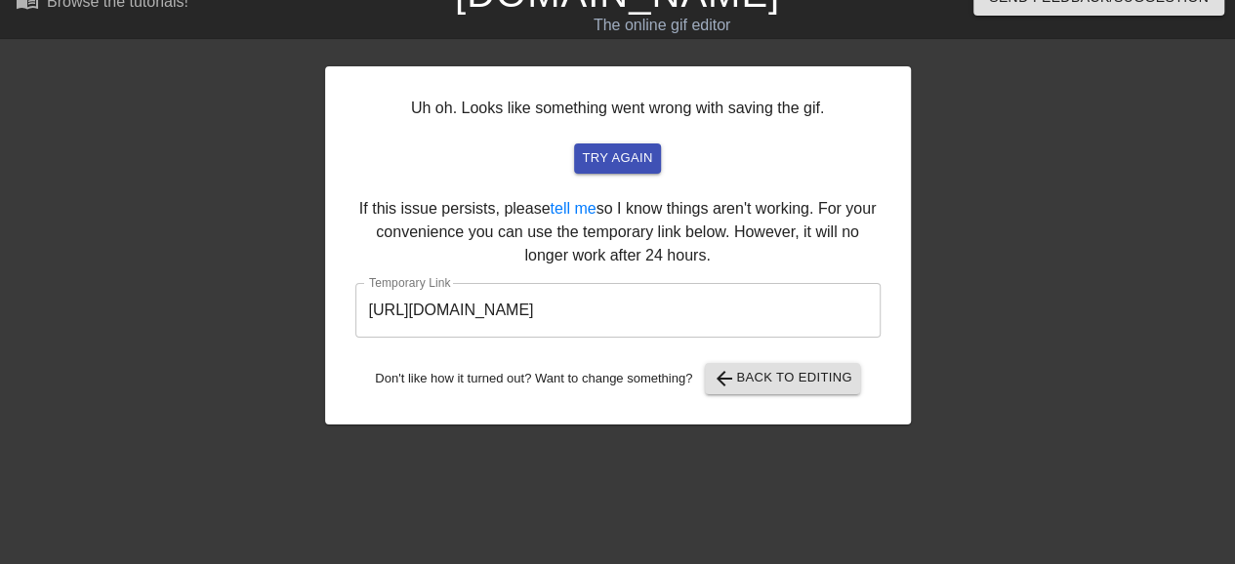
scroll to position [0, 0]
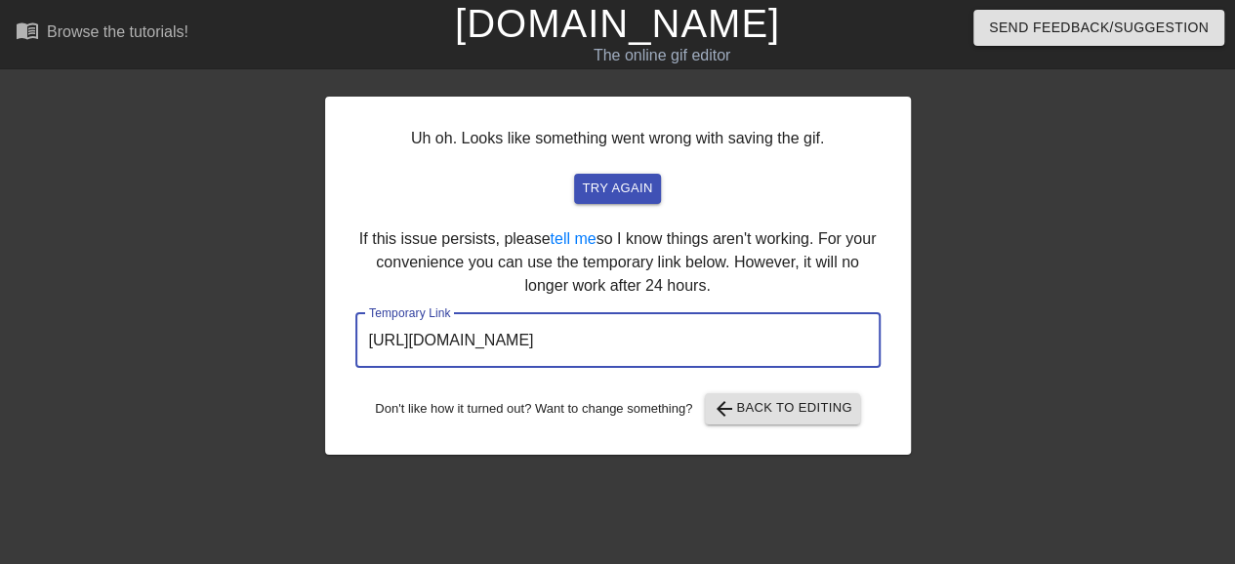
click at [631, 347] on input "[URL][DOMAIN_NAME]" at bounding box center [617, 340] width 525 height 55
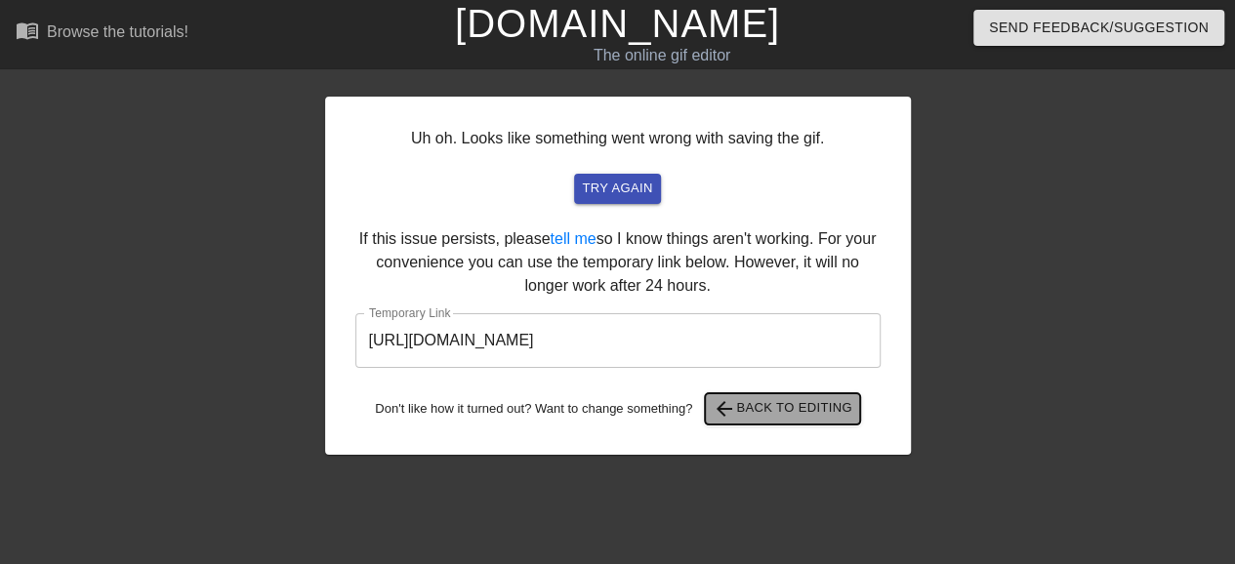
click at [741, 422] on button "arrow_back Back to Editing" at bounding box center [782, 408] width 155 height 31
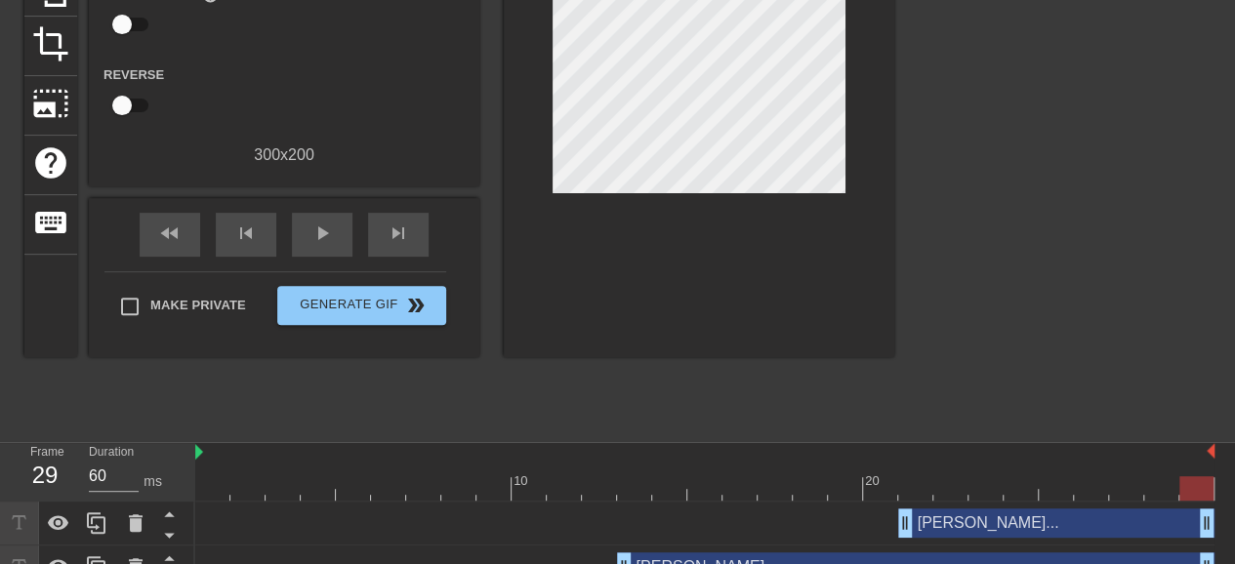
scroll to position [306, 0]
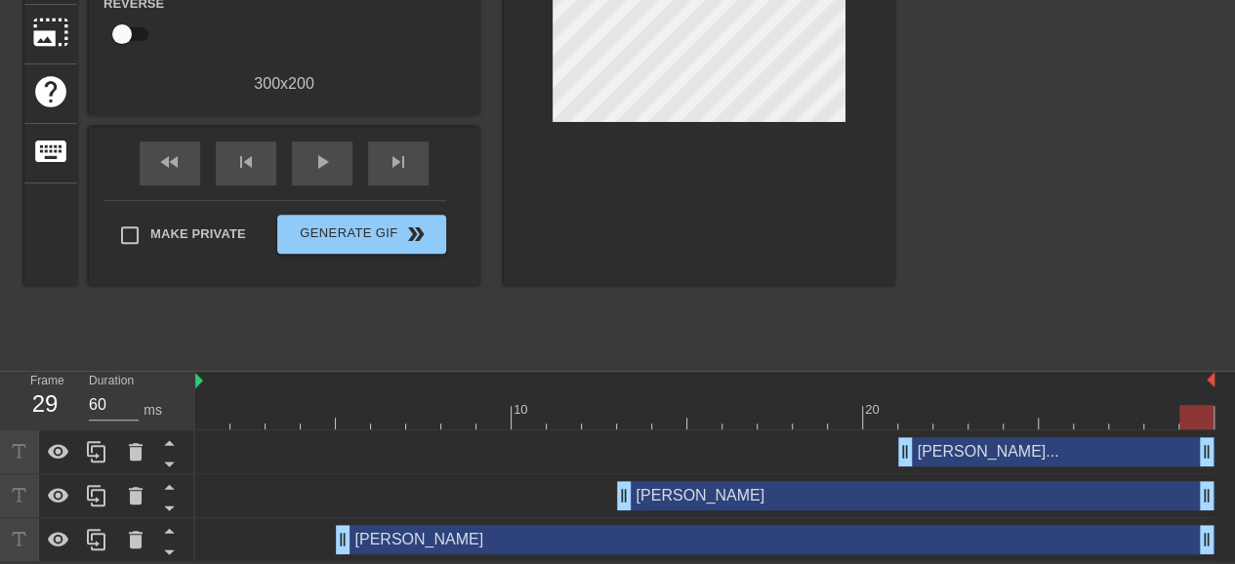
click at [994, 456] on div "[PERSON_NAME]... drag_handle drag_handle" at bounding box center [1056, 451] width 316 height 29
click at [764, 221] on div at bounding box center [699, 29] width 391 height 513
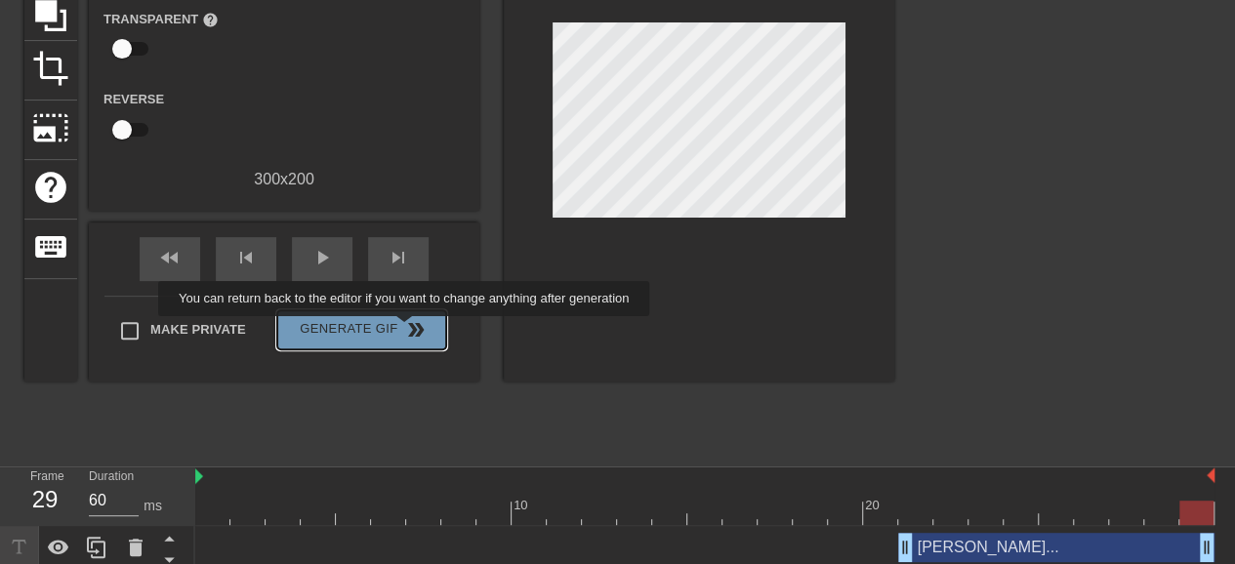
drag, startPoint x: 406, startPoint y: 330, endPoint x: 617, endPoint y: 330, distance: 210.9
click at [406, 330] on span "double_arrow" at bounding box center [415, 329] width 23 height 23
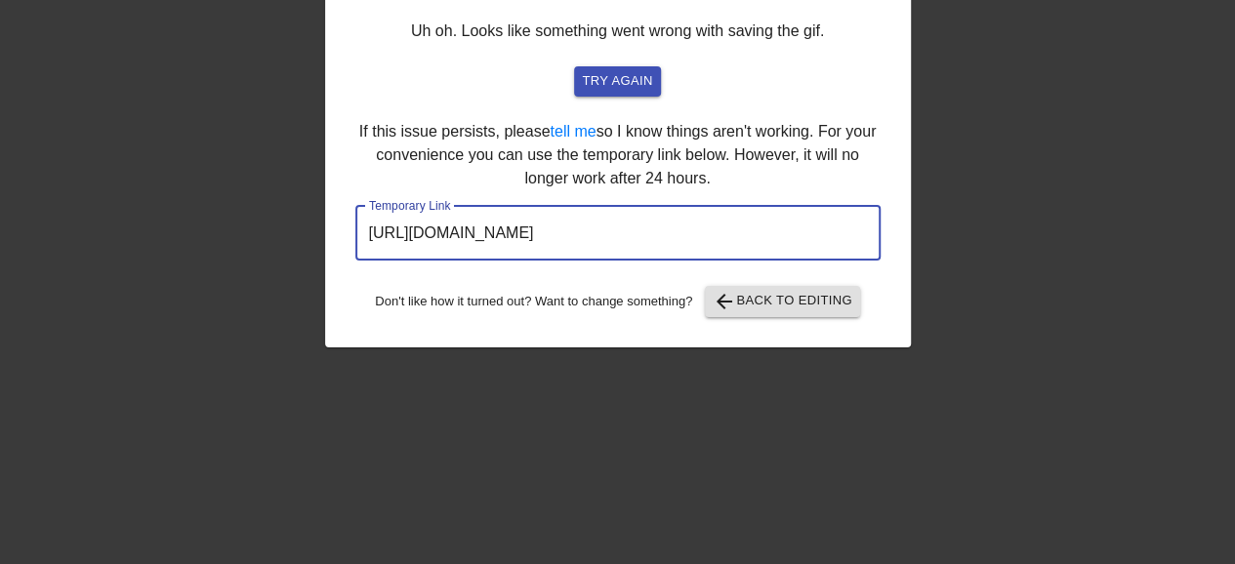
click at [637, 229] on input "[URL][DOMAIN_NAME]" at bounding box center [617, 233] width 525 height 55
click at [637, 231] on input "[URL][DOMAIN_NAME]" at bounding box center [617, 233] width 525 height 55
click at [781, 310] on span "arrow_back Back to Editing" at bounding box center [783, 301] width 140 height 23
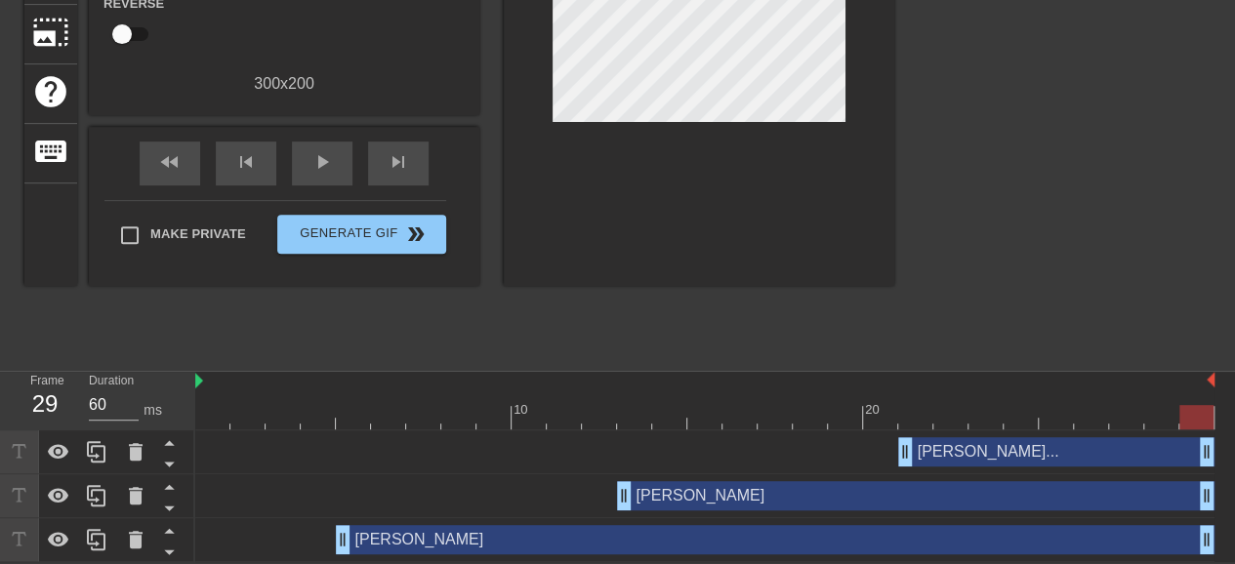
scroll to position [306, 0]
click at [949, 443] on div "[PERSON_NAME]... drag_handle drag_handle" at bounding box center [1056, 451] width 316 height 29
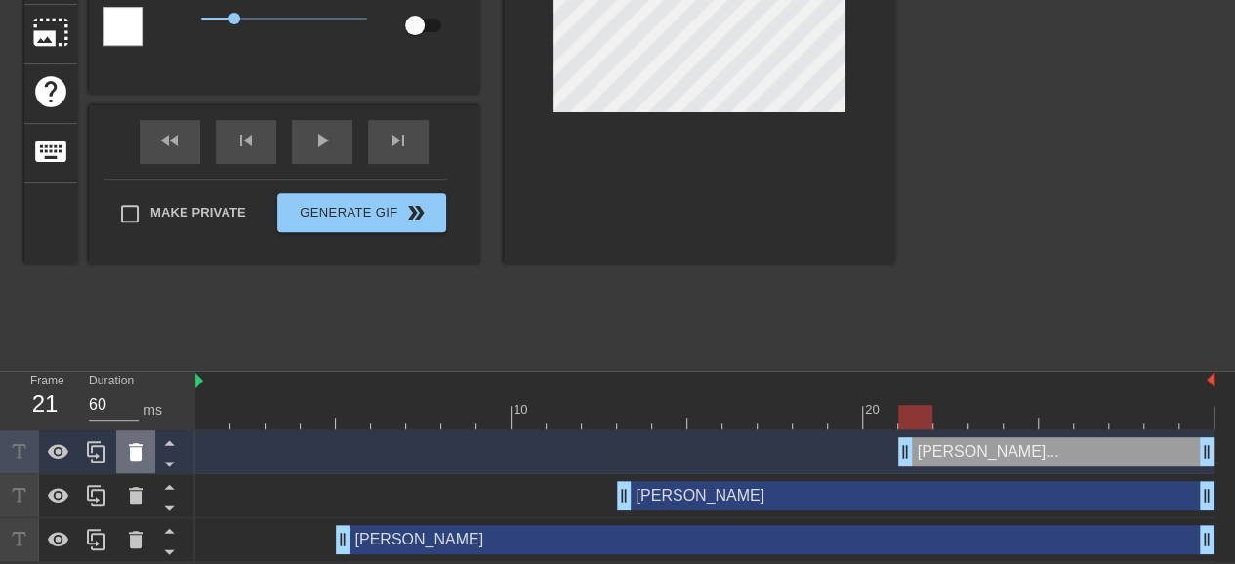
click at [142, 453] on icon at bounding box center [135, 451] width 23 height 23
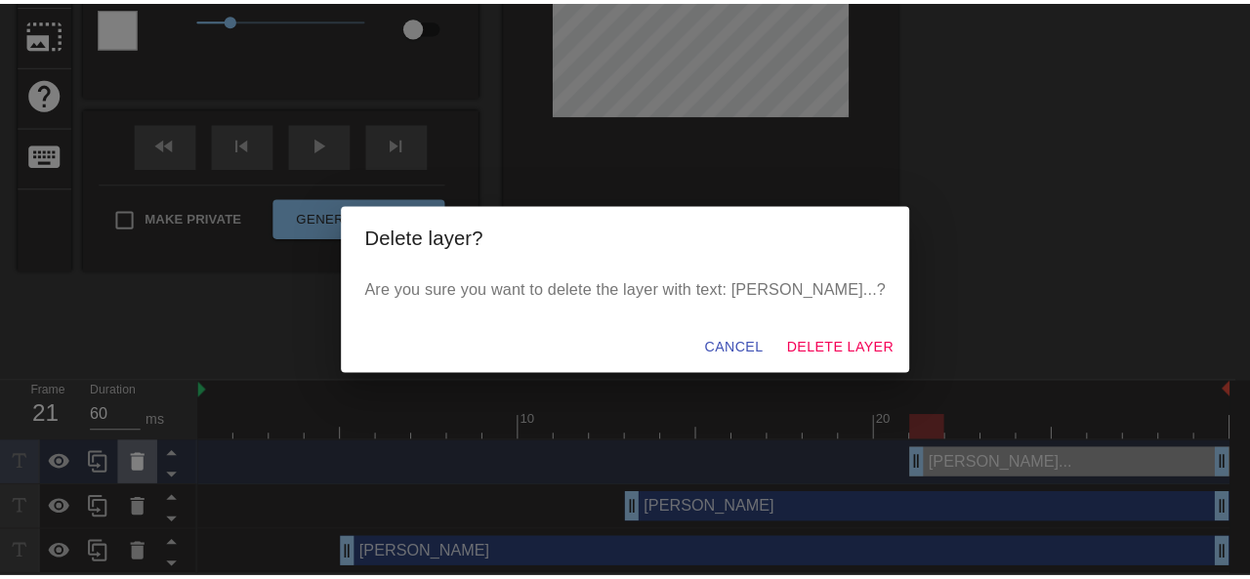
scroll to position [291, 0]
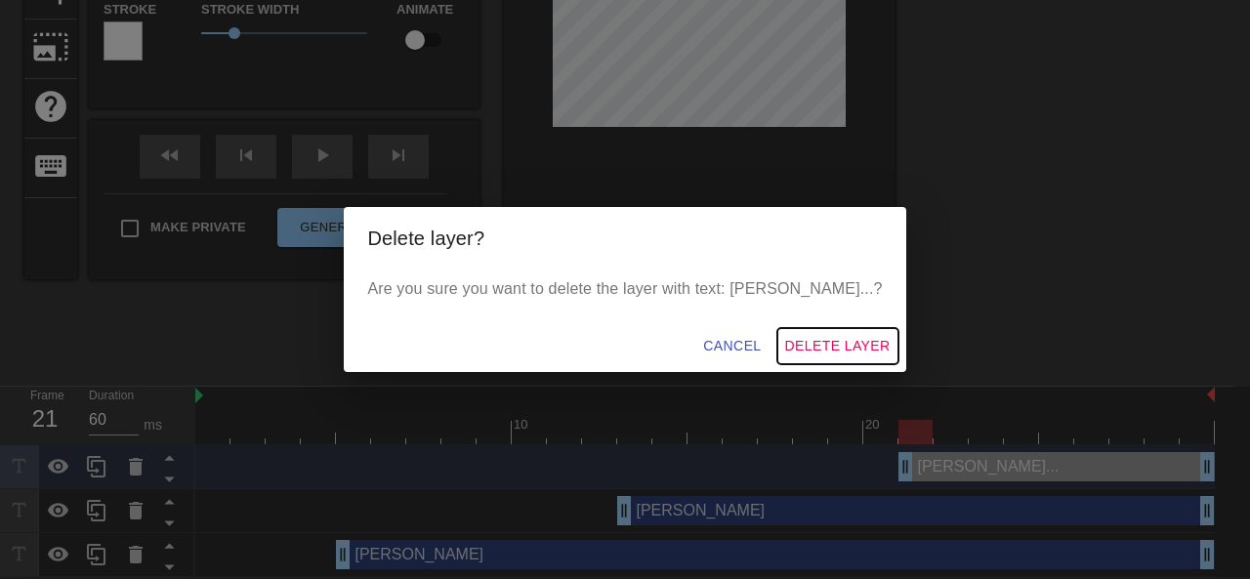
click at [805, 341] on span "Delete Layer" at bounding box center [837, 346] width 105 height 24
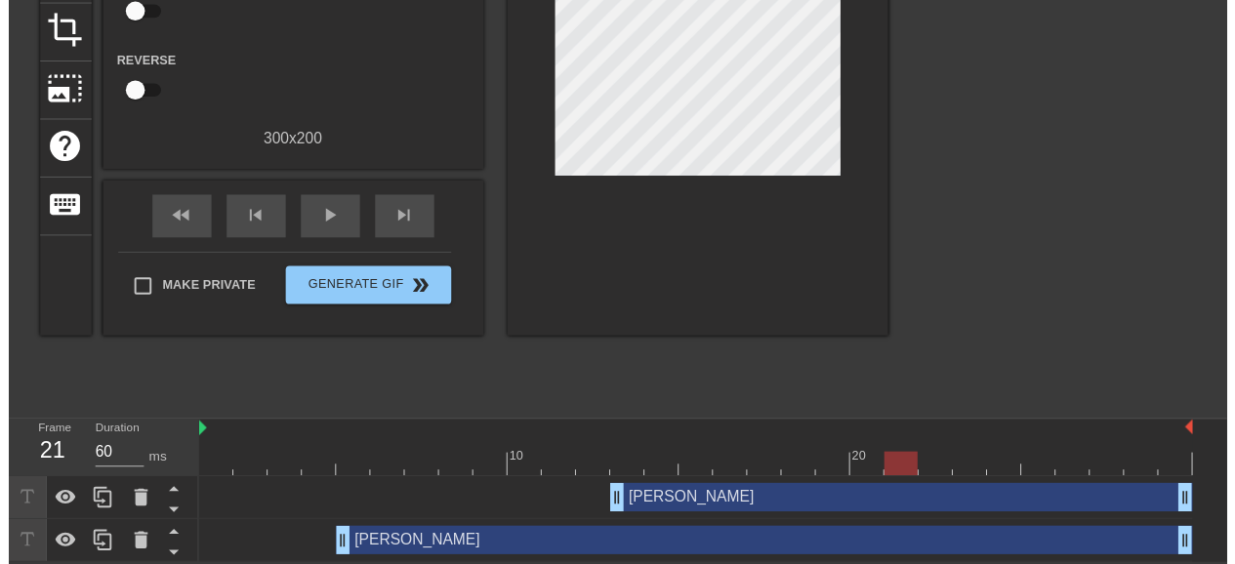
scroll to position [262, 0]
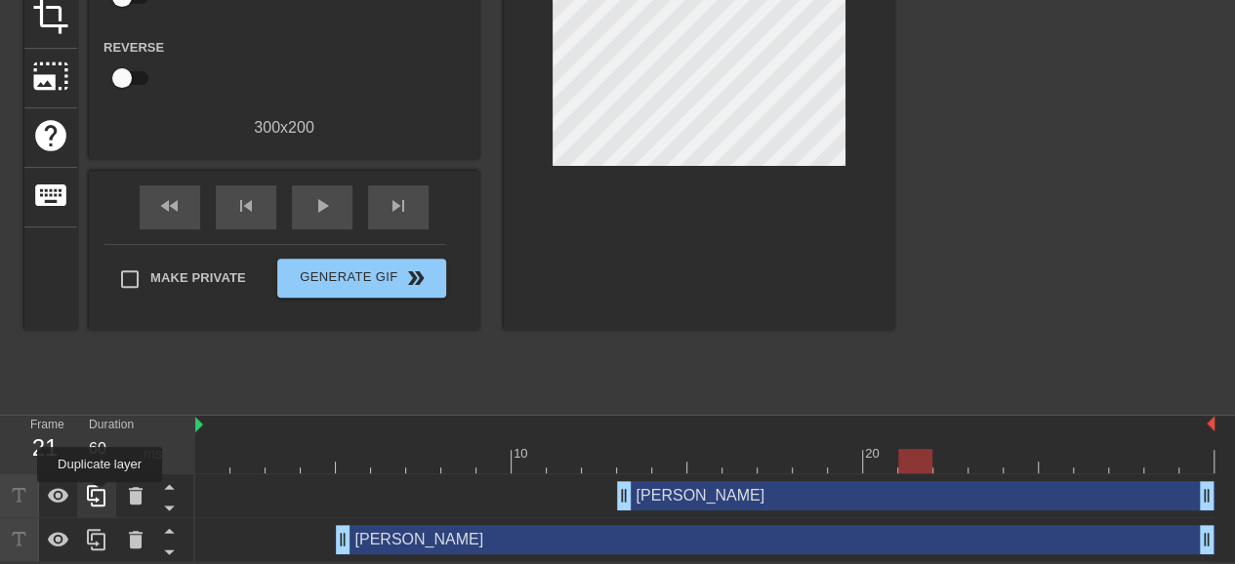
click at [100, 496] on icon at bounding box center [96, 495] width 23 height 23
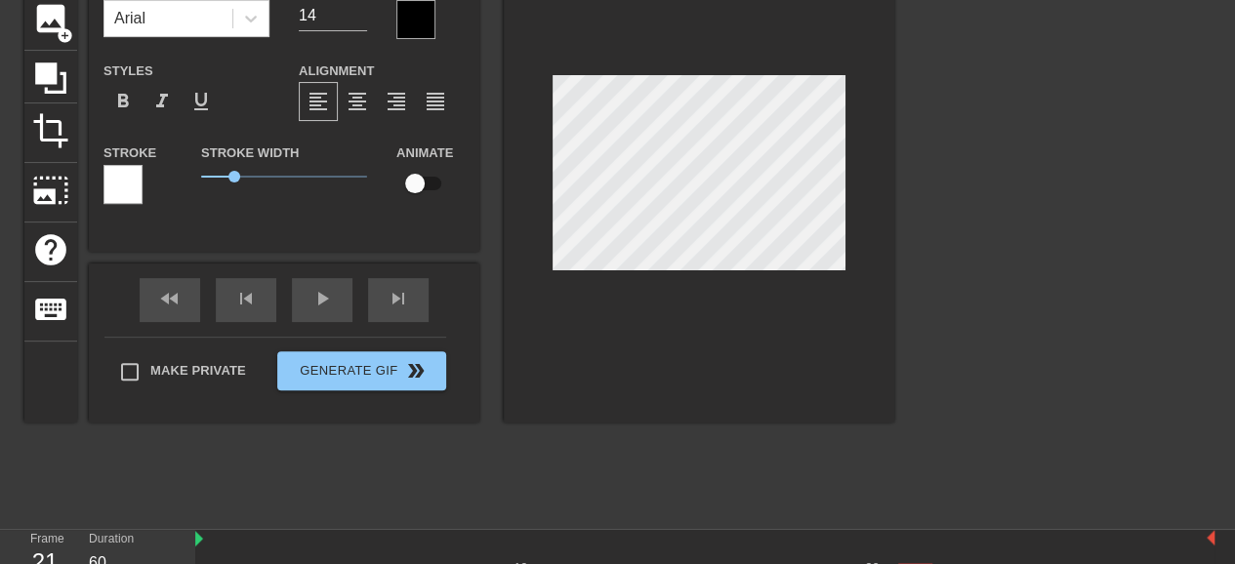
scroll to position [0, 0]
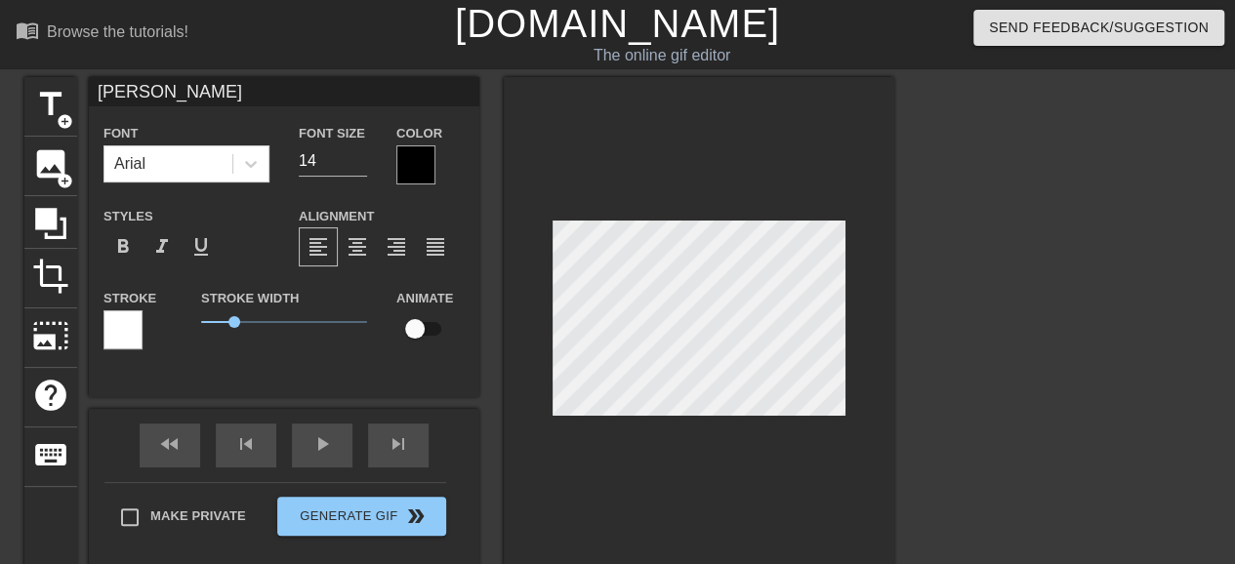
click at [244, 97] on input "[PERSON_NAME]" at bounding box center [284, 91] width 391 height 29
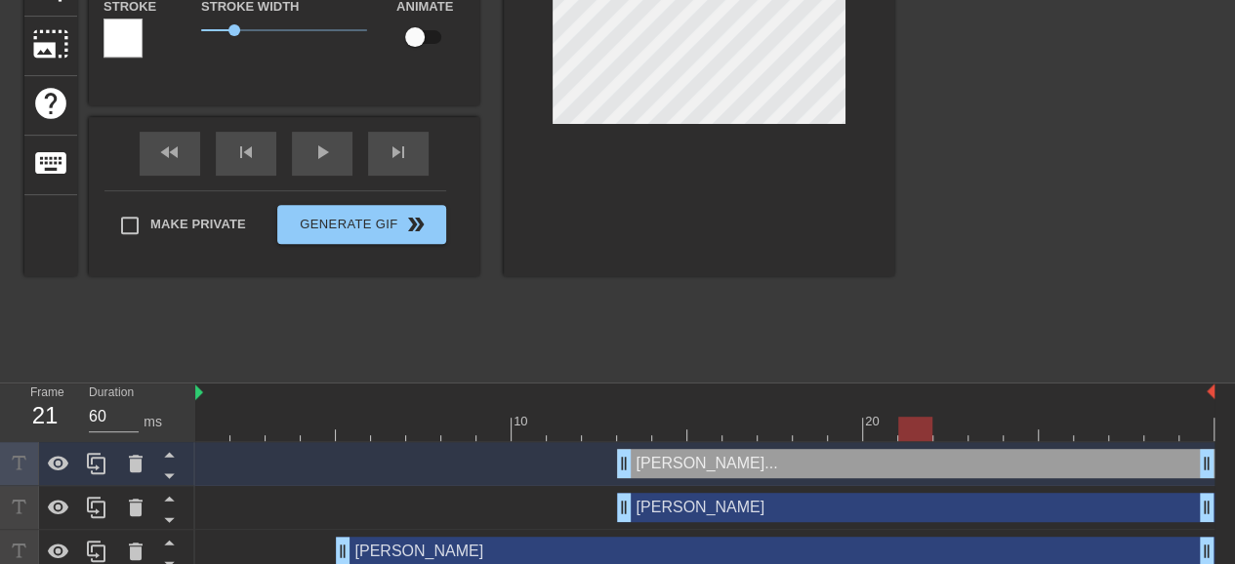
scroll to position [293, 0]
type input "[PERSON_NAME]..."
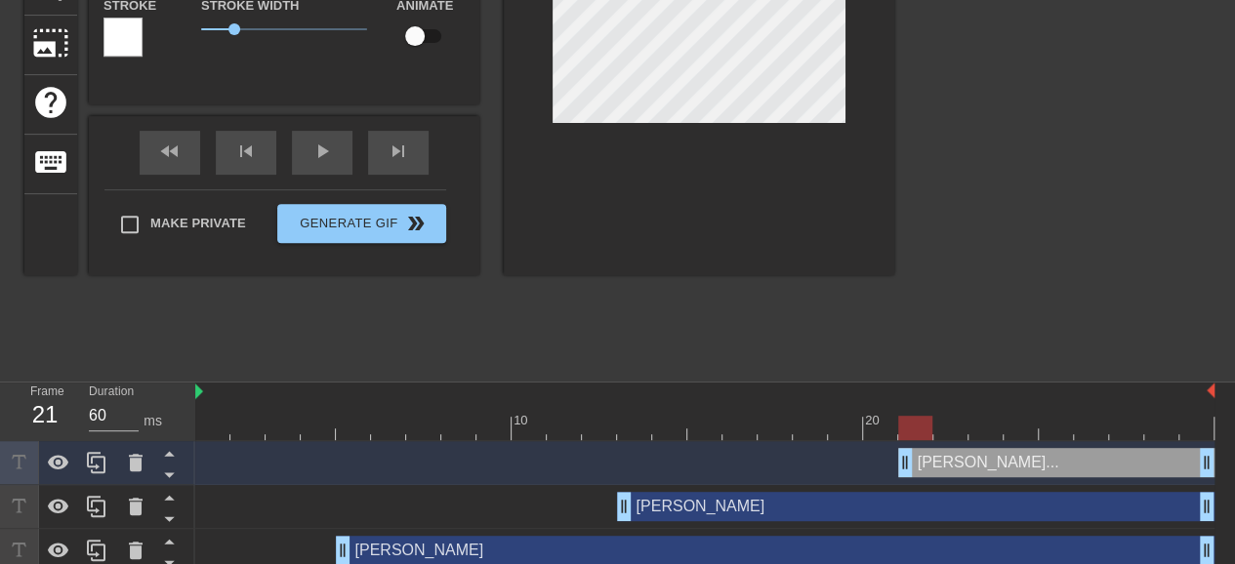
drag, startPoint x: 627, startPoint y: 462, endPoint x: 898, endPoint y: 484, distance: 272.4
click at [898, 484] on div "[PERSON_NAME]... drag_handle drag_handle [PERSON_NAME] drag_handle drag_handle …" at bounding box center [715, 507] width 1040 height 132
drag, startPoint x: 1208, startPoint y: 468, endPoint x: 1249, endPoint y: 483, distance: 43.9
click at [1234, 483] on html "menu_book Browse the tutorials! [DOMAIN_NAME] The online gif editor Send Feedba…" at bounding box center [617, 140] width 1235 height 866
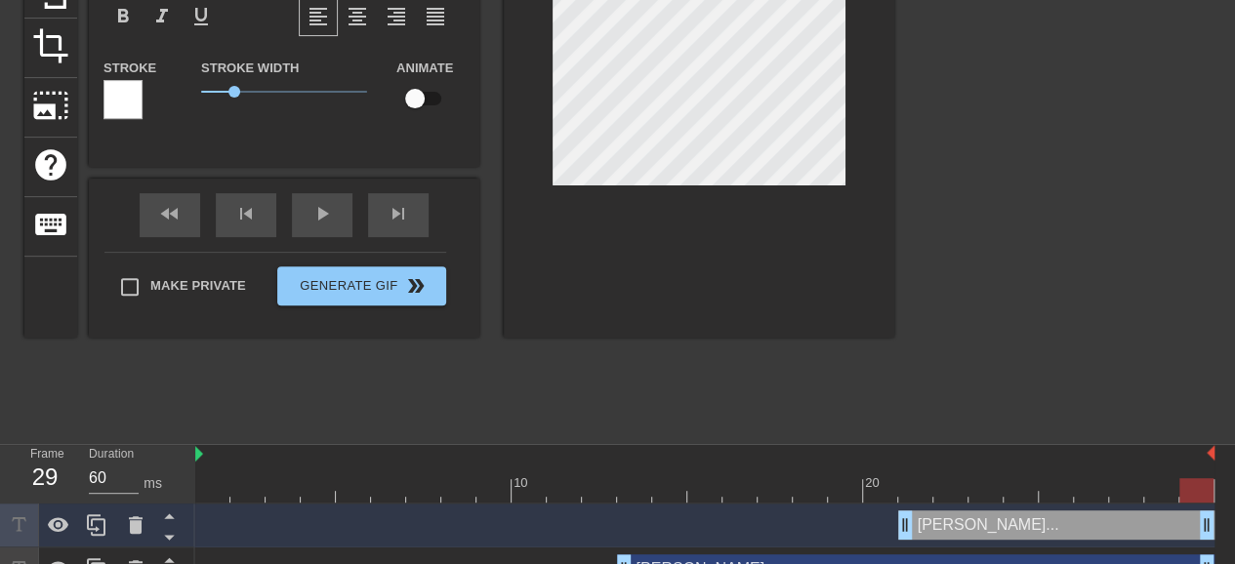
scroll to position [98, 0]
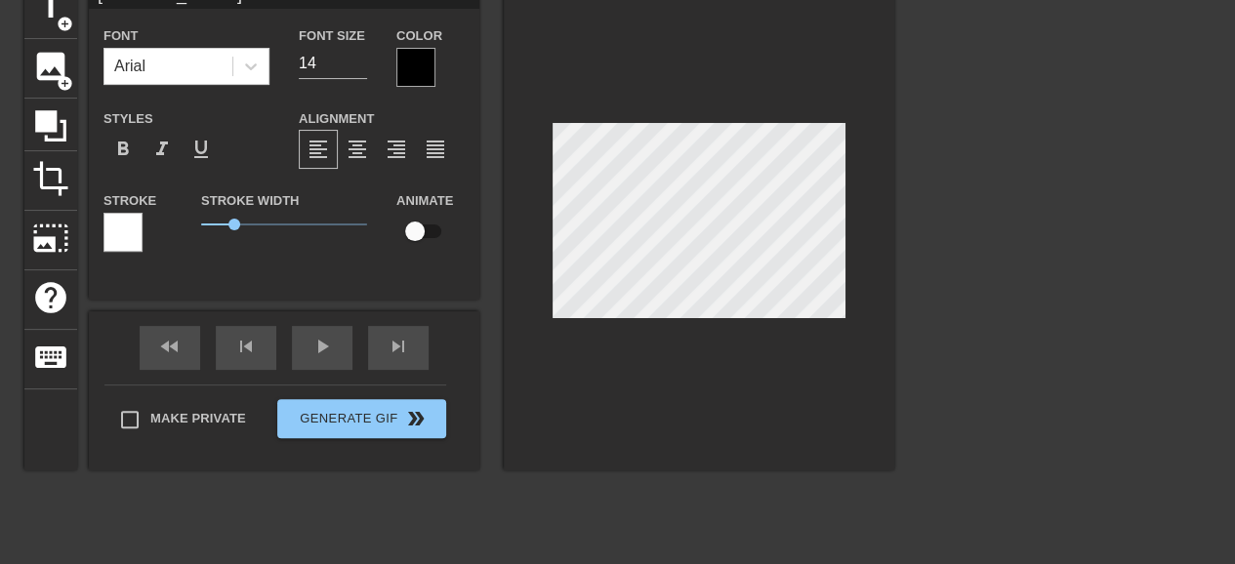
click at [1015, 256] on div at bounding box center [1064, 272] width 293 height 586
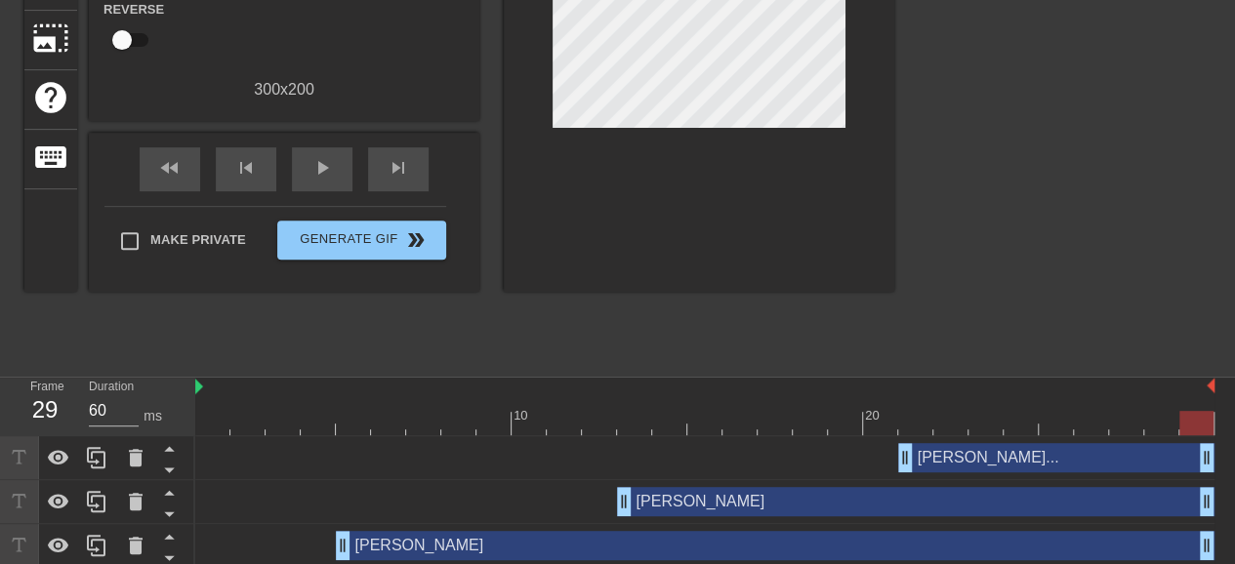
scroll to position [306, 0]
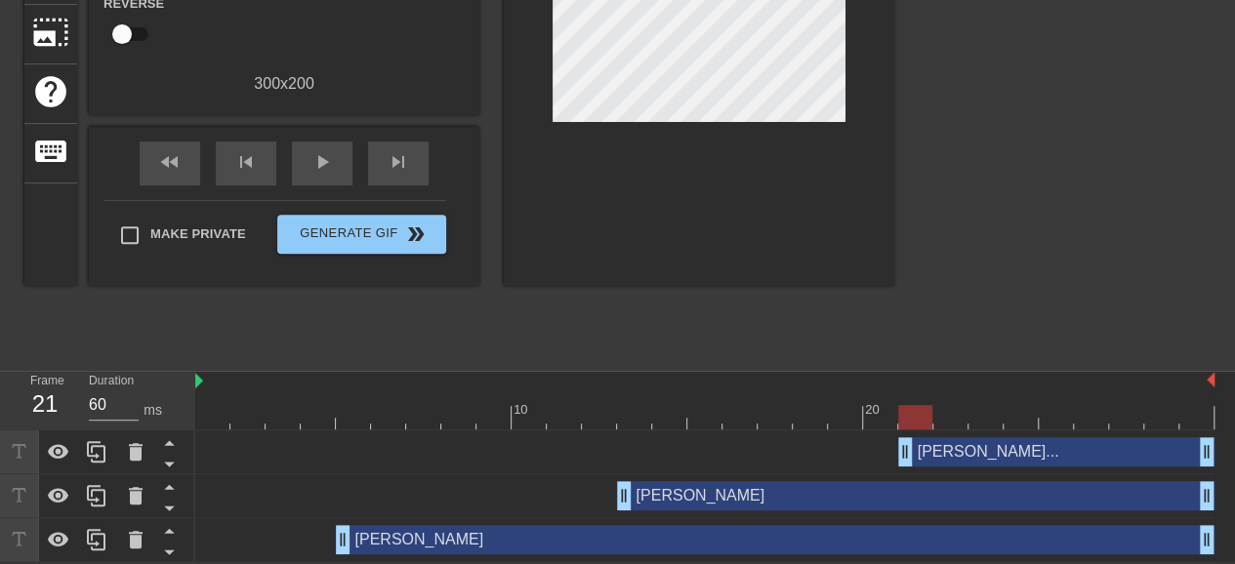
click at [1001, 448] on div "[PERSON_NAME]... drag_handle drag_handle" at bounding box center [1056, 451] width 316 height 29
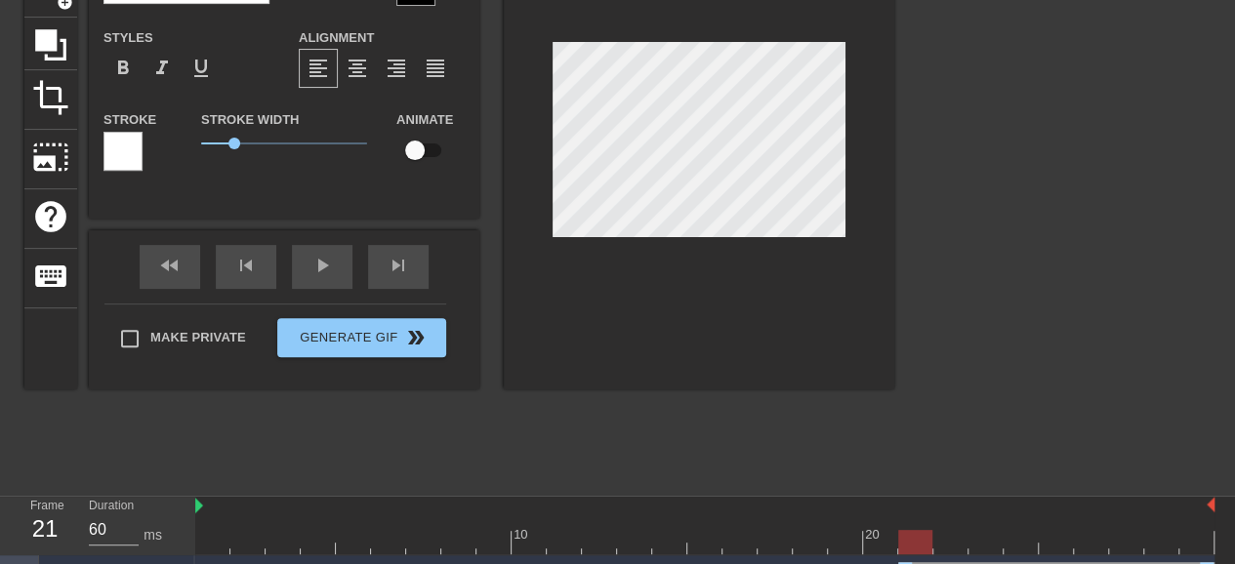
scroll to position [208, 0]
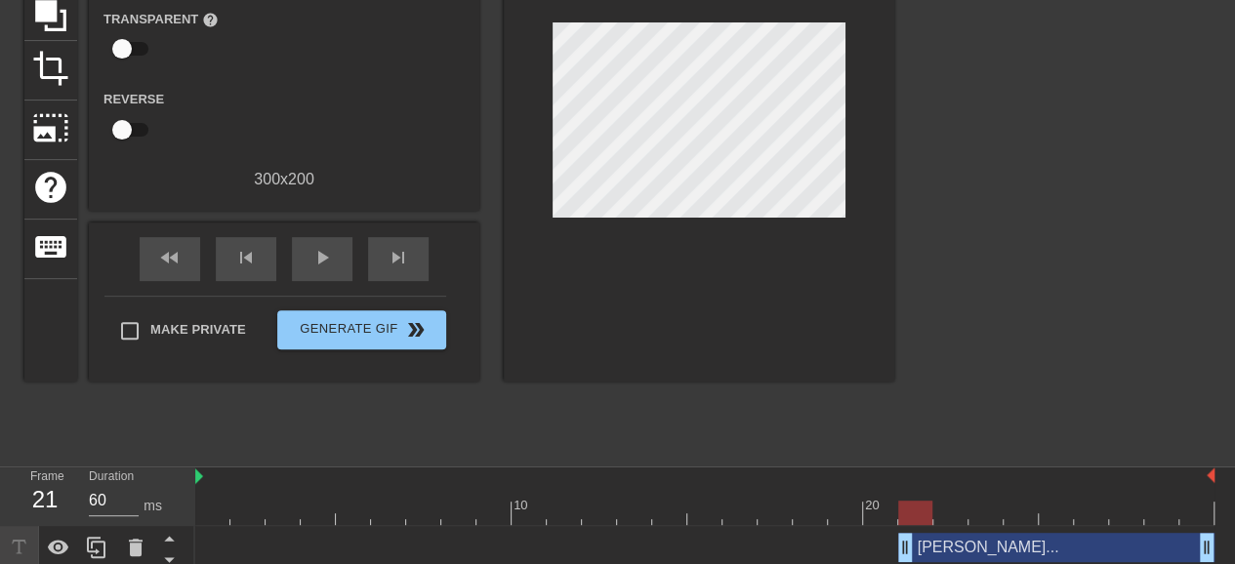
click at [903, 373] on div "title add_circle image add_circle crop photo_size_select_large help keyboard Gi…" at bounding box center [617, 162] width 1235 height 586
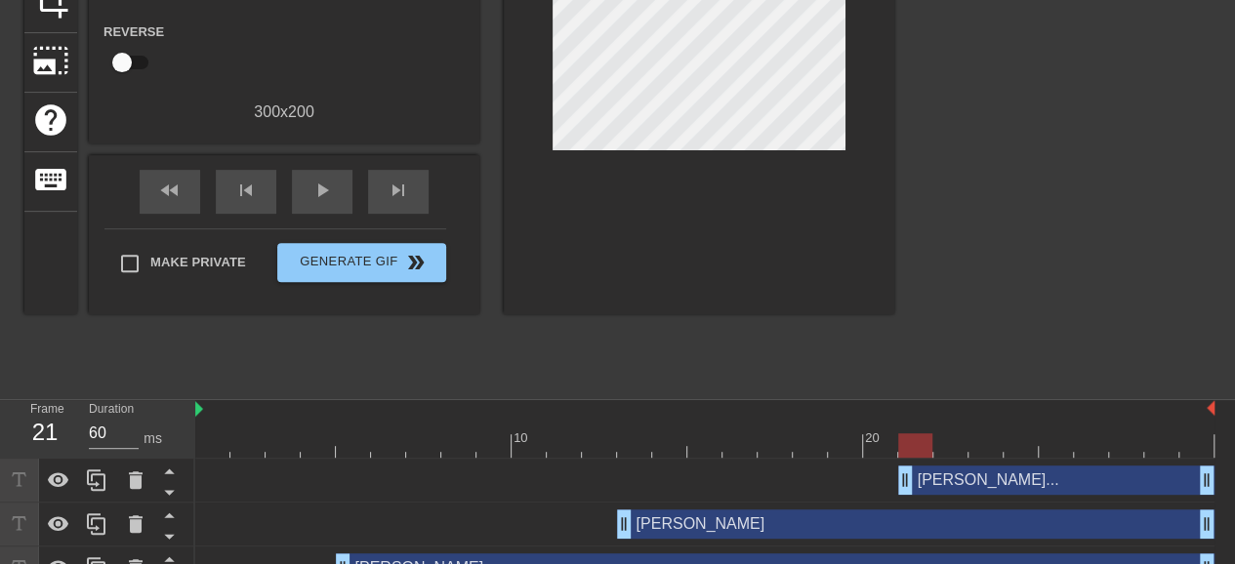
scroll to position [306, 0]
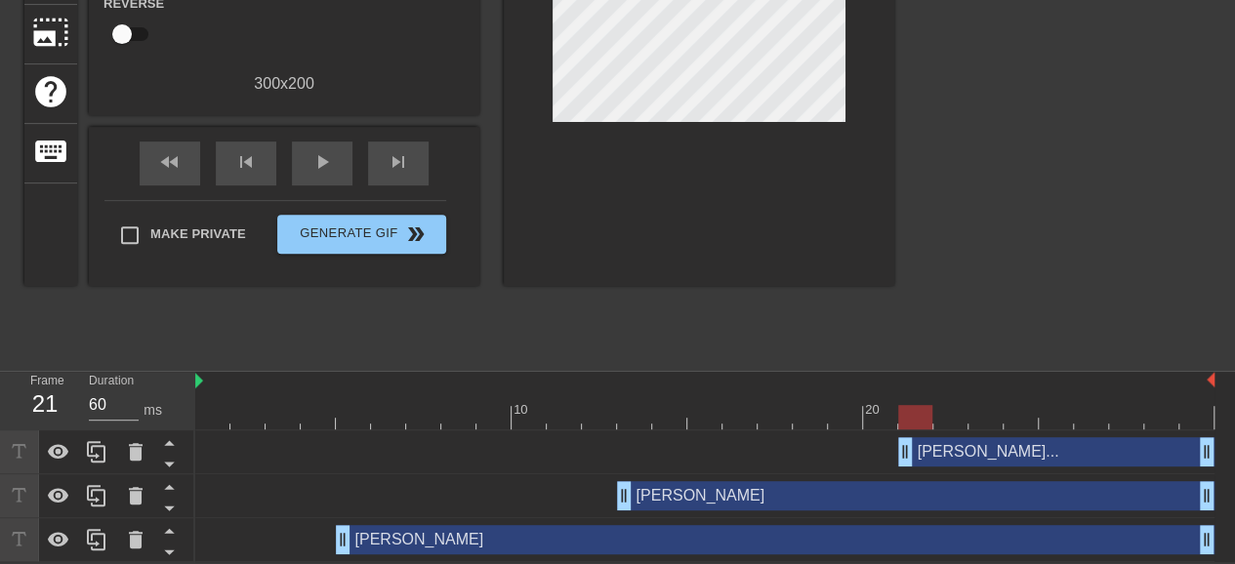
click at [961, 442] on div "[PERSON_NAME]... drag_handle drag_handle" at bounding box center [1056, 451] width 316 height 29
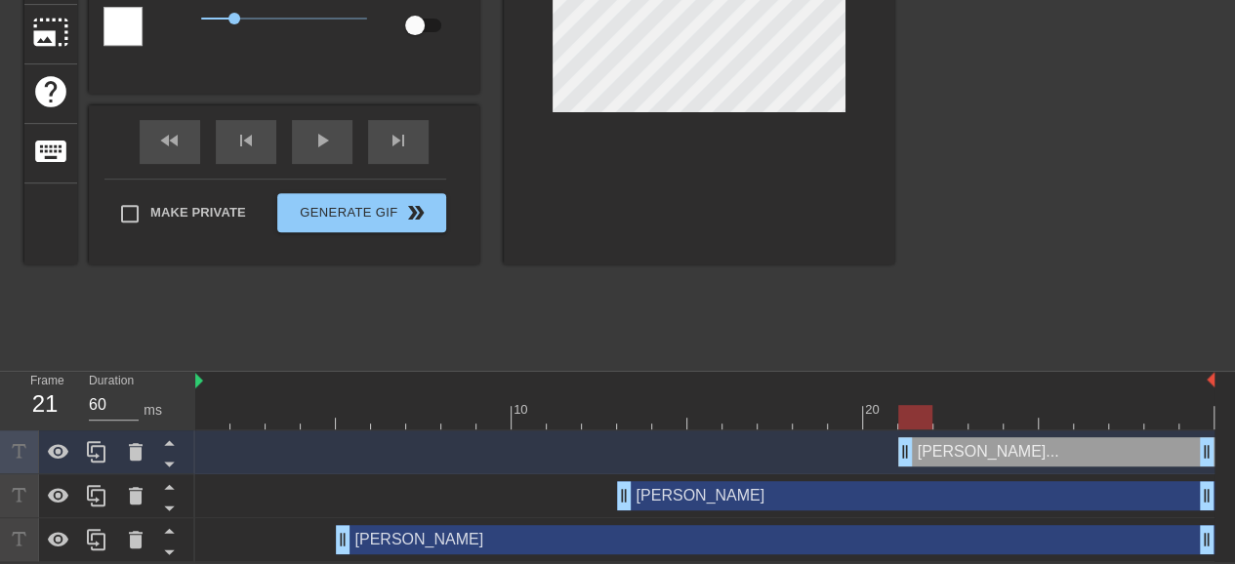
click at [916, 246] on div "title add_circle image add_circle crop photo_size_select_large help keyboard [P…" at bounding box center [617, 66] width 1235 height 586
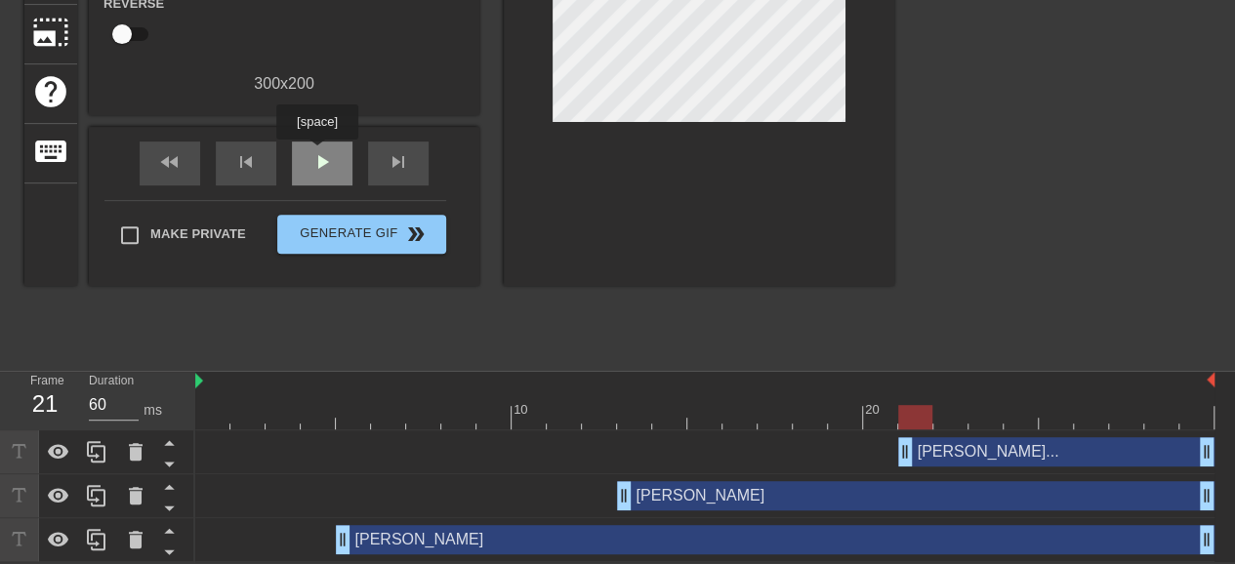
click at [316, 153] on span "play_arrow" at bounding box center [321, 161] width 23 height 23
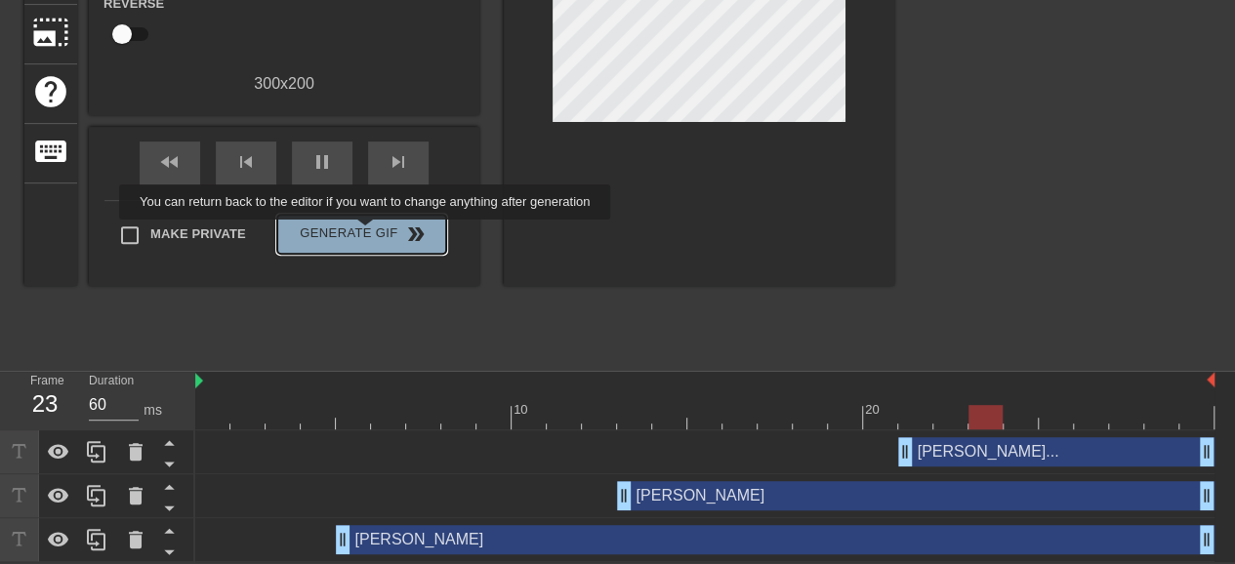
click at [367, 233] on span "Generate Gif double_arrow" at bounding box center [361, 234] width 153 height 23
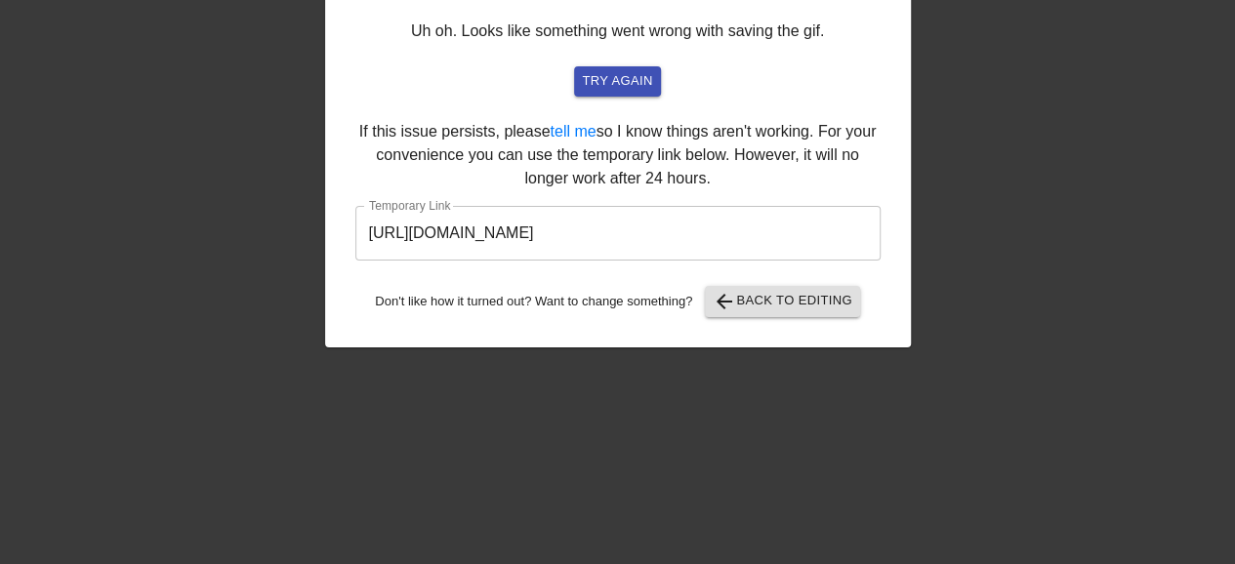
click at [701, 242] on input "[URL][DOMAIN_NAME]" at bounding box center [617, 233] width 525 height 55
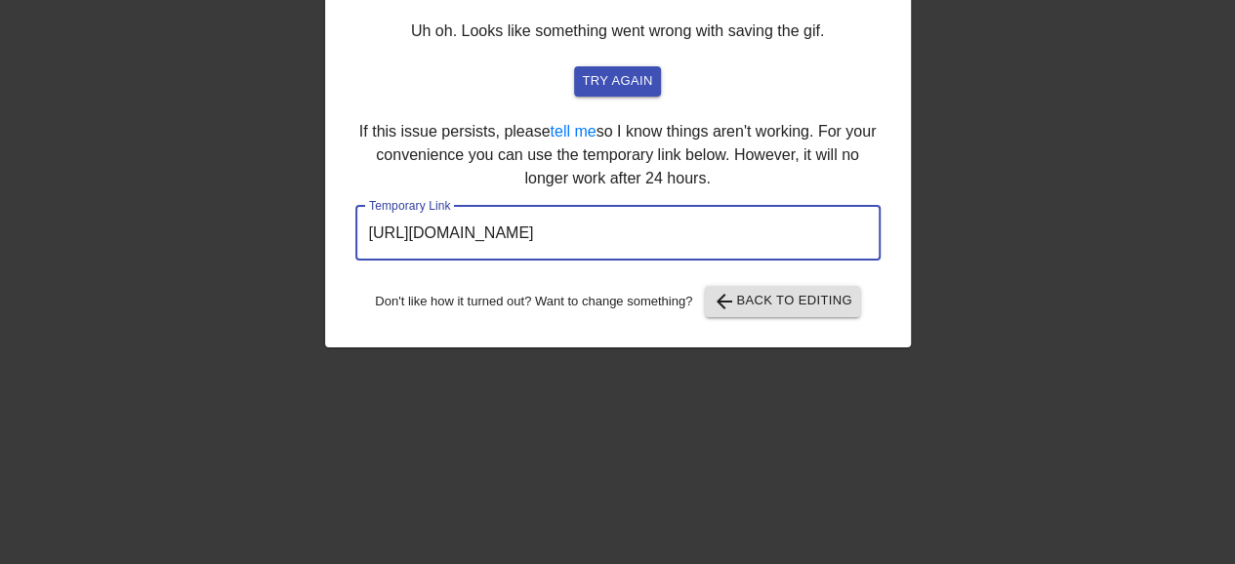
click at [701, 242] on input "[URL][DOMAIN_NAME]" at bounding box center [617, 233] width 525 height 55
